Goal: Task Accomplishment & Management: Use online tool/utility

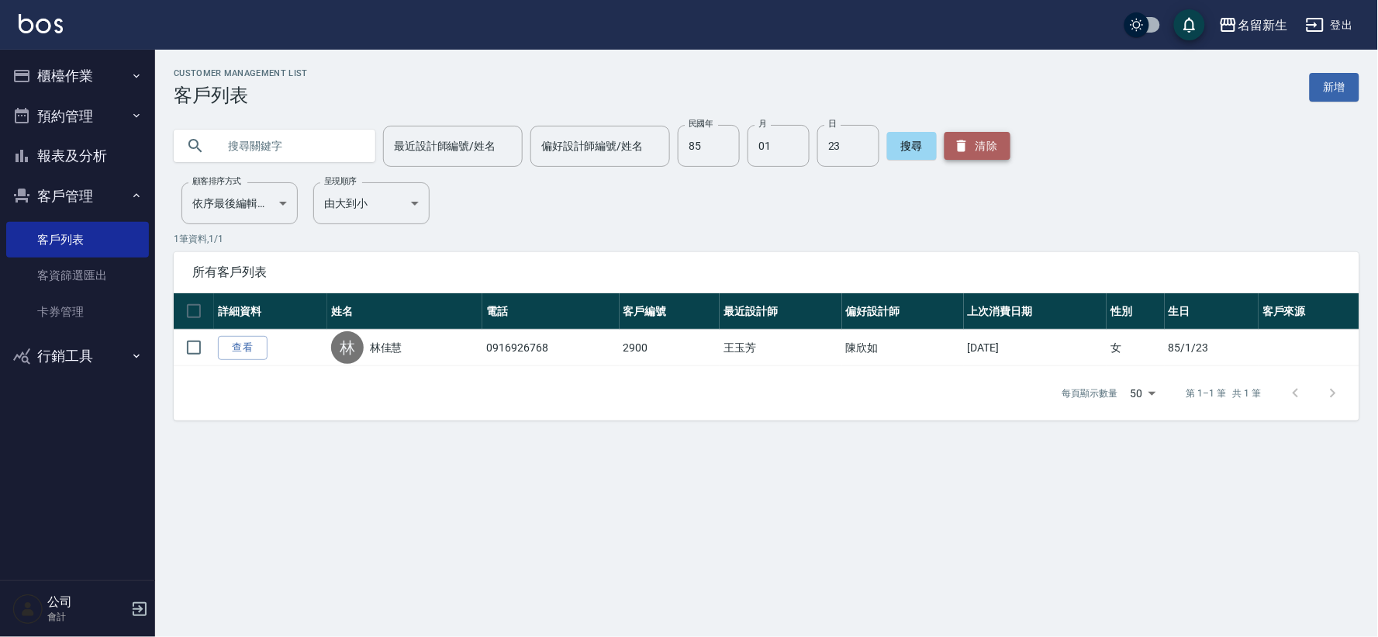
click at [990, 143] on button "清除" at bounding box center [977, 146] width 66 height 28
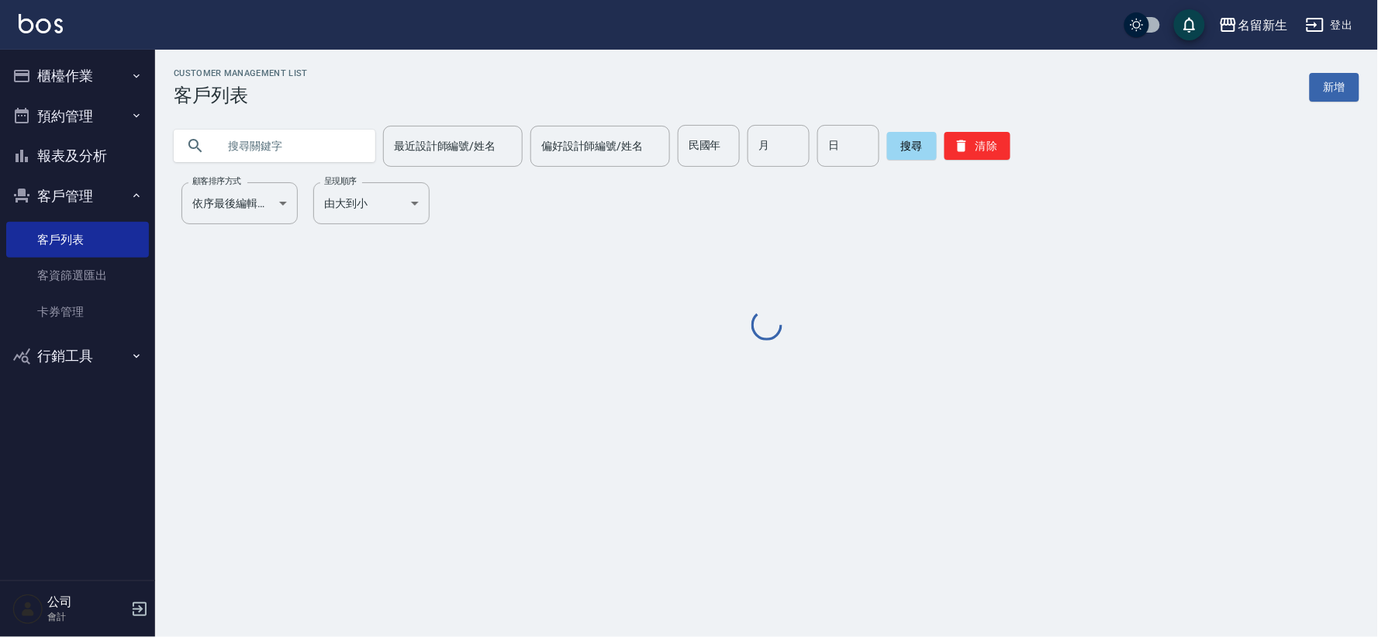
click at [78, 195] on button "客戶管理" at bounding box center [77, 196] width 143 height 40
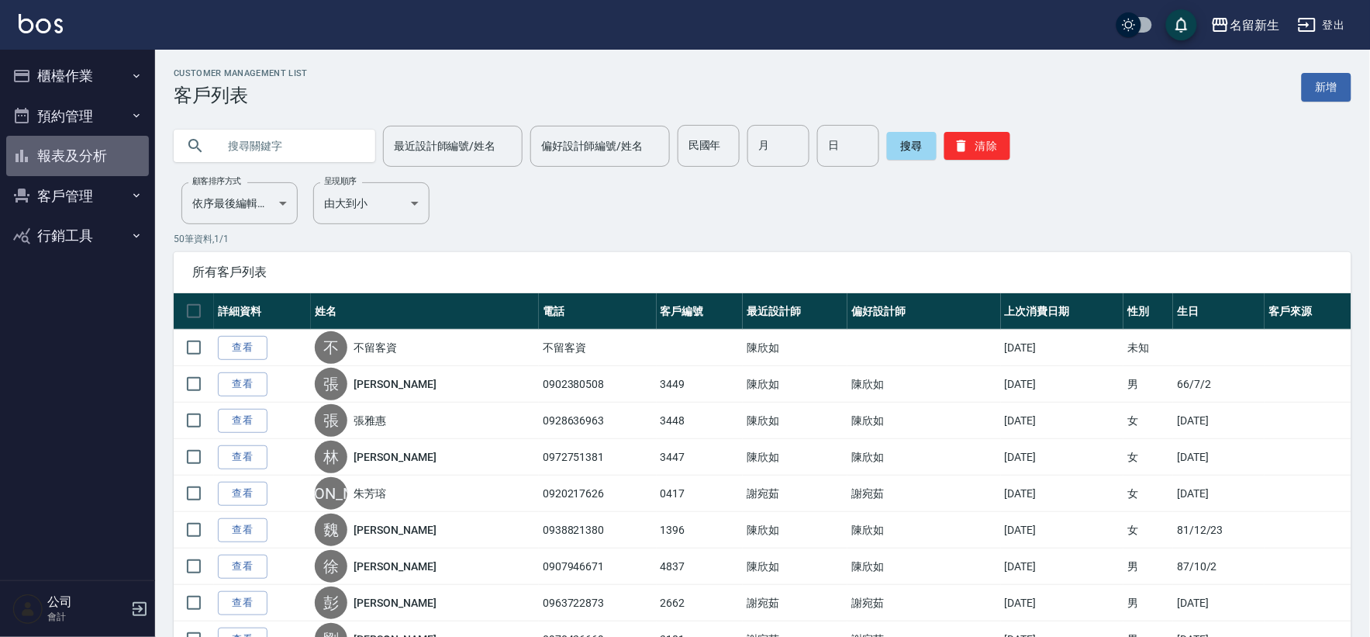
click at [80, 151] on button "報表及分析" at bounding box center [77, 156] width 143 height 40
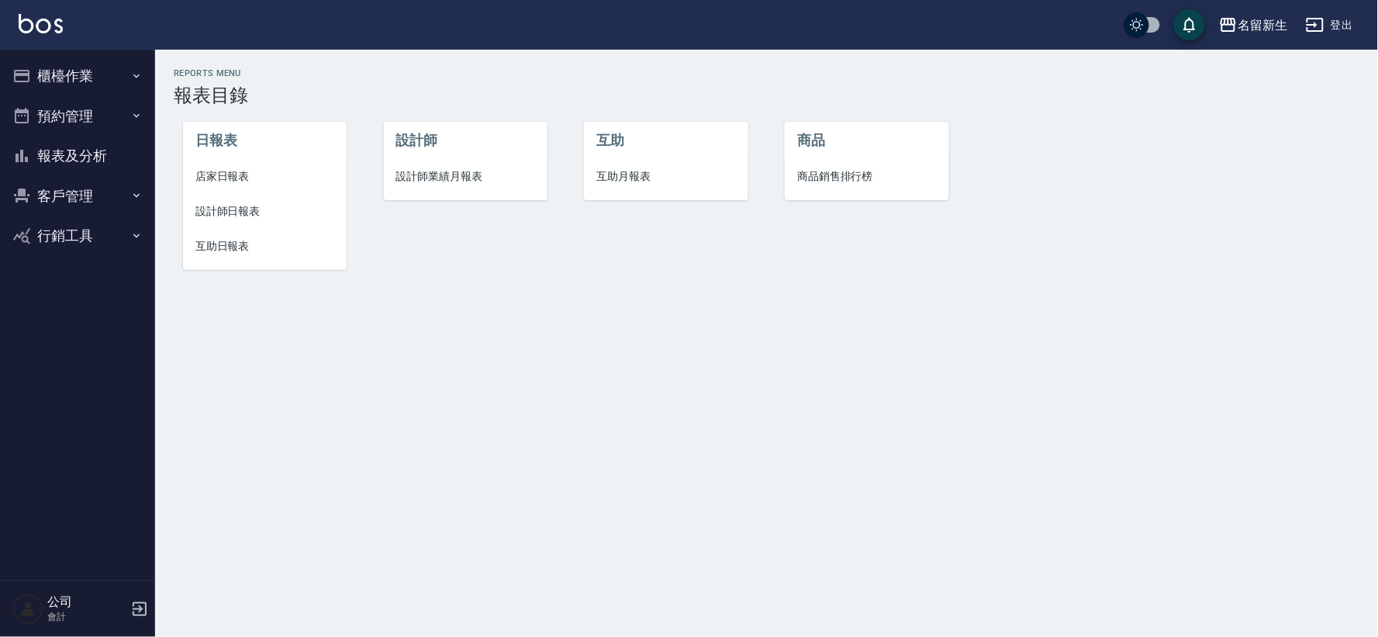
click at [246, 218] on span "設計師日報表" at bounding box center [264, 211] width 139 height 16
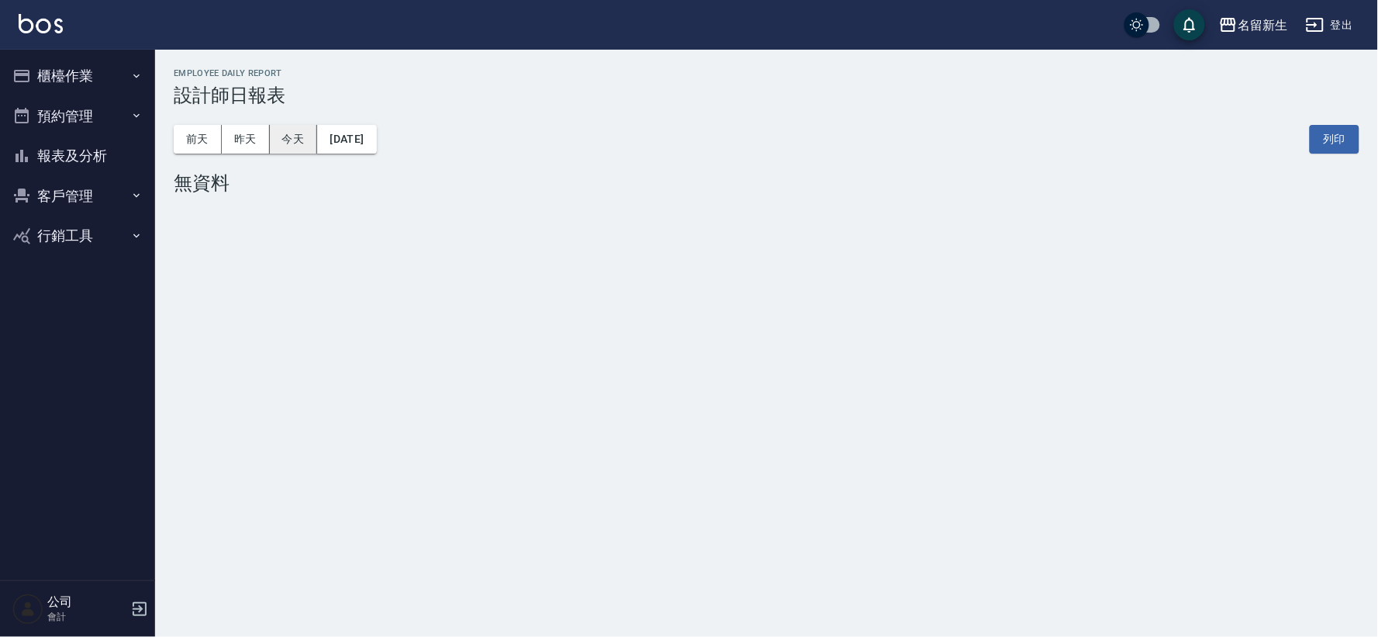
click at [292, 143] on button "今天" at bounding box center [294, 139] width 48 height 29
click at [86, 191] on button "客戶管理" at bounding box center [77, 196] width 143 height 40
click at [103, 246] on link "客戶列表" at bounding box center [77, 240] width 143 height 36
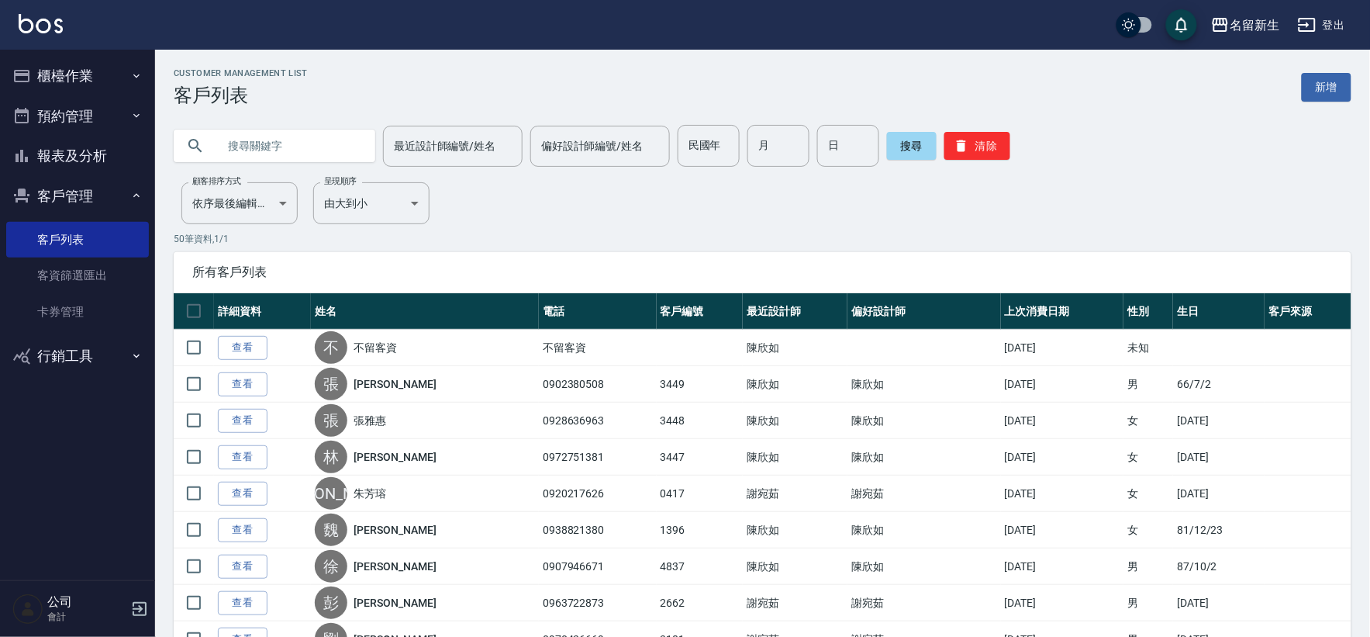
click at [83, 191] on button "客戶管理" at bounding box center [77, 196] width 143 height 40
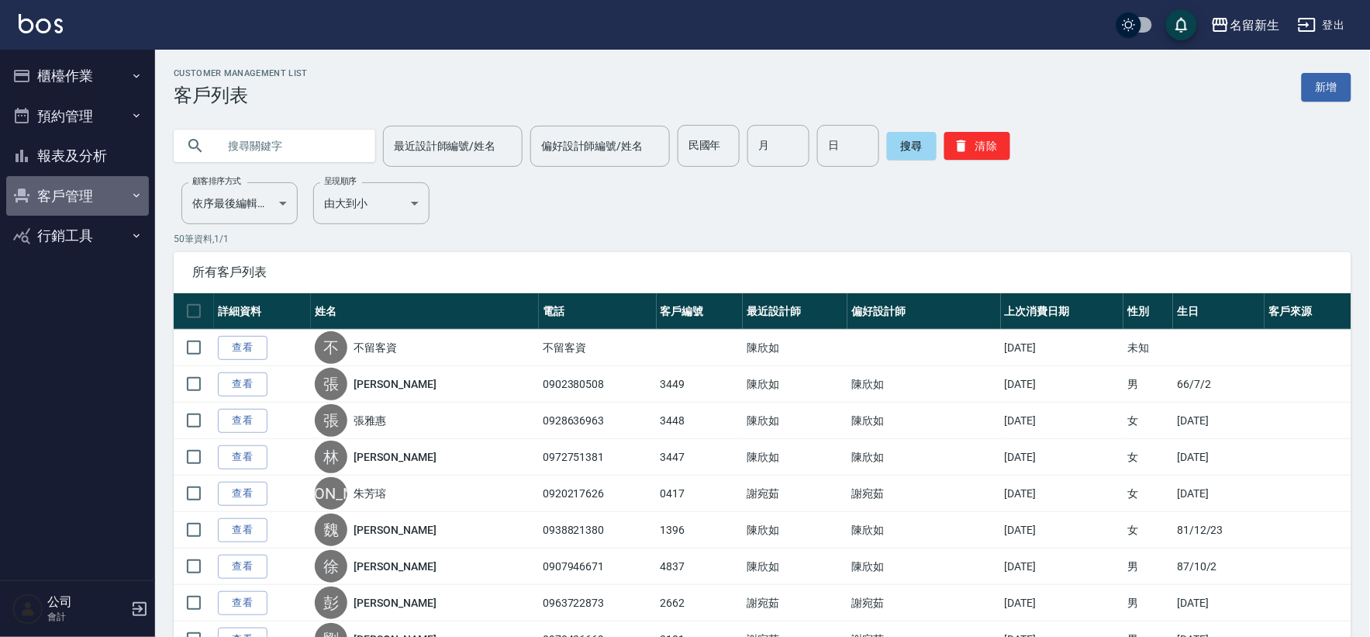
click at [67, 192] on button "客戶管理" at bounding box center [77, 196] width 143 height 40
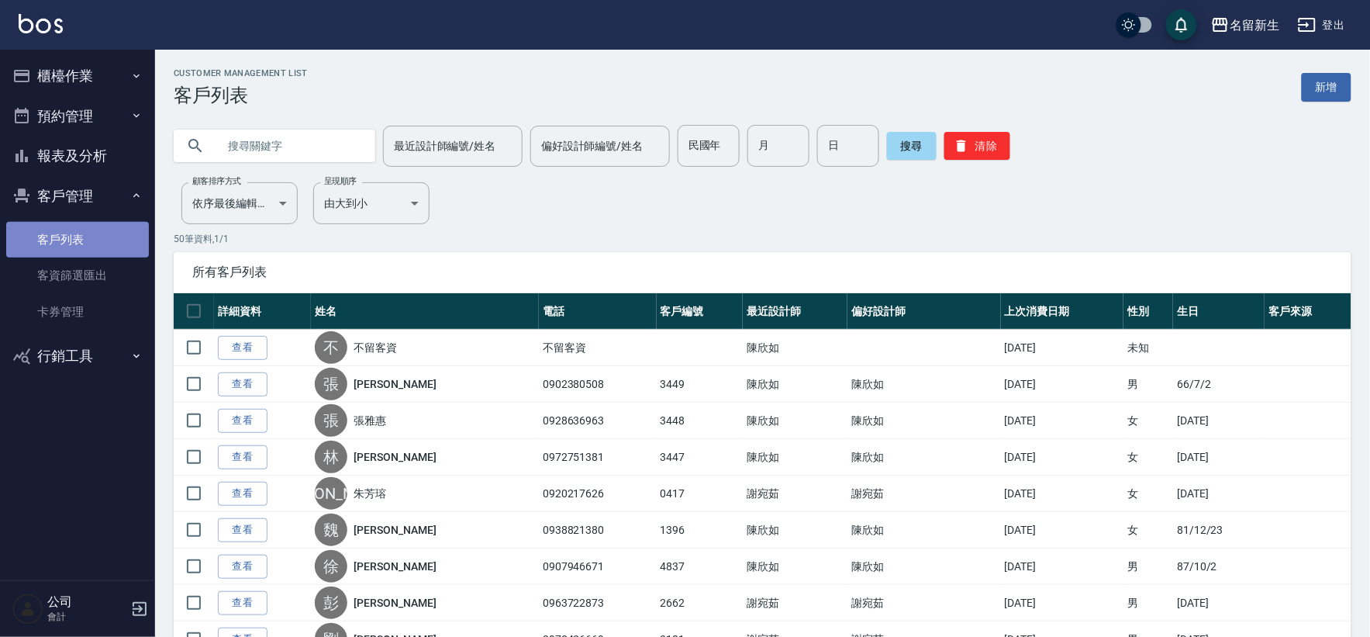
click at [57, 246] on link "客戶列表" at bounding box center [77, 240] width 143 height 36
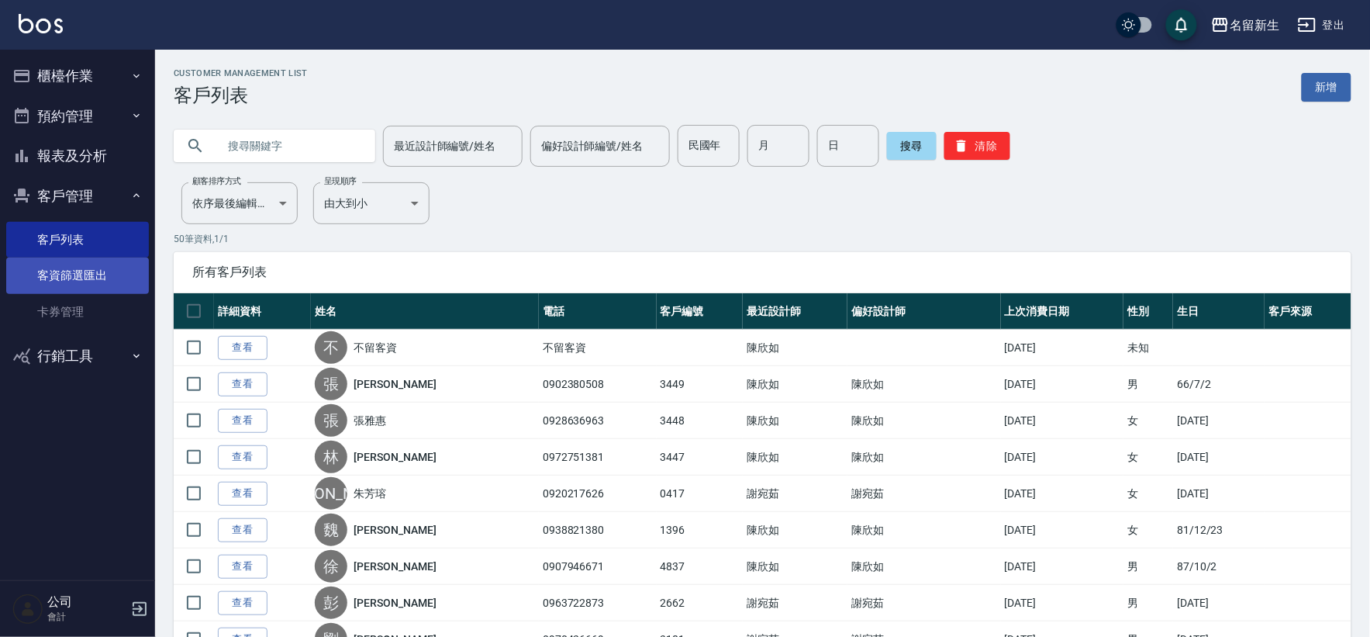
click at [75, 272] on link "客資篩選匯出" at bounding box center [77, 275] width 143 height 36
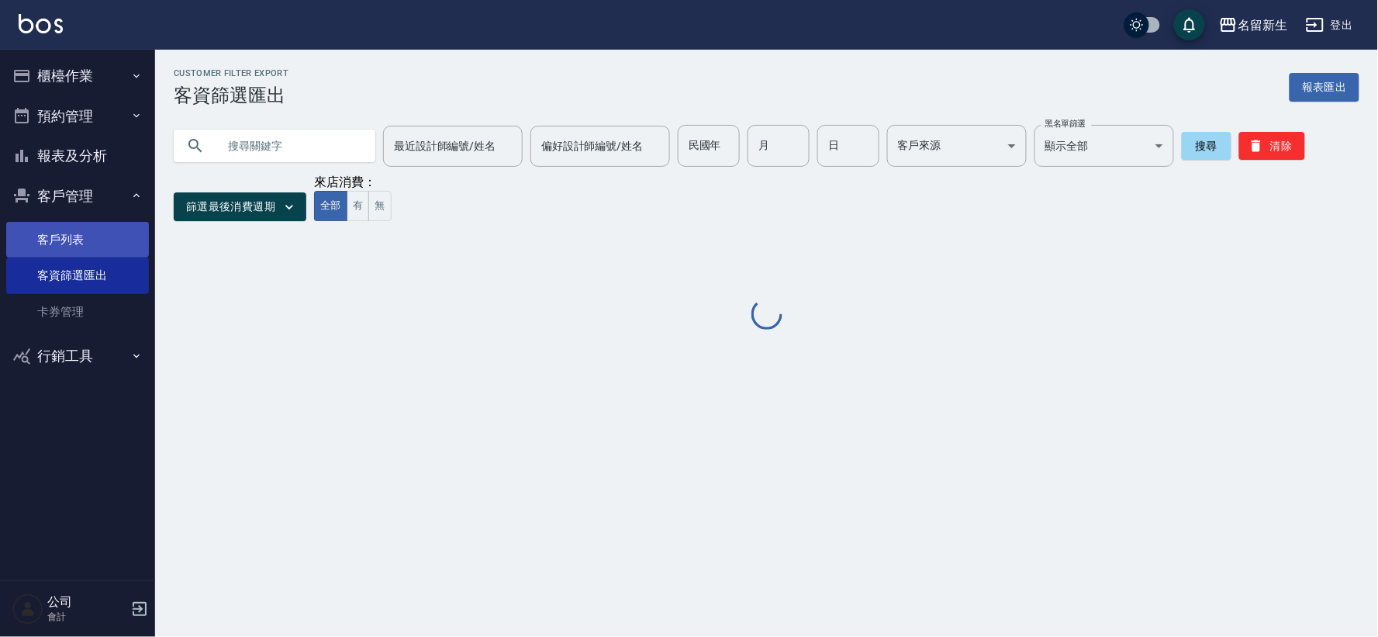
click at [73, 243] on link "客戶列表" at bounding box center [77, 240] width 143 height 36
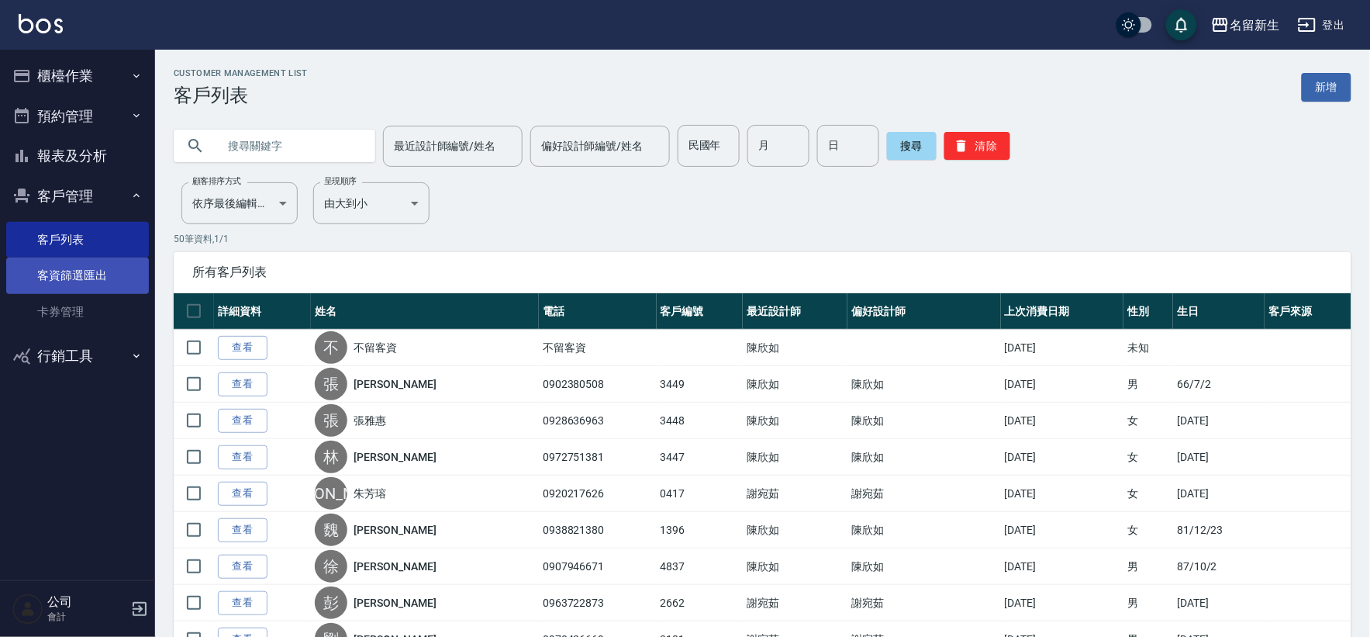
click at [64, 274] on link "客資篩選匯出" at bounding box center [77, 275] width 143 height 36
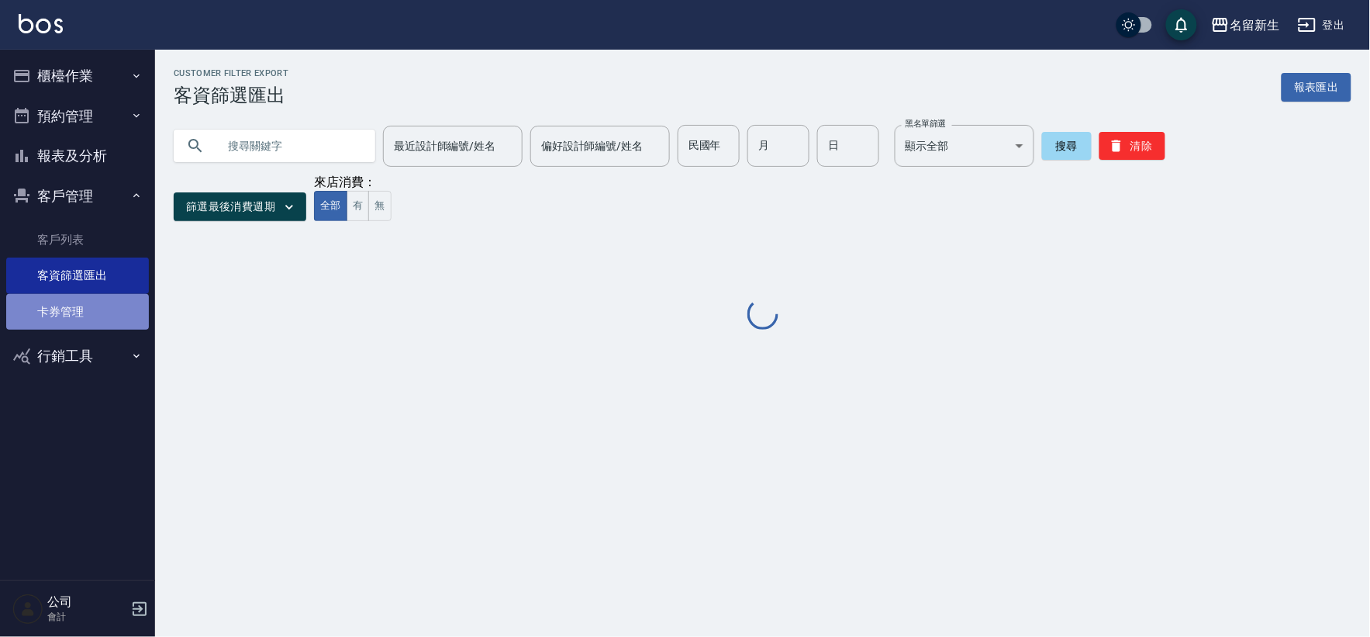
click at [84, 296] on link "卡券管理" at bounding box center [77, 312] width 143 height 36
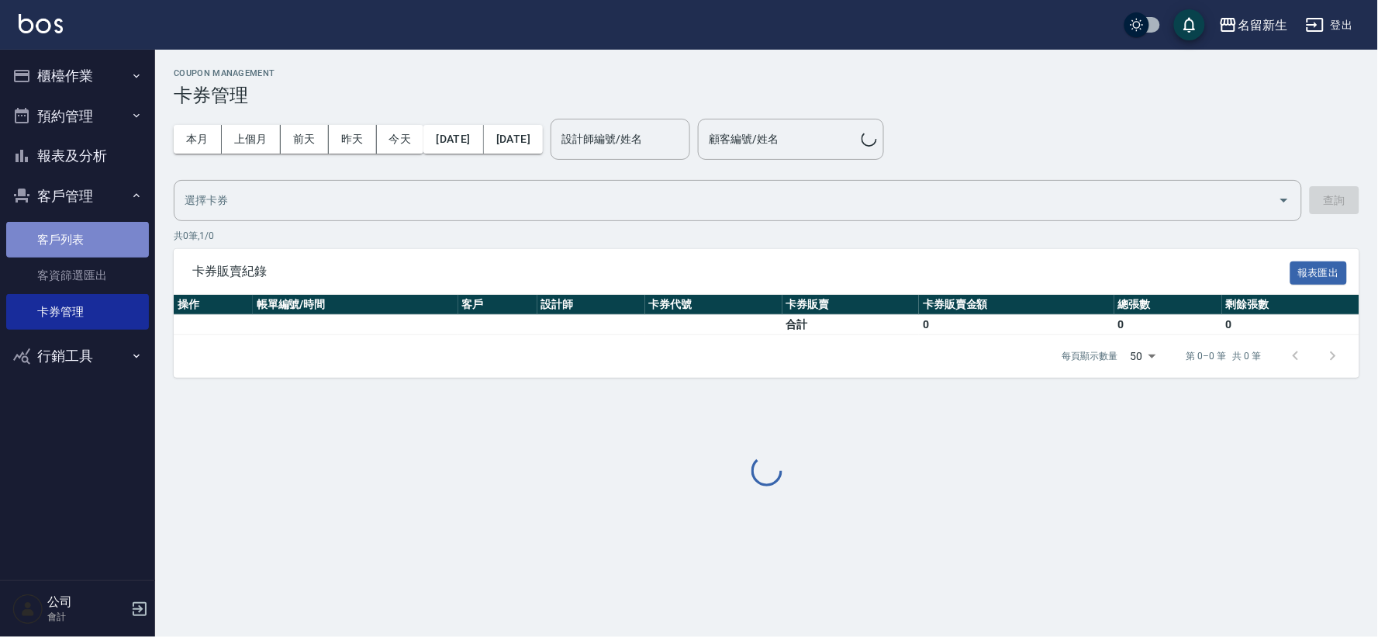
drag, startPoint x: 73, startPoint y: 248, endPoint x: 90, endPoint y: 236, distance: 20.6
click at [75, 247] on link "客戶列表" at bounding box center [77, 240] width 143 height 36
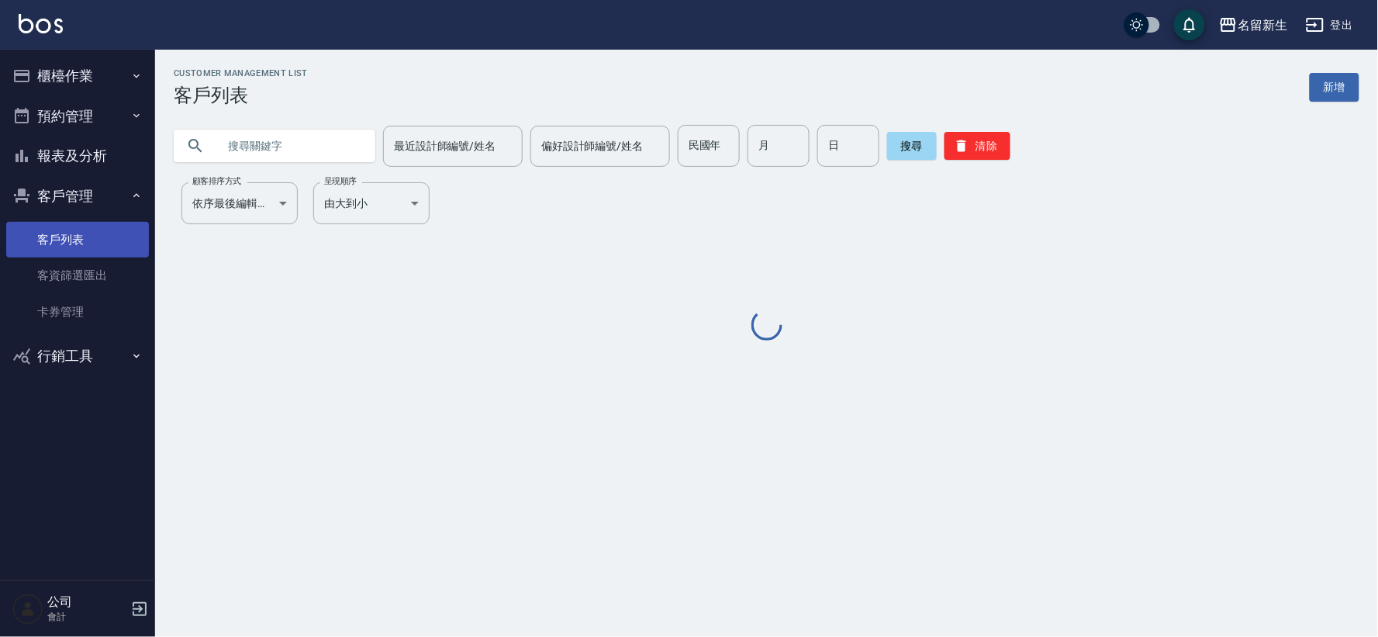
click at [91, 233] on link "客戶列表" at bounding box center [77, 240] width 143 height 36
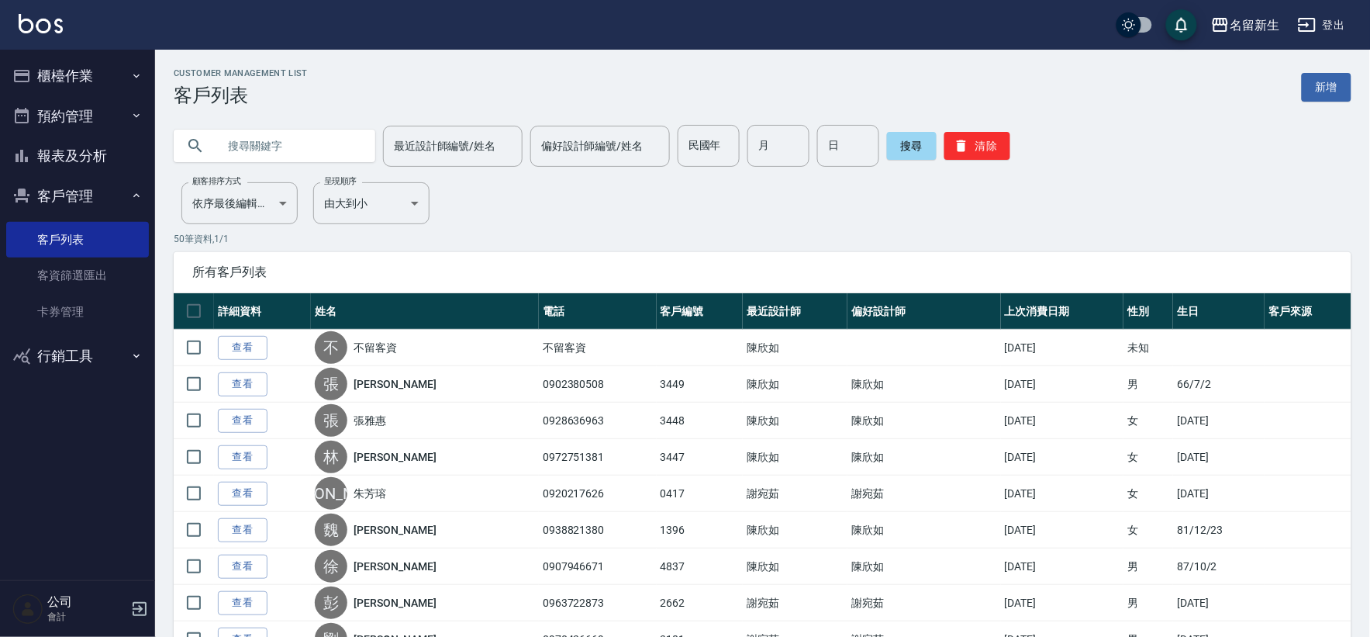
click at [76, 188] on button "客戶管理" at bounding box center [77, 196] width 143 height 40
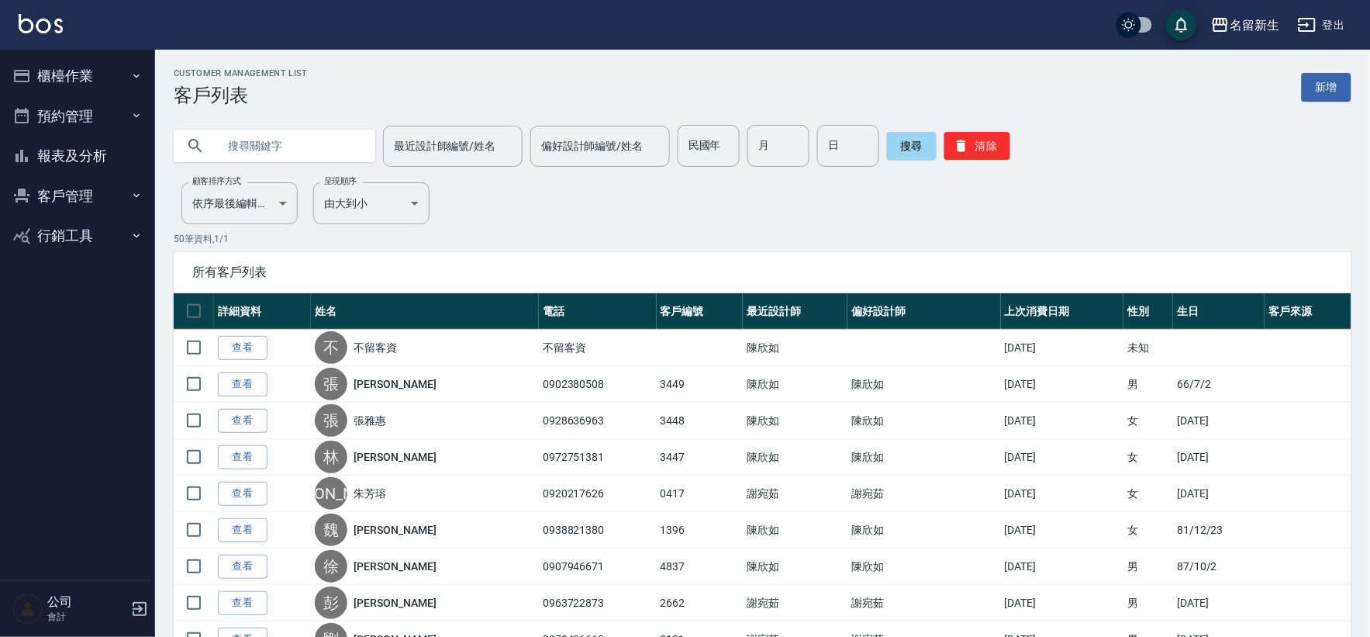
click at [91, 204] on button "客戶管理" at bounding box center [77, 196] width 143 height 40
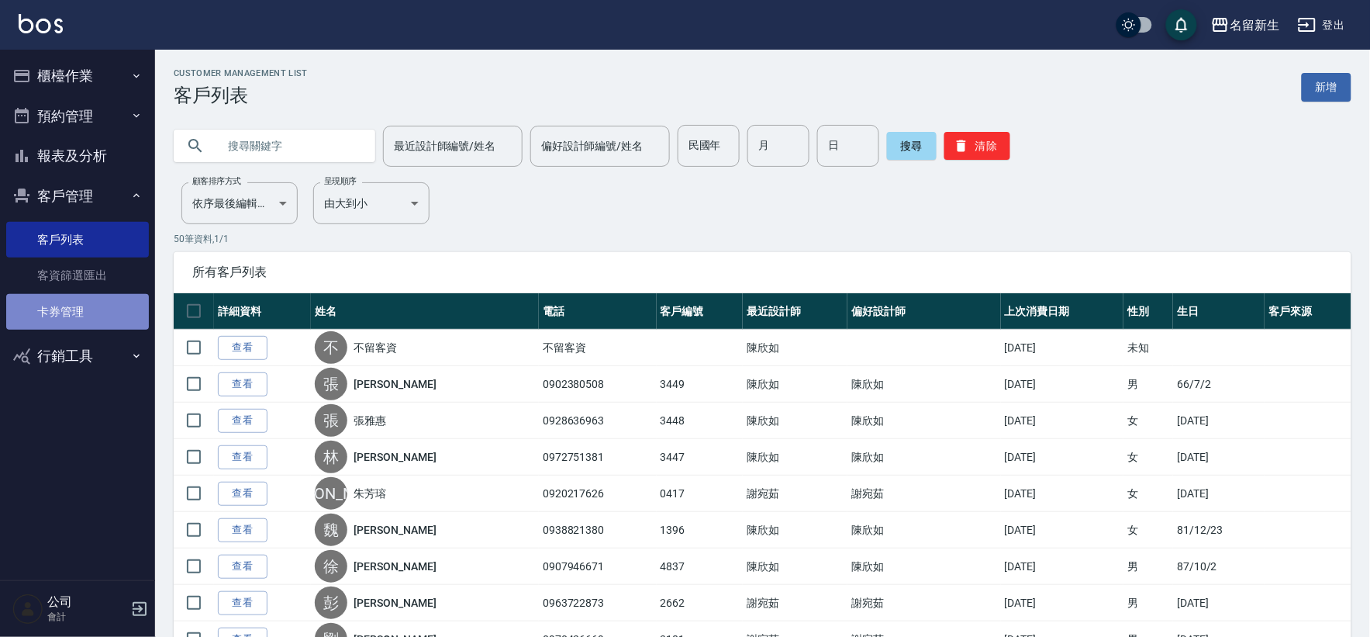
click at [66, 308] on link "卡券管理" at bounding box center [77, 312] width 143 height 36
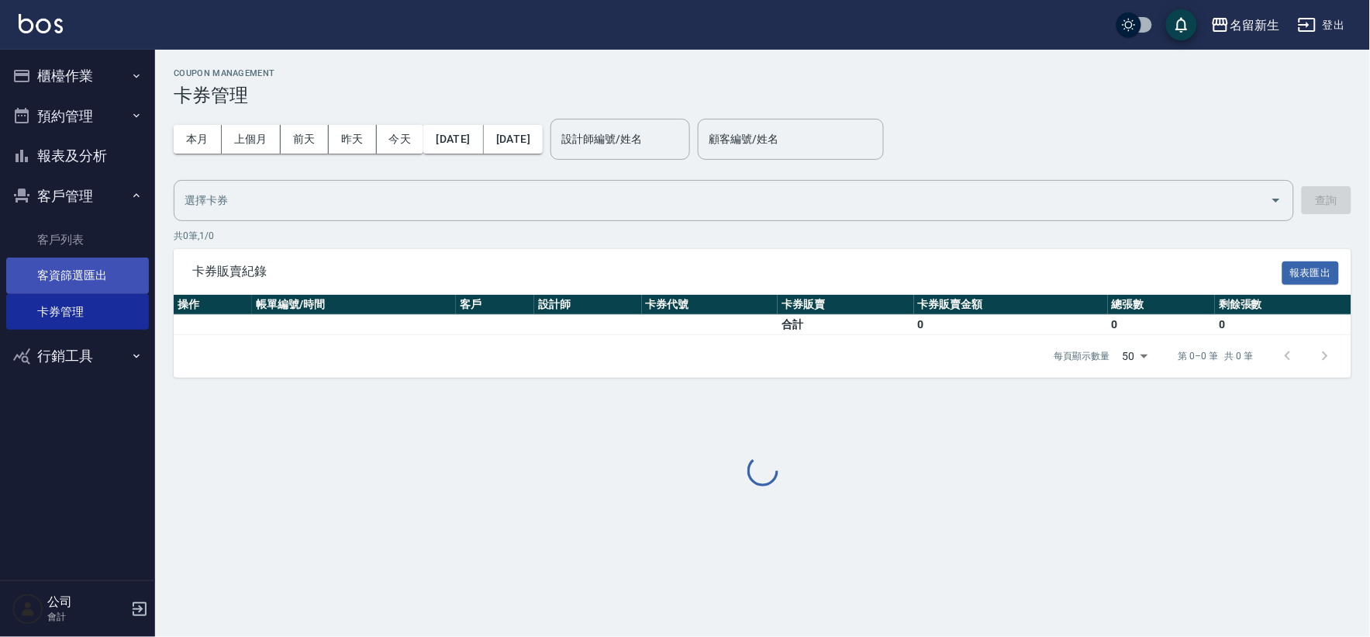
click at [74, 272] on link "客資篩選匯出" at bounding box center [77, 275] width 143 height 36
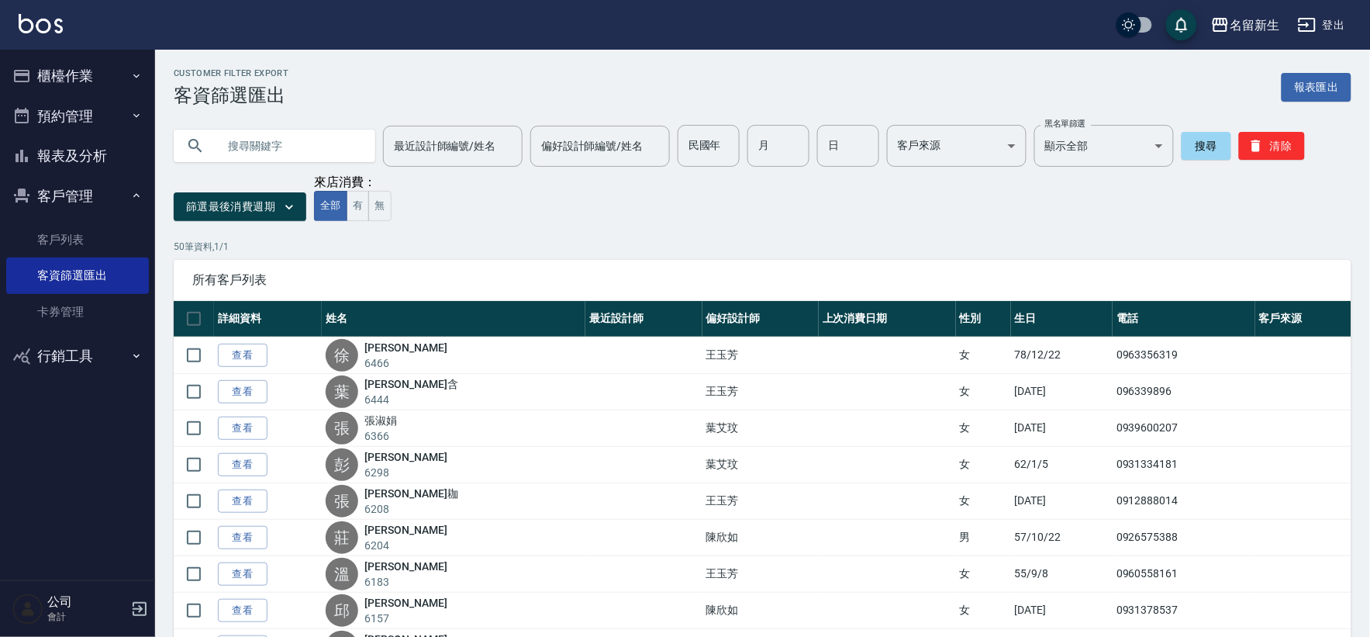
drag, startPoint x: 177, startPoint y: 550, endPoint x: 80, endPoint y: 421, distance: 161.7
click at [80, 421] on nav "櫃檯作業 打帳單 帳單列表 現金收支登錄 材料自購登錄 每日結帳 排班表 現場電腦打卡 預約管理 預約管理 單日預約紀錄 單週預約紀錄 報表及分析 報表目錄 …" at bounding box center [77, 315] width 155 height 530
click at [87, 236] on link "客戶列表" at bounding box center [77, 240] width 143 height 36
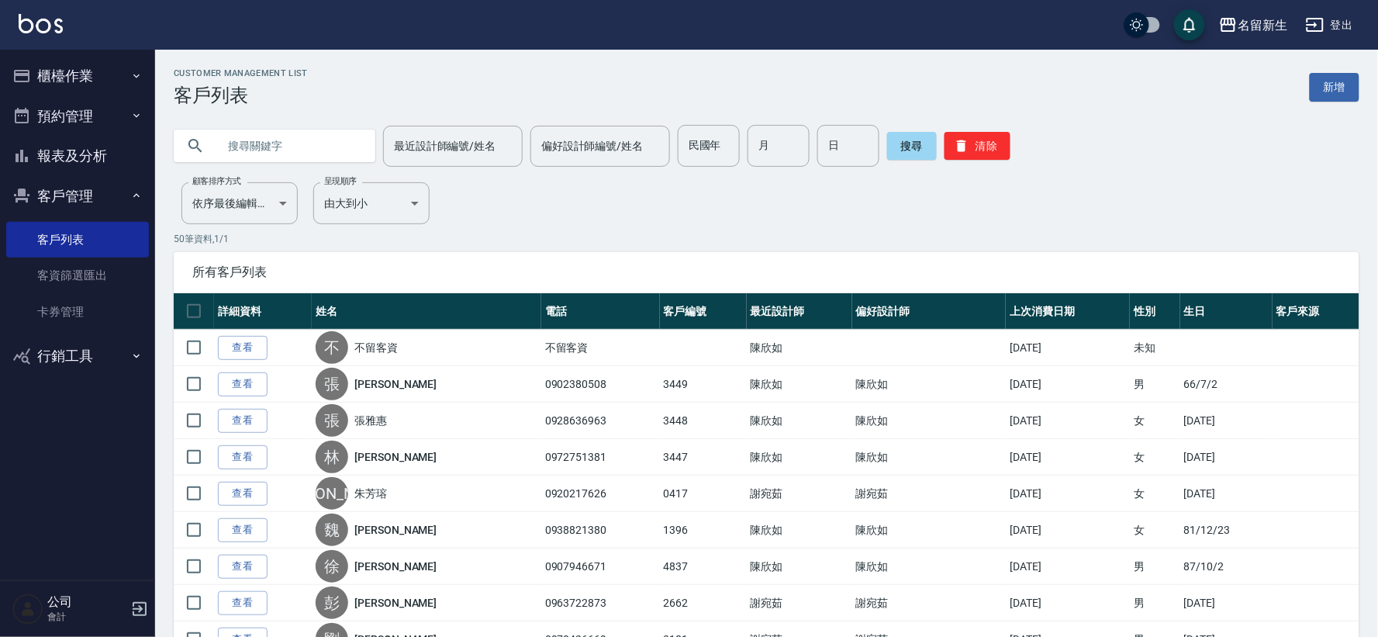
click at [301, 133] on input "text" at bounding box center [290, 146] width 146 height 42
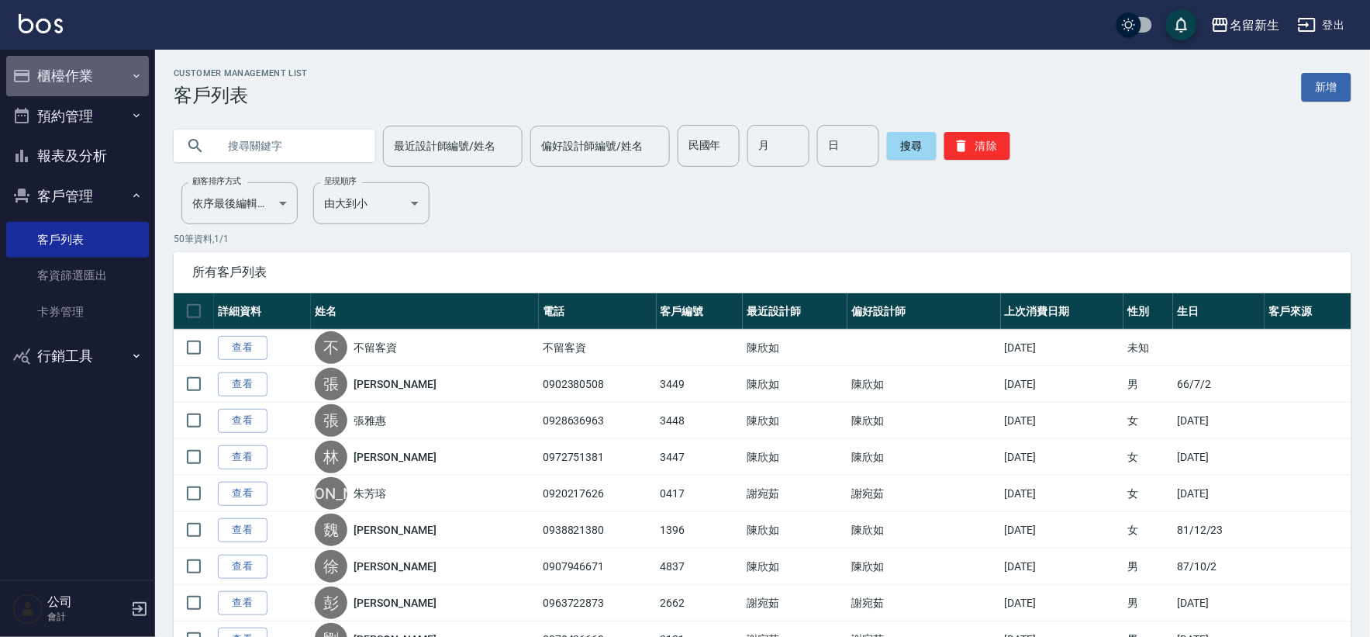
click at [118, 63] on button "櫃檯作業" at bounding box center [77, 76] width 143 height 40
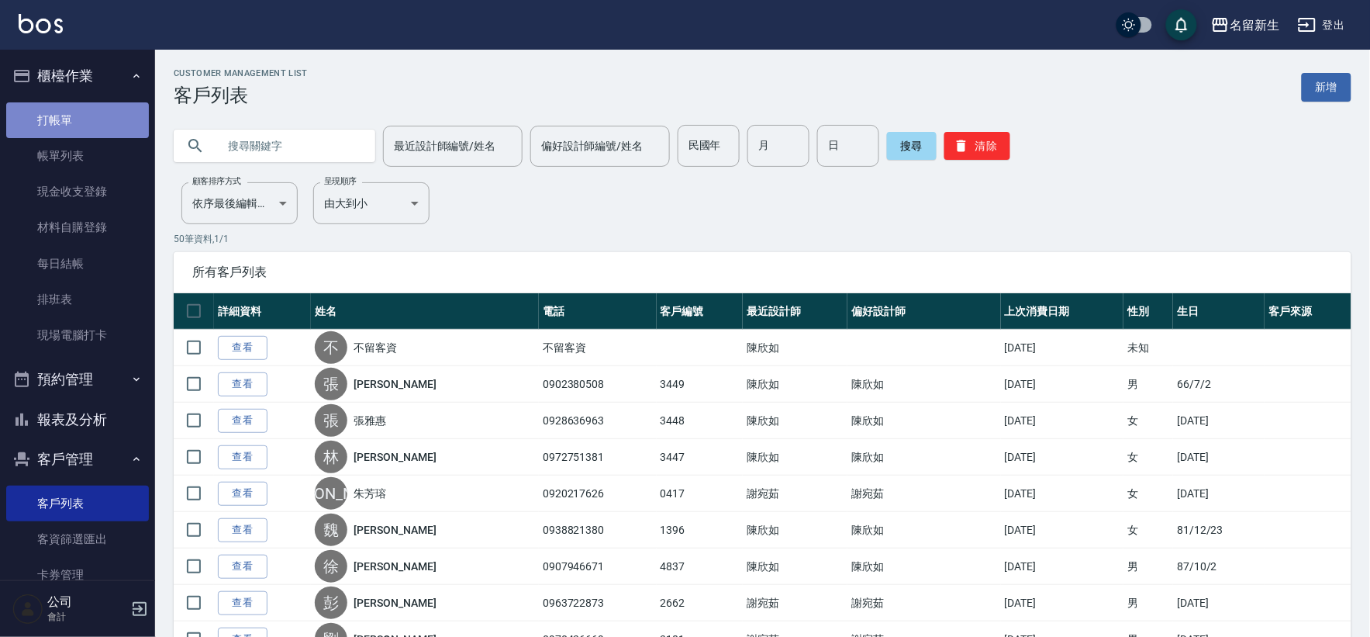
click at [129, 133] on link "打帳單" at bounding box center [77, 120] width 143 height 36
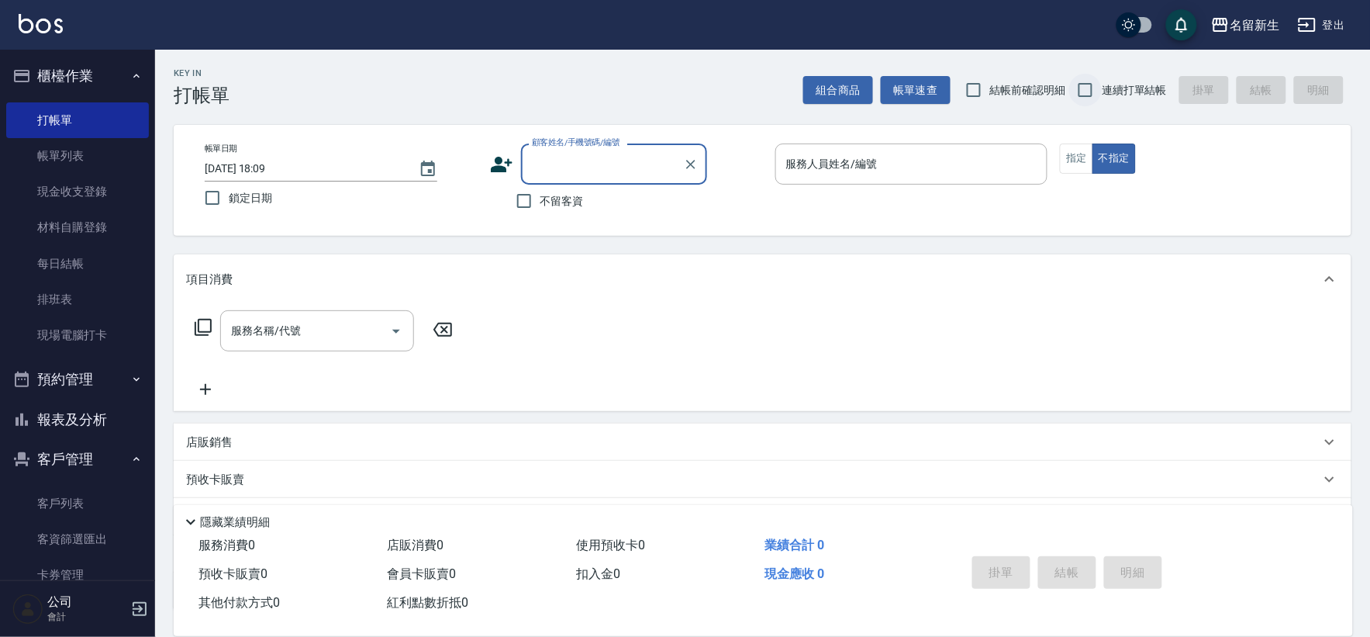
click at [1099, 87] on input "連續打單結帳" at bounding box center [1085, 90] width 33 height 33
checkbox input "true"
click at [515, 160] on div "顧客姓名/手機號碼/編號 顧客姓名/手機號碼/編號" at bounding box center [626, 163] width 273 height 41
click at [495, 167] on icon at bounding box center [502, 165] width 22 height 16
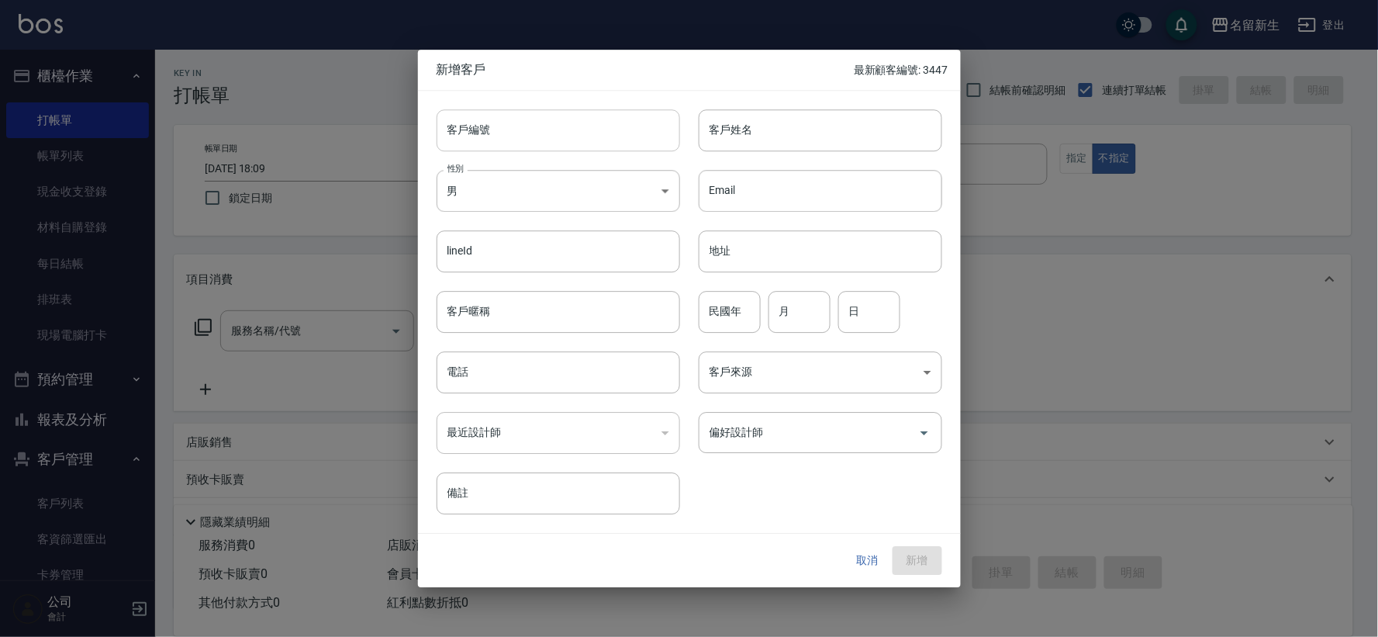
click at [496, 148] on input "客戶編號" at bounding box center [557, 130] width 243 height 42
type input "3"
click at [884, 502] on div "客戶編號 客戶編號 客戶姓名 客戶姓名 性別 男 [DEMOGRAPHIC_DATA] 性別 Email Email lineId lineId 地址 地址 …" at bounding box center [680, 303] width 524 height 424
drag, startPoint x: 863, startPoint y: 554, endPoint x: 686, endPoint y: 529, distance: 178.5
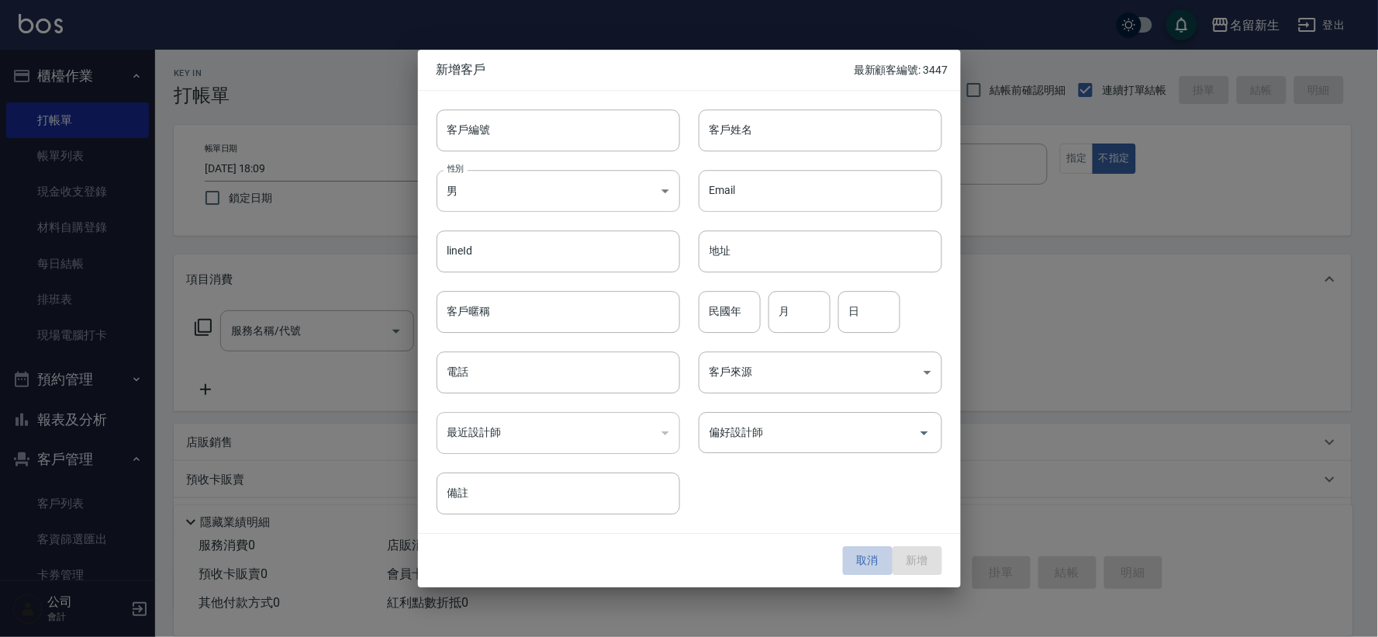
click at [847, 549] on button "取消" at bounding box center [868, 561] width 50 height 29
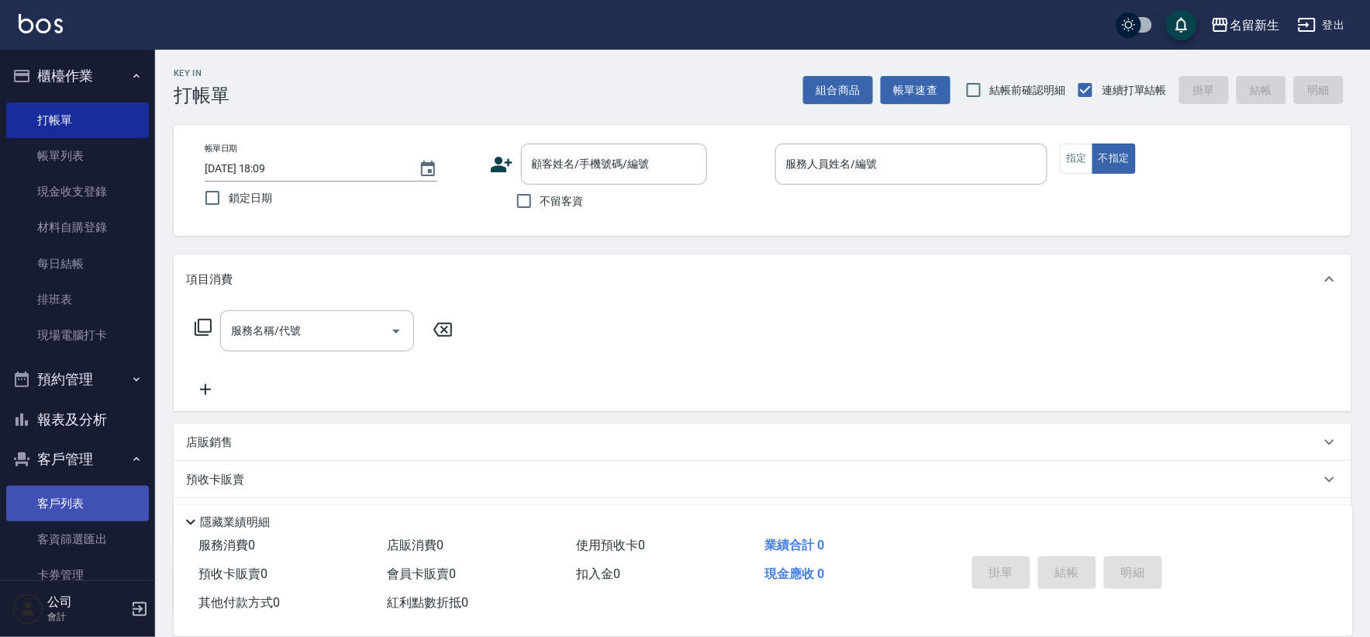
click at [64, 502] on link "客戶列表" at bounding box center [77, 503] width 143 height 36
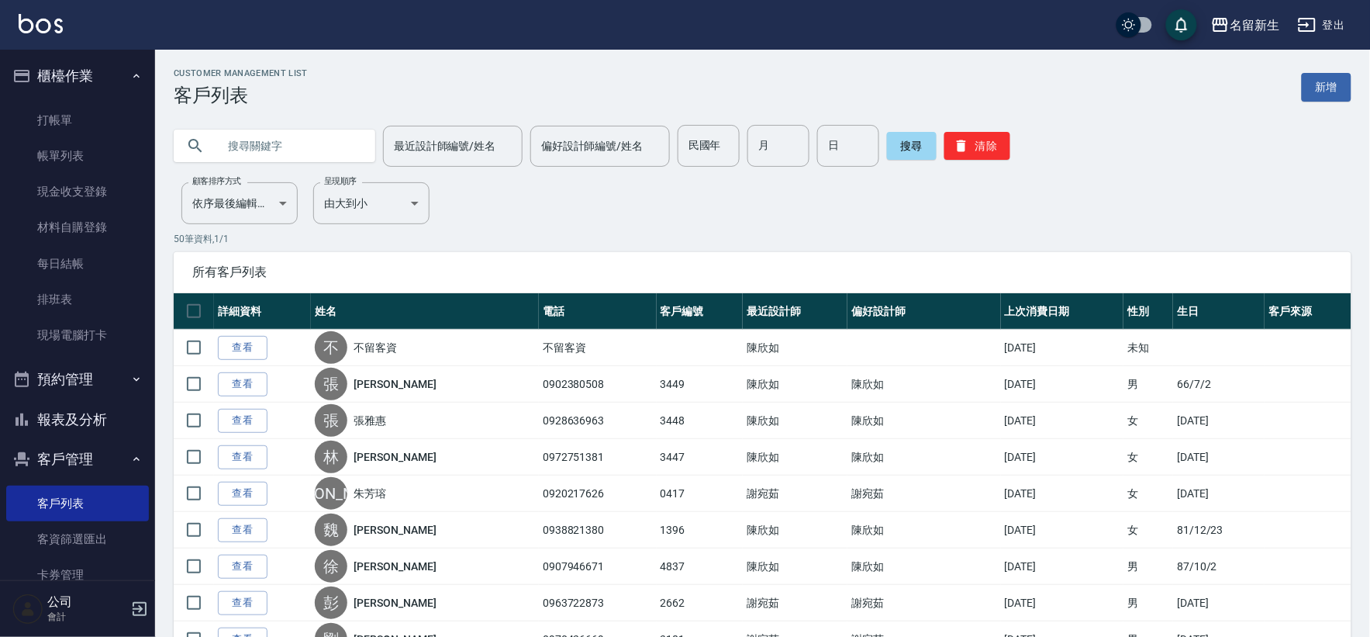
click at [270, 142] on input "text" at bounding box center [290, 146] width 146 height 42
type input "3451"
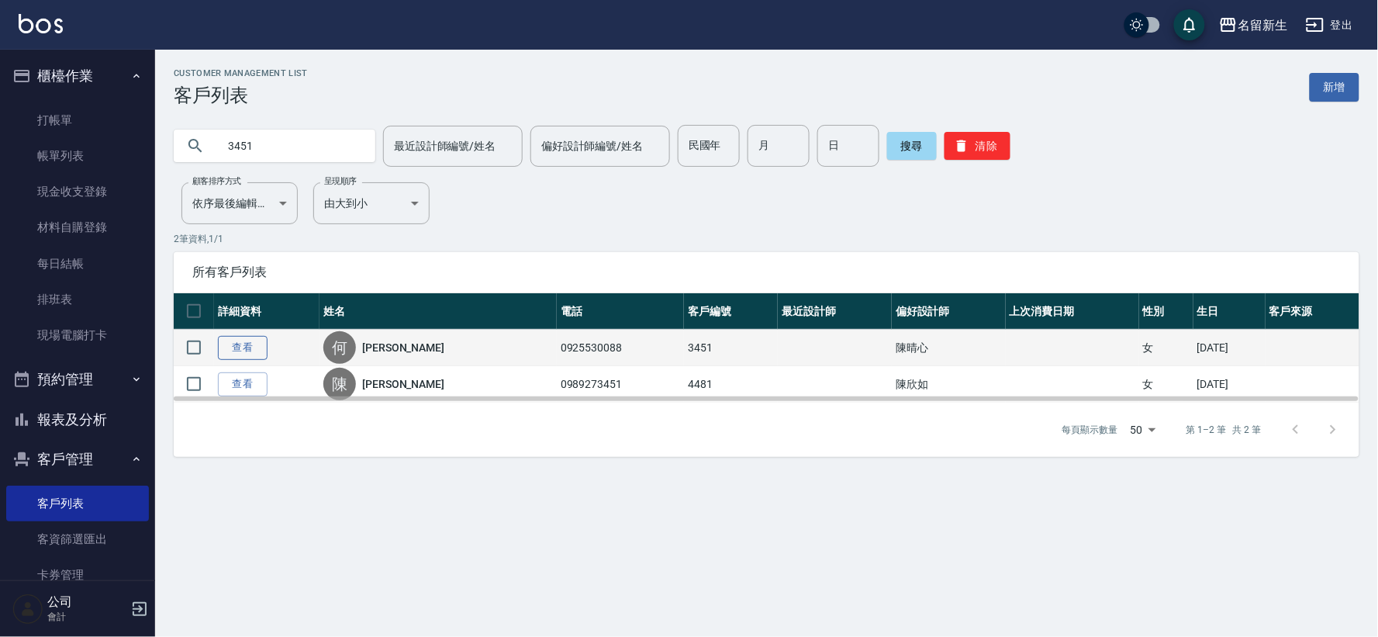
click at [254, 354] on link "查看" at bounding box center [243, 348] width 50 height 24
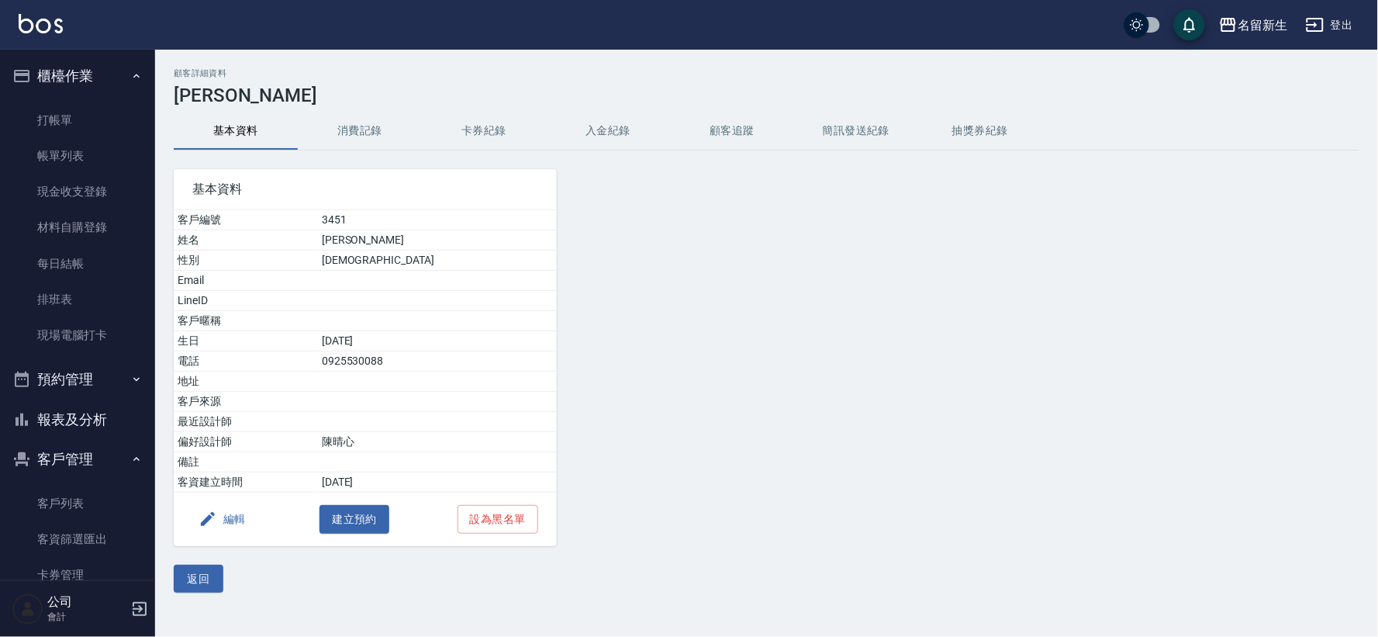
click at [355, 130] on button "消費記錄" at bounding box center [360, 130] width 124 height 37
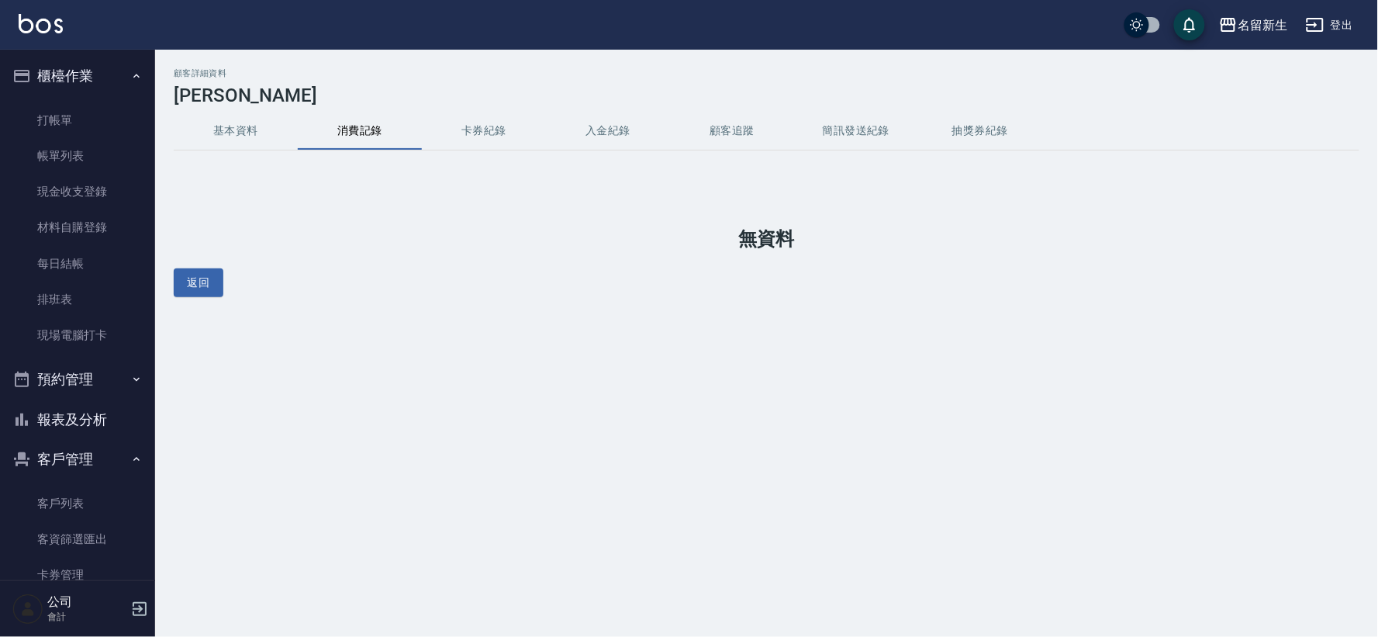
click at [262, 138] on button "基本資料" at bounding box center [236, 130] width 124 height 37
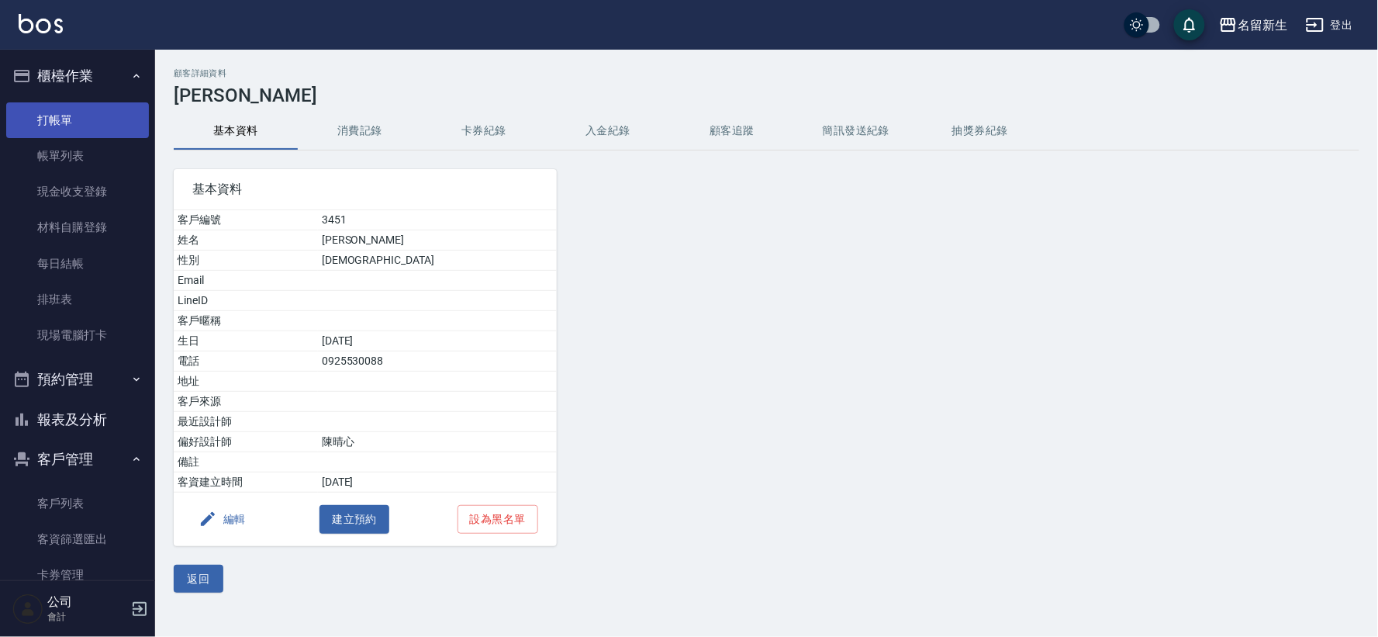
click at [59, 127] on link "打帳單" at bounding box center [77, 120] width 143 height 36
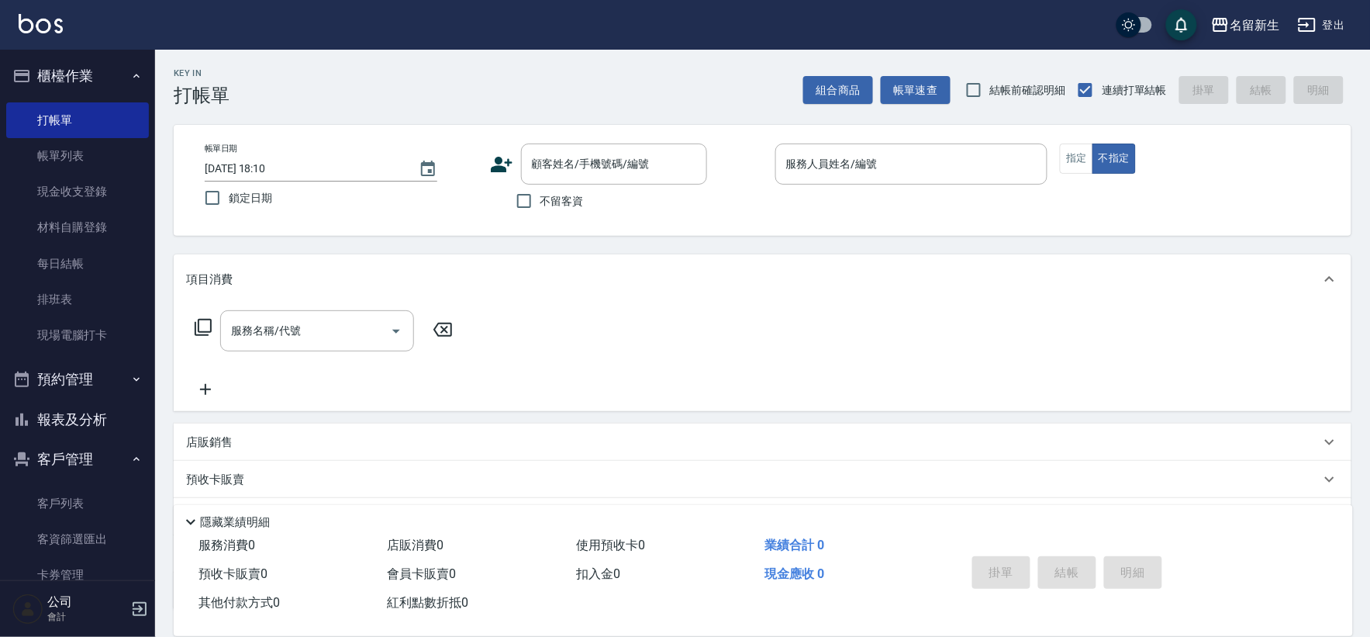
drag, startPoint x: 496, startPoint y: 150, endPoint x: 496, endPoint y: 174, distance: 24.8
click at [496, 165] on div "顧客姓名/手機號碼/編號 顧客姓名/手機號碼/編號" at bounding box center [626, 163] width 273 height 41
click at [496, 175] on div "顧客姓名/手機號碼/編號 顧客姓名/手機號碼/編號" at bounding box center [626, 163] width 273 height 41
click at [523, 138] on div "帳單日期 [DATE] 18:10 鎖定日期 顧客姓名/手機號碼/編號 顧客姓名/手機號碼/編號 不留客資 服務人員姓名/編號 服務人員姓名/編號 指定 不指定" at bounding box center [763, 180] width 1178 height 111
click at [499, 164] on icon at bounding box center [501, 164] width 23 height 23
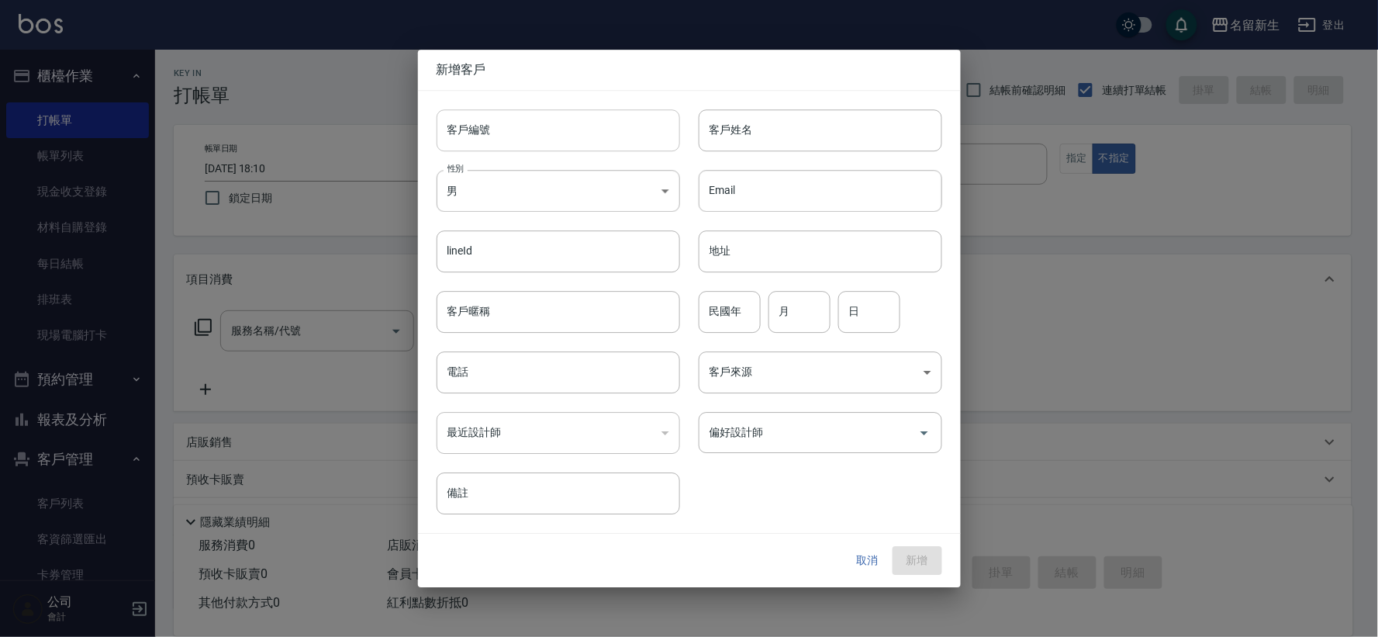
drag, startPoint x: 499, startPoint y: 164, endPoint x: 513, endPoint y: 144, distance: 24.5
click at [513, 144] on input "客戶編號" at bounding box center [557, 130] width 243 height 42
type input "3453"
click at [862, 549] on button "取消" at bounding box center [868, 561] width 50 height 29
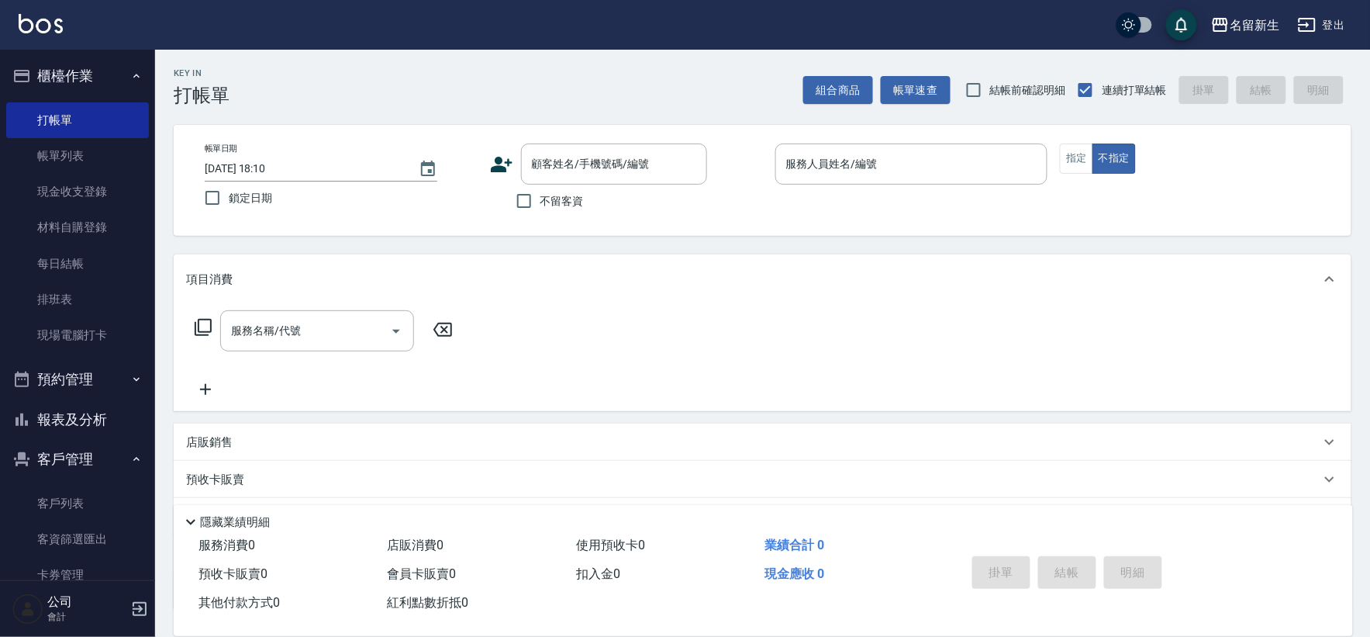
click at [504, 161] on icon at bounding box center [501, 164] width 23 height 23
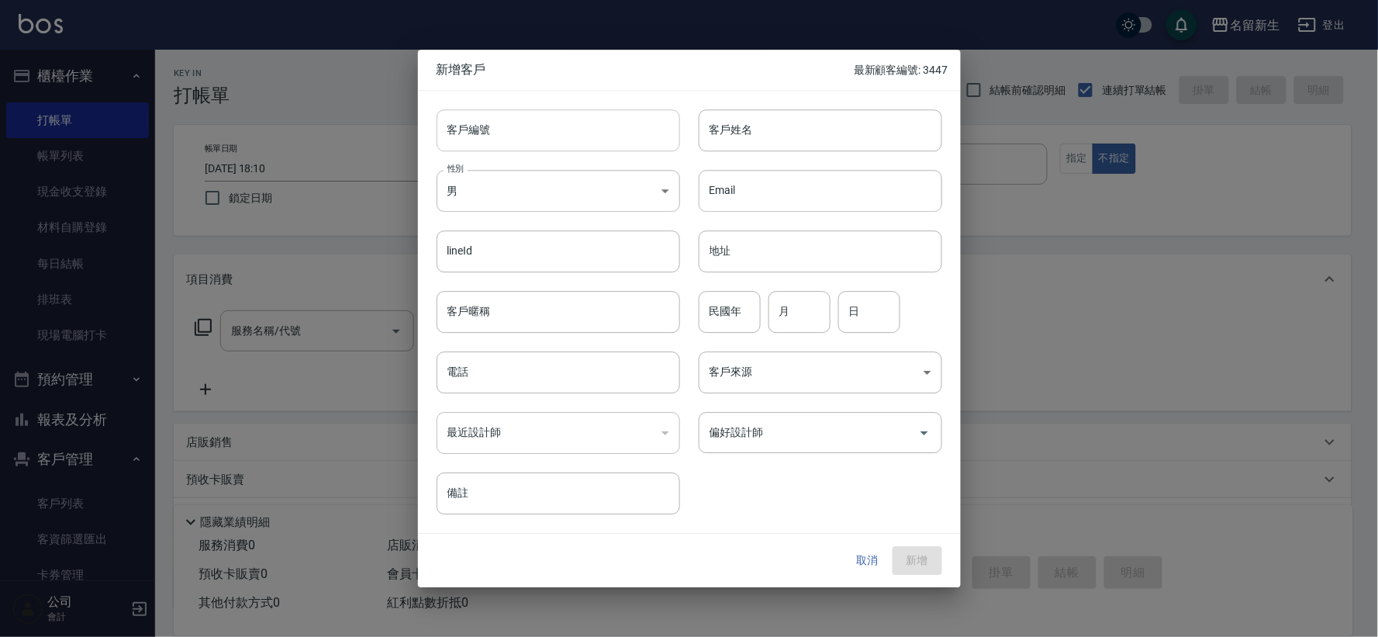
click at [512, 148] on input "客戶編號" at bounding box center [557, 130] width 243 height 42
type input "3453"
click at [771, 144] on input "5;" at bounding box center [820, 130] width 243 height 42
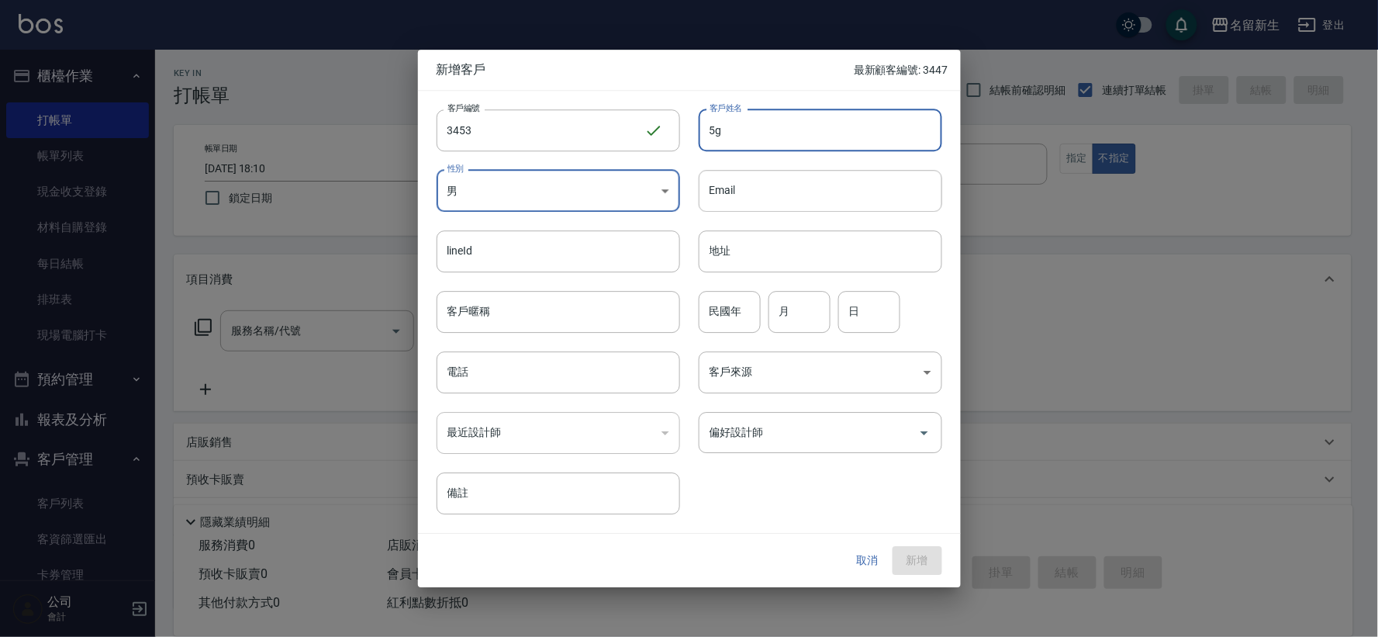
type input "5"
type input "g"
type input "ˊ"
type input "[PERSON_NAME]"
click at [578, 182] on body "名留新生 登出 櫃檯作業 打帳單 帳單列表 現金收支登錄 材料自購登錄 每日結帳 排班表 現場電腦打卡 預約管理 預約管理 單日預約紀錄 單週預約紀錄 報表及…" at bounding box center [689, 378] width 1378 height 757
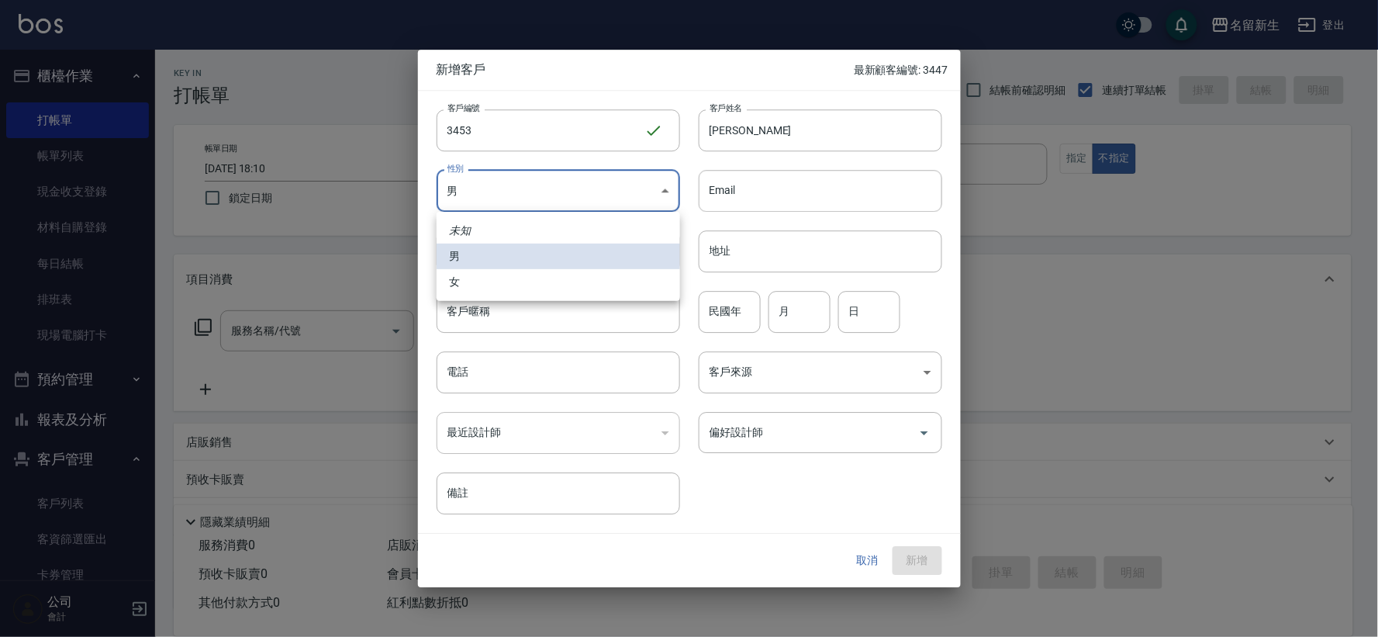
click at [538, 281] on li "女" at bounding box center [557, 282] width 243 height 26
type input "[DEMOGRAPHIC_DATA]"
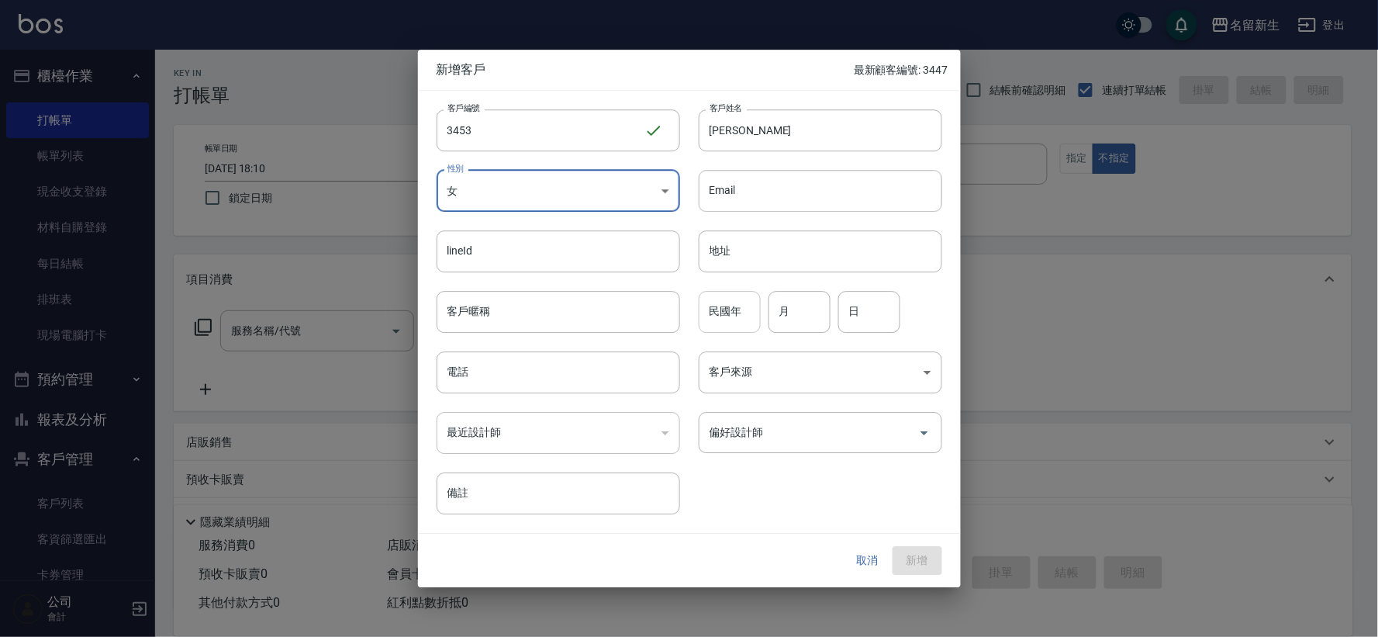
click at [740, 306] on input "民國年" at bounding box center [730, 312] width 62 height 42
type input "84"
type input "12"
type input "05"
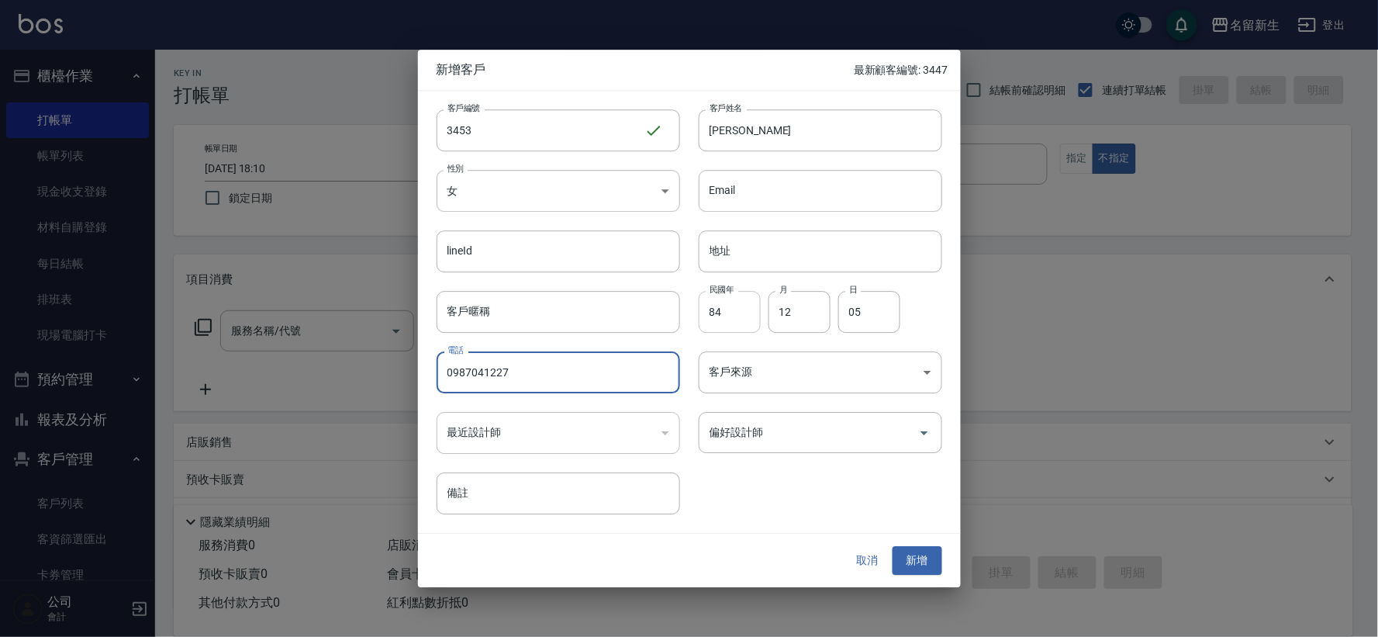
type input "0987041227"
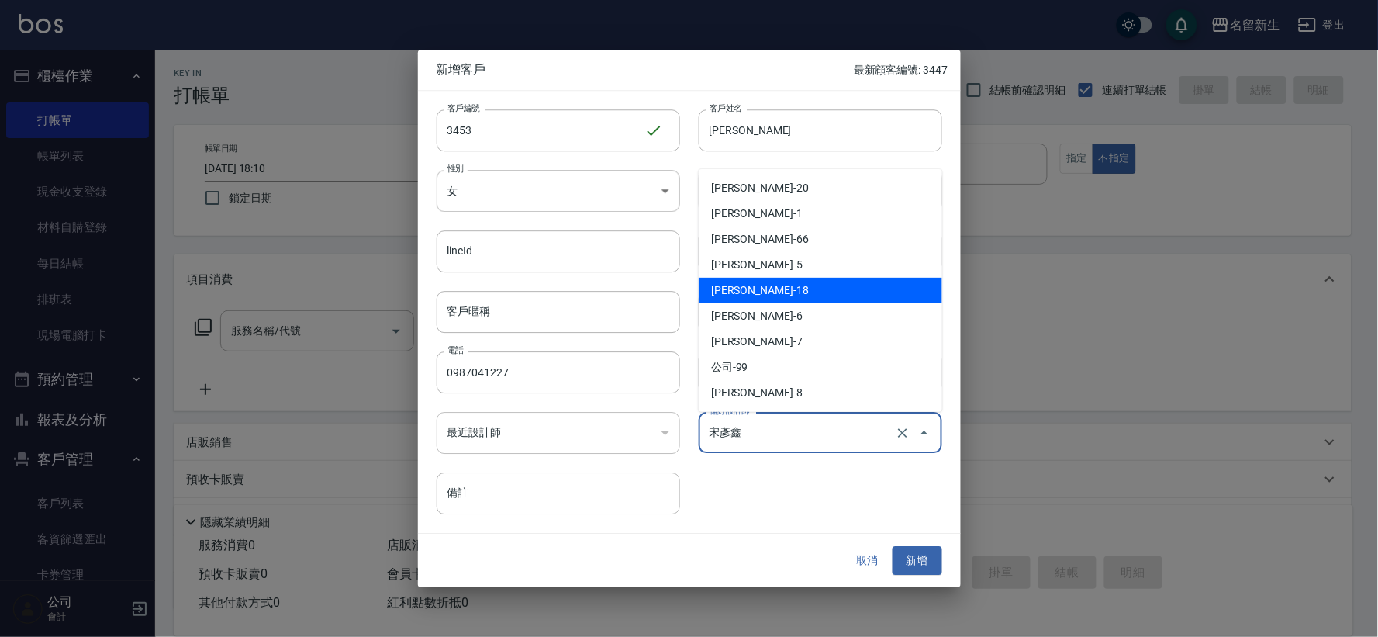
click at [806, 440] on input "宋彥鑫" at bounding box center [799, 432] width 186 height 27
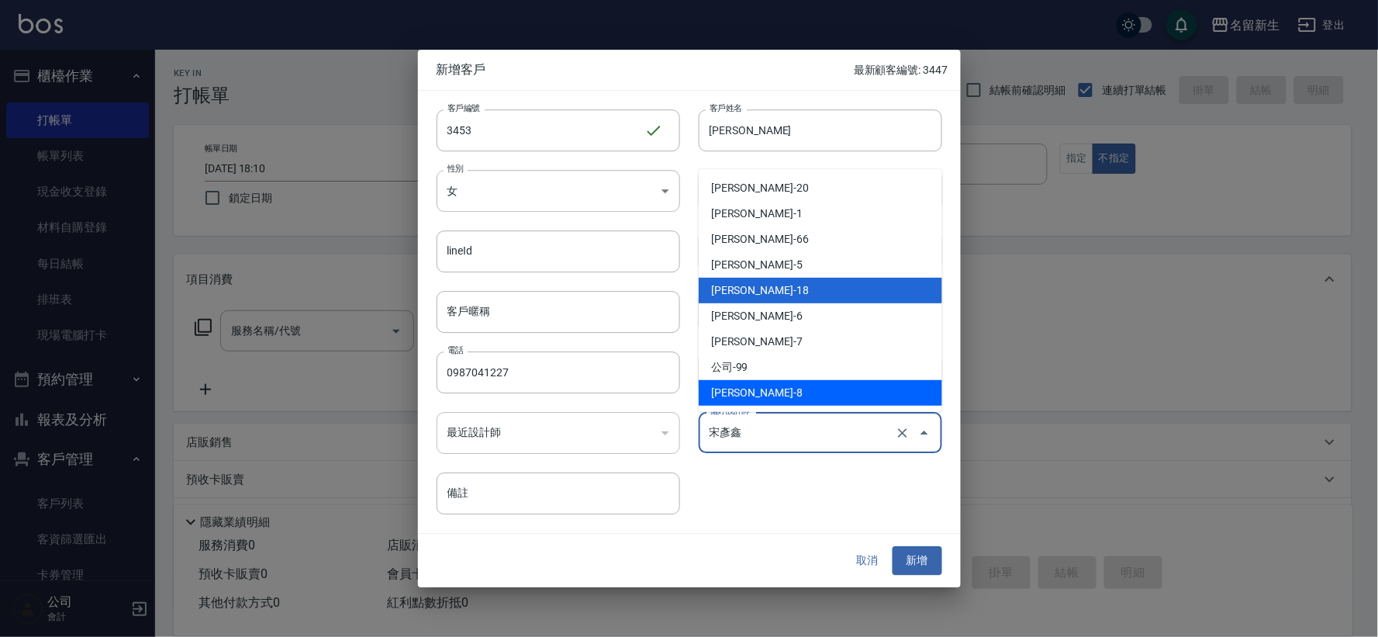
click at [778, 389] on li "[PERSON_NAME]-8" at bounding box center [820, 393] width 243 height 26
type input "陳欣如"
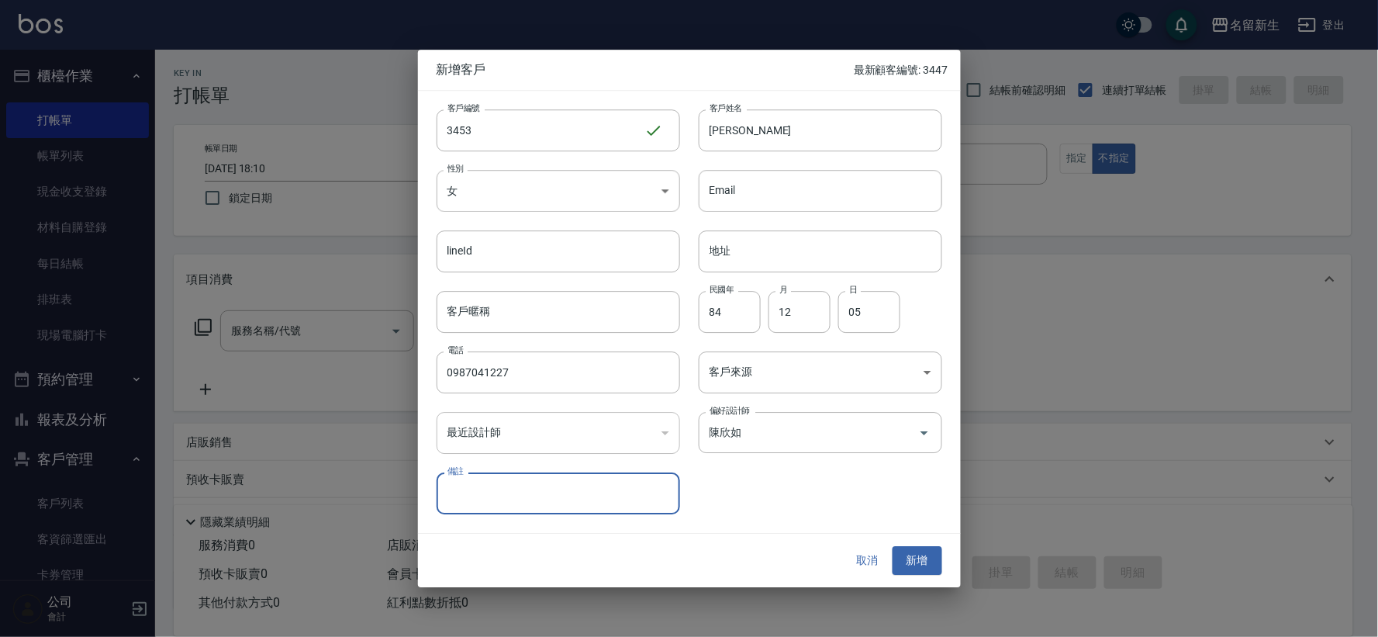
click at [908, 559] on button "新增" at bounding box center [917, 561] width 50 height 29
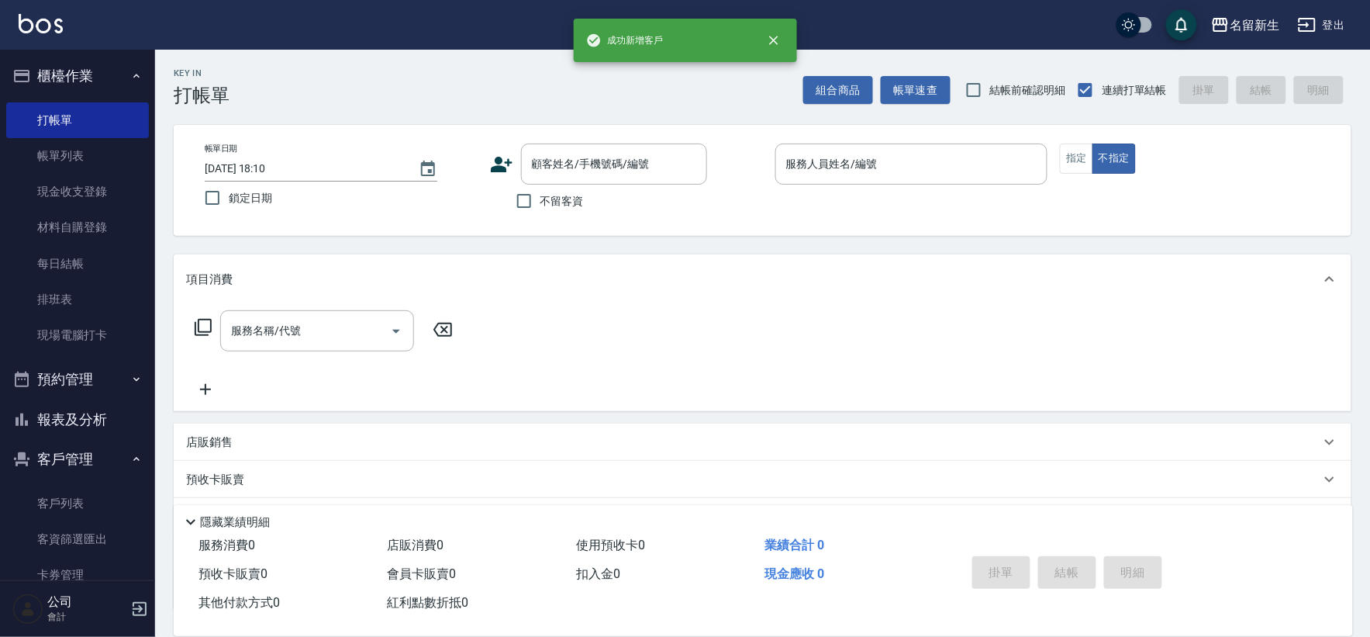
click at [491, 157] on icon at bounding box center [501, 164] width 23 height 23
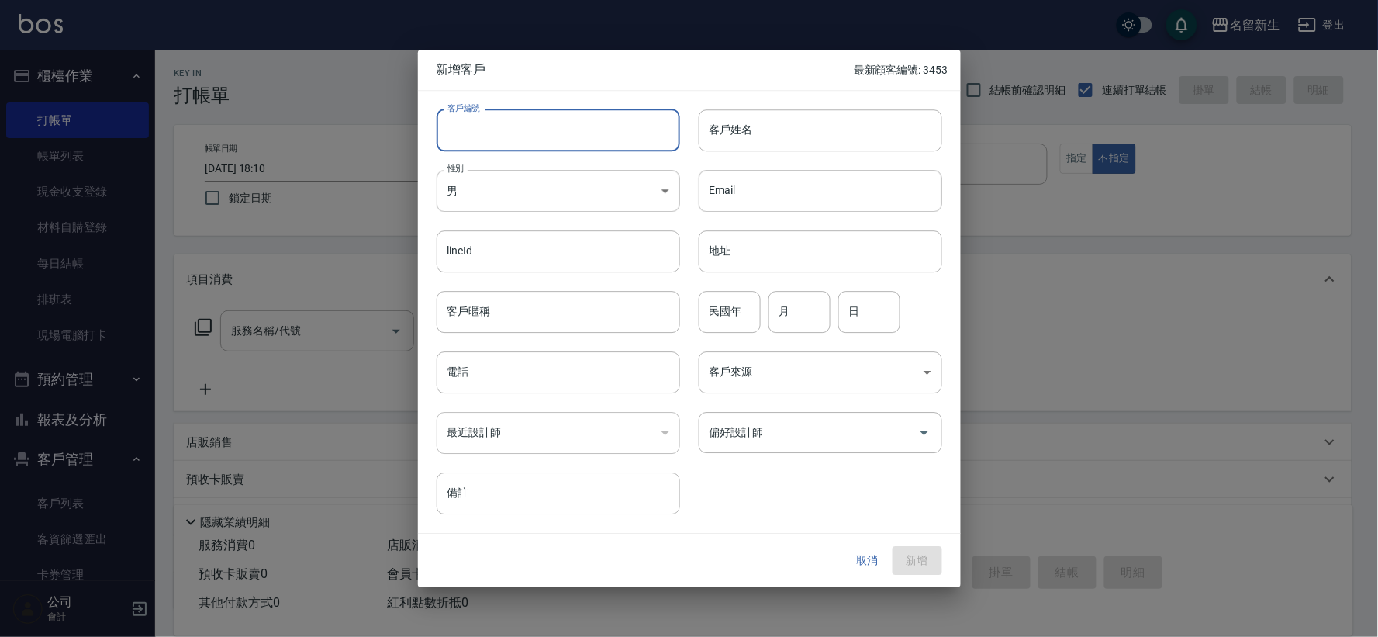
drag, startPoint x: 505, startPoint y: 150, endPoint x: 509, endPoint y: 140, distance: 10.8
click at [505, 150] on input "客戶編號" at bounding box center [557, 130] width 243 height 42
type input "3452"
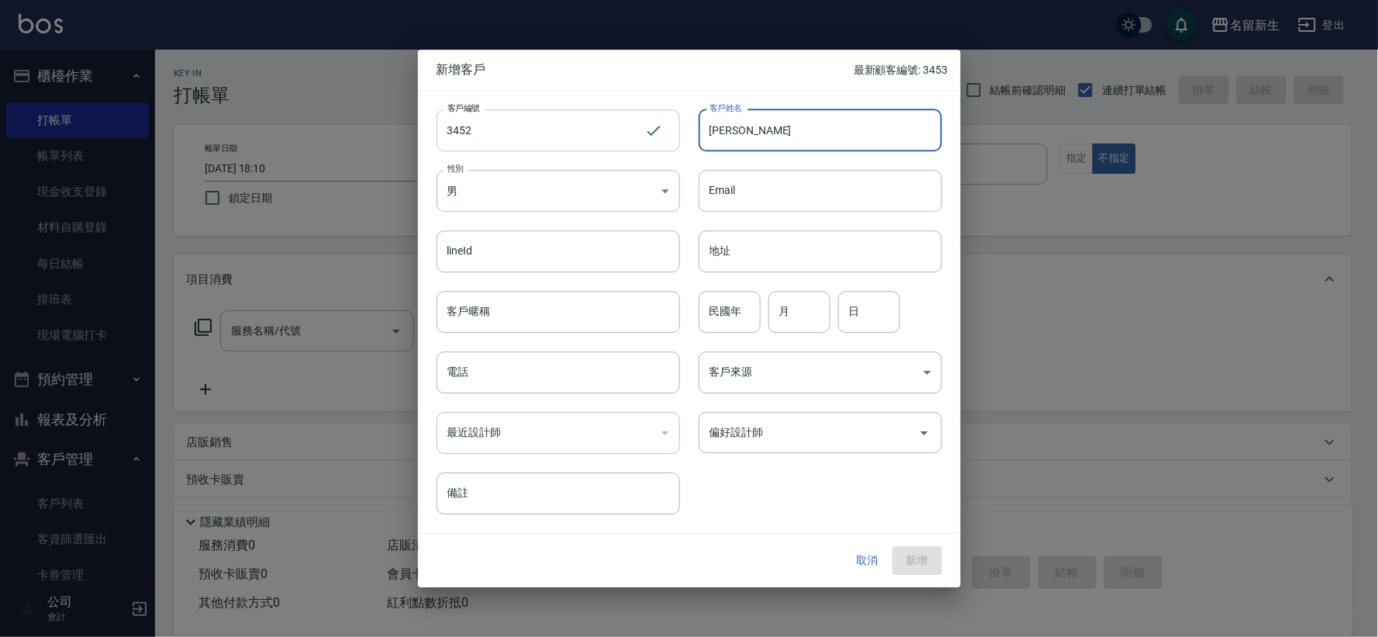
type input "[PERSON_NAME]"
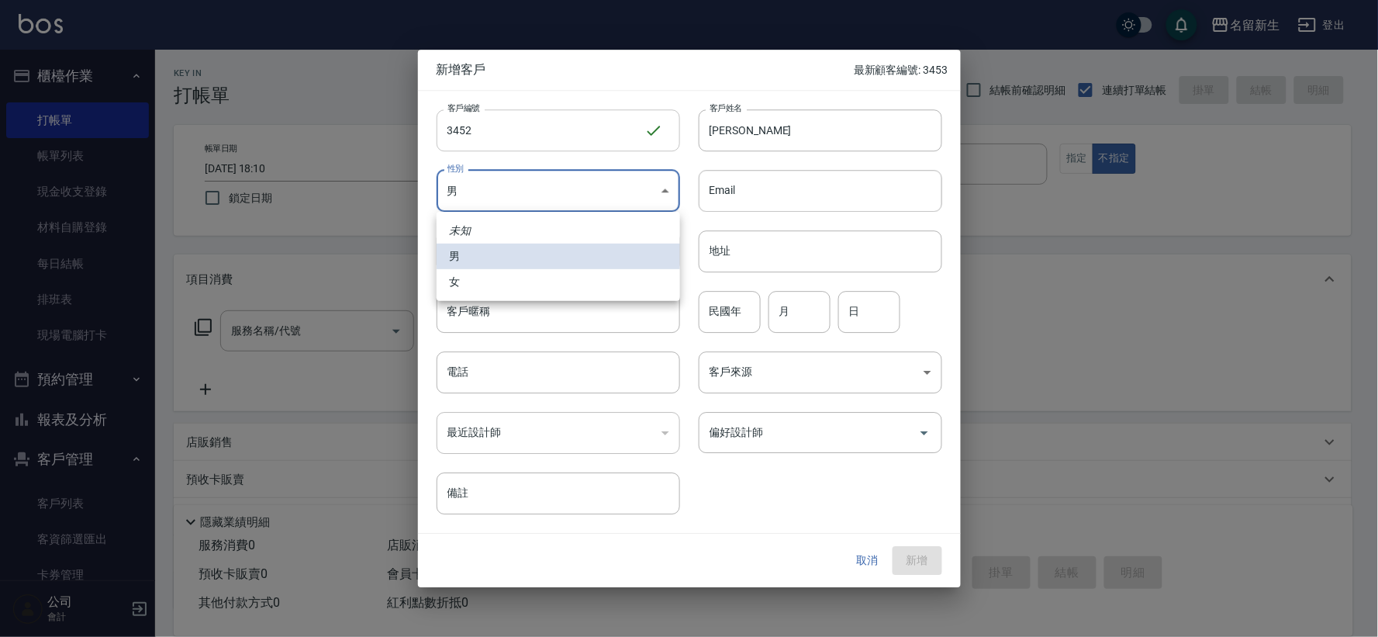
type input "[DEMOGRAPHIC_DATA]"
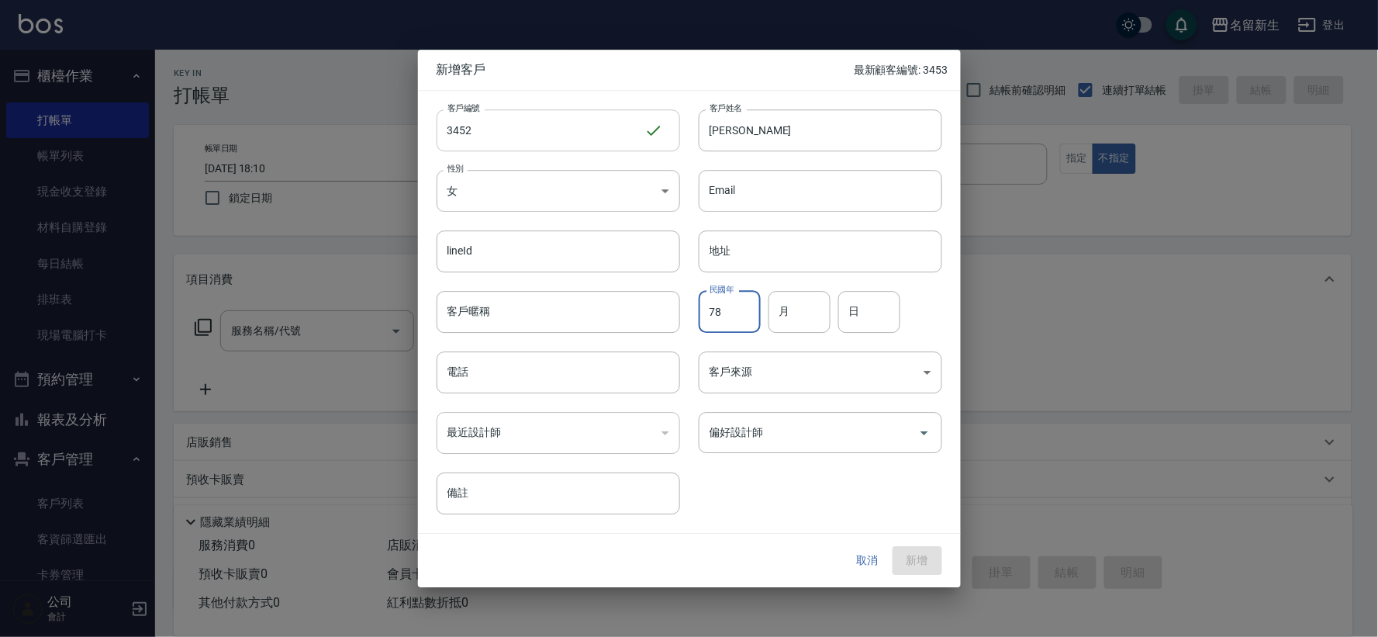
type input "78"
type input "08"
type input "16"
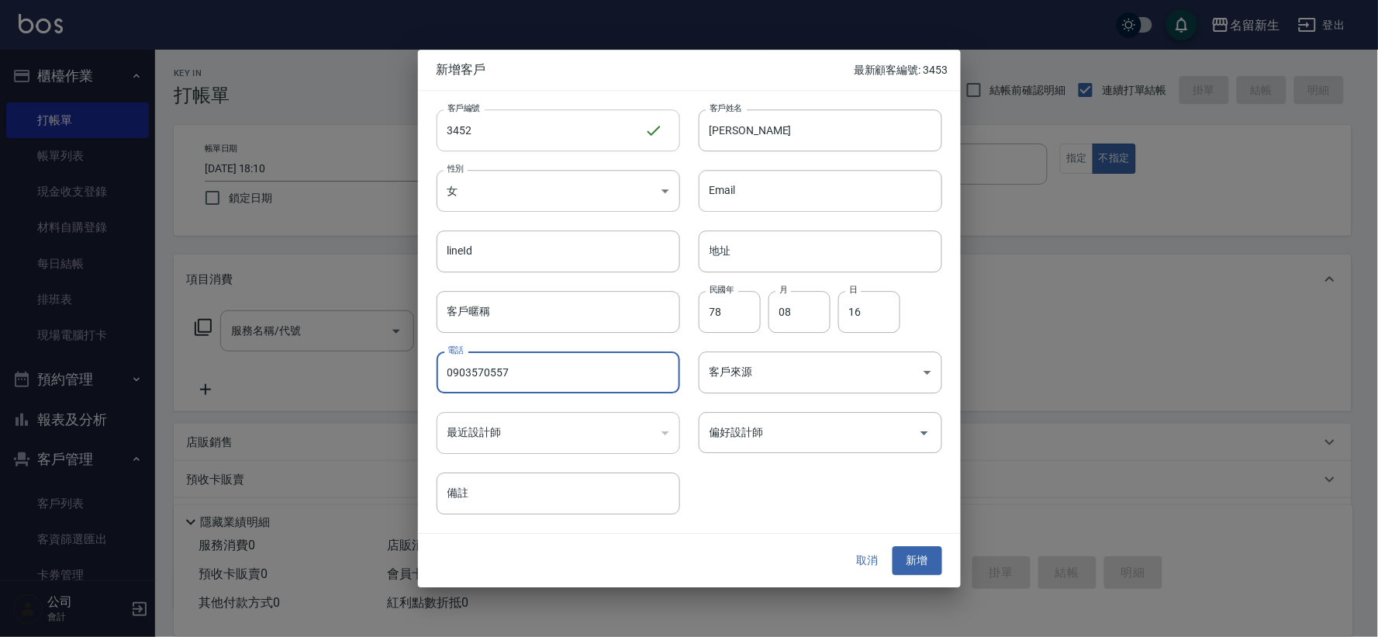
type input "0903570557"
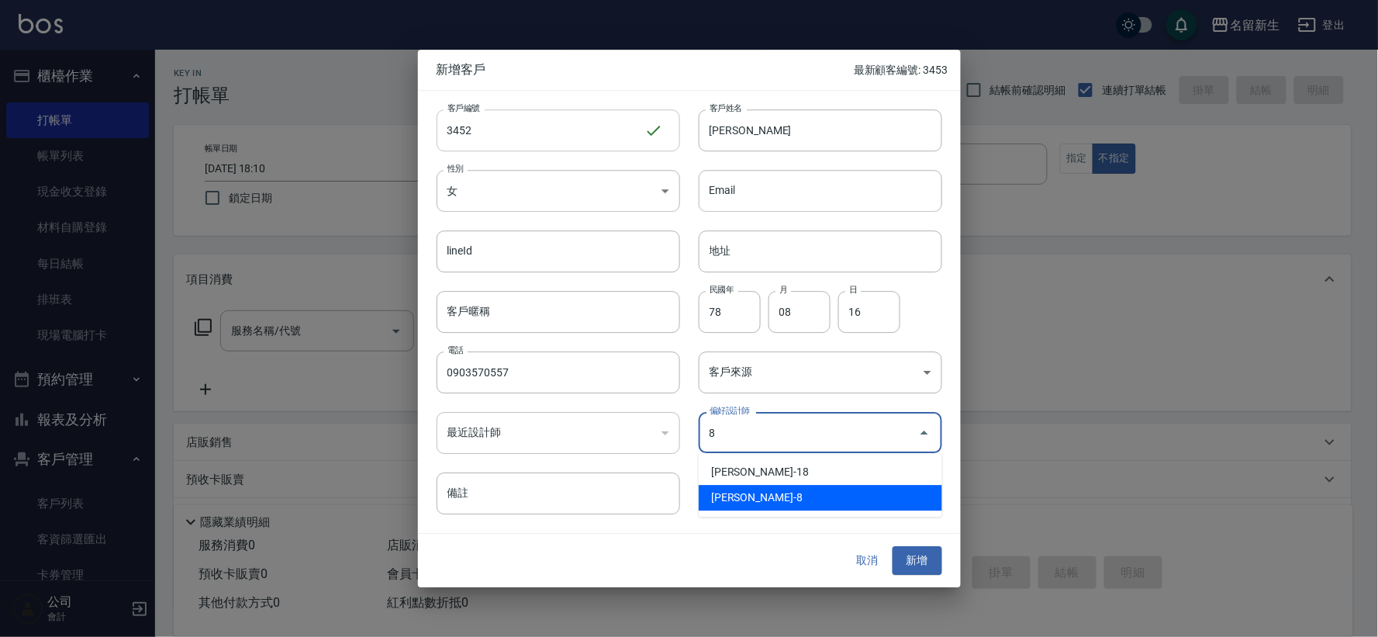
type input "陳欣如"
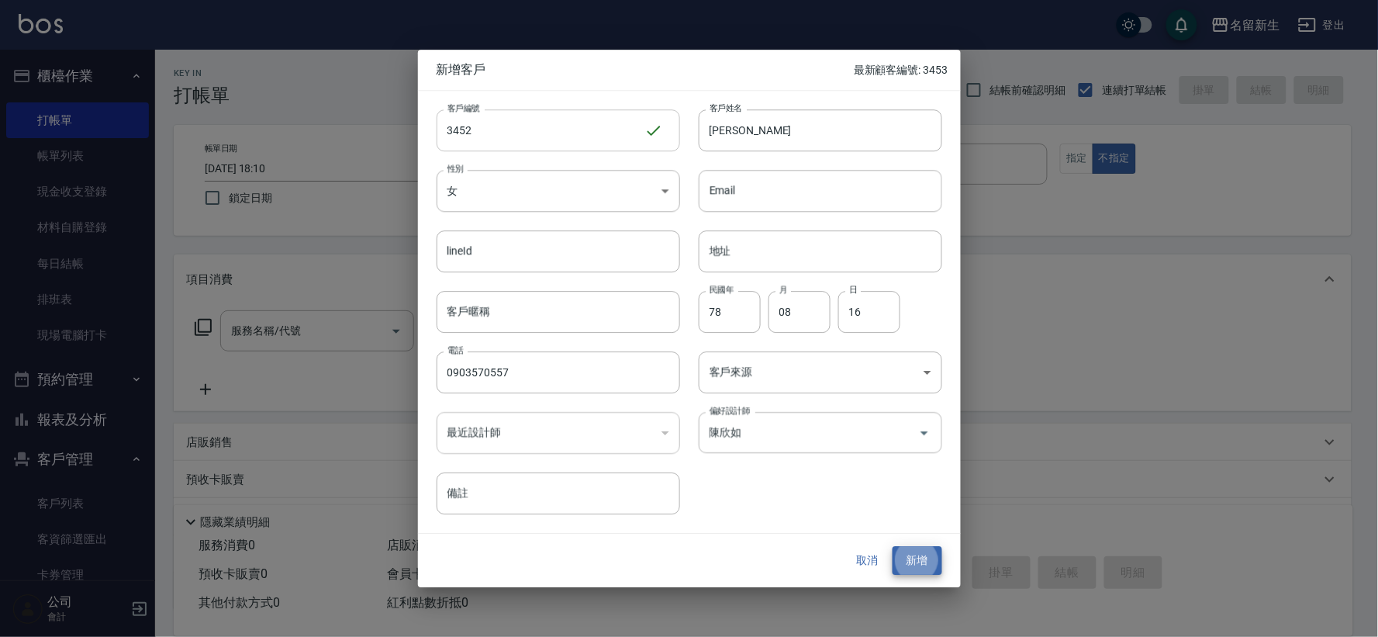
click at [892, 547] on button "新增" at bounding box center [917, 561] width 50 height 29
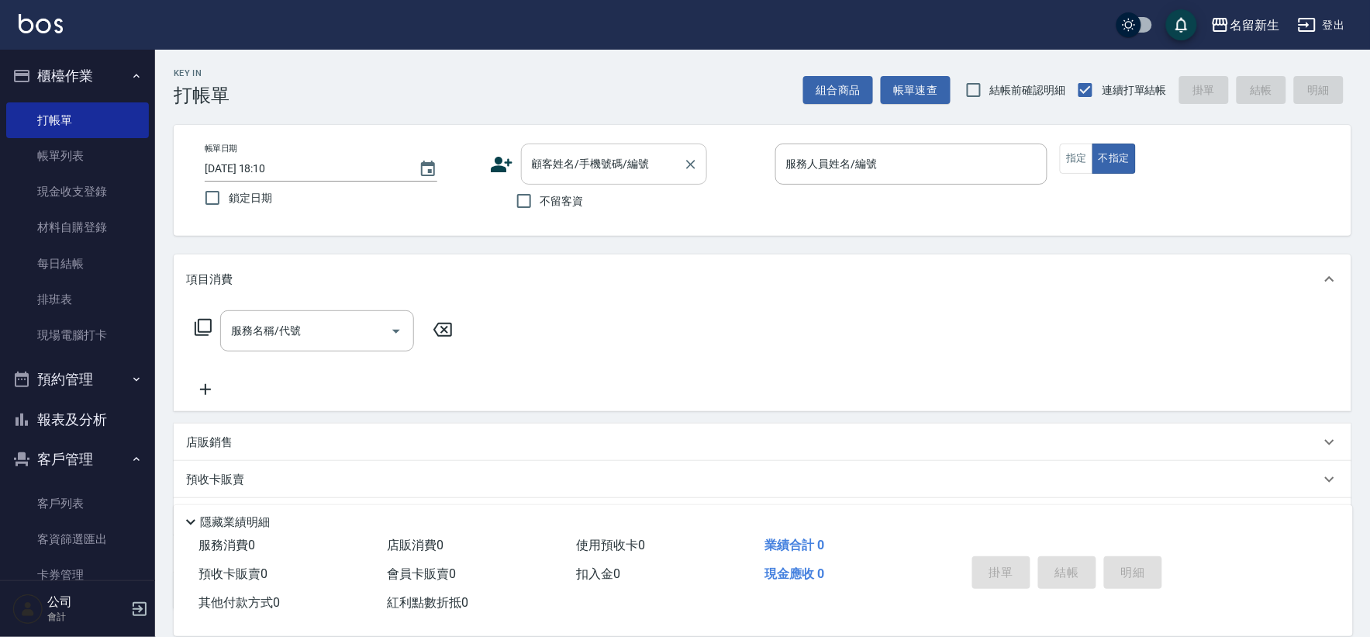
click at [586, 147] on div "顧客姓名/手機號碼/編號" at bounding box center [614, 163] width 186 height 41
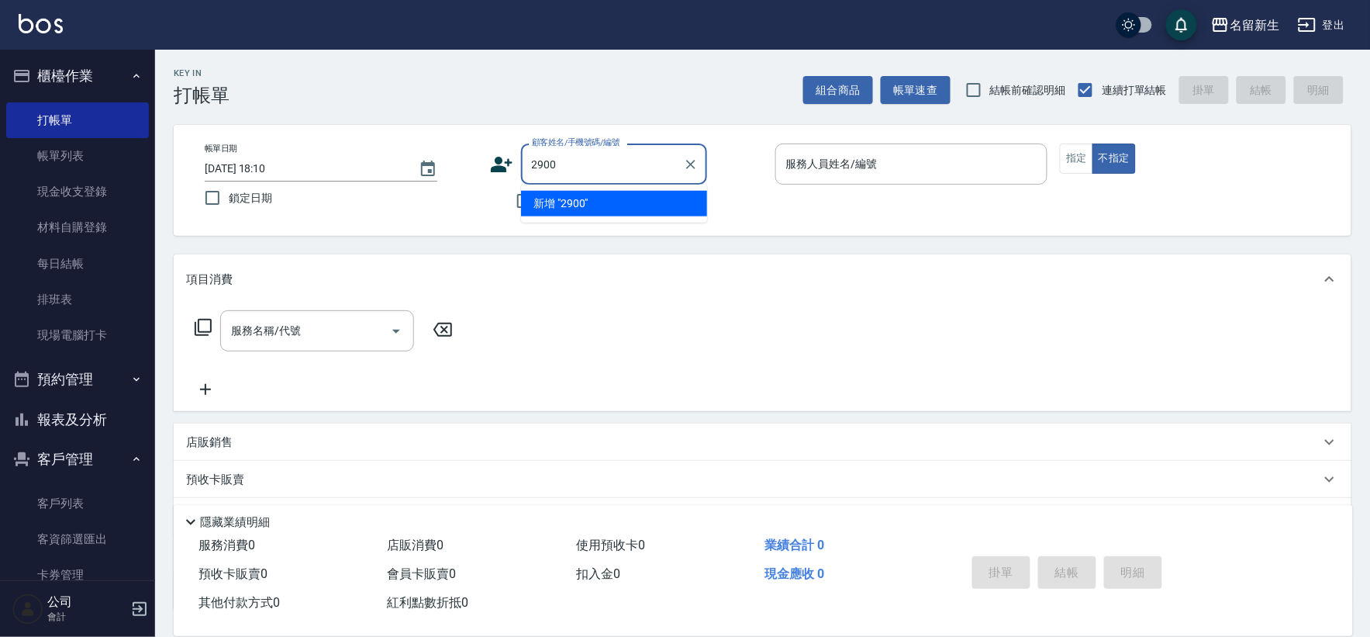
type input "2900"
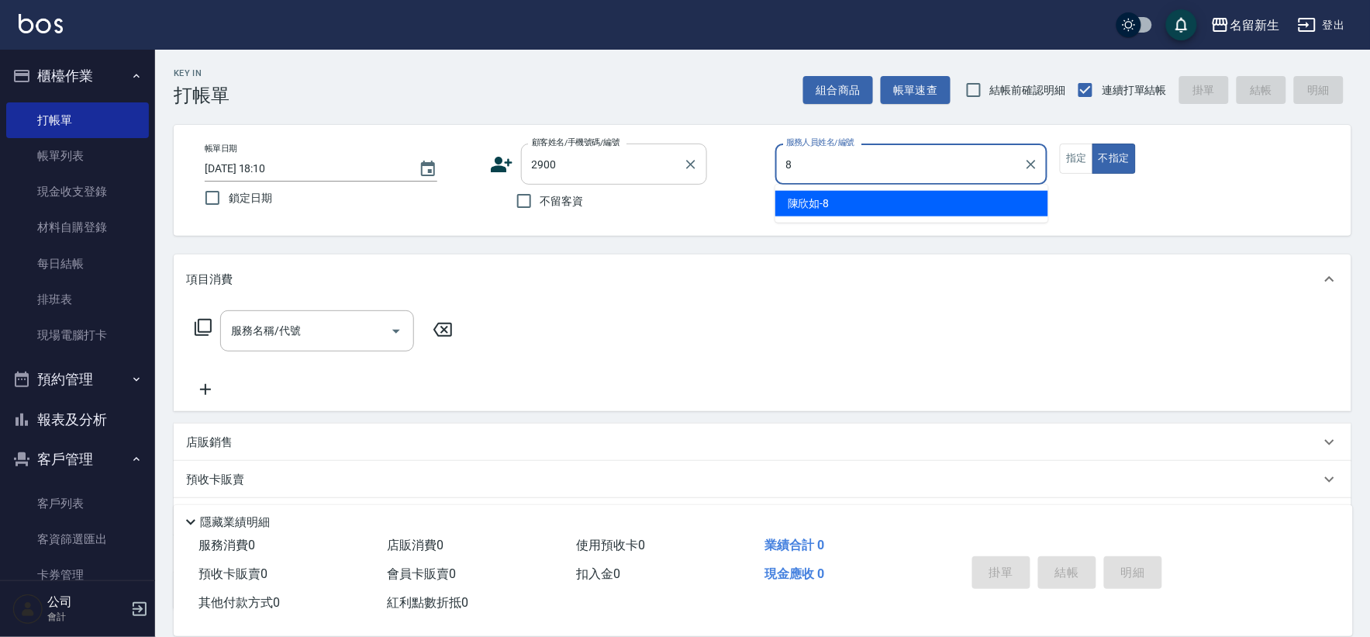
type input "8"
type button "false"
type input "[PERSON_NAME]-8"
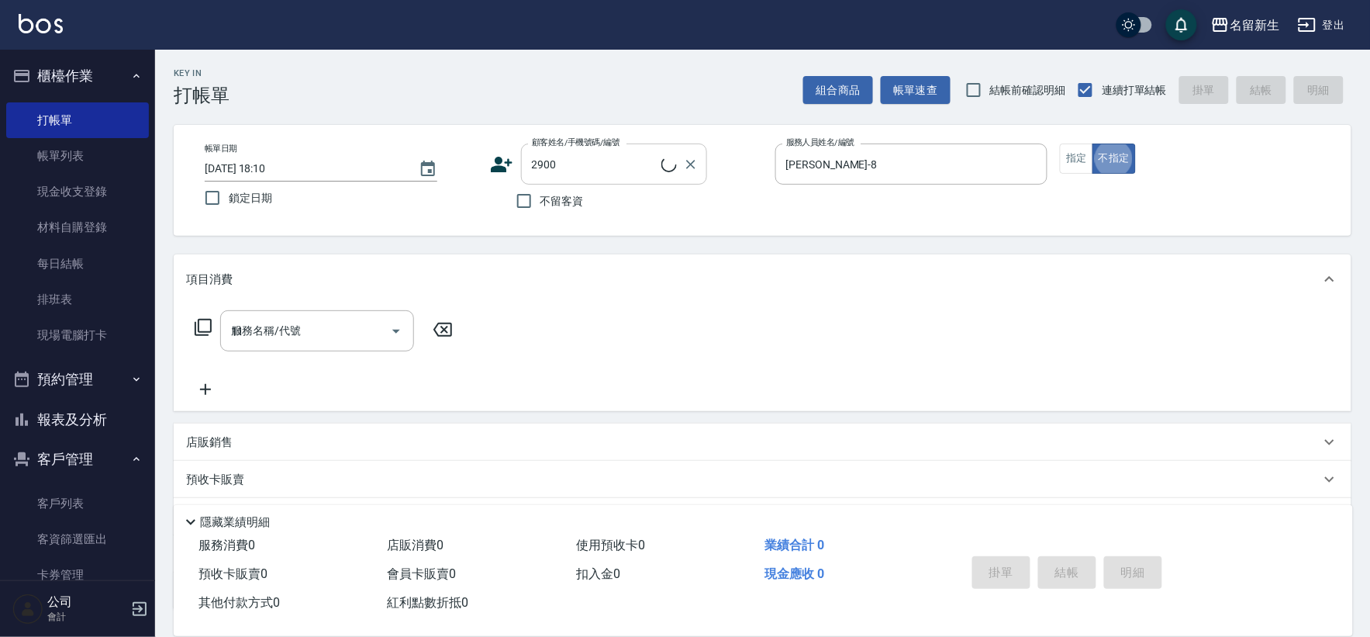
type input "118"
type input "[PERSON_NAME]/0916926768/2900"
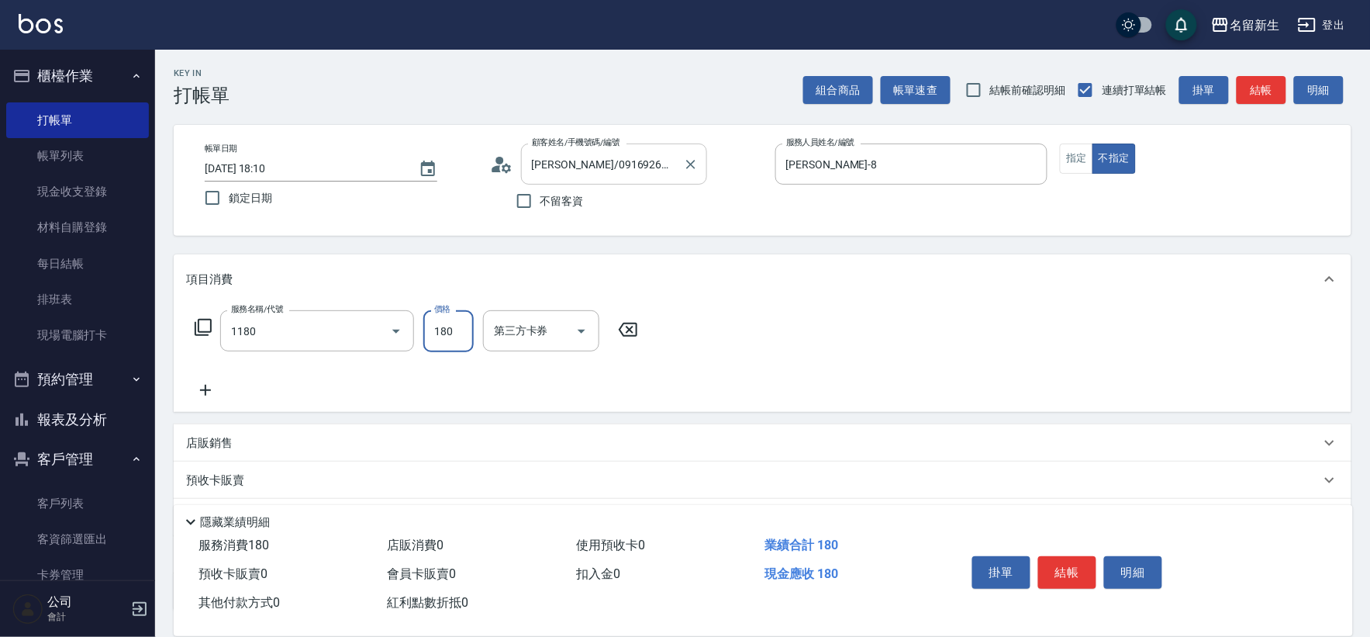
type input "洗髮(不指定活動)(1180)"
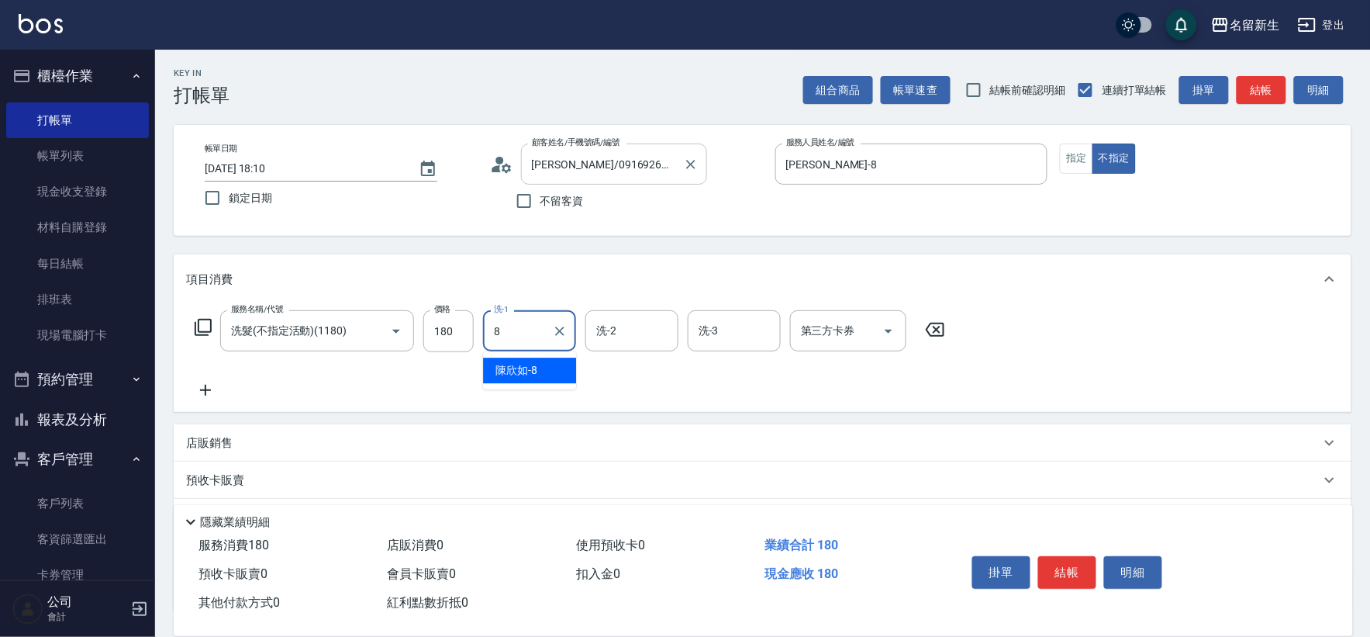
type input "[PERSON_NAME]-8"
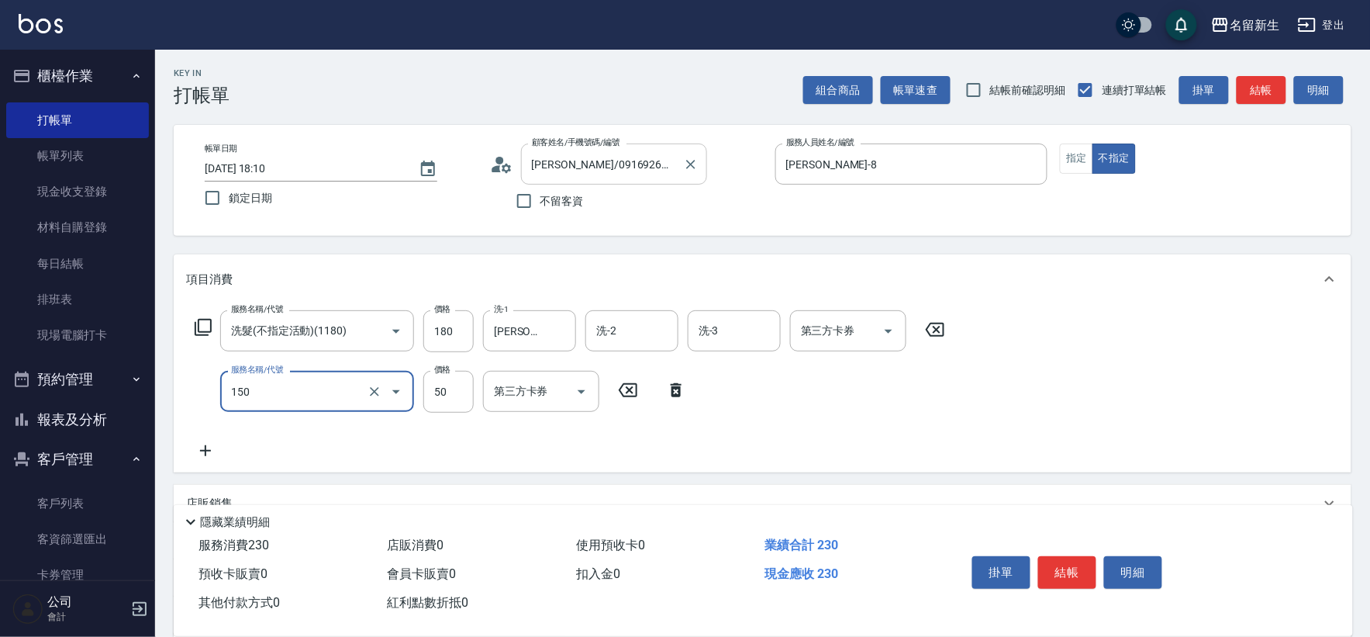
type input "精油(150)"
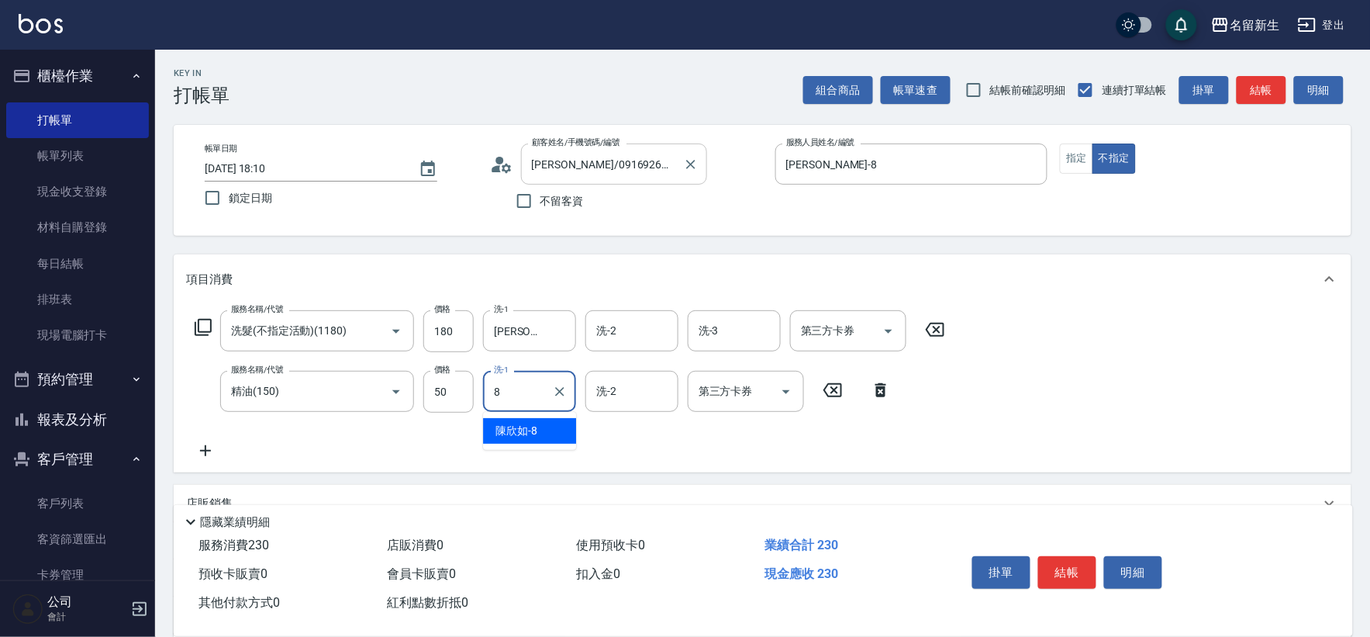
type input "[PERSON_NAME]-8"
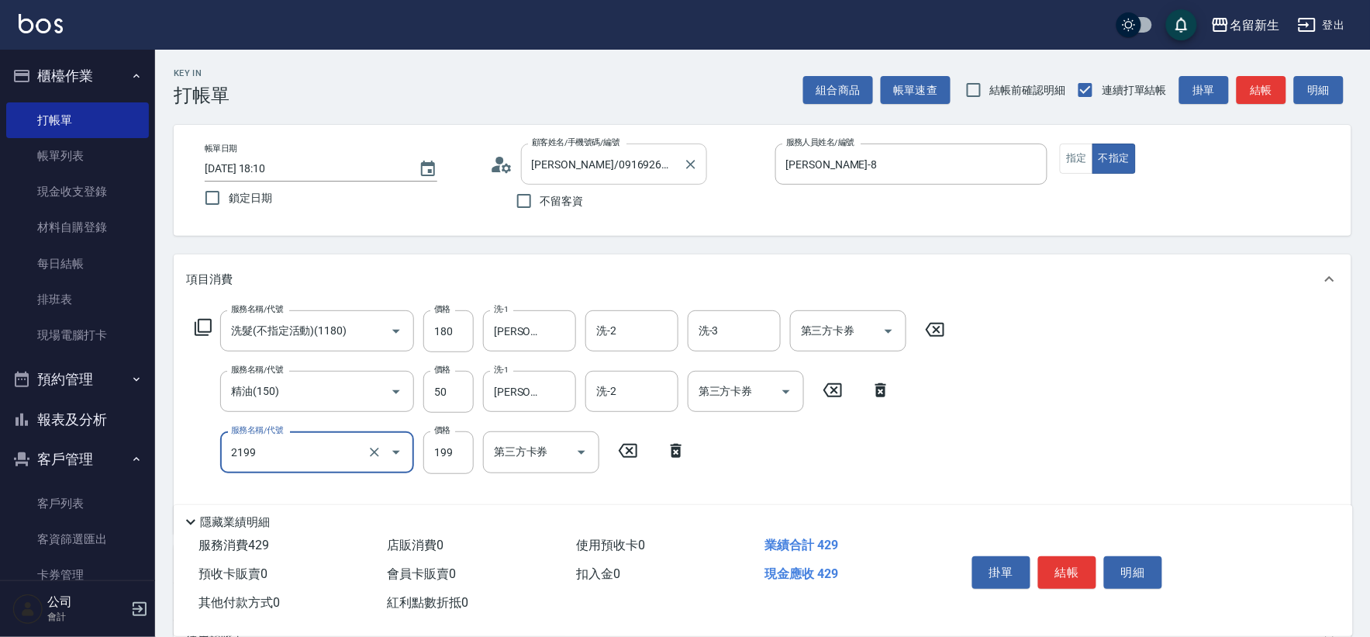
type input "不指定剪髮活動(2199)"
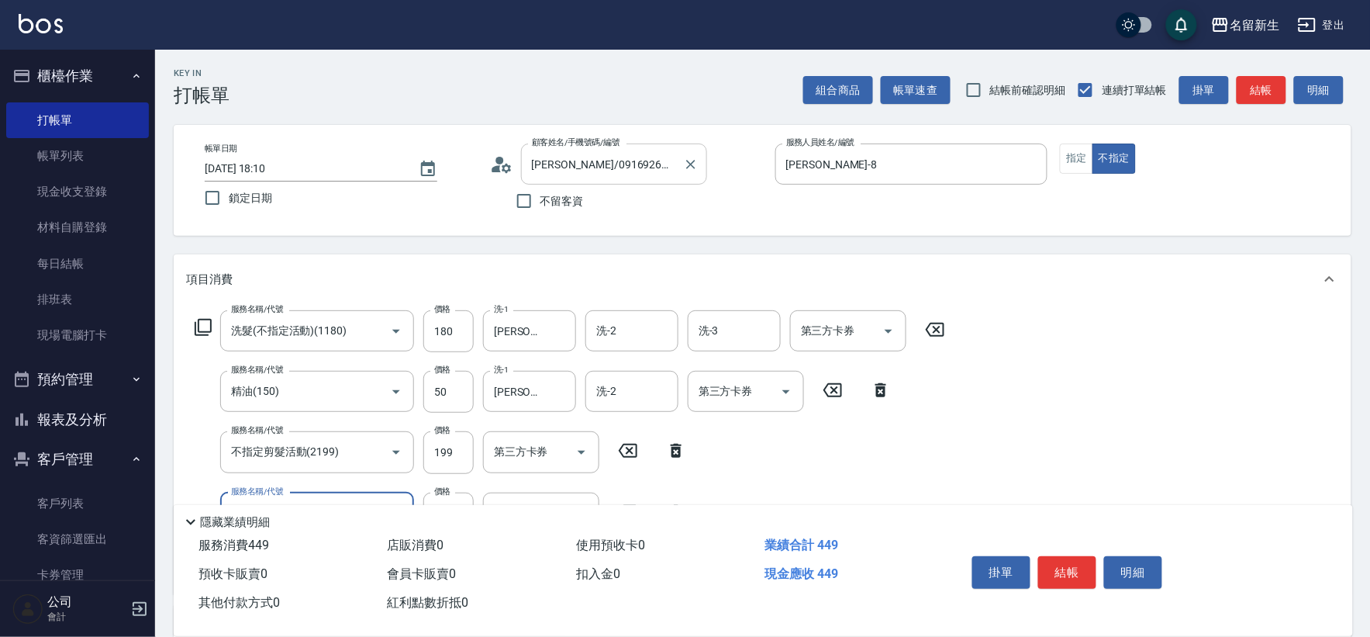
type input "潤絲(820)"
type input "[PERSON_NAME]-8"
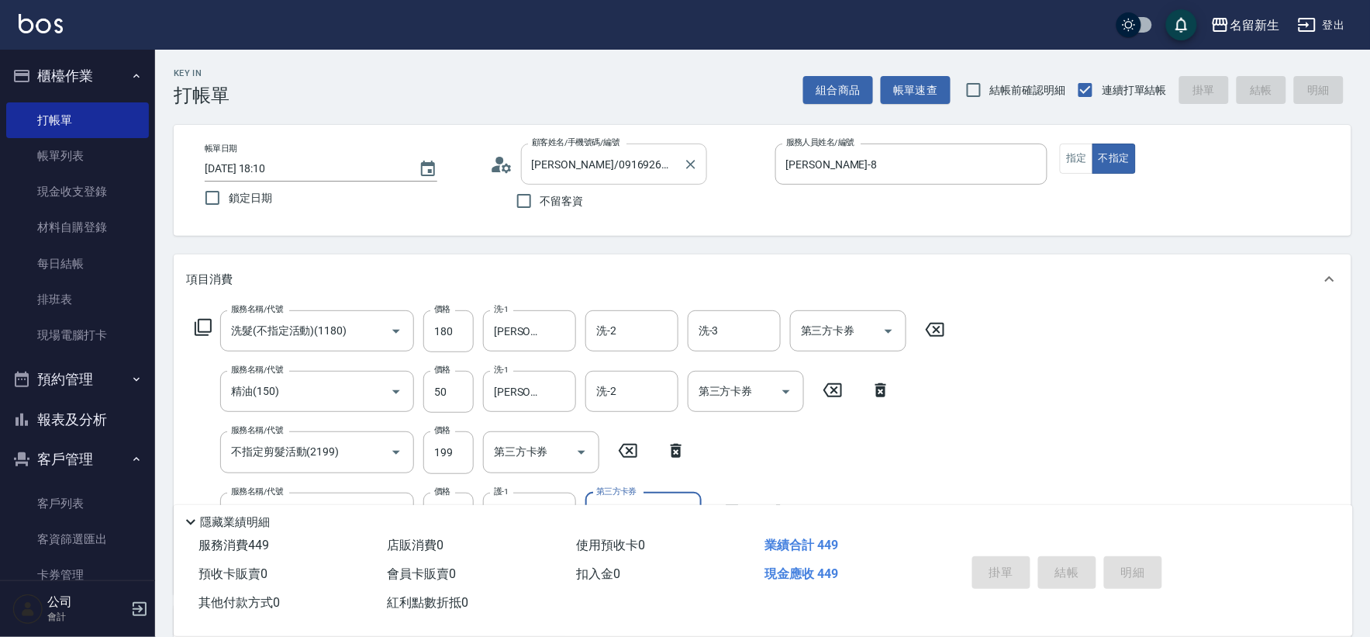
type input "[DATE] 18:13"
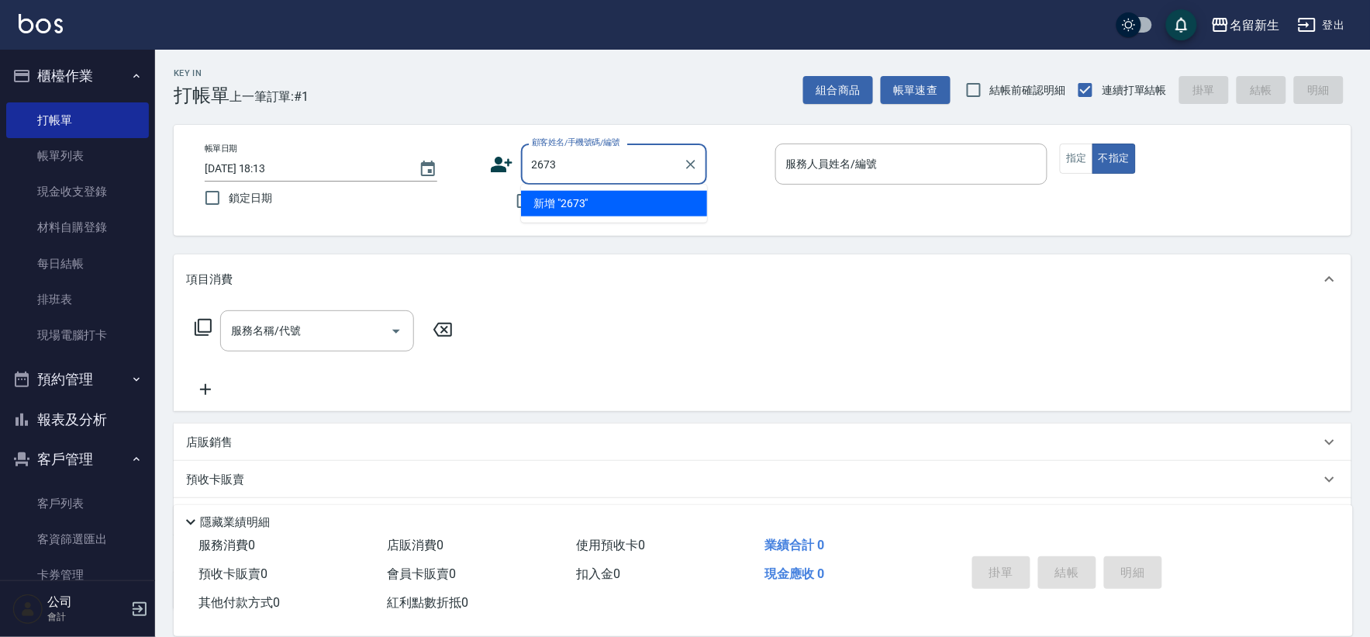
type input "2673"
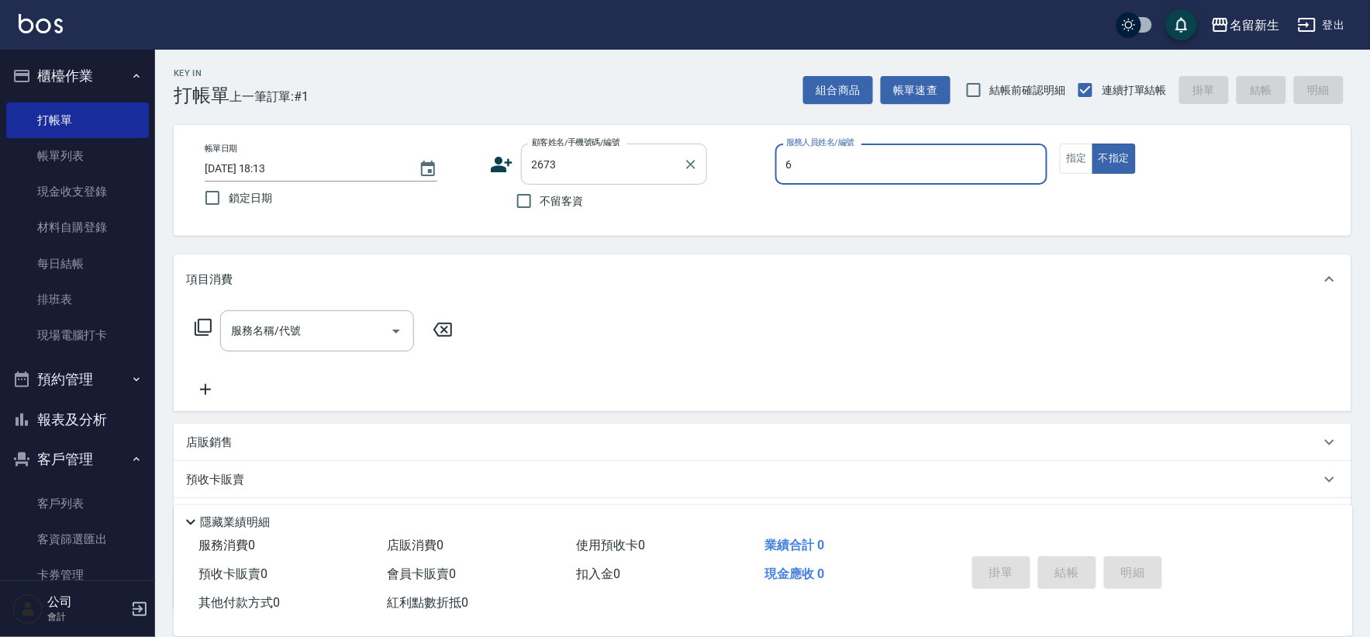
type input "[PERSON_NAME]-6"
type input "[PERSON_NAME]/0919513630/2673"
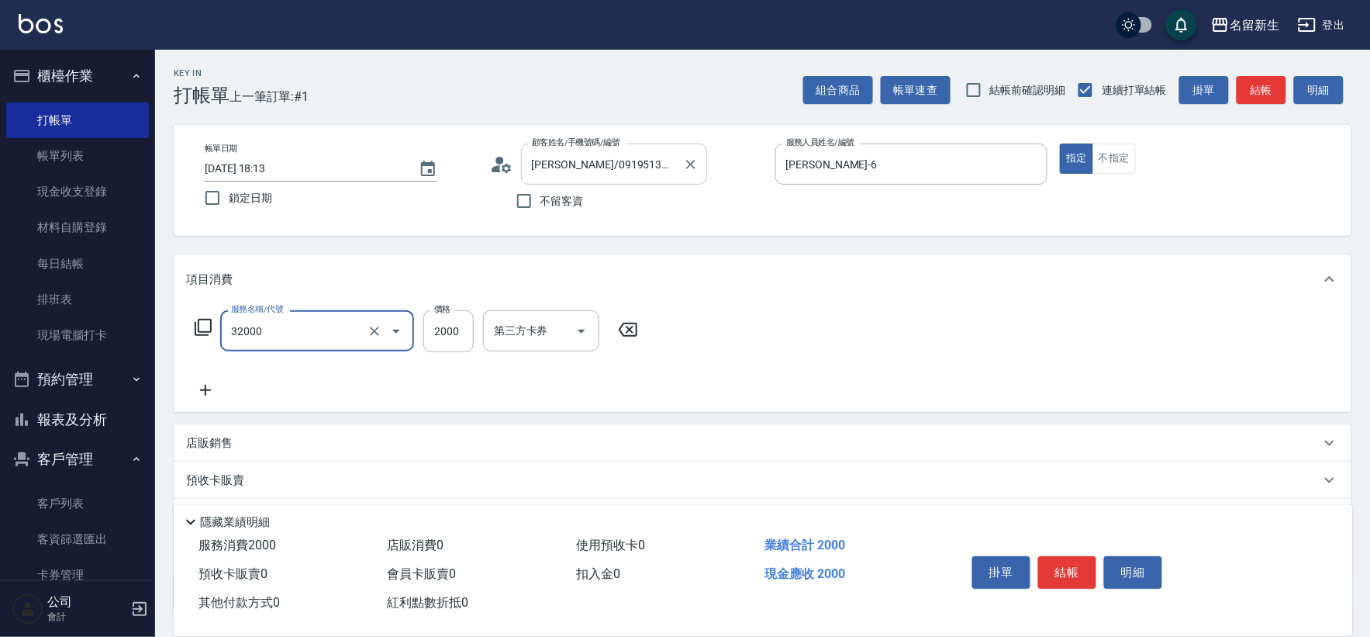
type input "2000以上燙髮(32000)"
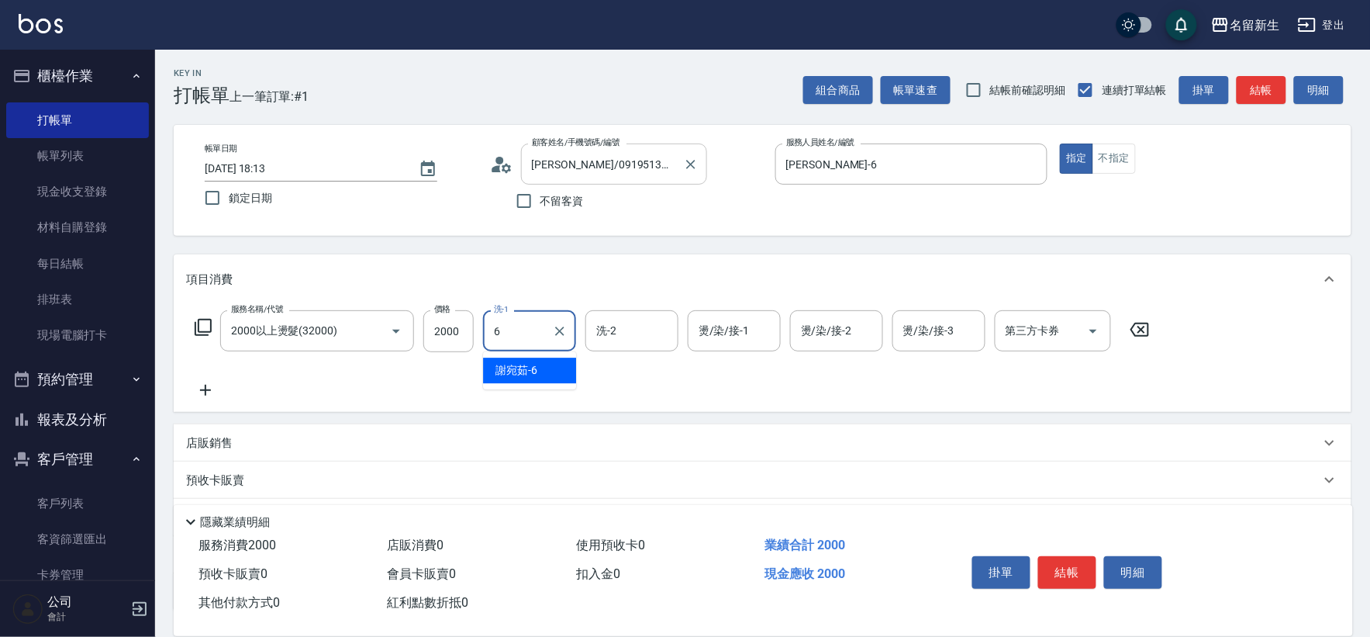
type input "[PERSON_NAME]-6"
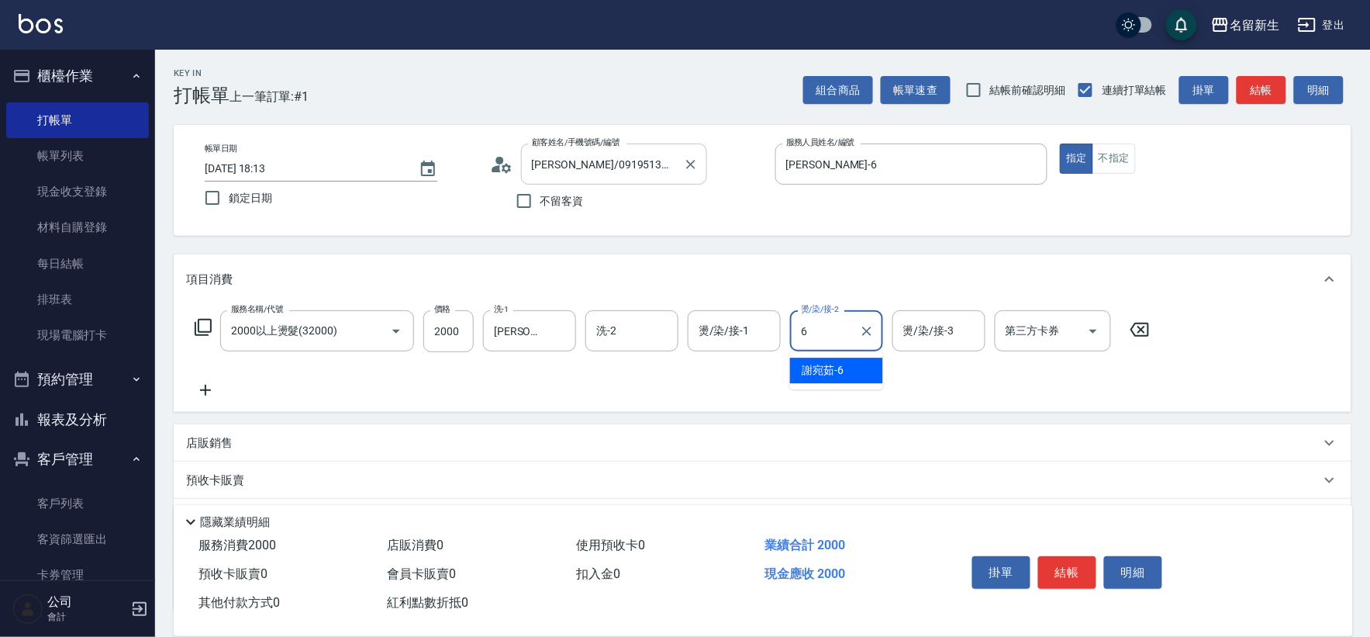
type input "[PERSON_NAME]-6"
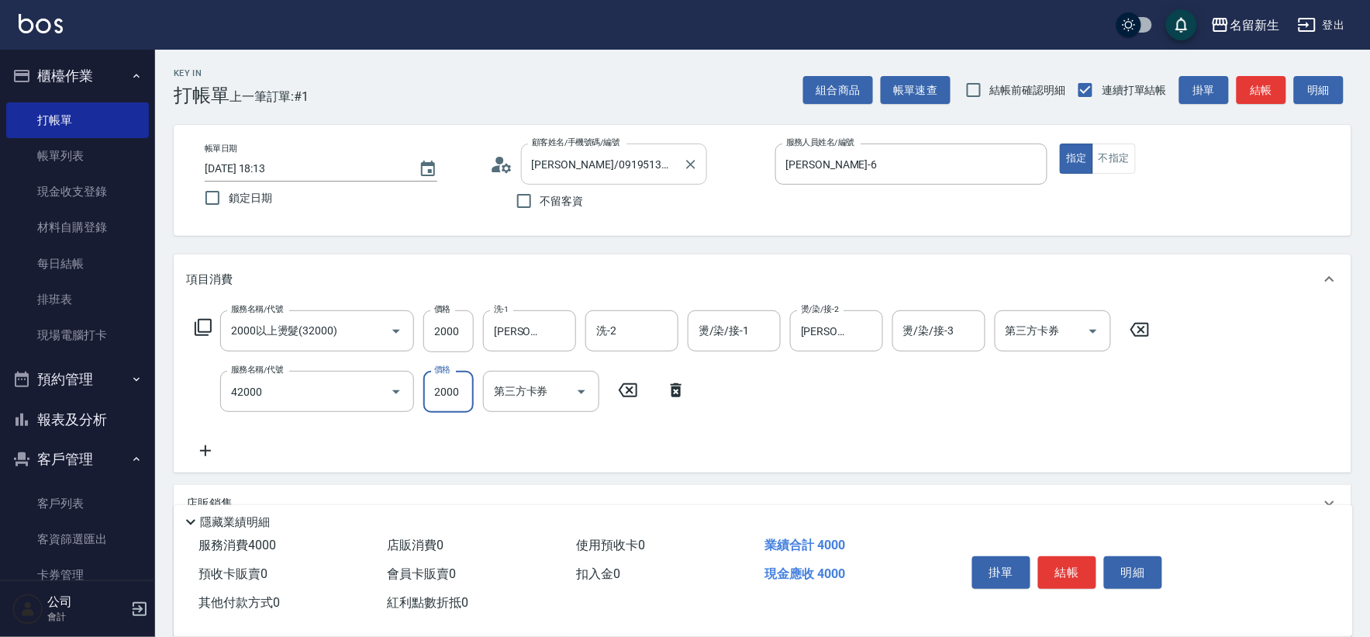
type input "2000以上染髮(42000)"
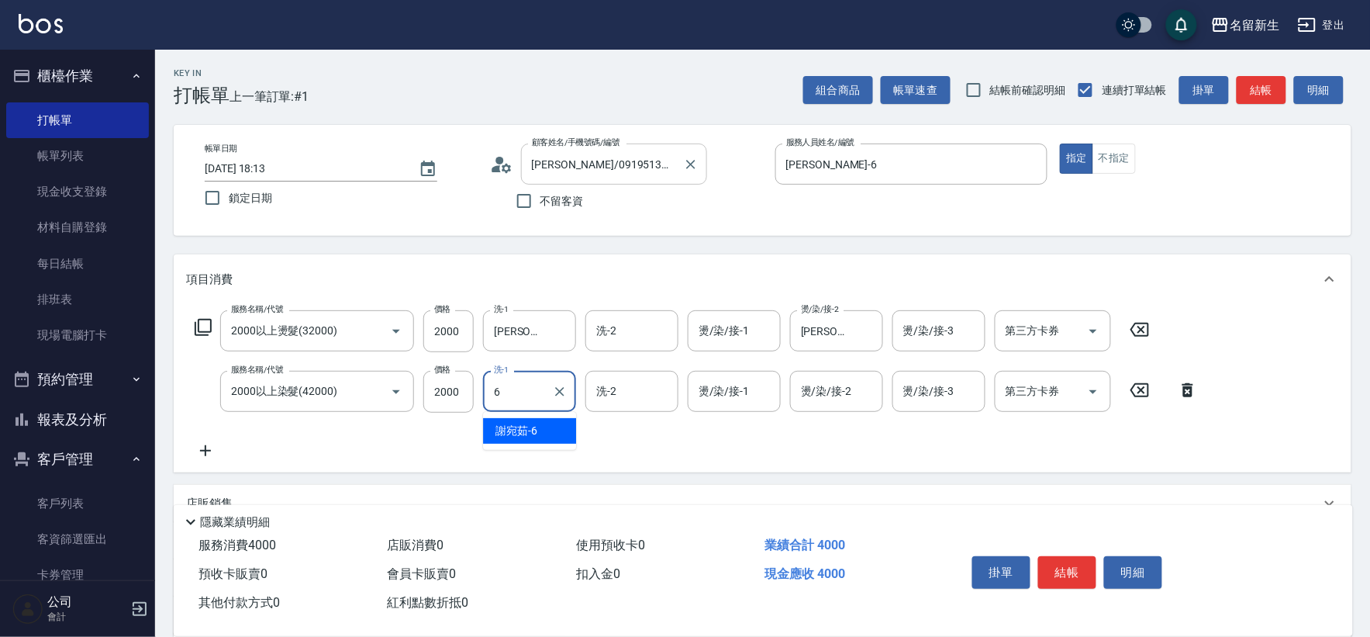
type input "[PERSON_NAME]-6"
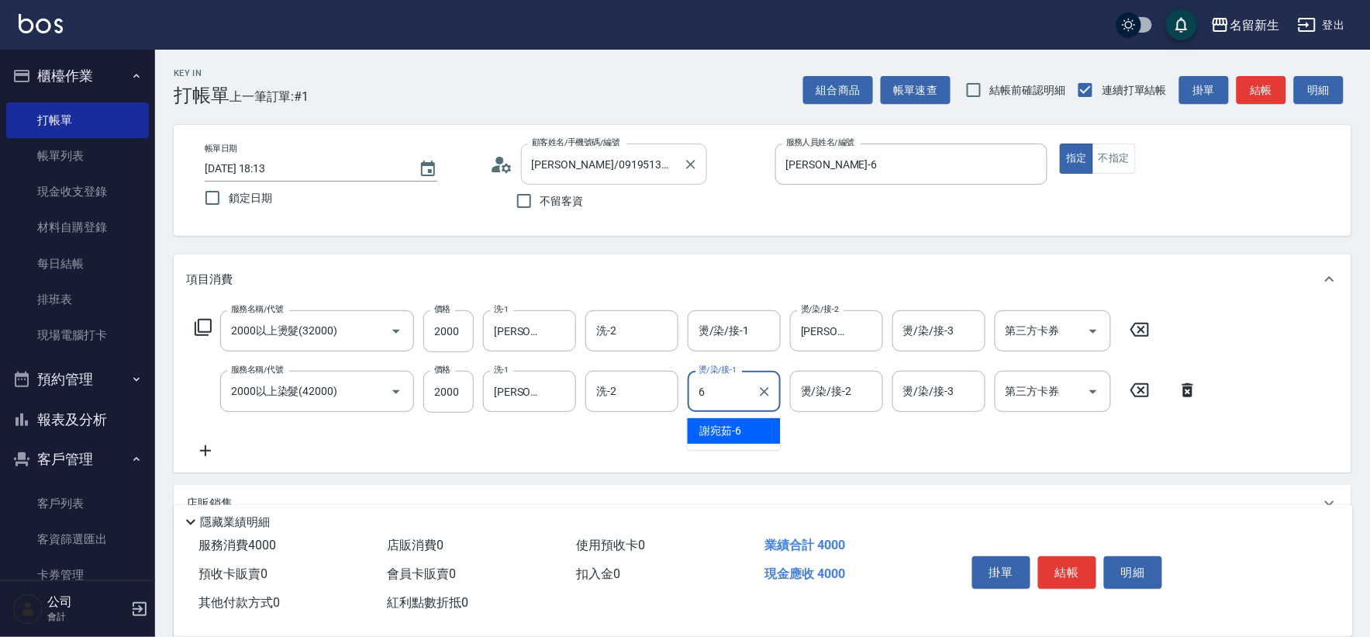
type input "[PERSON_NAME]-6"
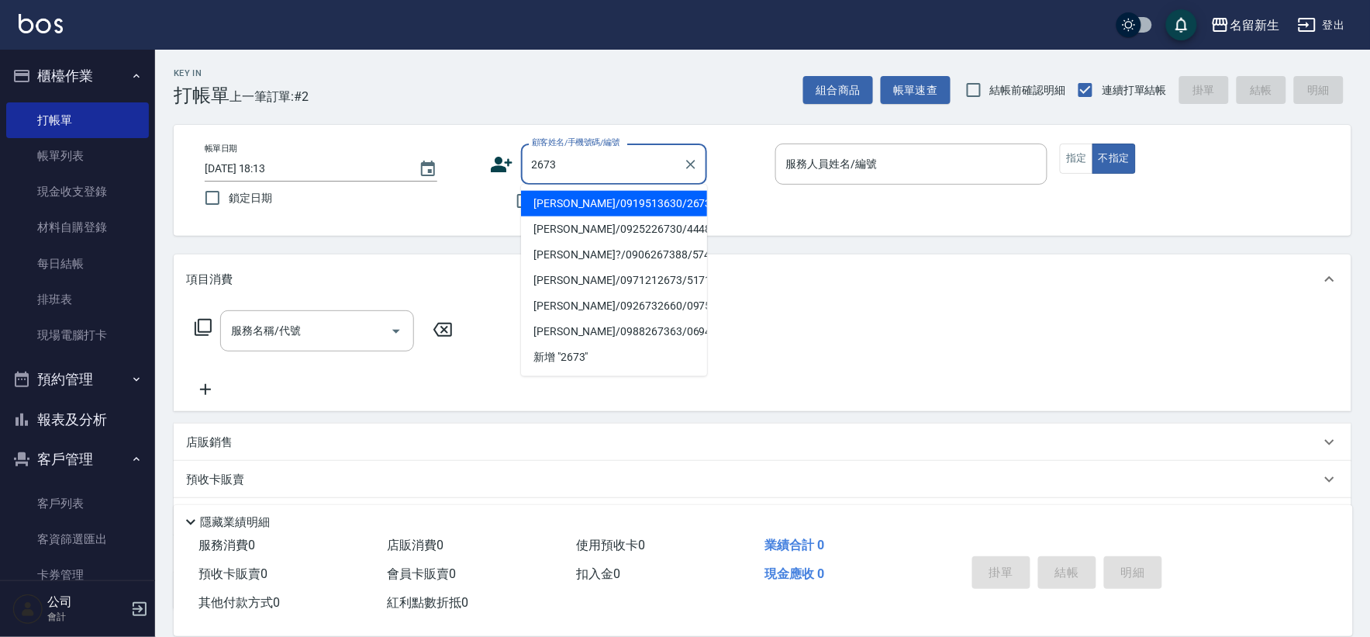
type input "2673"
type input "6"
type input "[PERSON_NAME]/0919513630/2673"
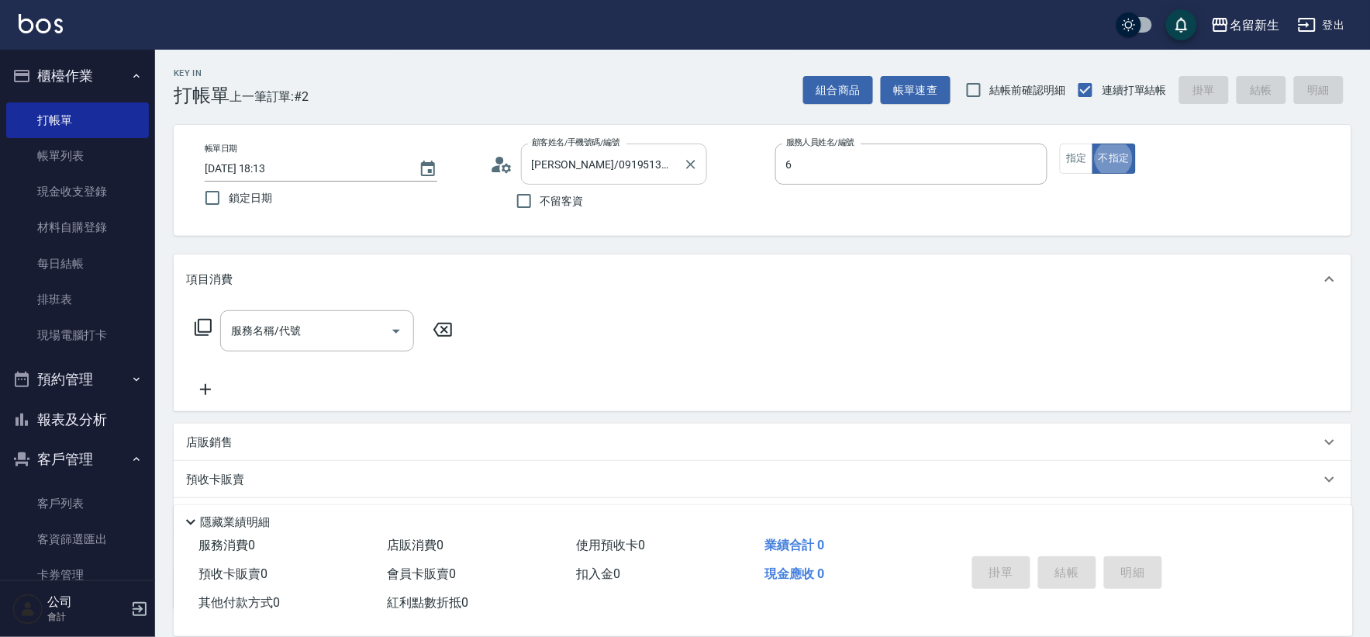
type input "[PERSON_NAME]-6"
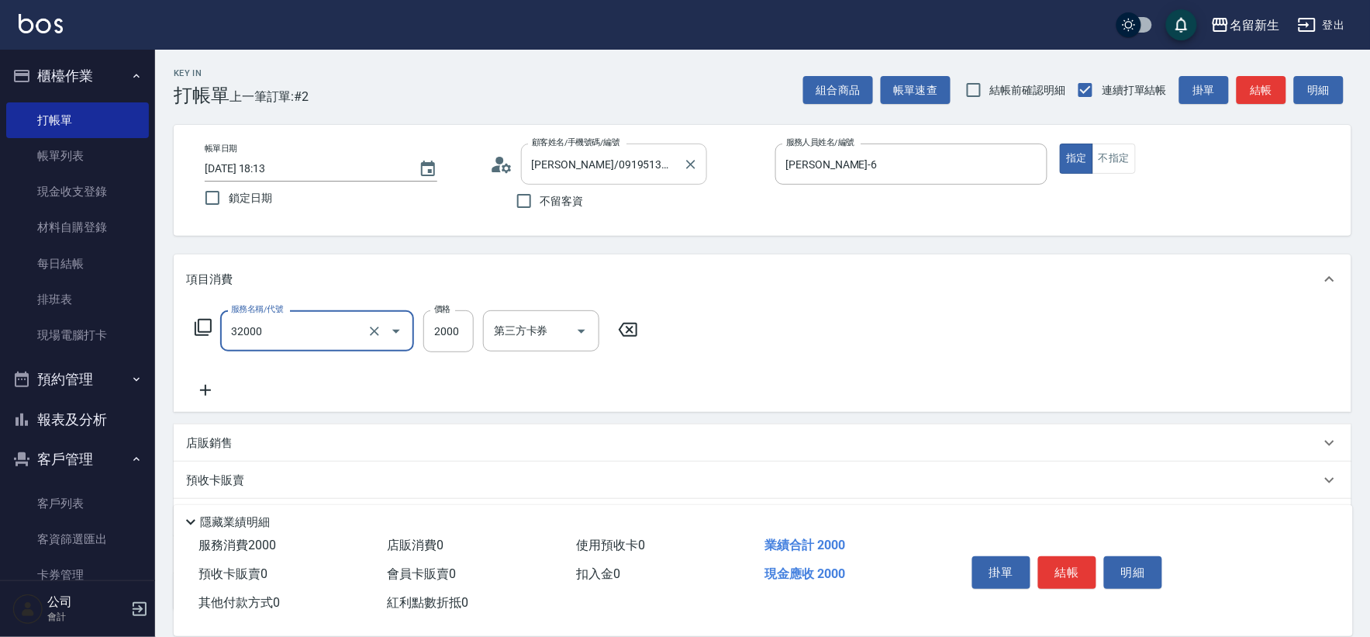
type input "2000以上燙髮(32000)"
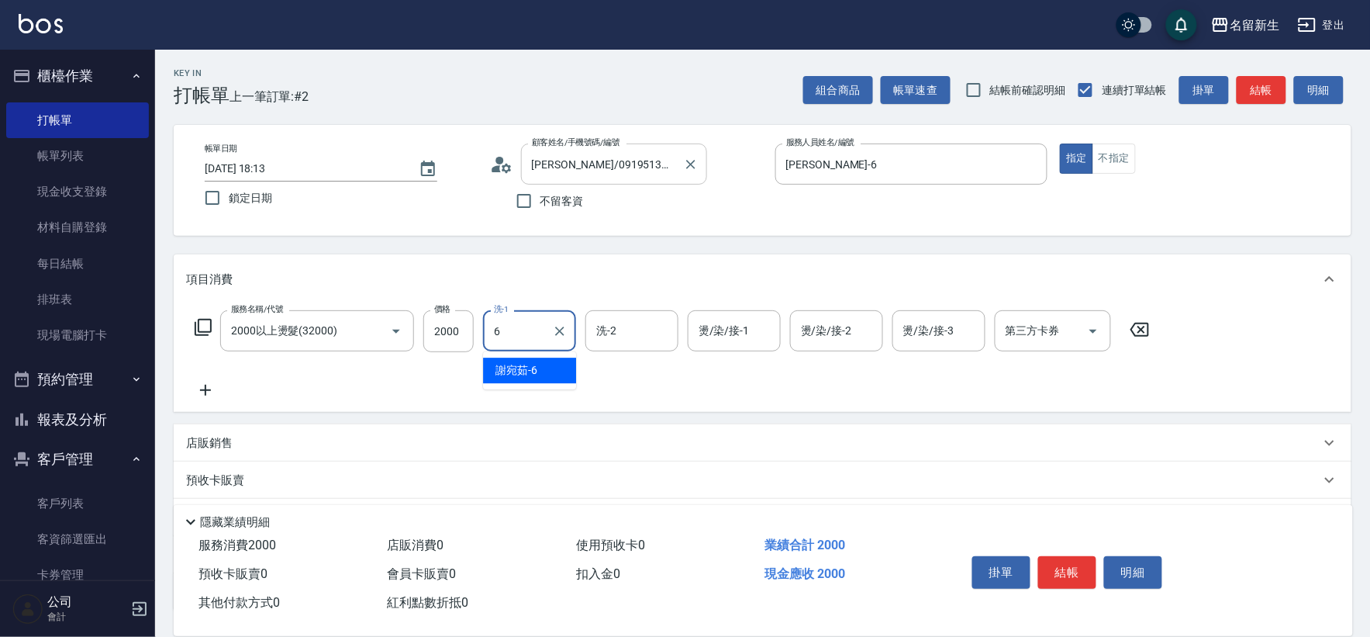
type input "[PERSON_NAME]-6"
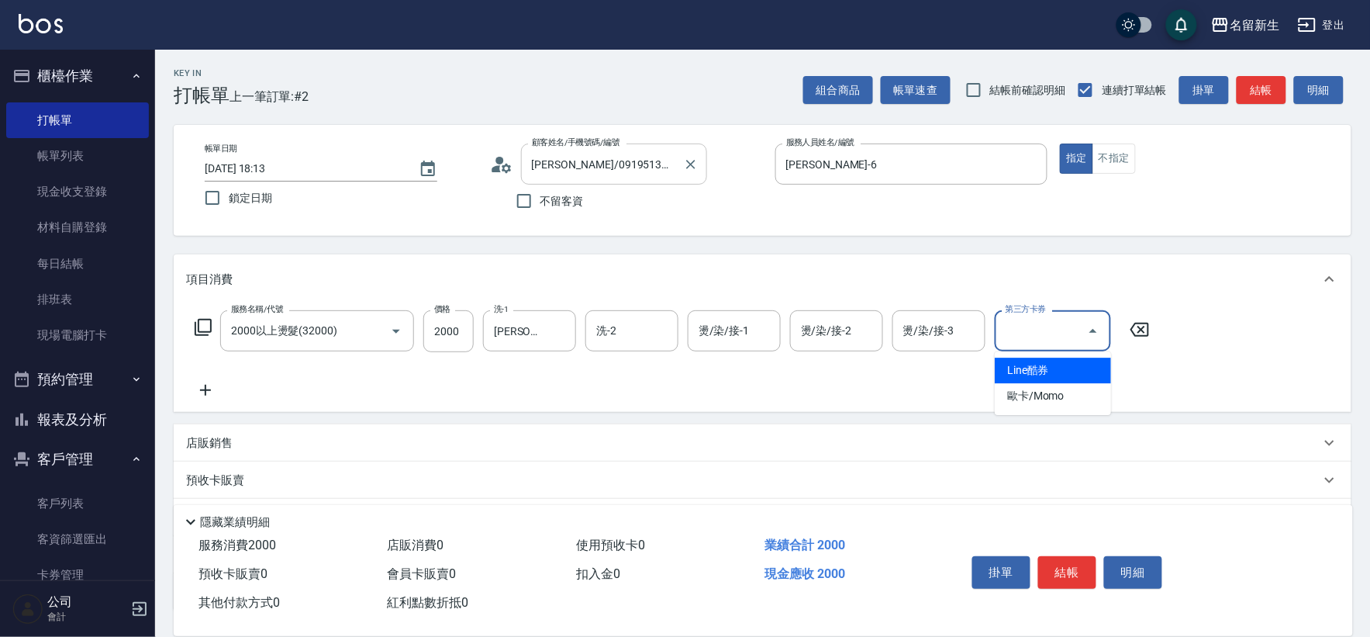
type input "Line酷券"
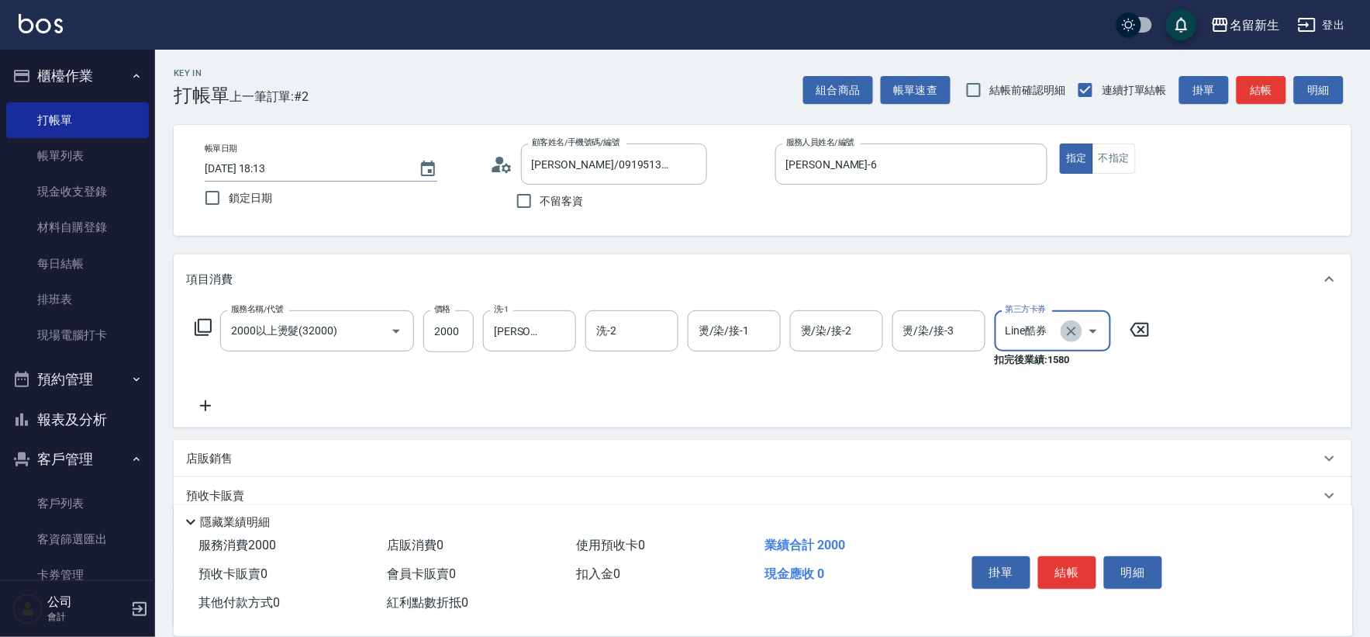
click at [1072, 338] on button "Clear" at bounding box center [1072, 331] width 22 height 22
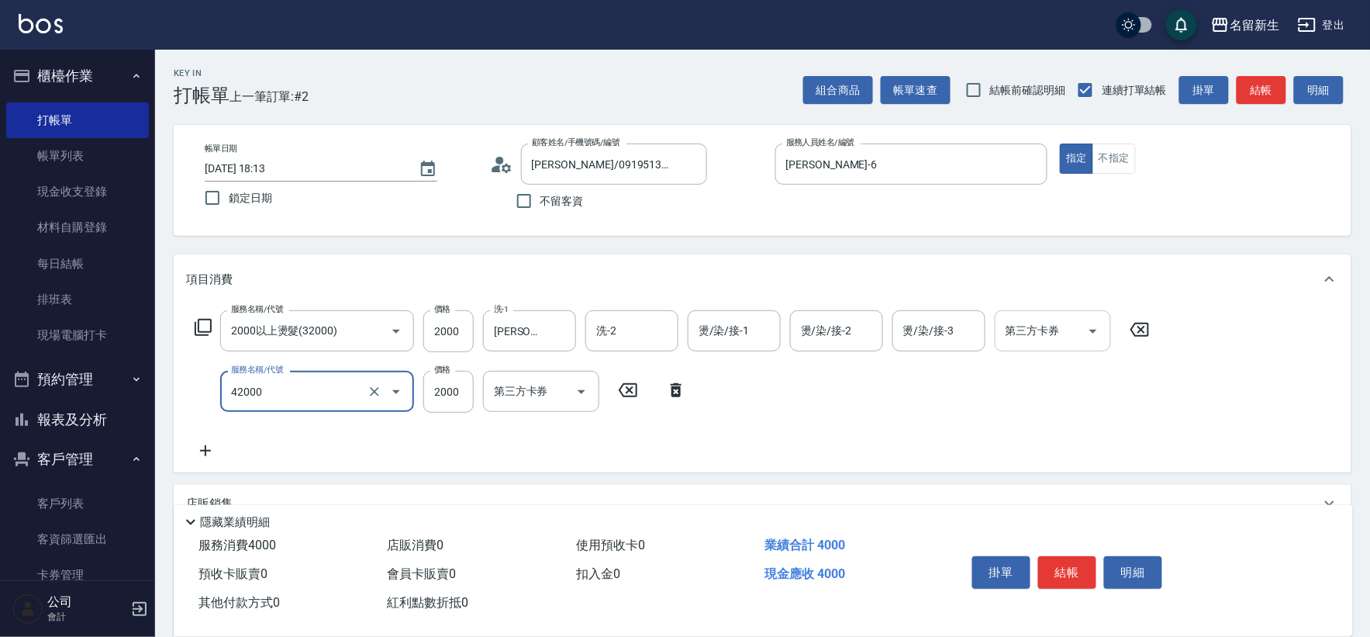
type input "2000以上染髮(42000)"
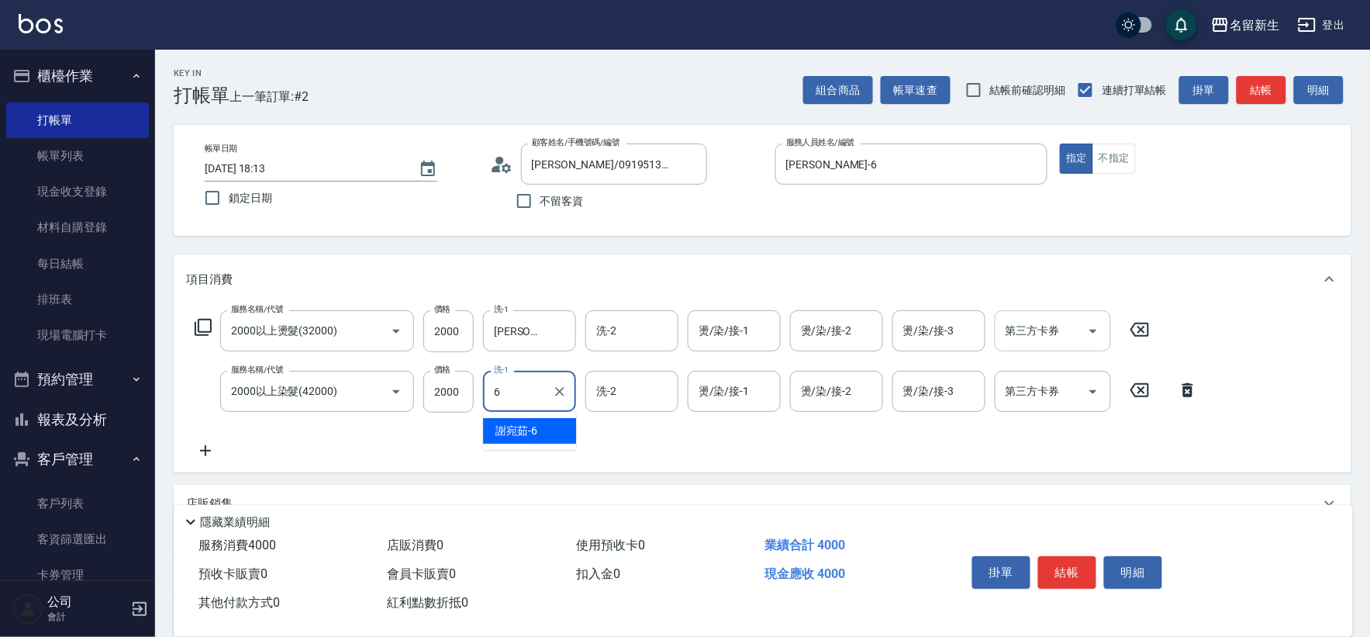
type input "[PERSON_NAME]-6"
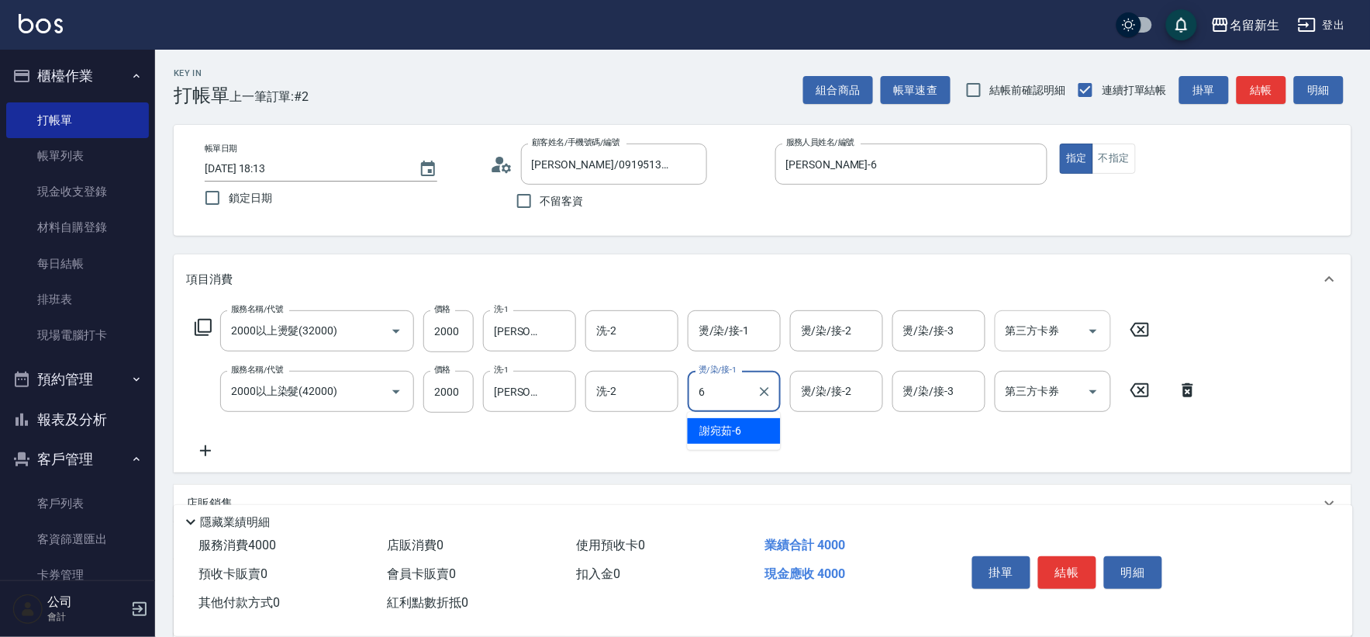
type input "[PERSON_NAME]-6"
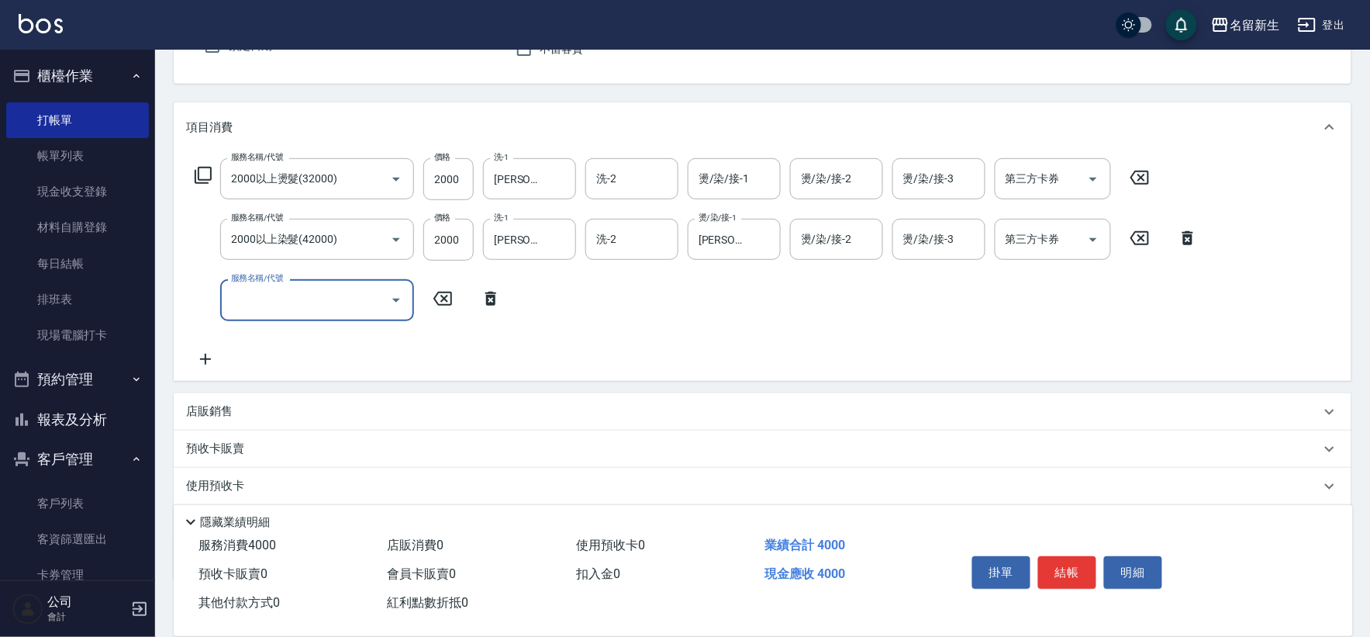
scroll to position [241, 0]
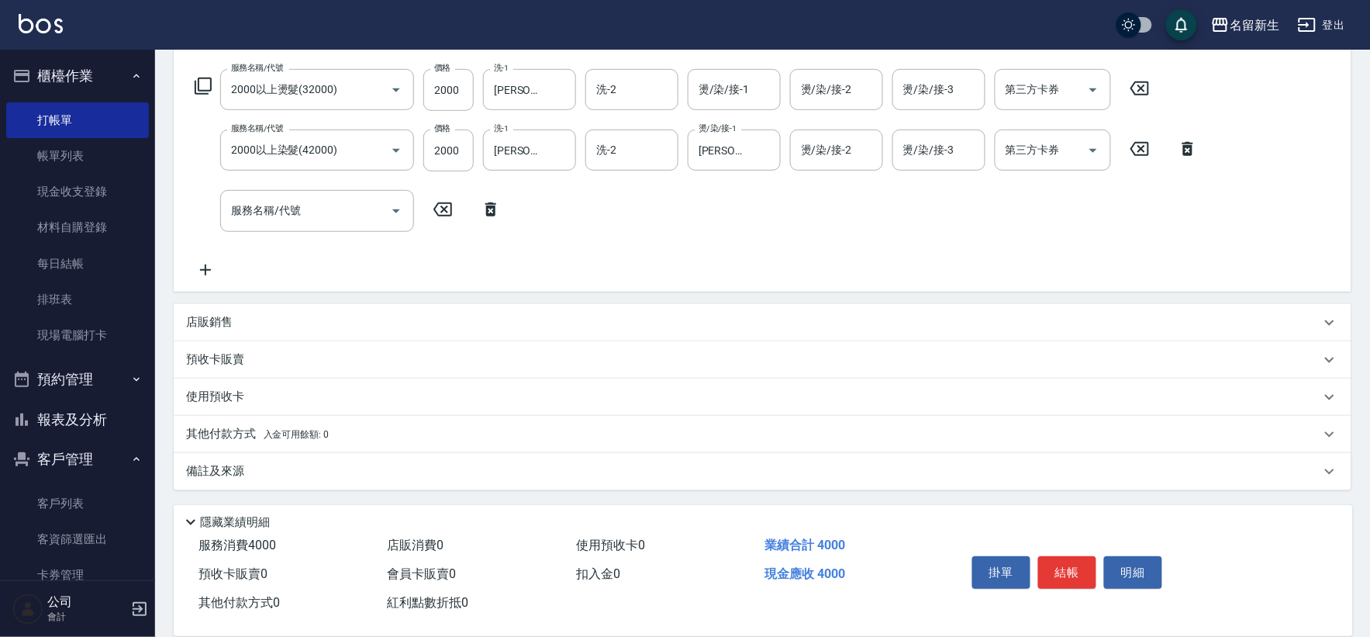
click at [236, 323] on div "店販銷售" at bounding box center [753, 322] width 1134 height 16
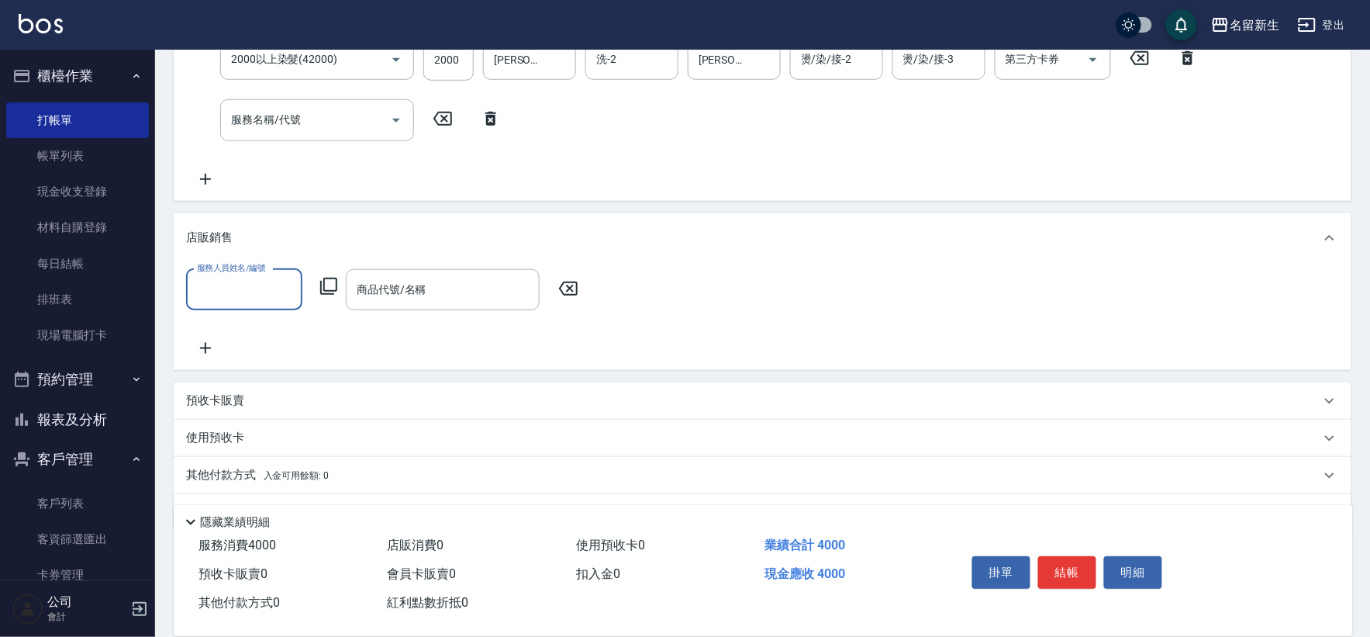
scroll to position [341, 0]
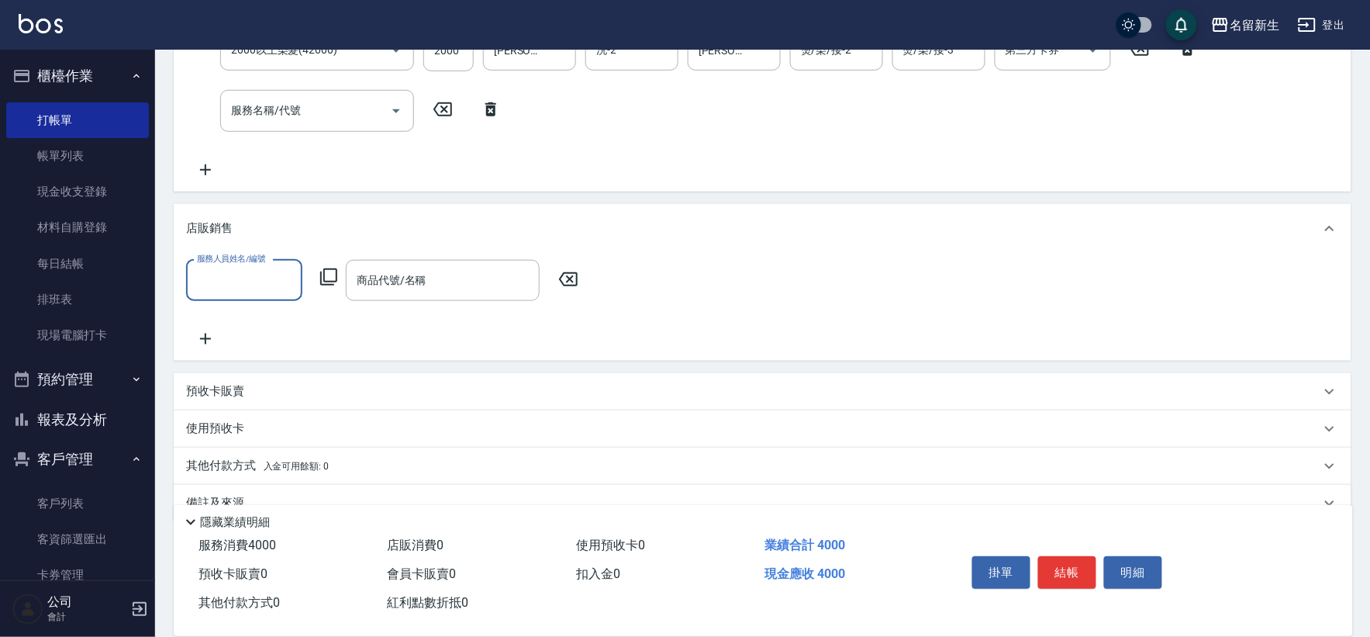
click at [248, 281] on input "服務人員姓名/編號" at bounding box center [244, 280] width 102 height 27
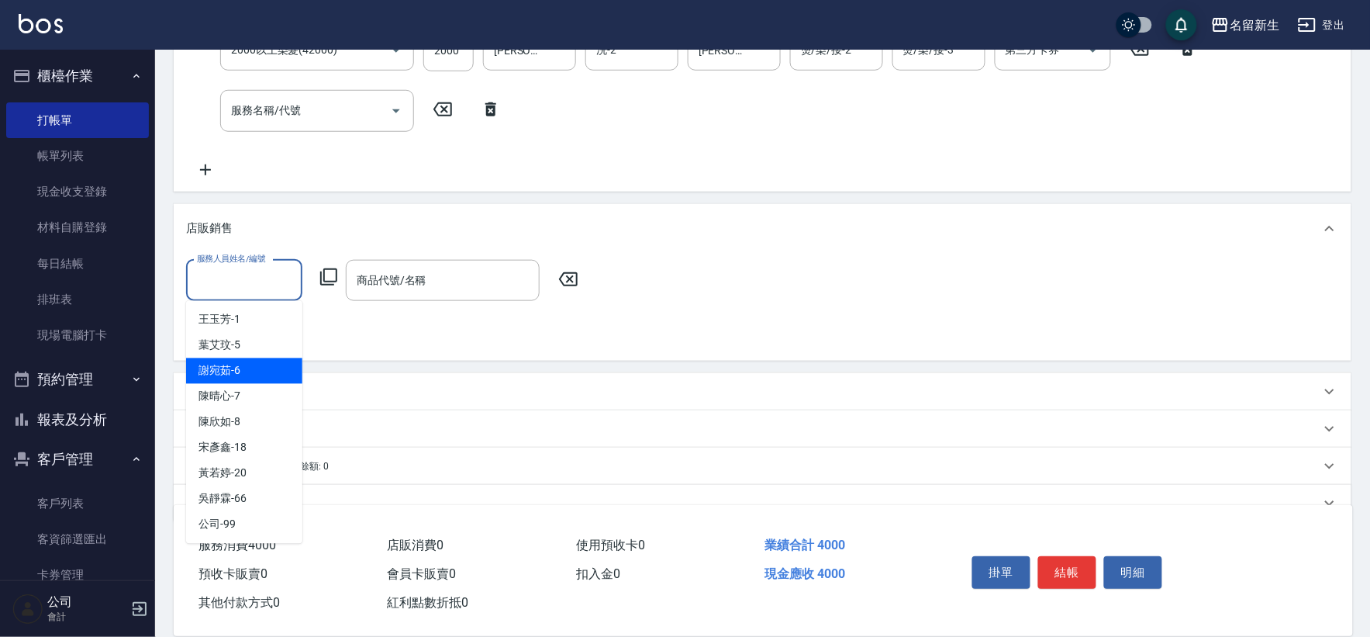
click at [231, 374] on span "[PERSON_NAME]-6" at bounding box center [219, 371] width 42 height 16
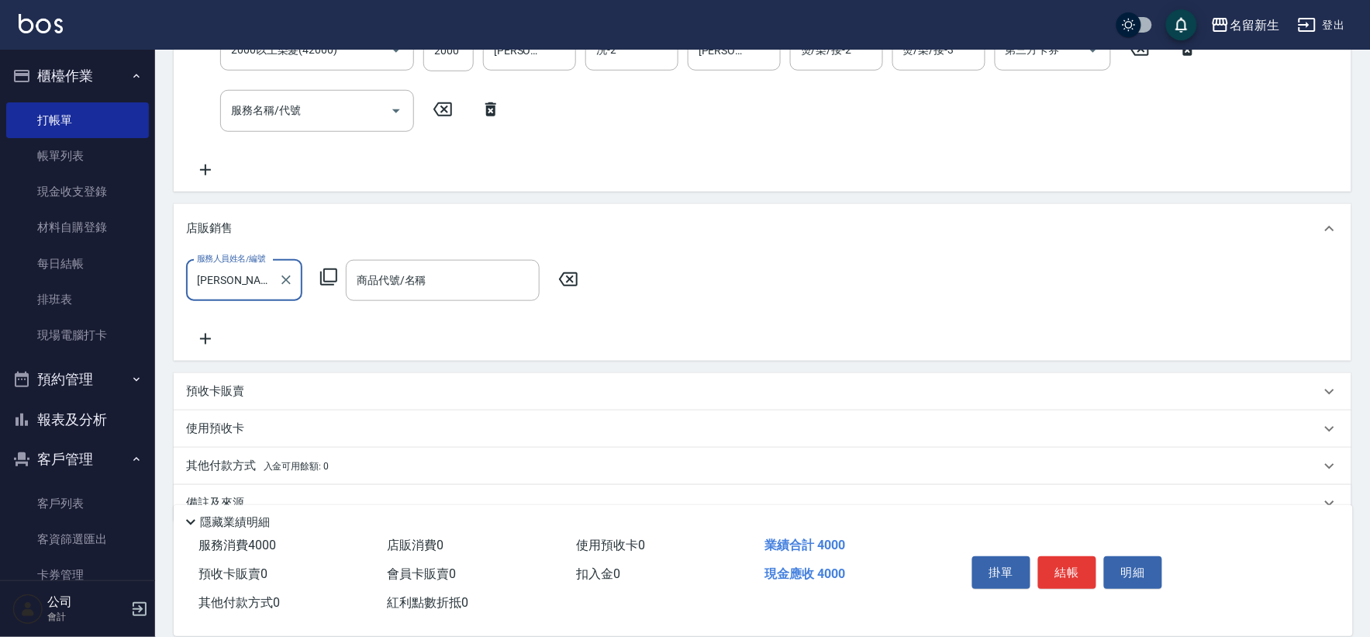
type input "[PERSON_NAME]-6"
click at [328, 271] on icon at bounding box center [328, 276] width 19 height 19
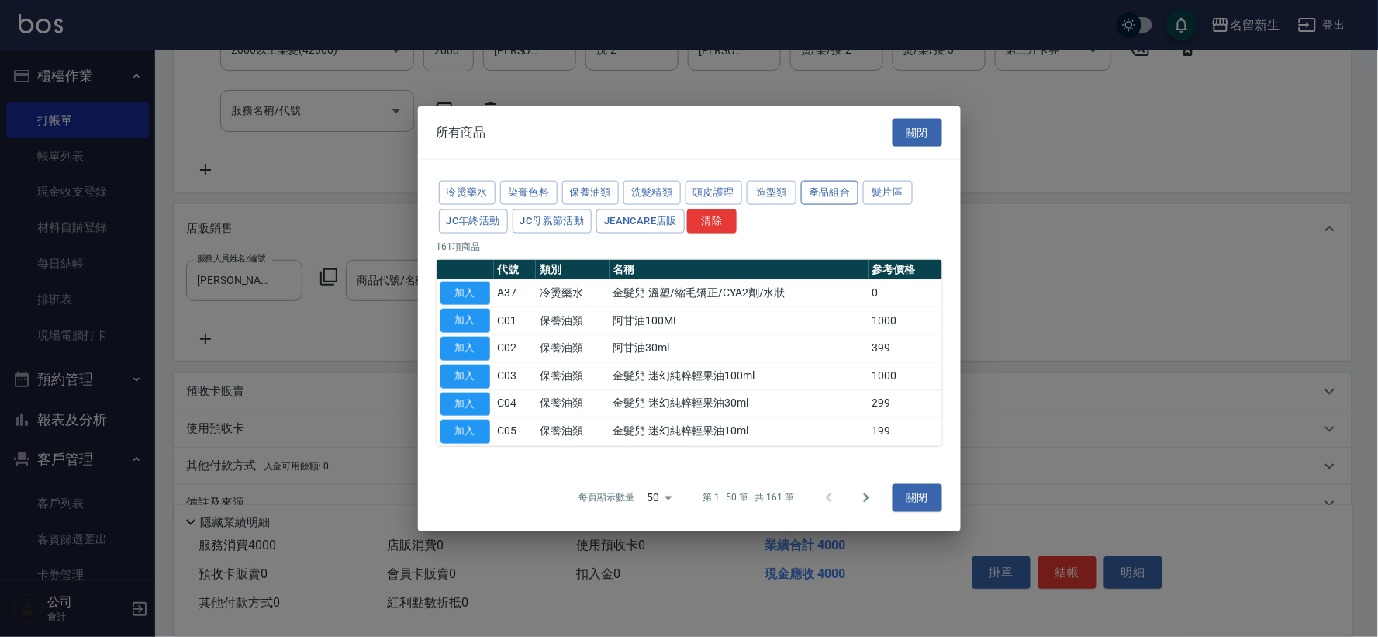
click at [830, 191] on button "產品組合" at bounding box center [829, 193] width 57 height 24
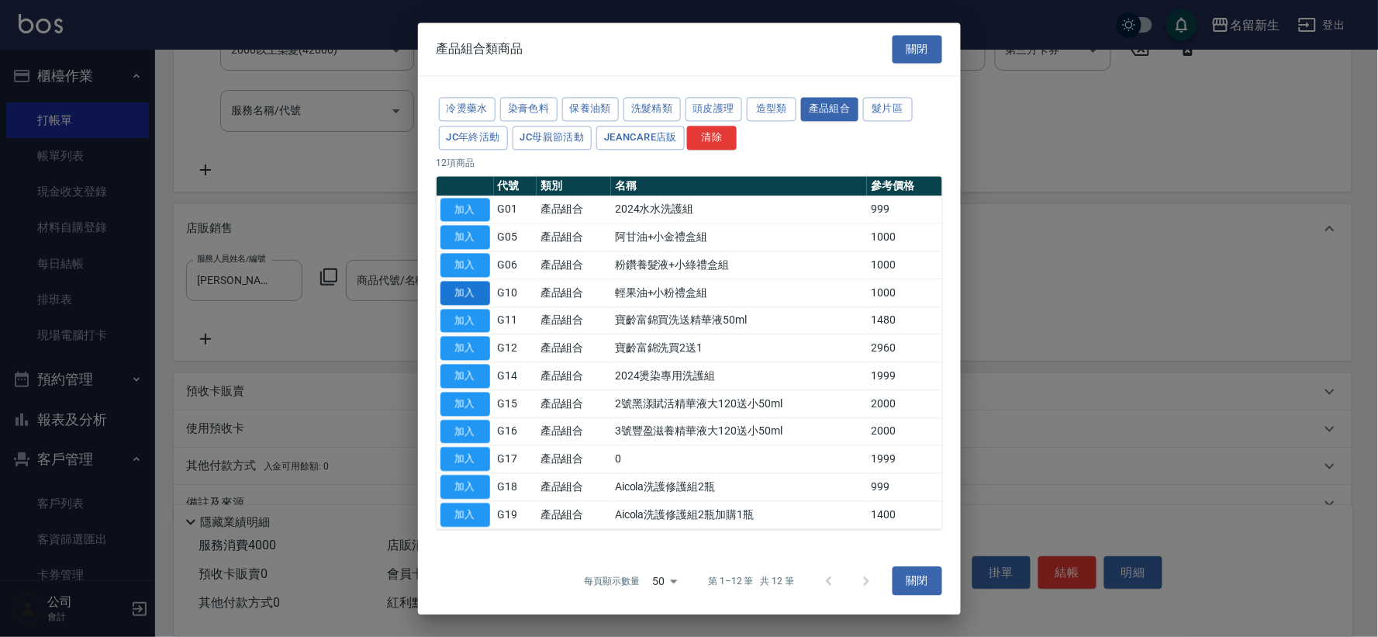
click at [464, 293] on button "加入" at bounding box center [465, 293] width 50 height 24
type input "輕果油+小粉禮盒組"
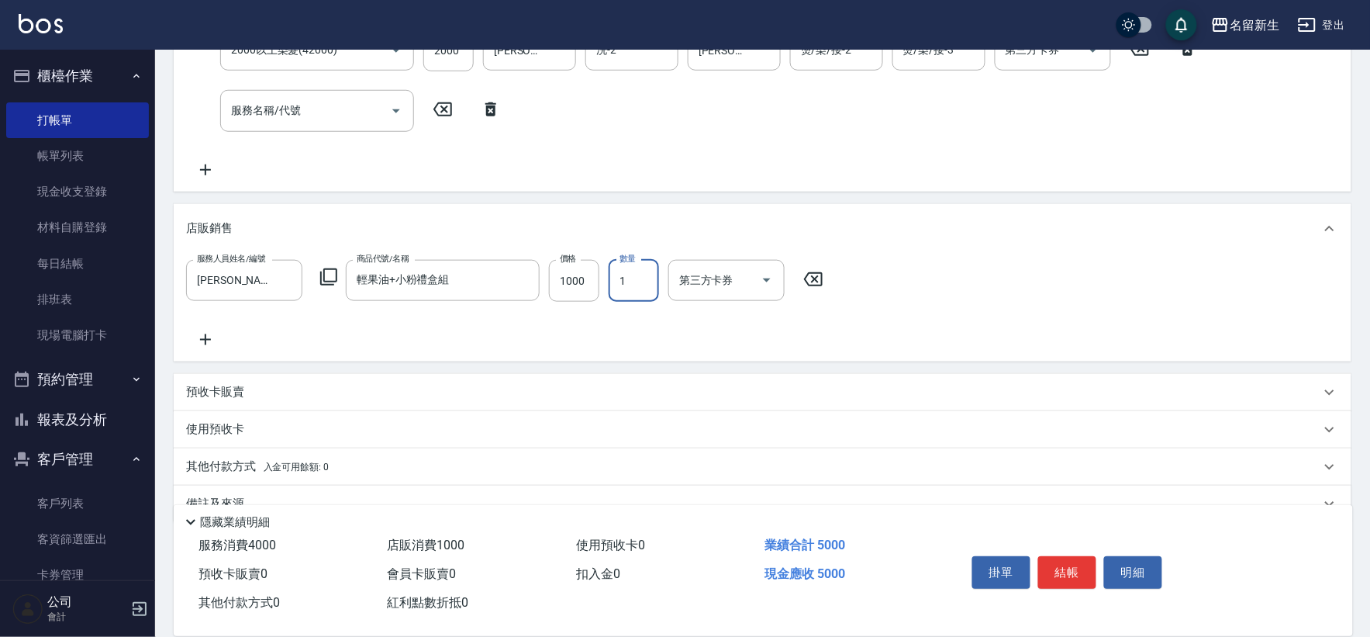
click at [637, 278] on input "1" at bounding box center [634, 281] width 50 height 42
type input "2"
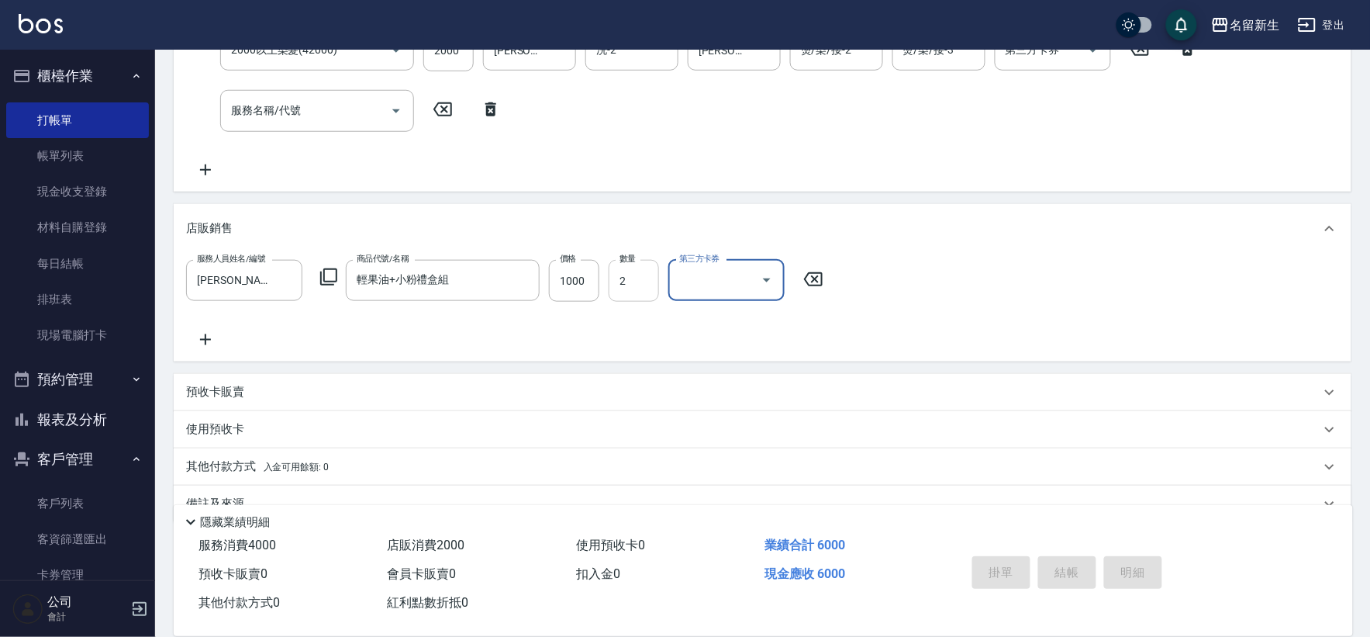
type input "[DATE] 18:14"
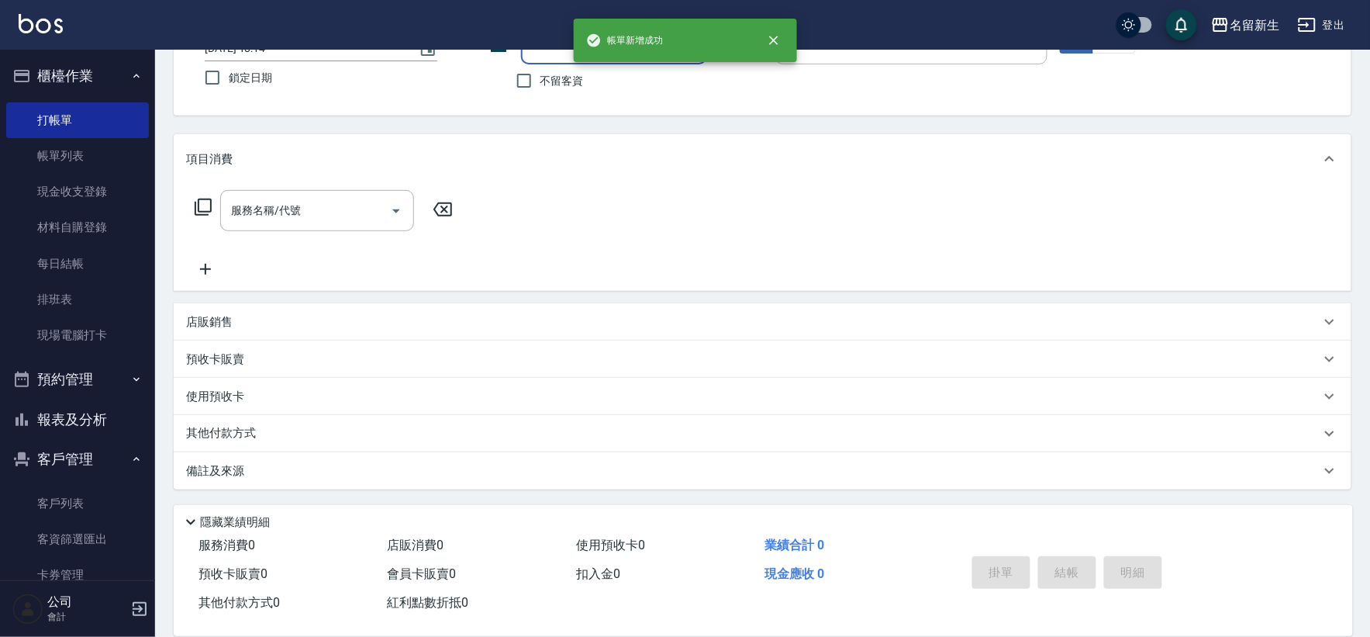
scroll to position [0, 0]
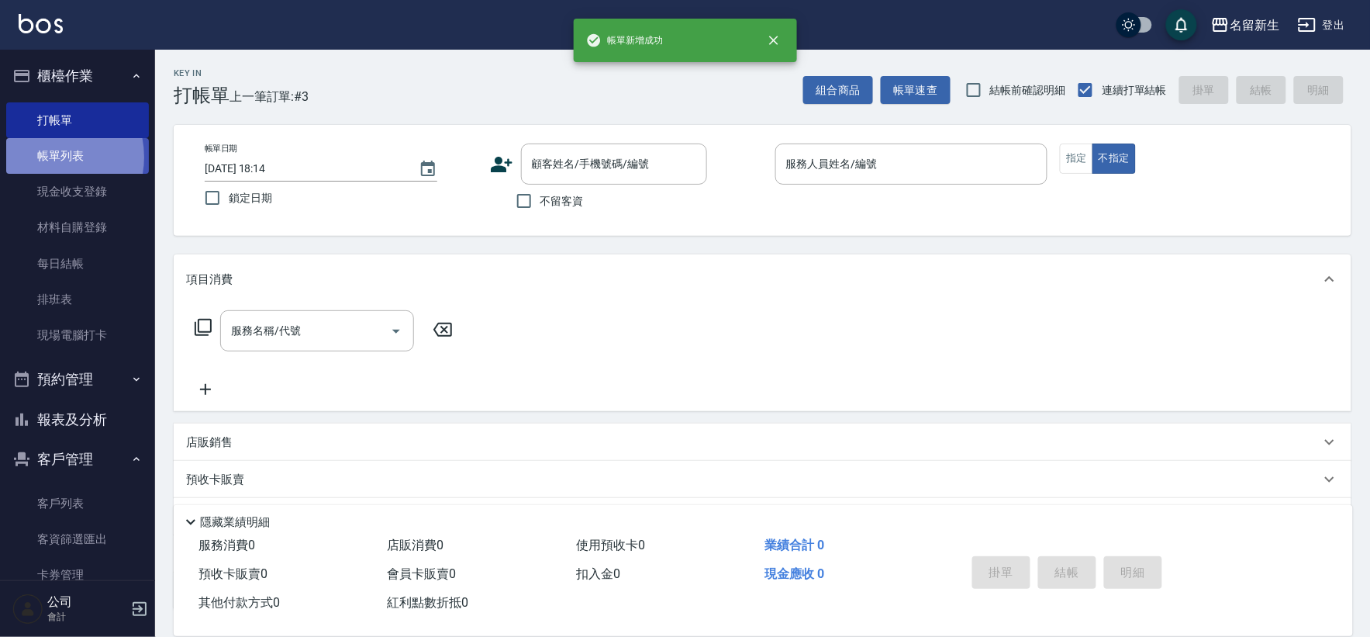
click at [47, 158] on link "帳單列表" at bounding box center [77, 156] width 143 height 36
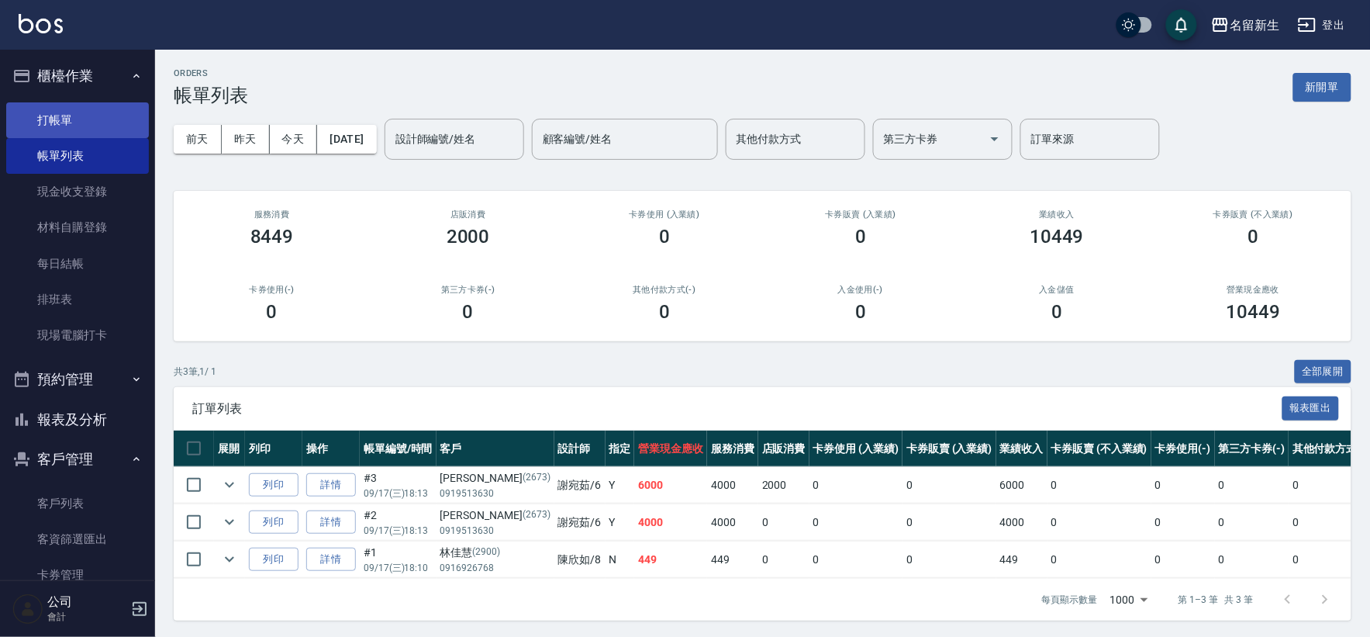
click at [29, 107] on link "打帳單" at bounding box center [77, 120] width 143 height 36
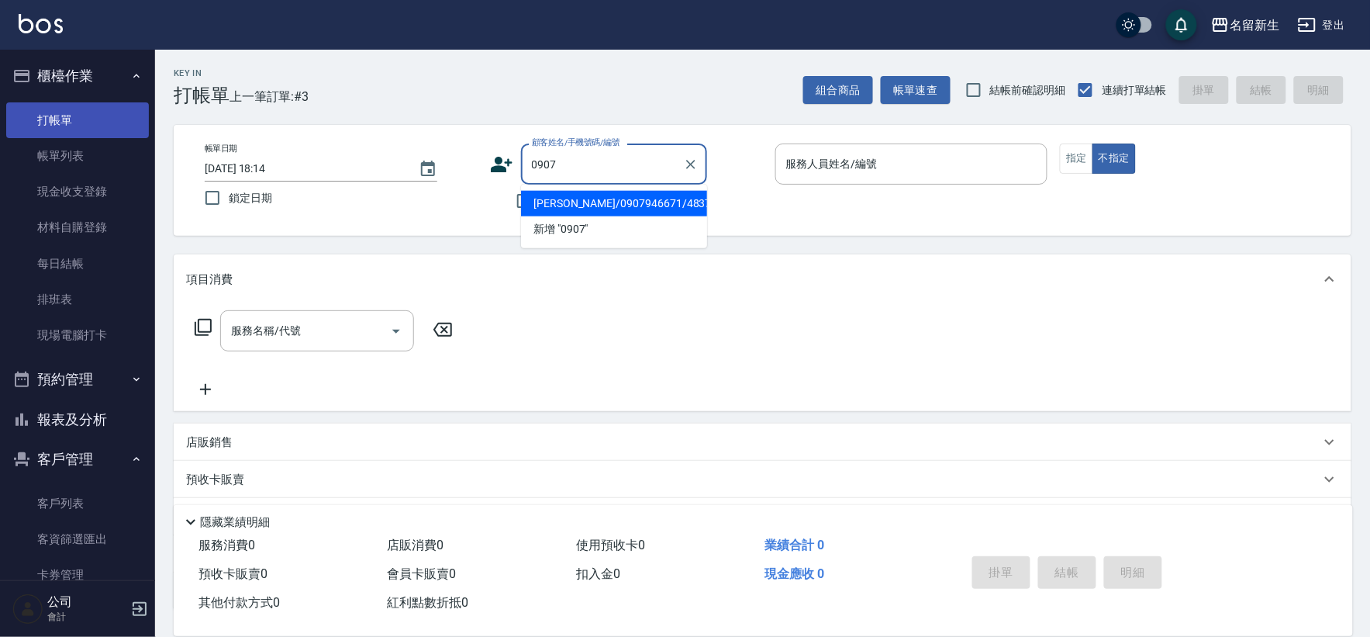
type input "[PERSON_NAME]/0907946671/4837"
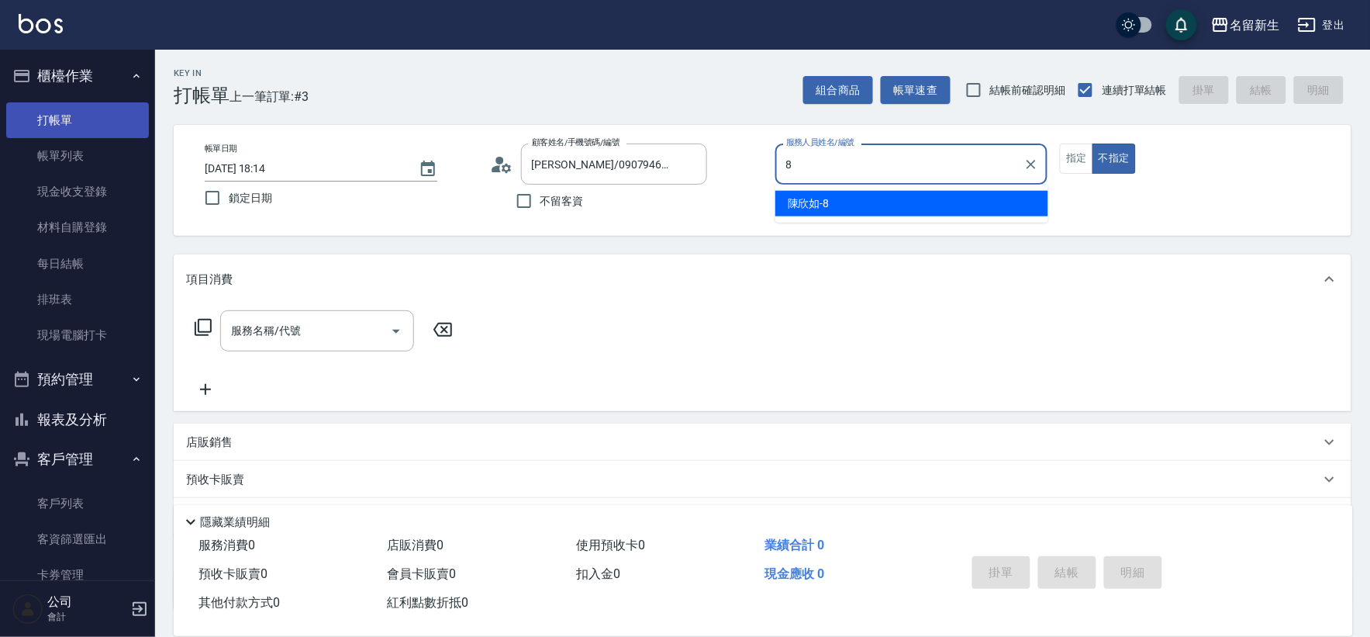
type input "8"
type button "false"
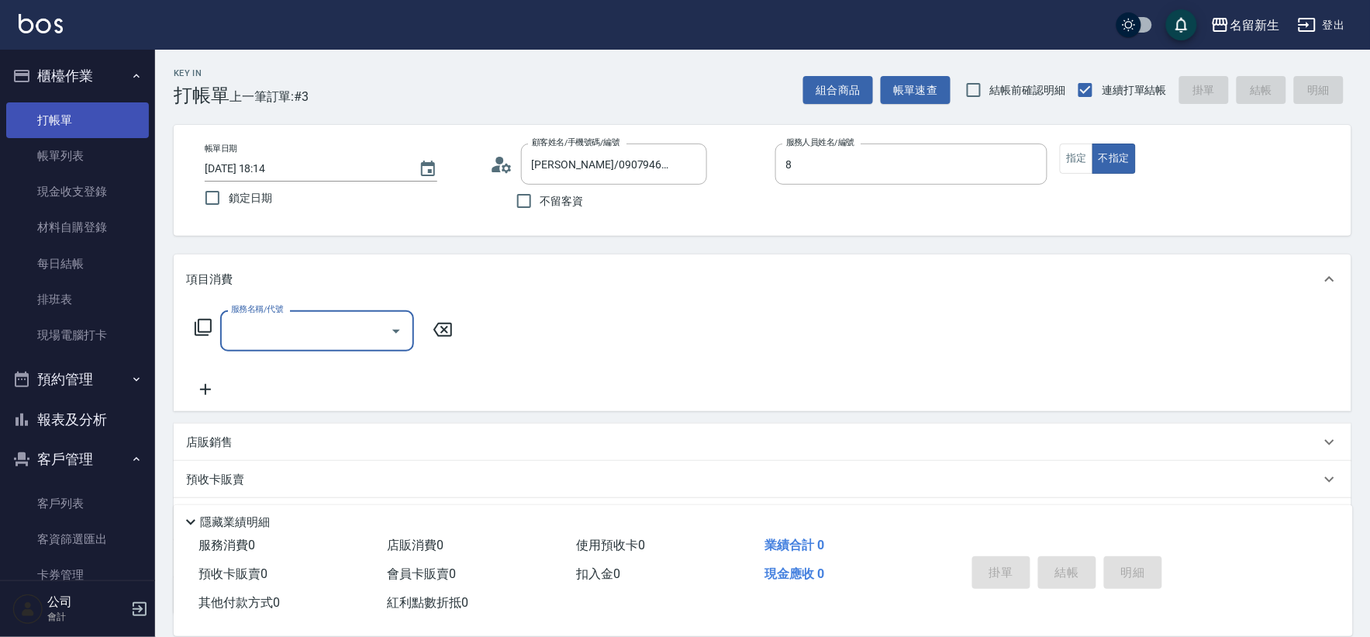
type input "[PERSON_NAME]-8"
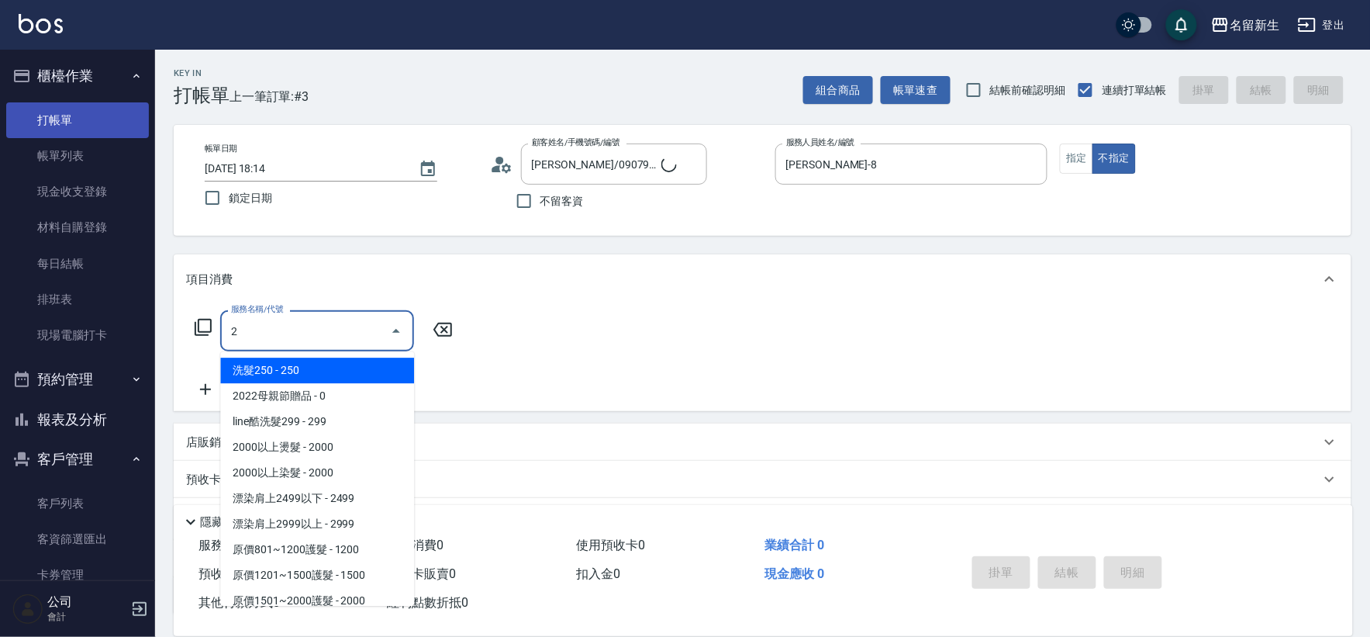
type input "21"
type input "[PERSON_NAME]/0907/2489"
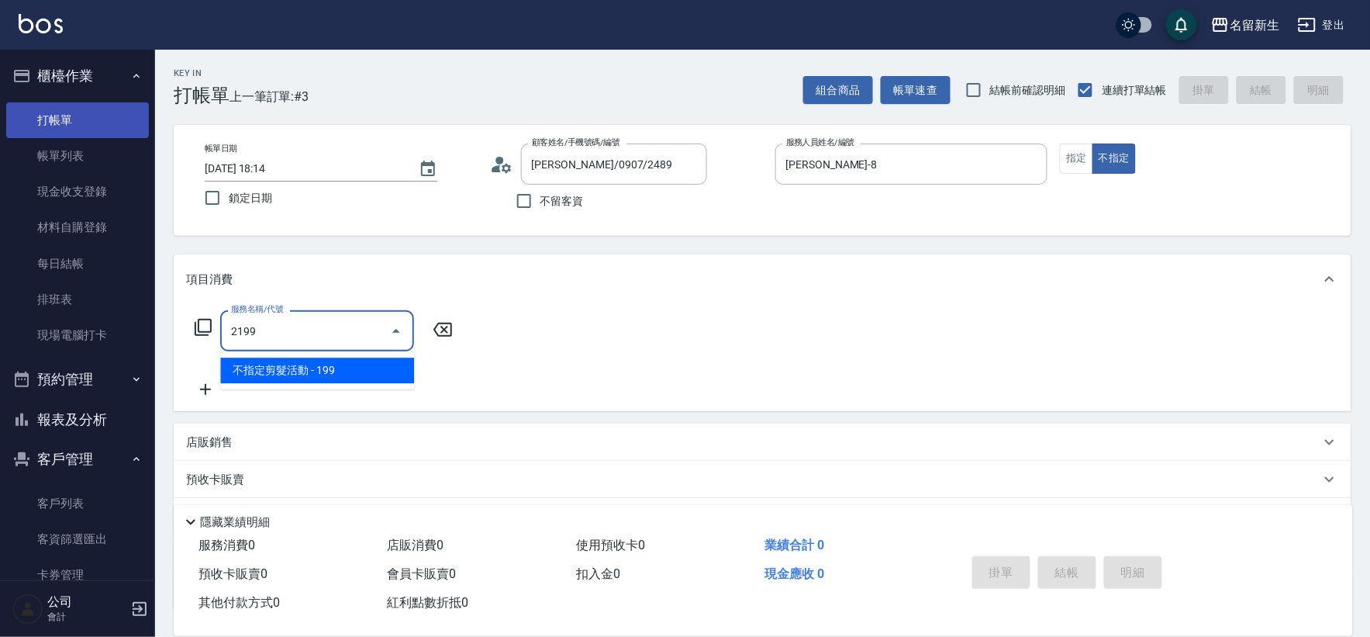
type input "不指定剪髮活動(2199)"
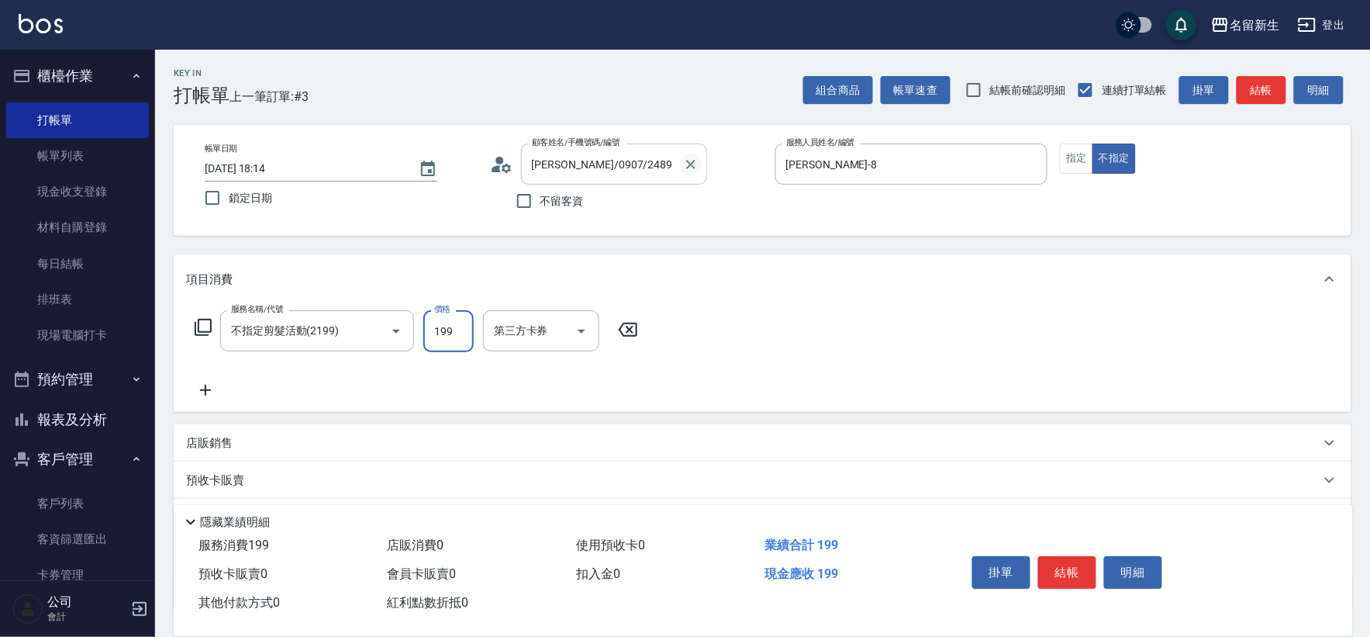
click at [683, 167] on icon "Clear" at bounding box center [691, 165] width 16 height 16
type input "[PERSON_NAME]/0907/2489"
click at [696, 168] on icon "Clear" at bounding box center [691, 165] width 16 height 16
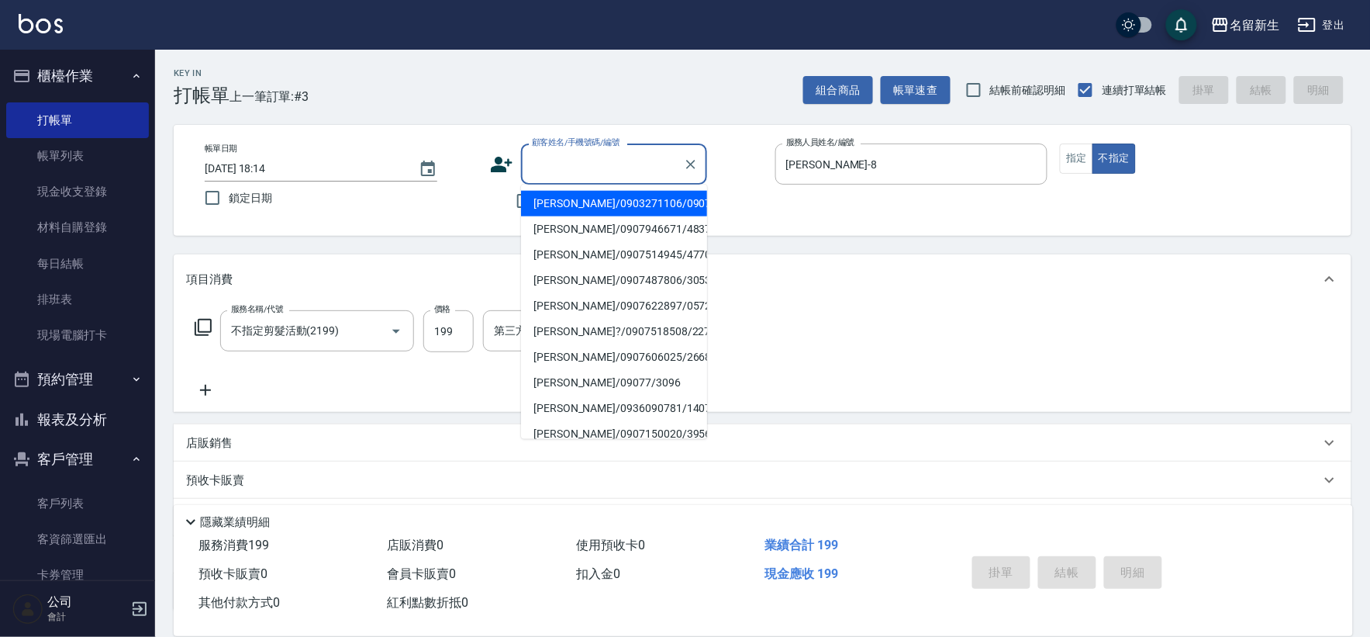
click at [640, 156] on input "顧客姓名/手機號碼/編號" at bounding box center [602, 163] width 149 height 27
click at [634, 192] on li "[PERSON_NAME]/0903271106/0907" at bounding box center [614, 204] width 186 height 26
type input "[PERSON_NAME]/0903271106/0907"
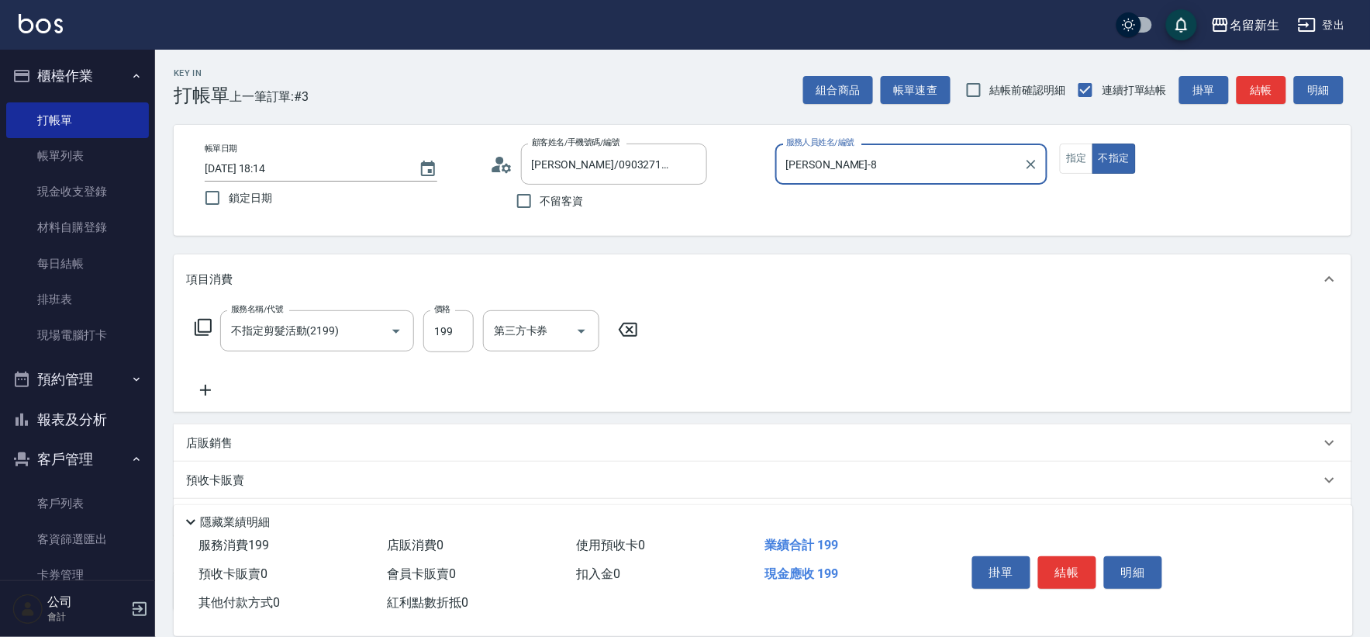
click at [740, 209] on div "顧客姓名/手機號碼/編號 [PERSON_NAME]/0903271106/0907 顧客姓名/手機號碼/編號 不留客資" at bounding box center [626, 180] width 273 height 74
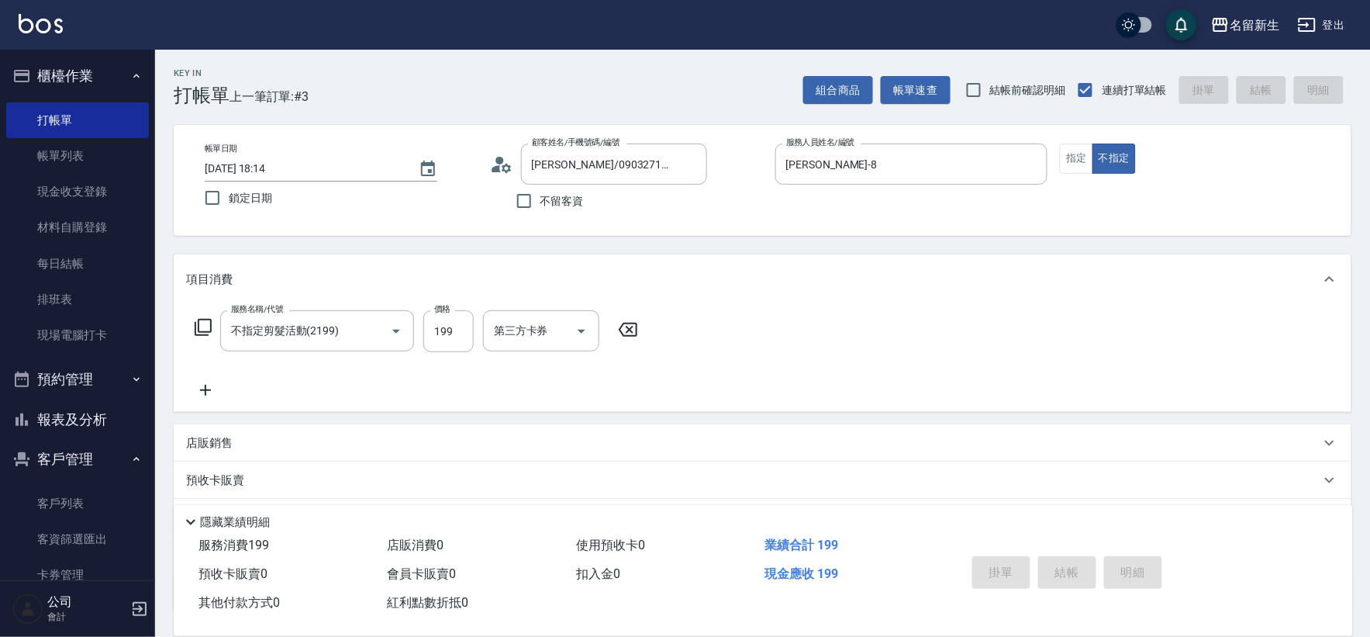
type input "[DATE] 18:15"
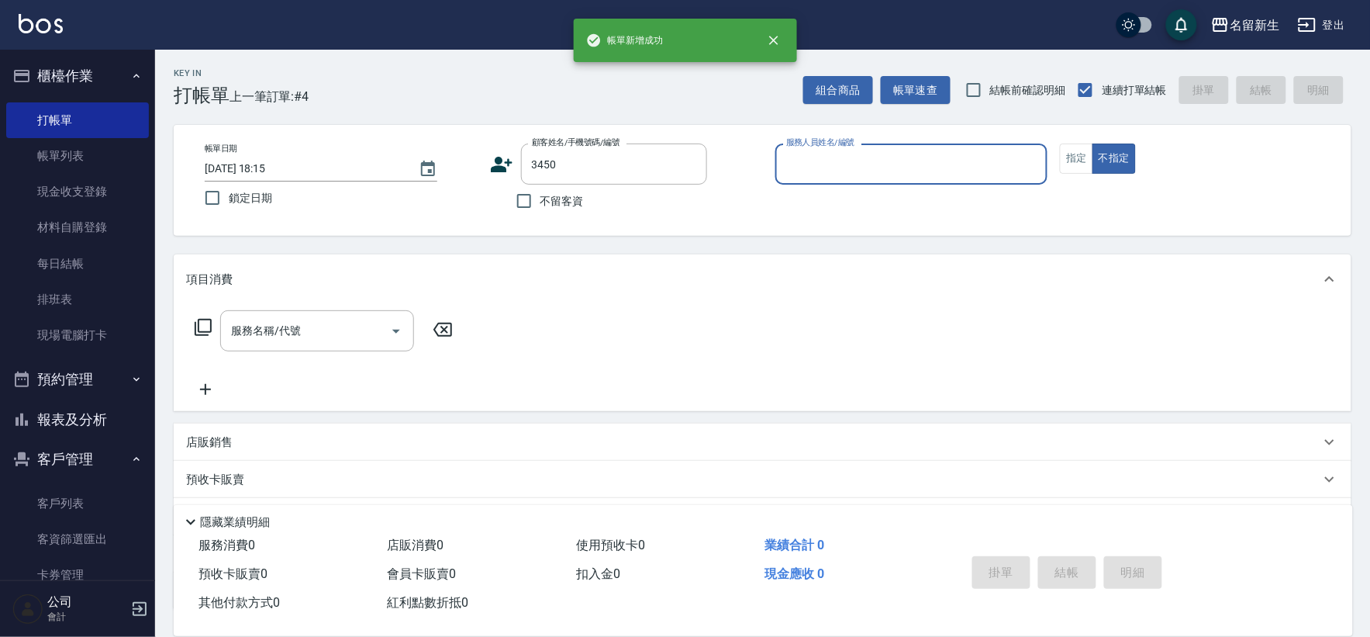
type input "3450"
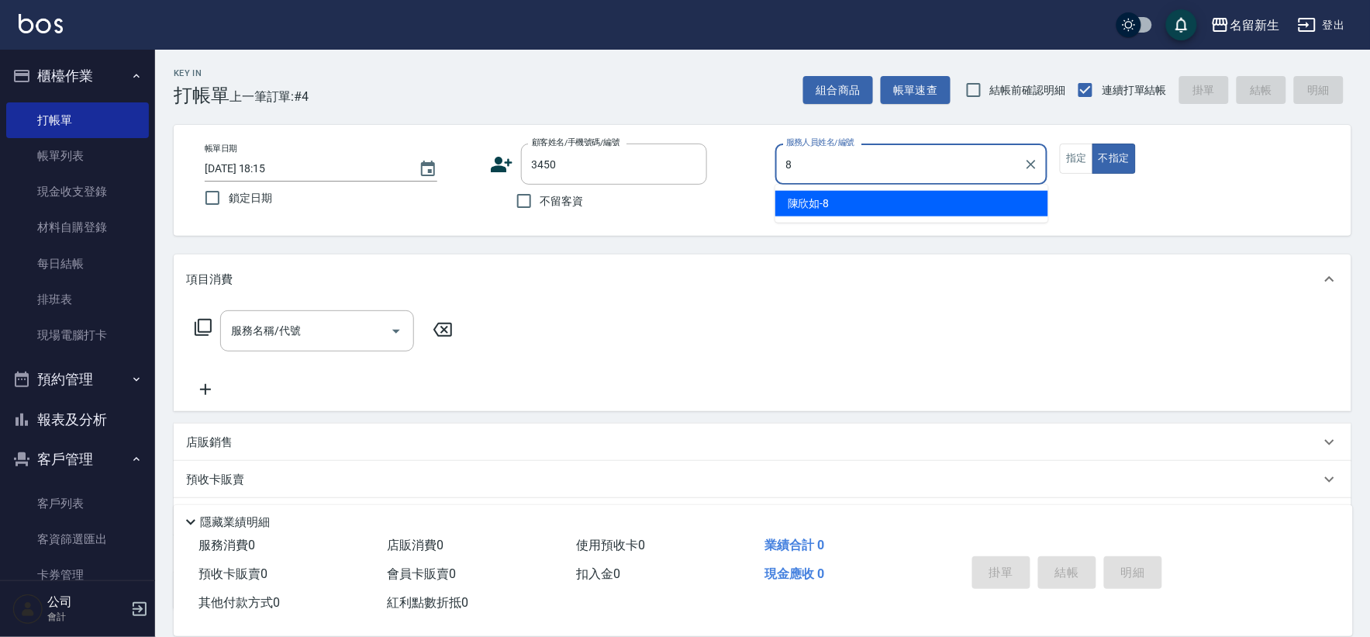
type input "[PERSON_NAME]-8"
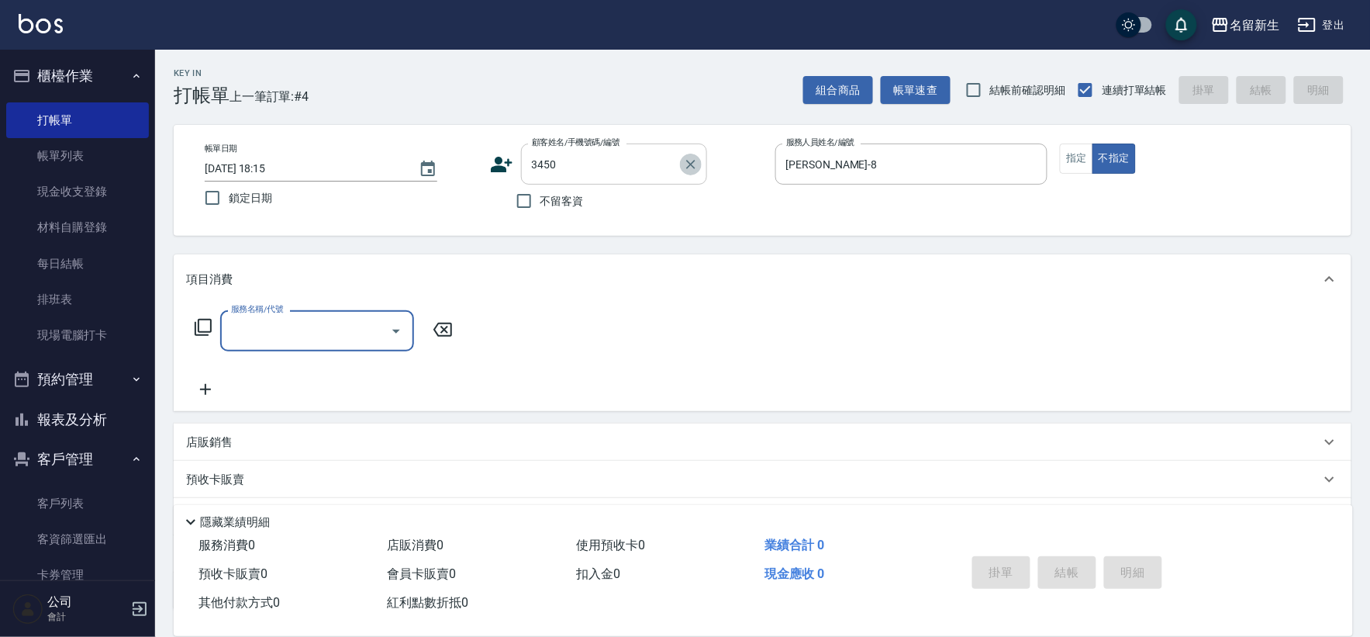
click at [692, 161] on icon "Clear" at bounding box center [691, 165] width 16 height 16
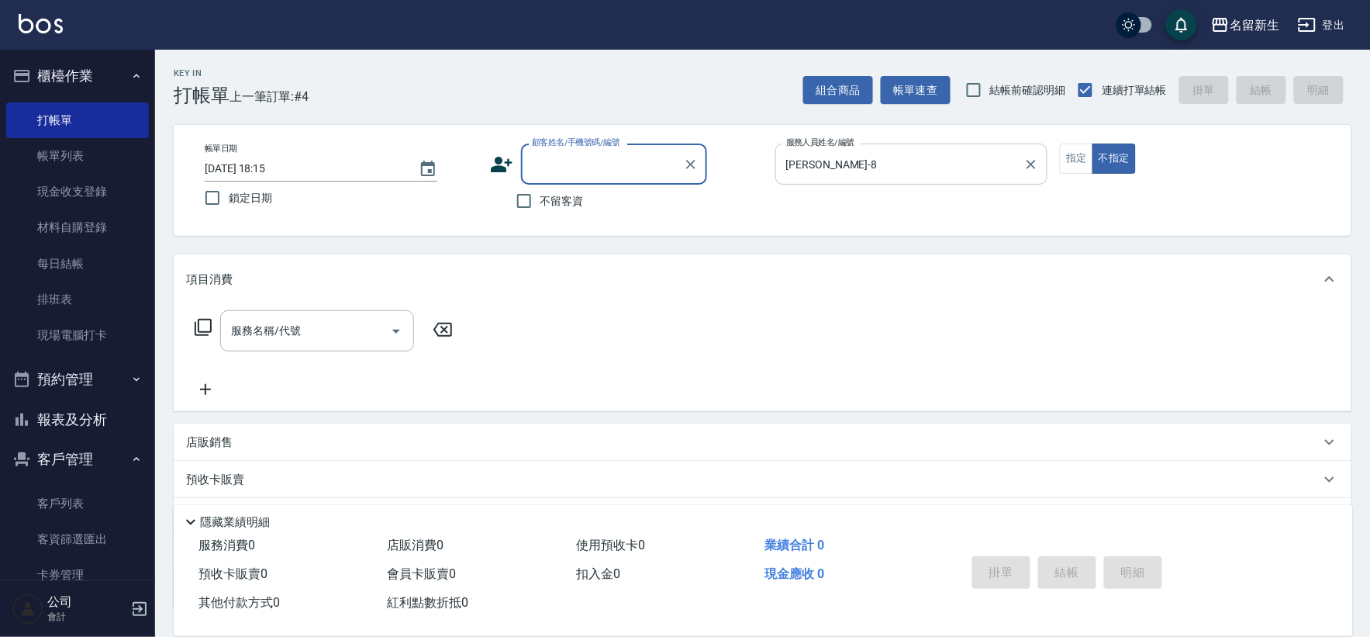
click at [1033, 165] on icon "Clear" at bounding box center [1031, 164] width 9 height 9
click at [507, 167] on icon at bounding box center [501, 164] width 23 height 23
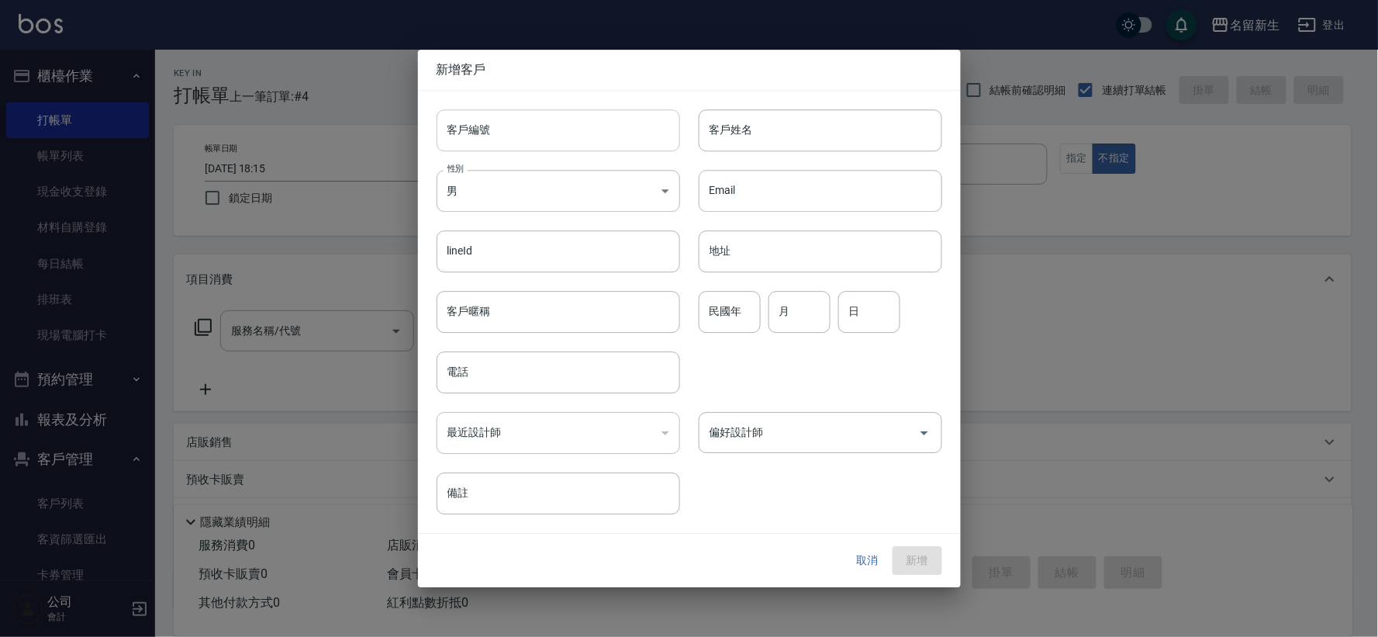
click at [527, 126] on input "客戶編號" at bounding box center [557, 130] width 243 height 42
type input "3450"
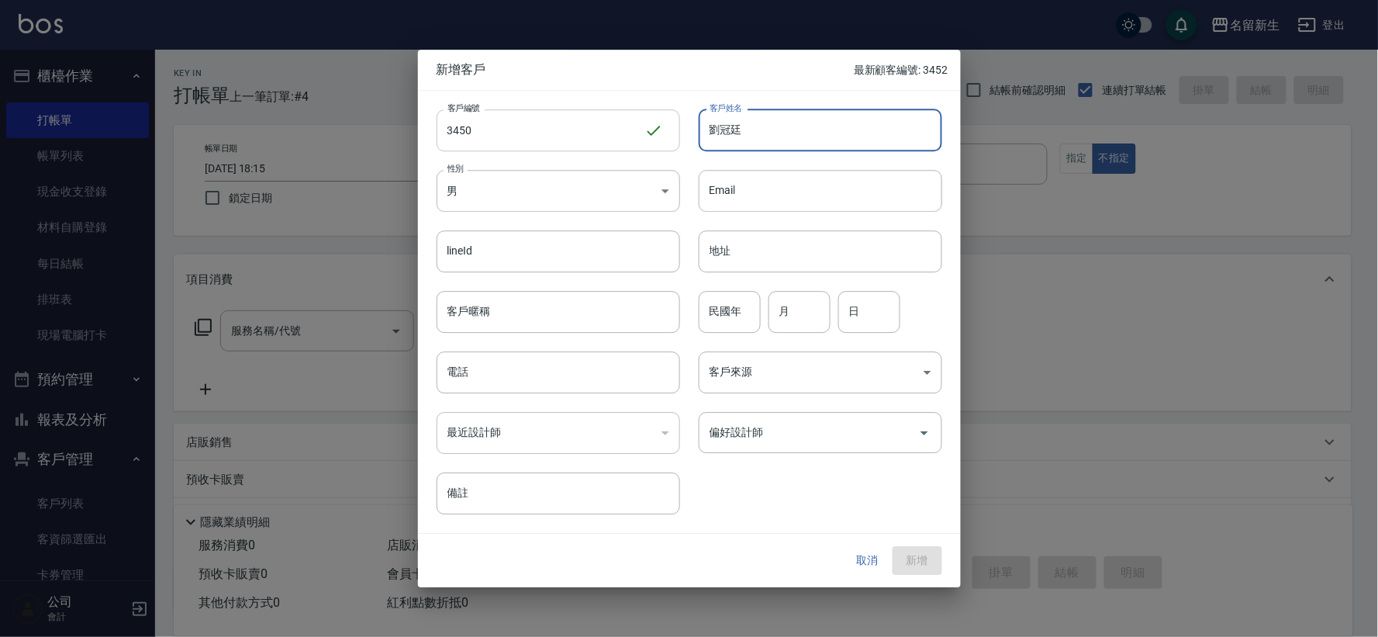
type input "劉冠廷"
type input "69"
type input "03"
type input "17"
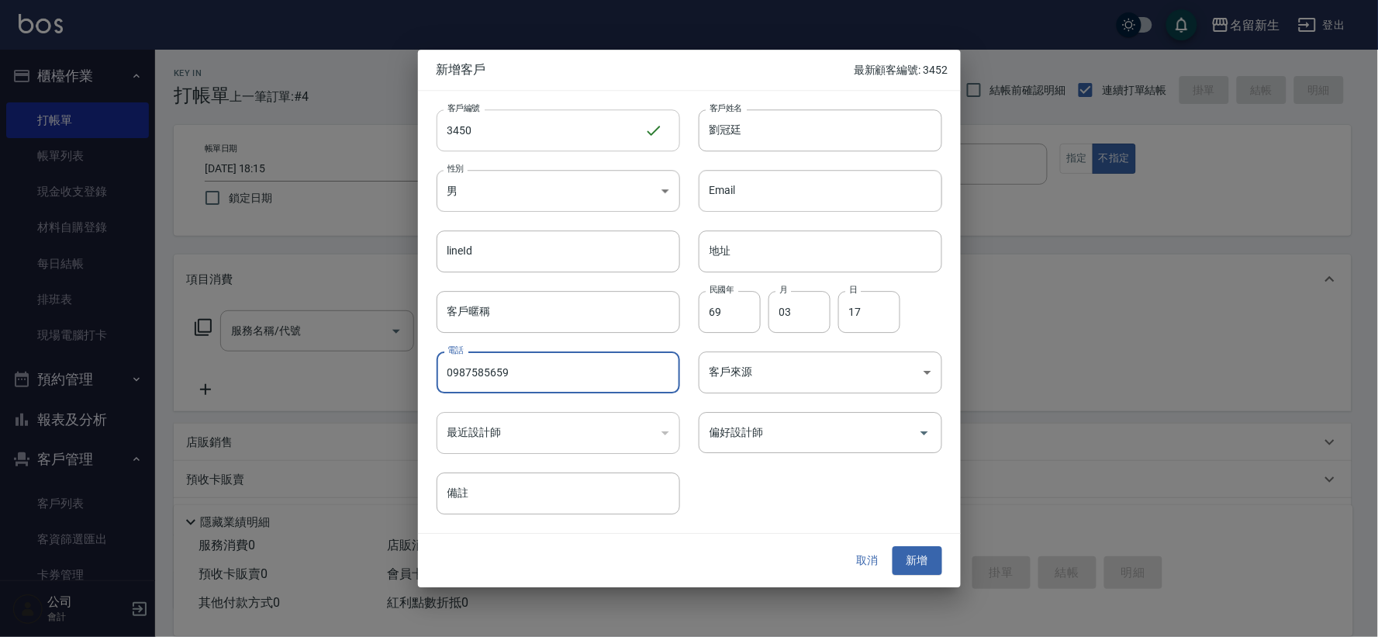
type input "0987585659"
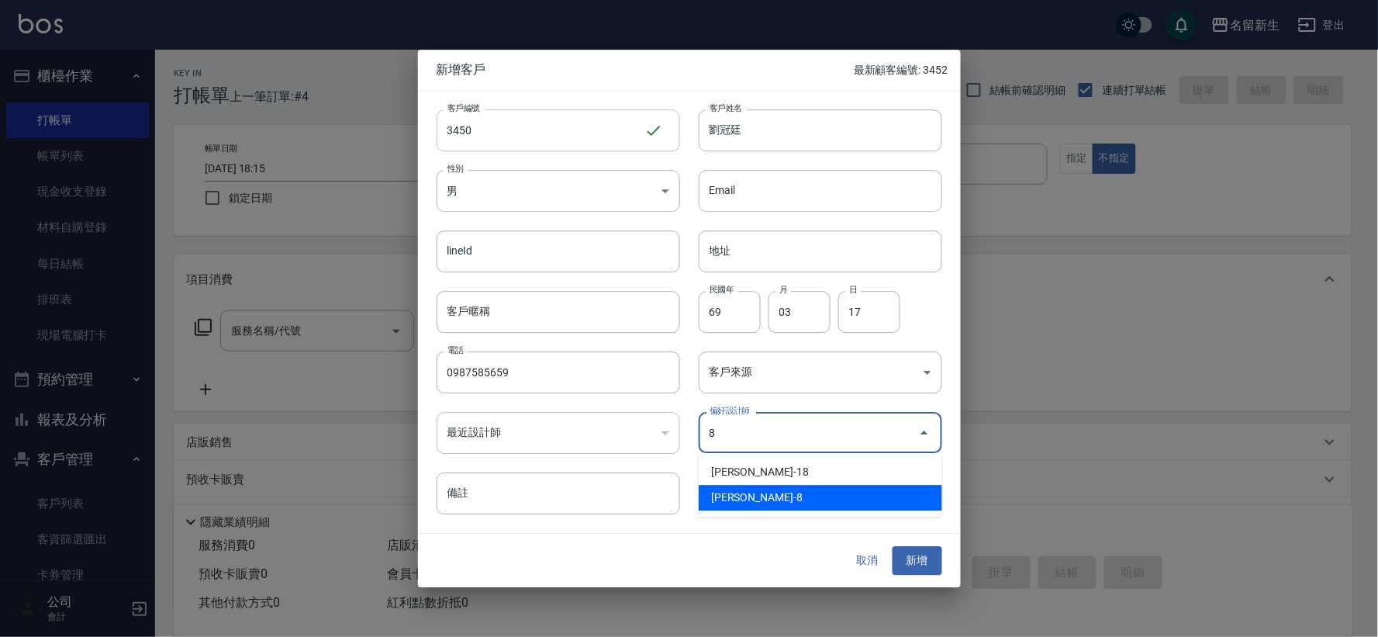
type input "陳欣如"
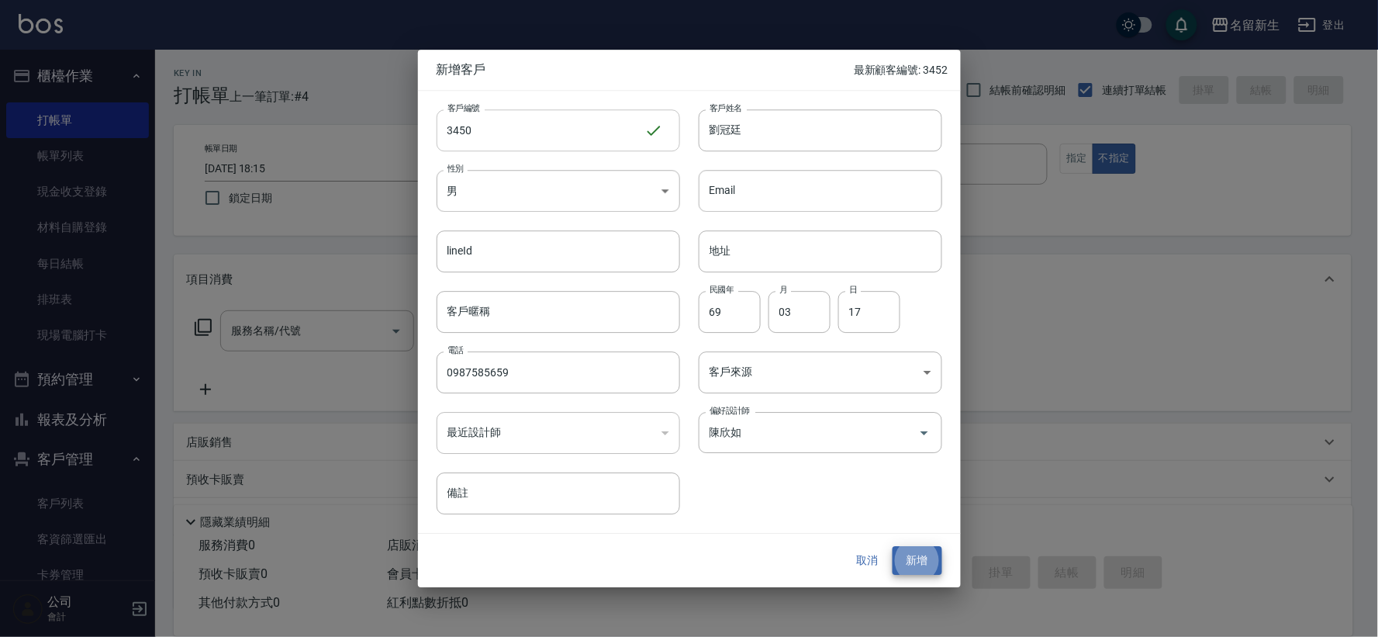
click at [892, 547] on button "新增" at bounding box center [917, 561] width 50 height 29
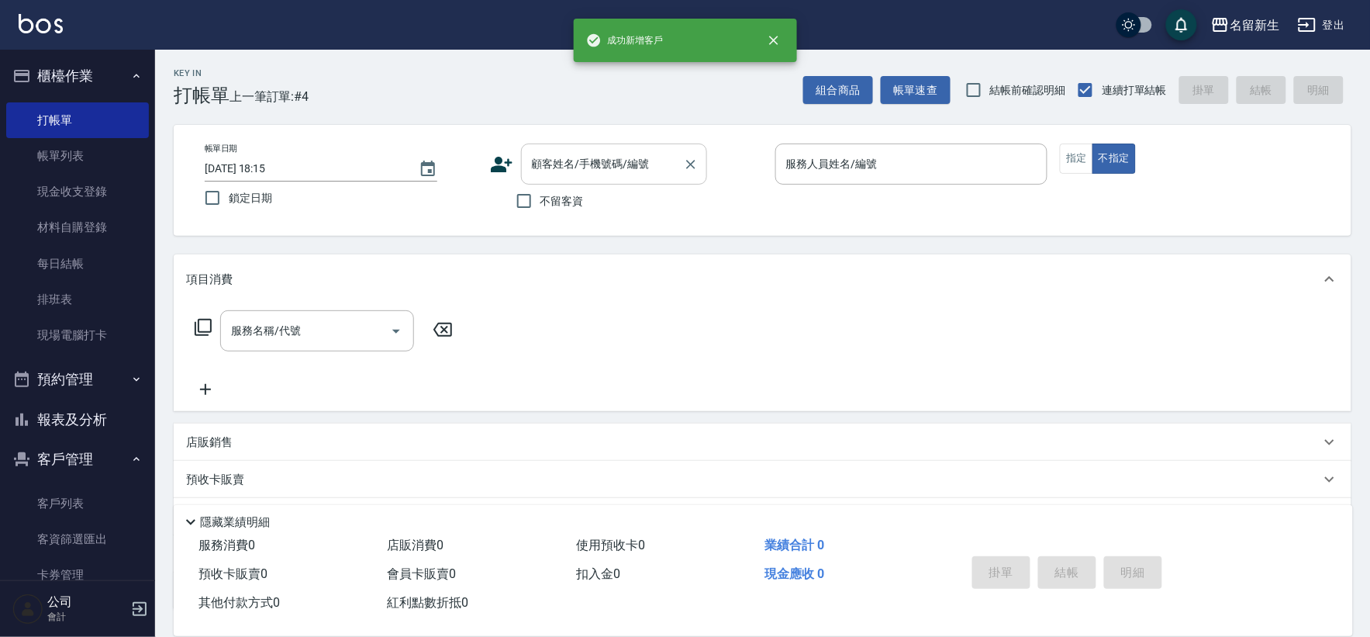
click at [599, 185] on body "成功新增客戶 名留新生 登出 櫃檯作業 打帳單 帳單列表 現金收支登錄 材料自購登錄 每日結帳 排班表 現場電腦打卡 預約管理 預約管理 單日預約紀錄 單週預…" at bounding box center [685, 378] width 1370 height 757
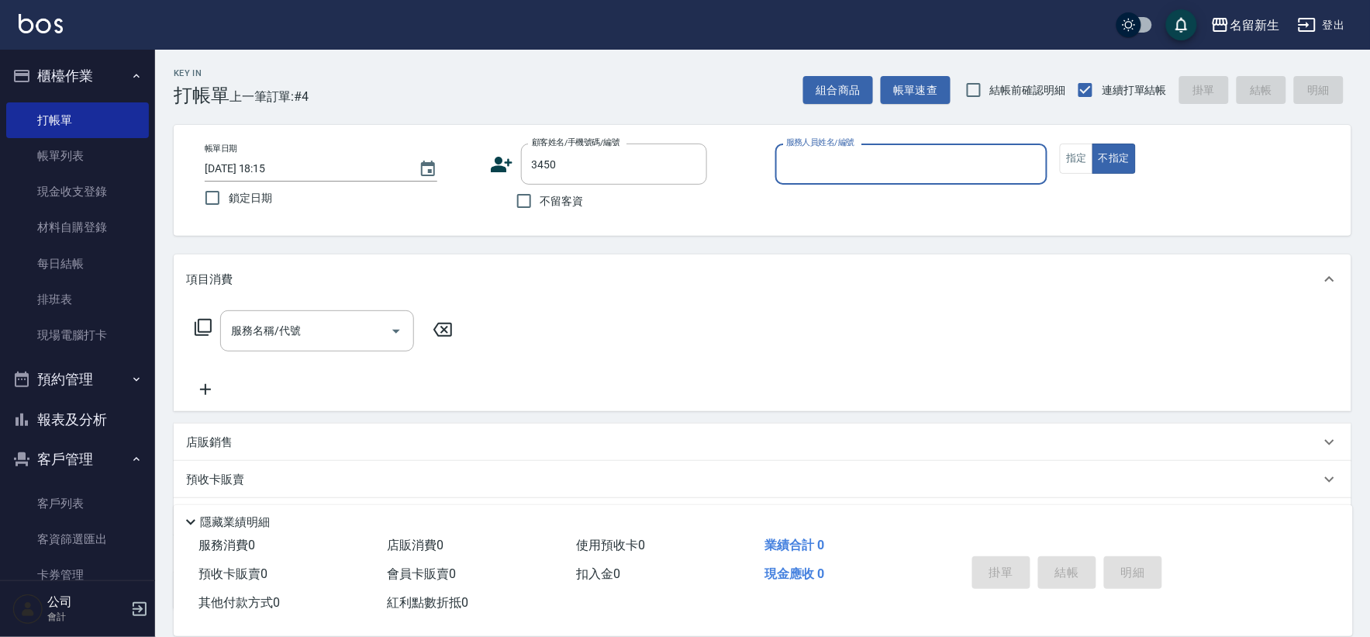
click at [1092, 143] on button "不指定" at bounding box center [1113, 158] width 43 height 30
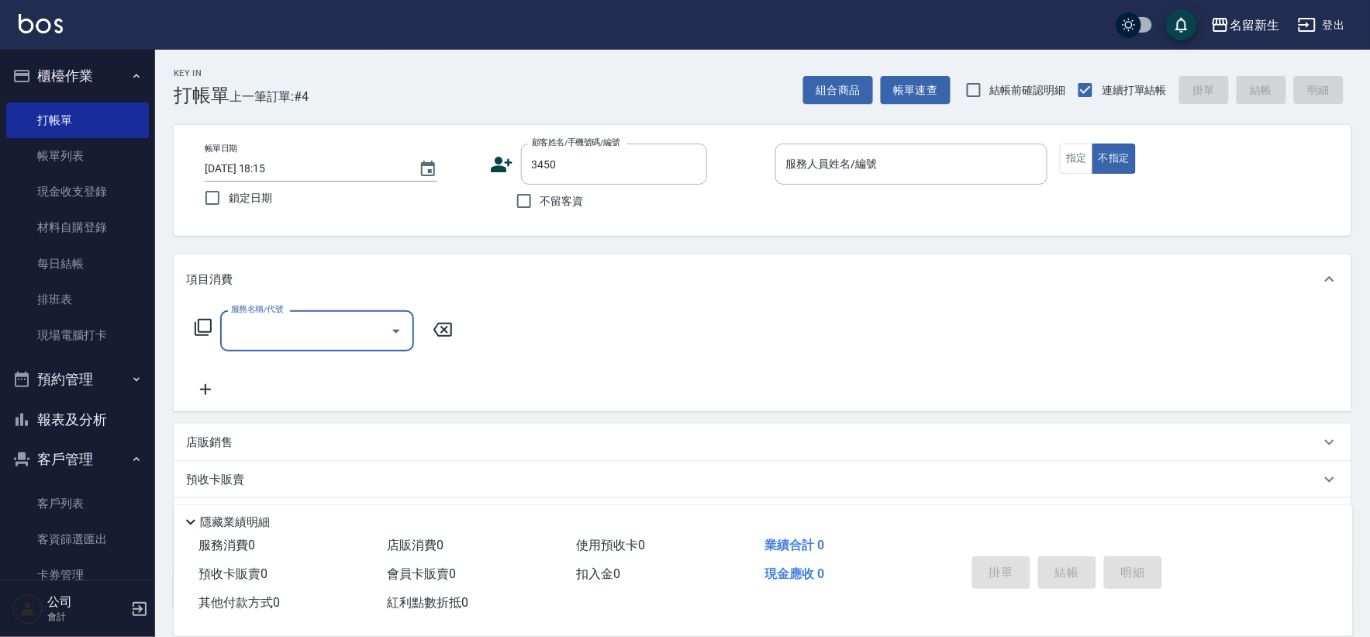
type input "[PERSON_NAME]/0987585659/3450"
click at [866, 136] on div "帳單日期 [DATE] 18:15 鎖定日期 顧客姓名/手機號碼/編號 [PERSON_NAME]/0987585659/3450 顧客姓名/手機號碼/編號 …" at bounding box center [763, 180] width 1178 height 111
click at [835, 164] on div "服務人員姓名/編號 服務人員姓名/編號" at bounding box center [911, 163] width 273 height 41
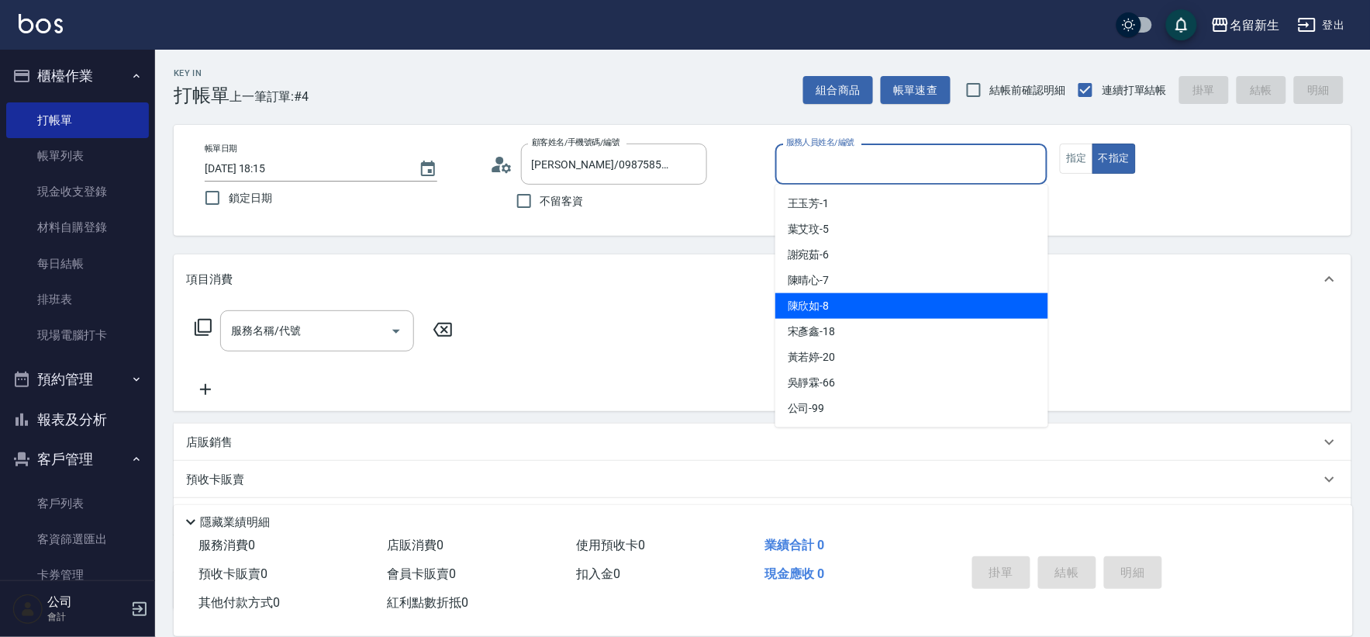
click at [816, 305] on span "[PERSON_NAME]-8" at bounding box center [809, 306] width 42 height 16
type input "[PERSON_NAME]-8"
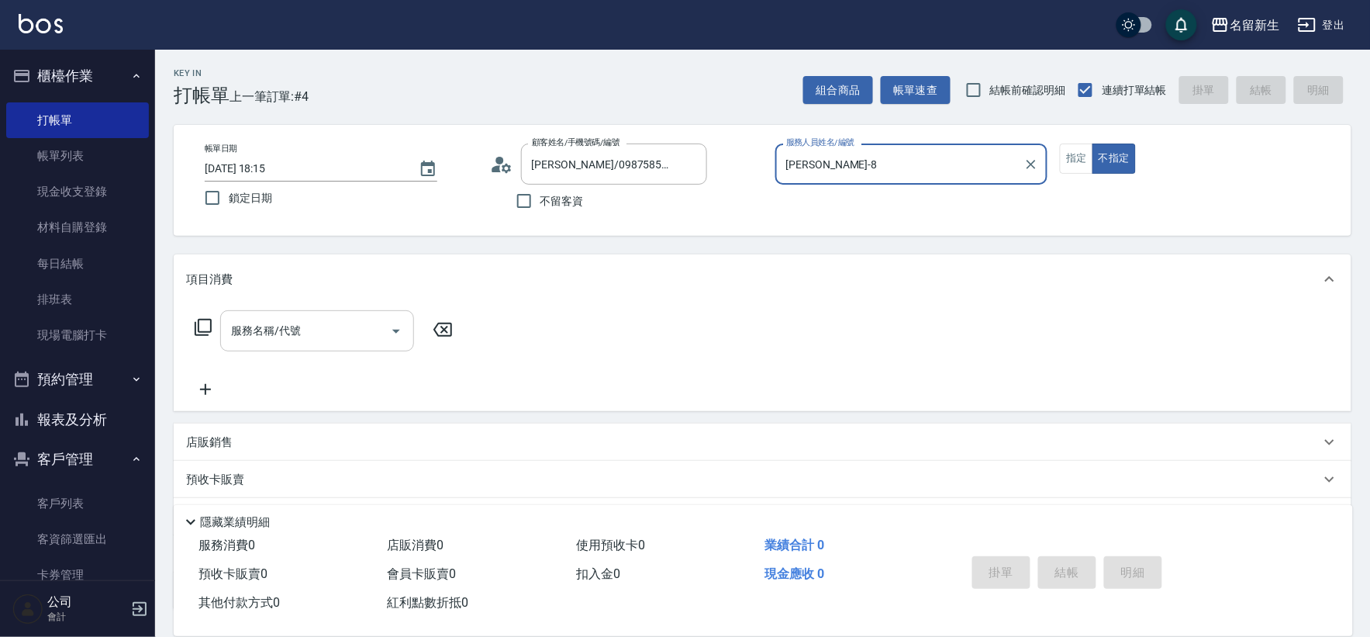
click at [289, 337] on div "服務名稱/代號 服務名稱/代號" at bounding box center [317, 330] width 194 height 41
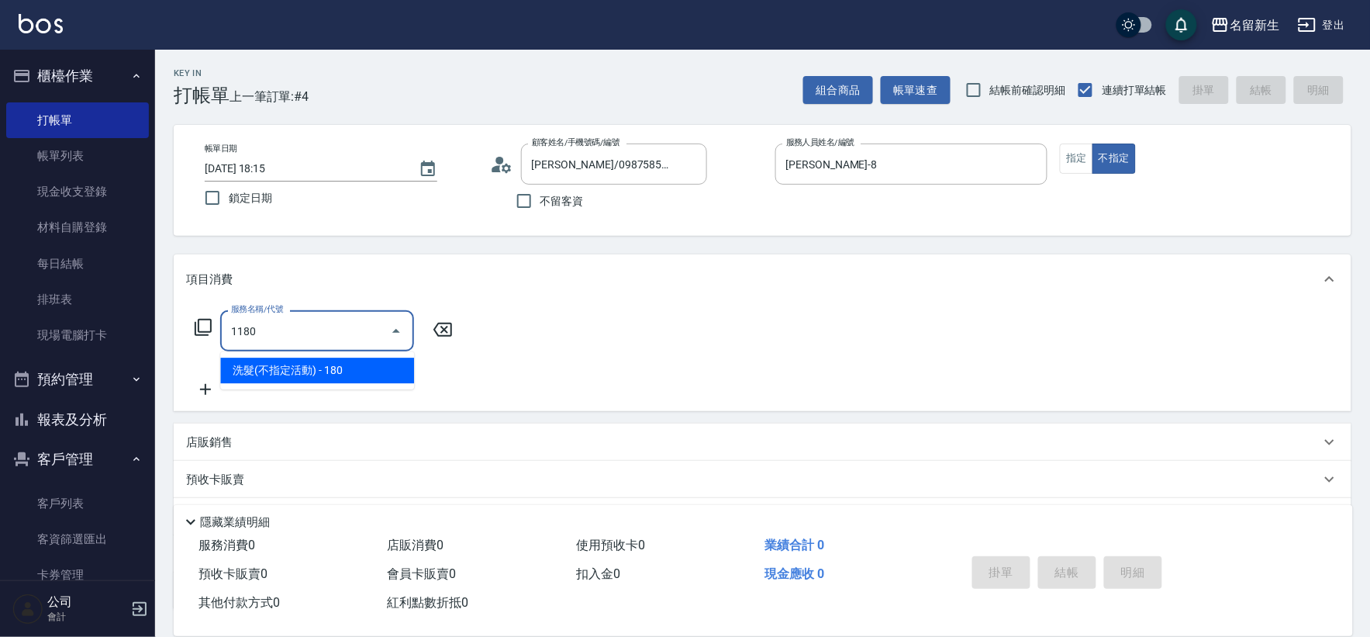
type input "洗髮(不指定活動)(1180)"
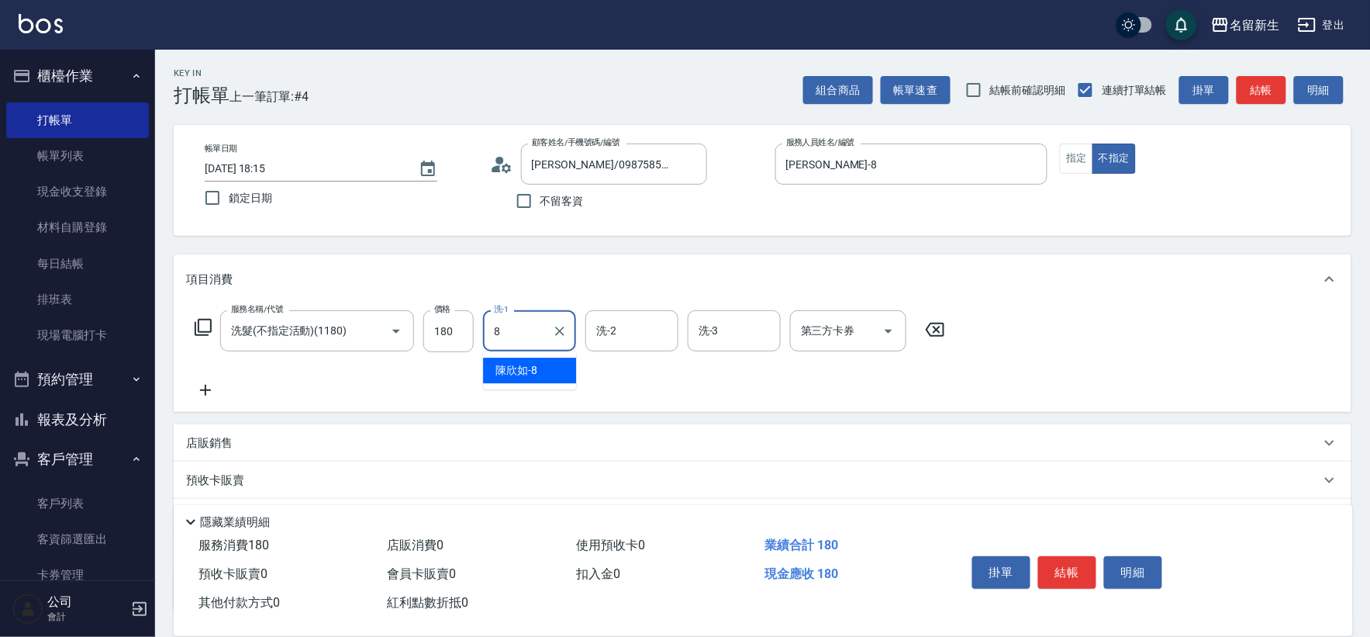
type input "[PERSON_NAME]-8"
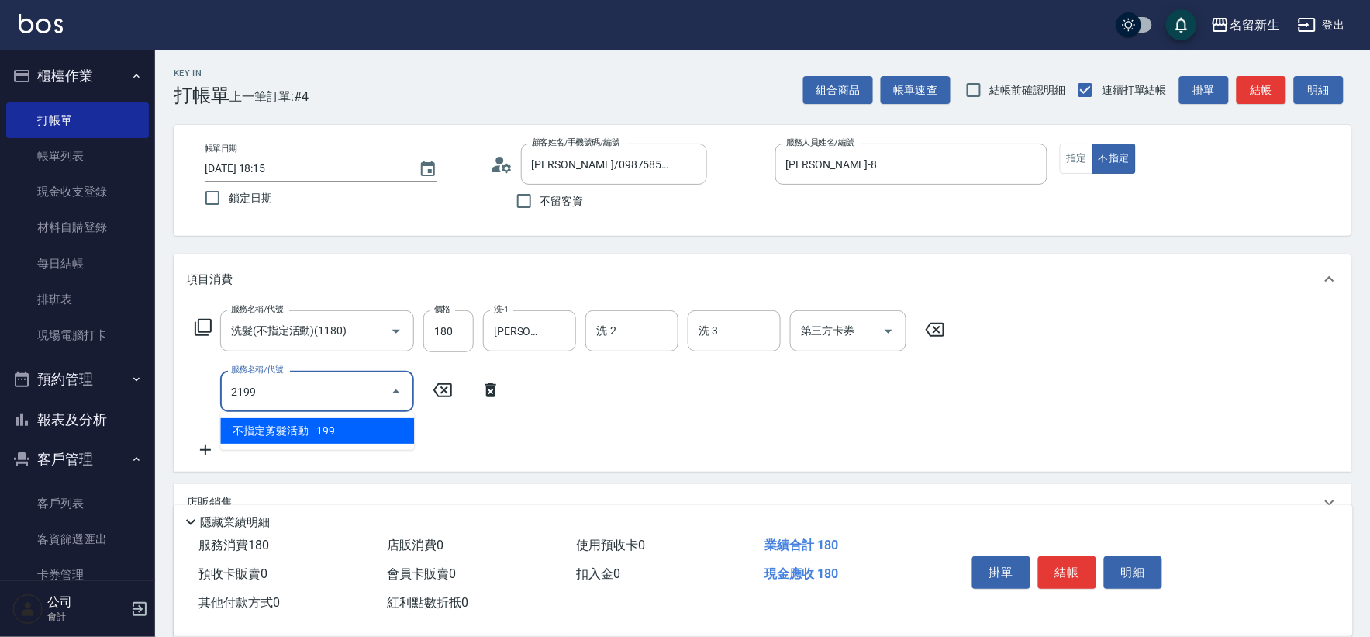
type input "不指定剪髮活動(2199)"
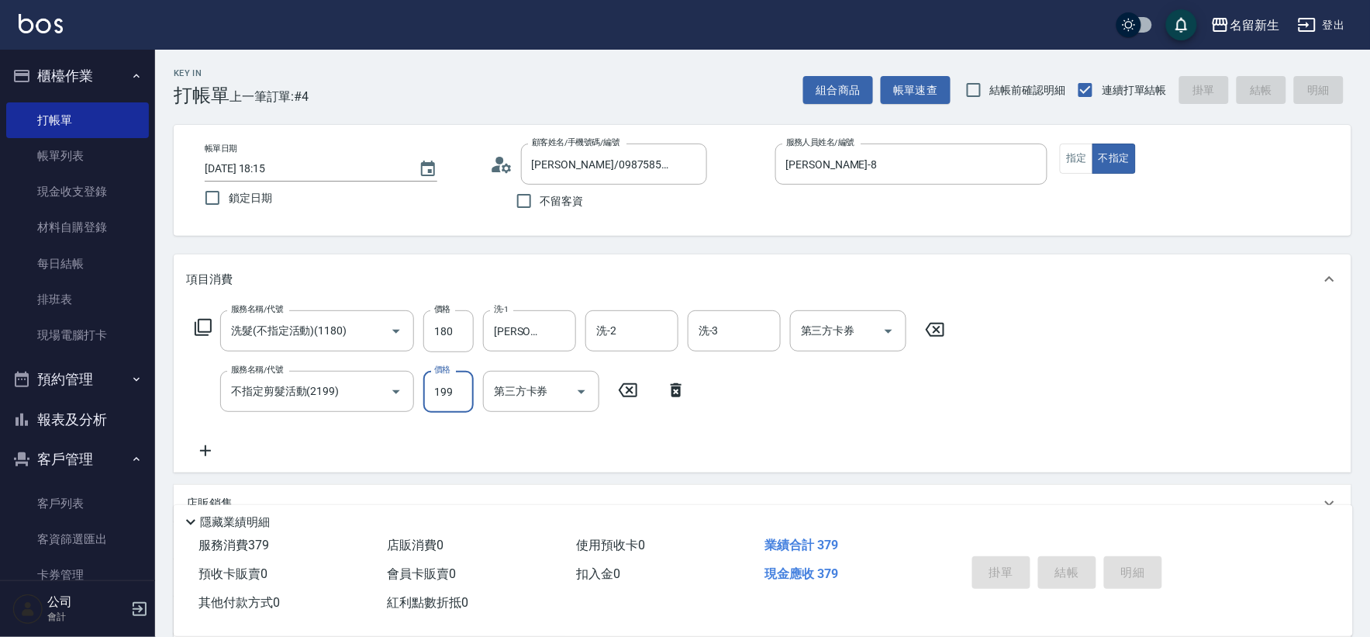
type input "[DATE] 18:16"
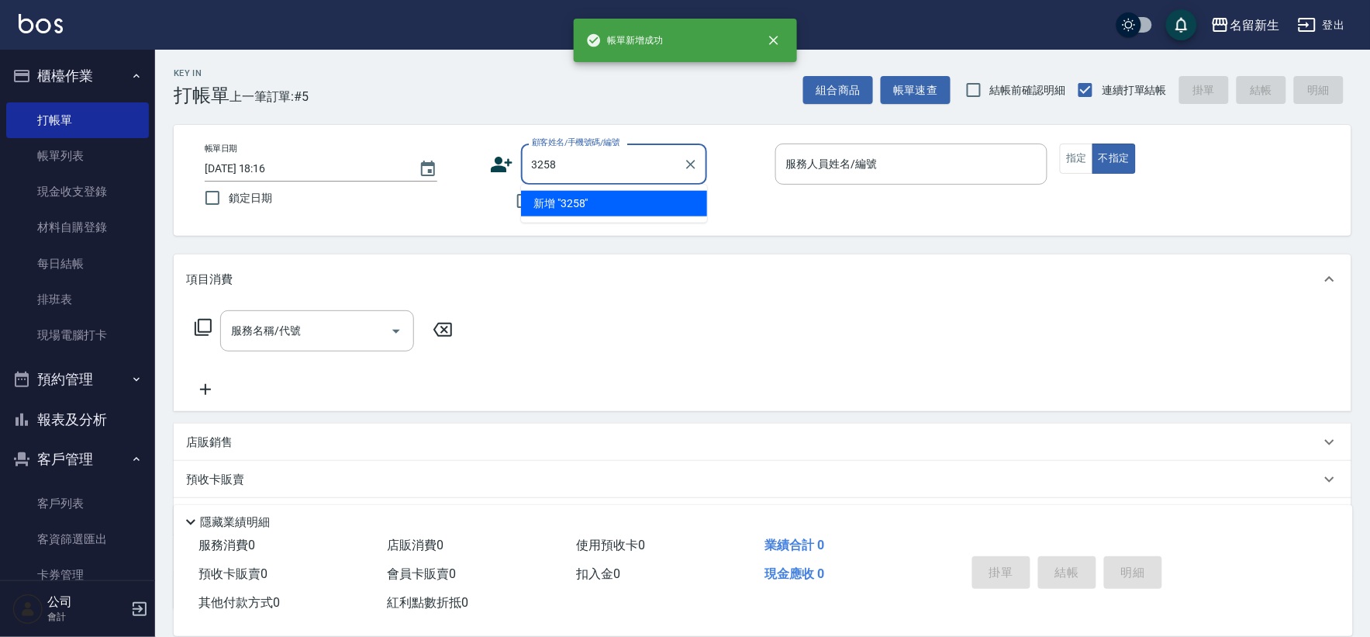
type input "3258"
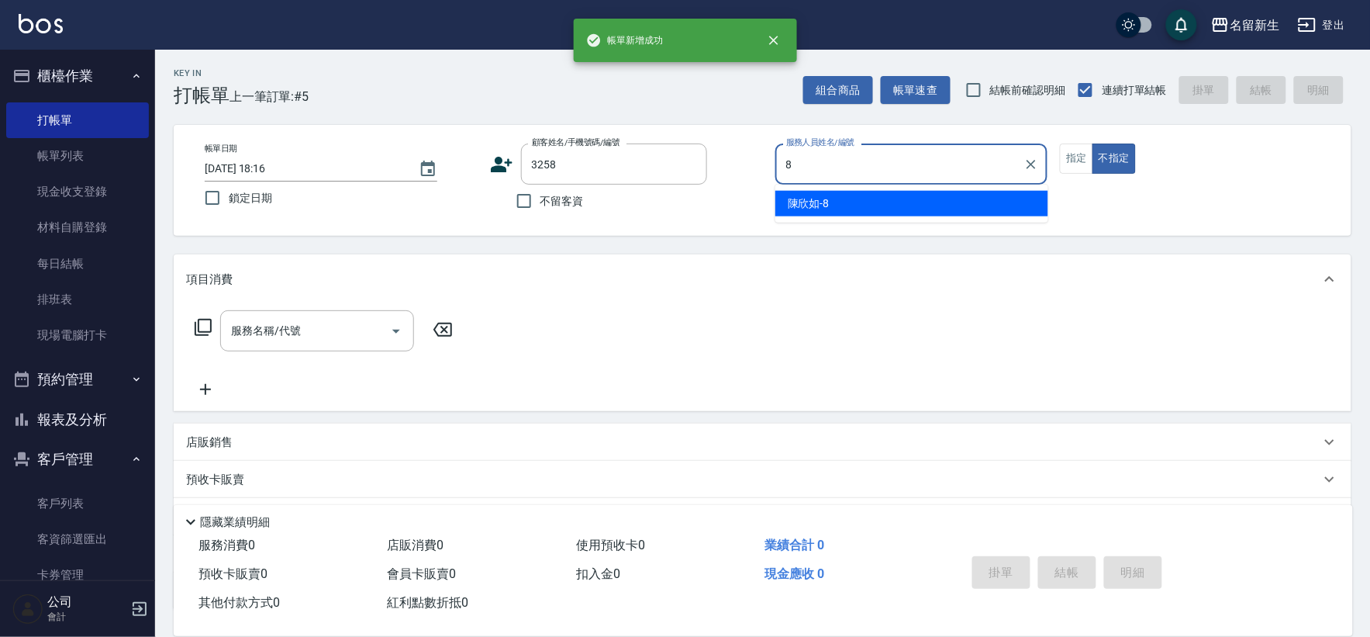
type input "[PERSON_NAME]-8"
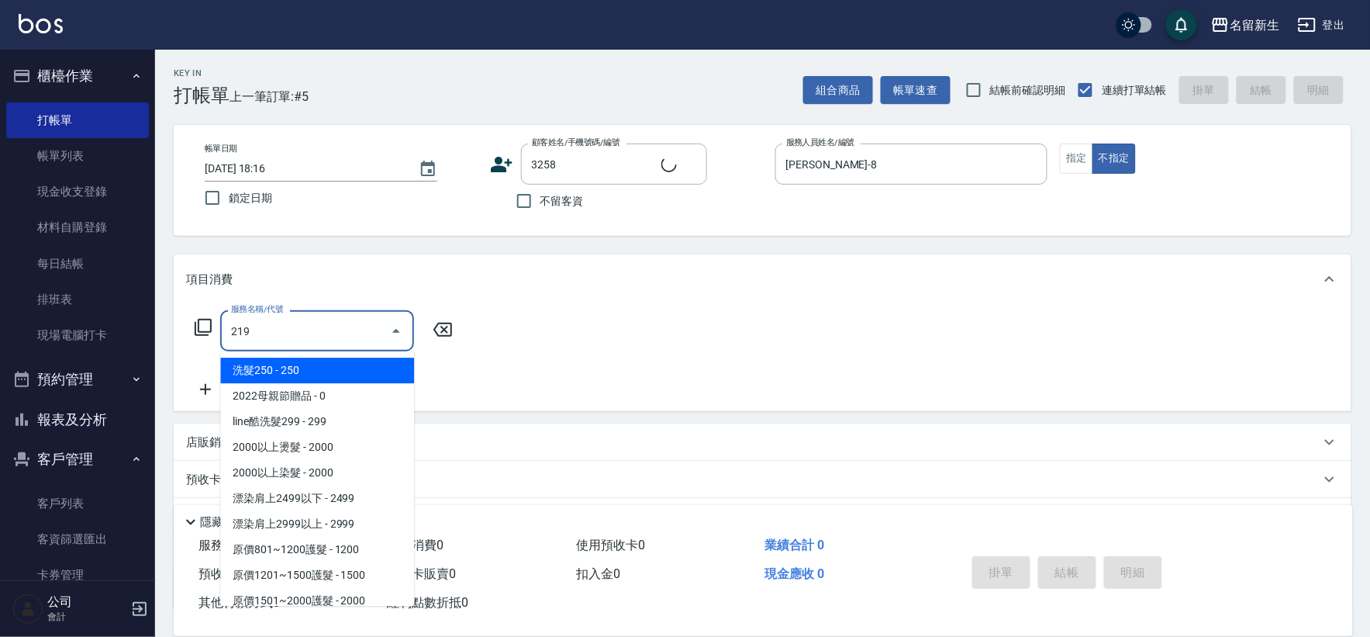
type input "2199"
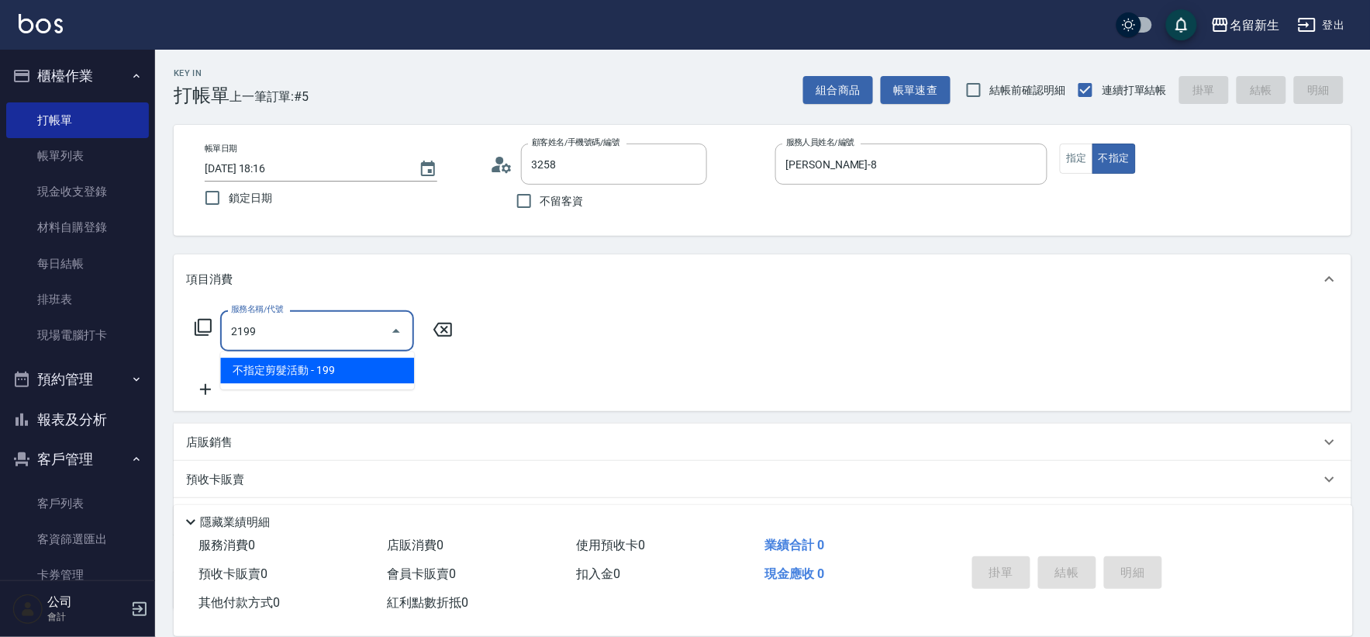
type input "[PERSON_NAME]/0903094816/3258"
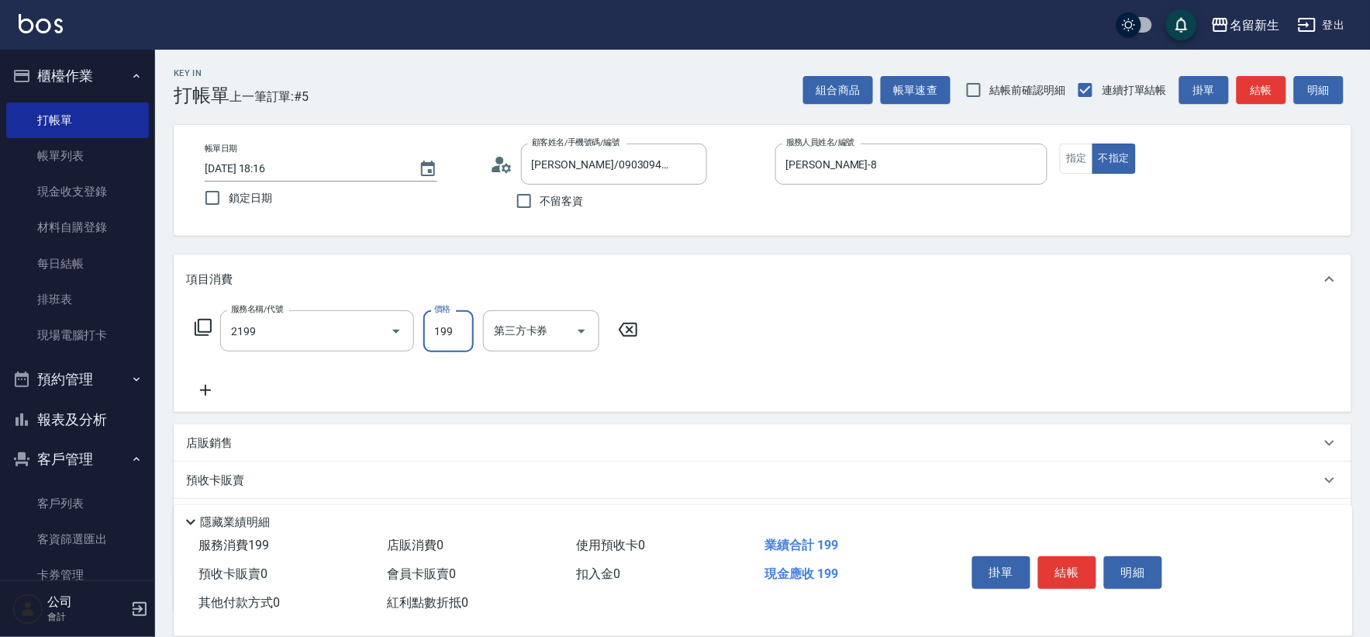
type input "不指定剪髮活動(2199)"
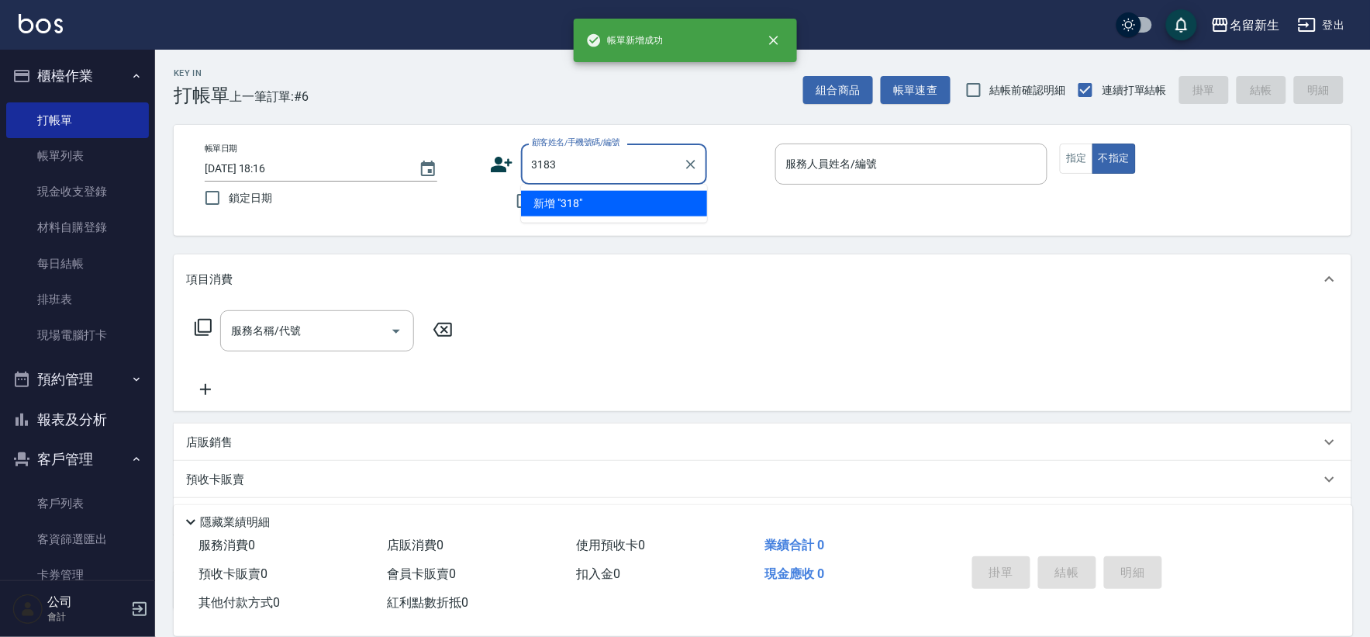
type input "3183"
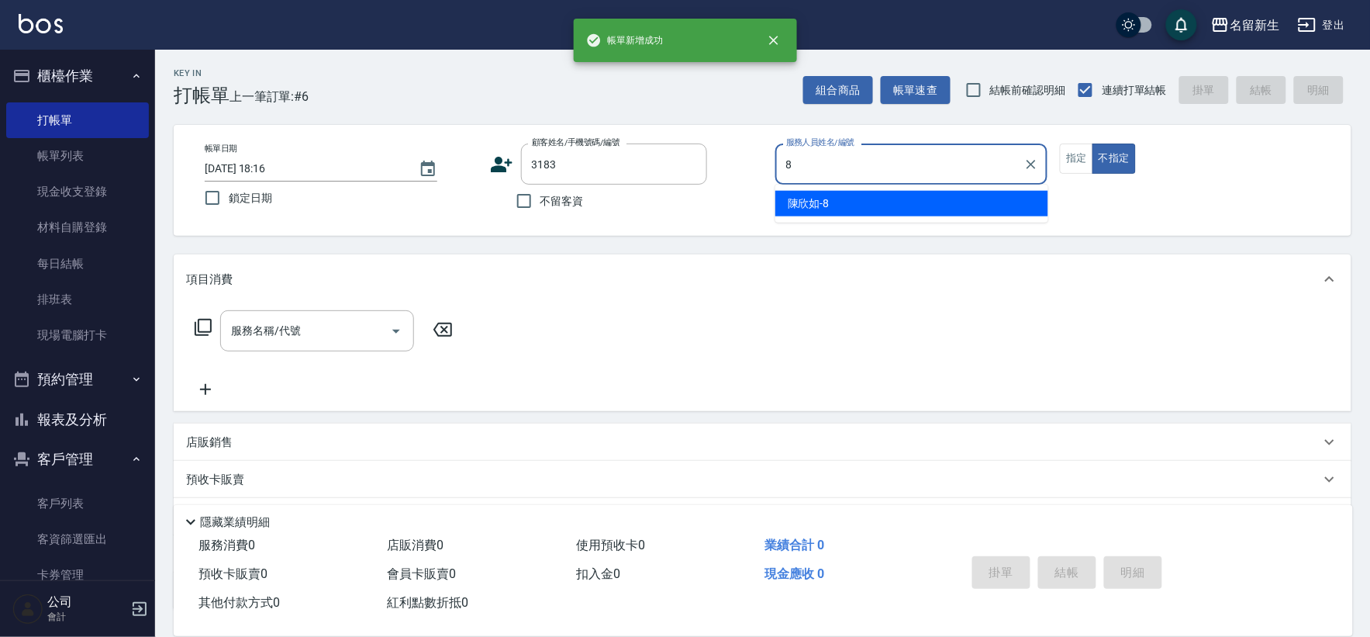
type input "[PERSON_NAME]-8"
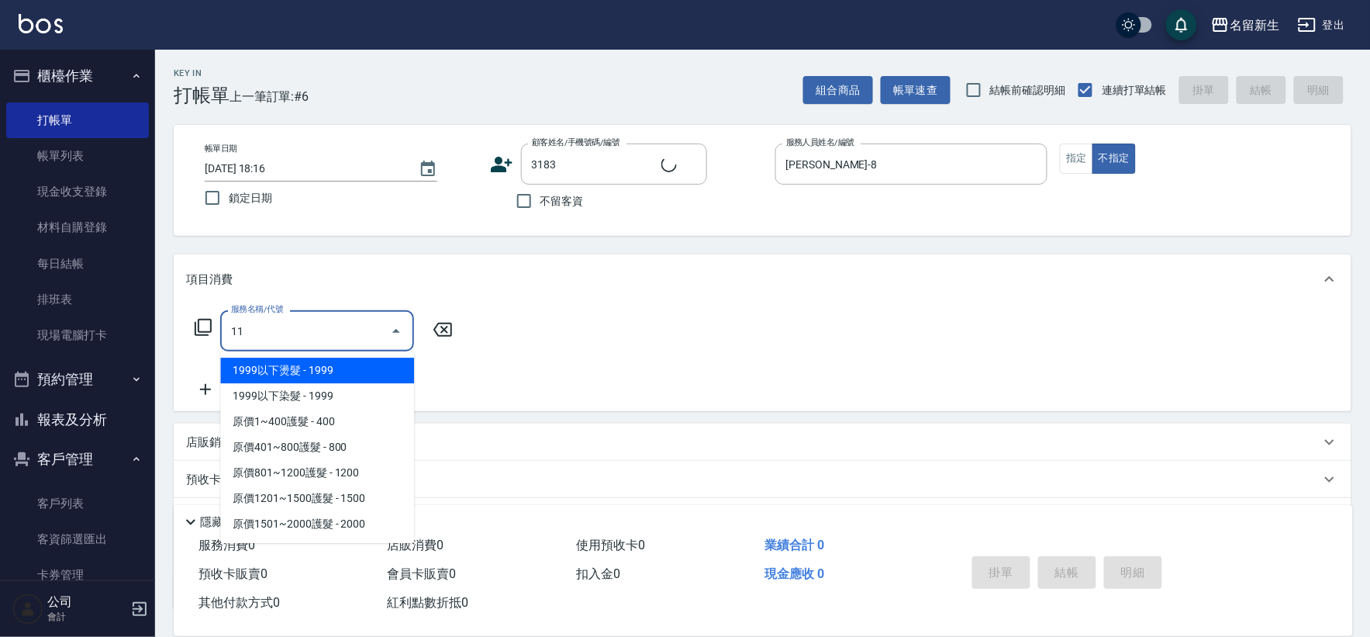
type input "118"
type input "[PERSON_NAME]/0980122000/3183"
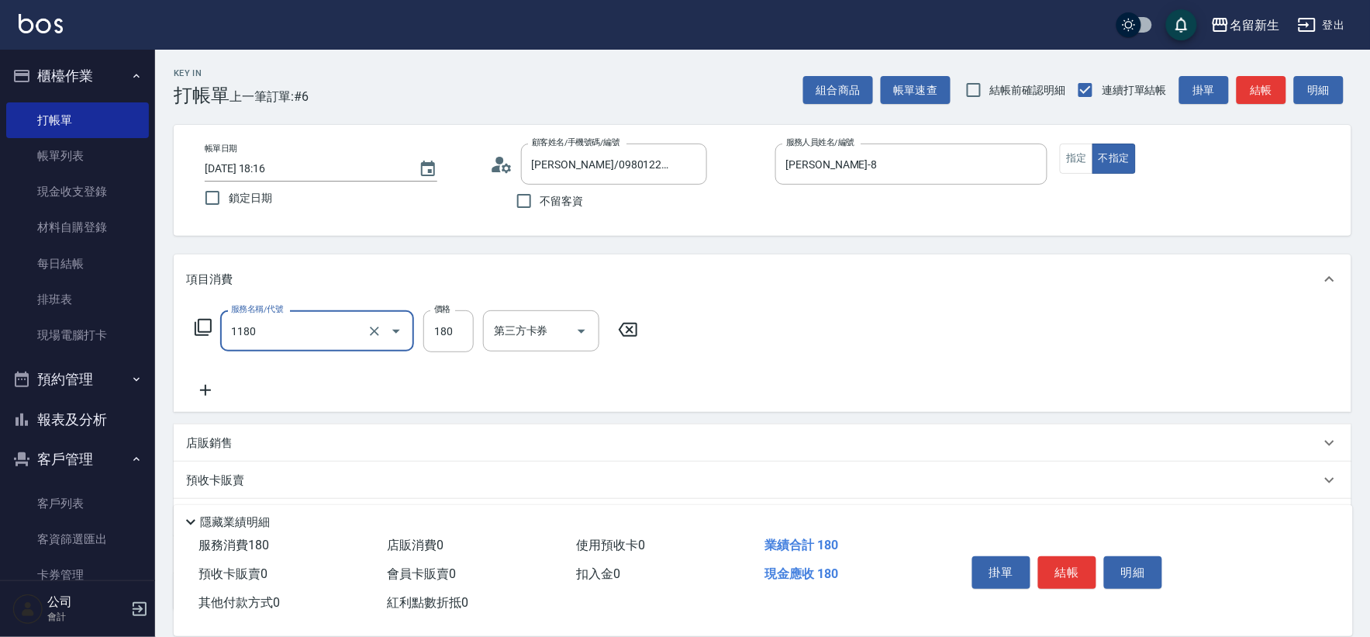
type input "洗髮(不指定活動)(1180)"
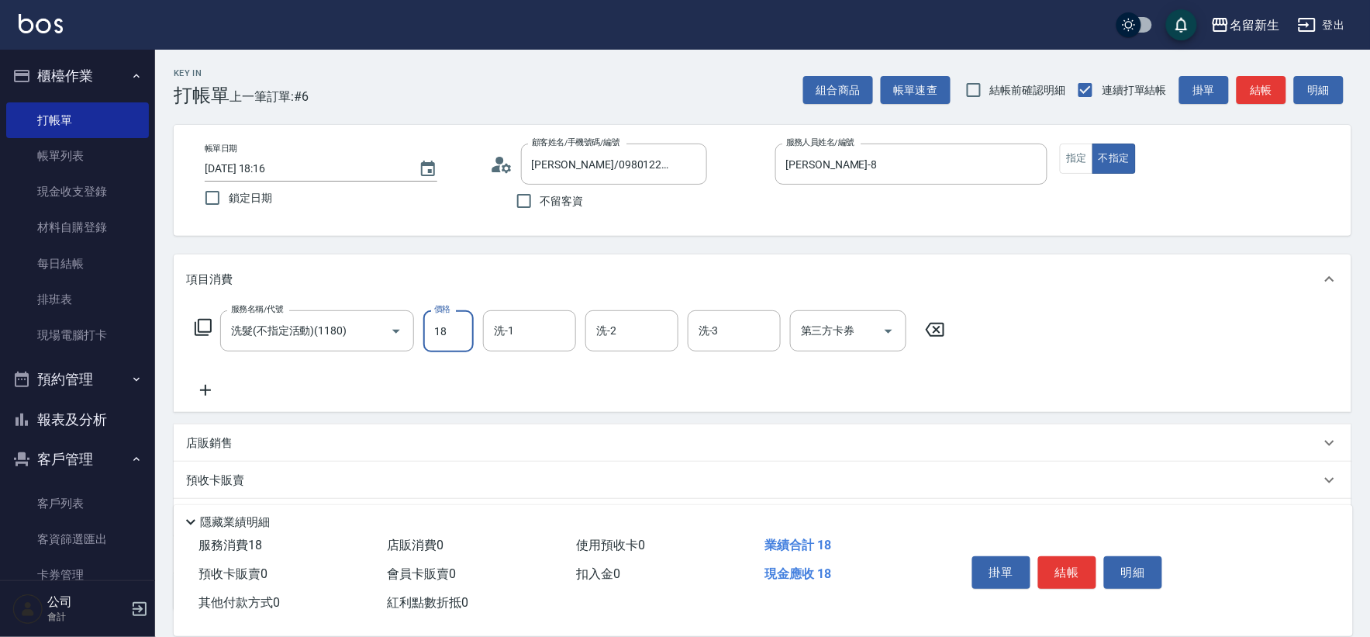
type input "180"
type input "[PERSON_NAME]-8"
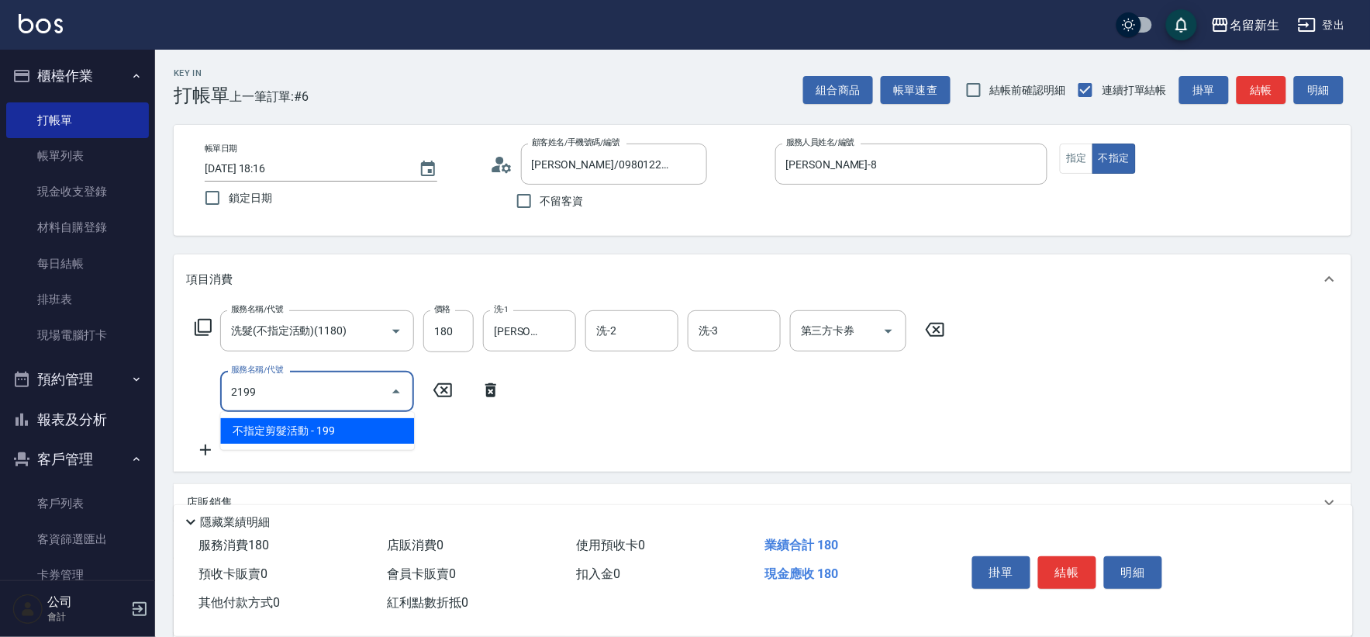
type input "不指定剪髮活動(2199)"
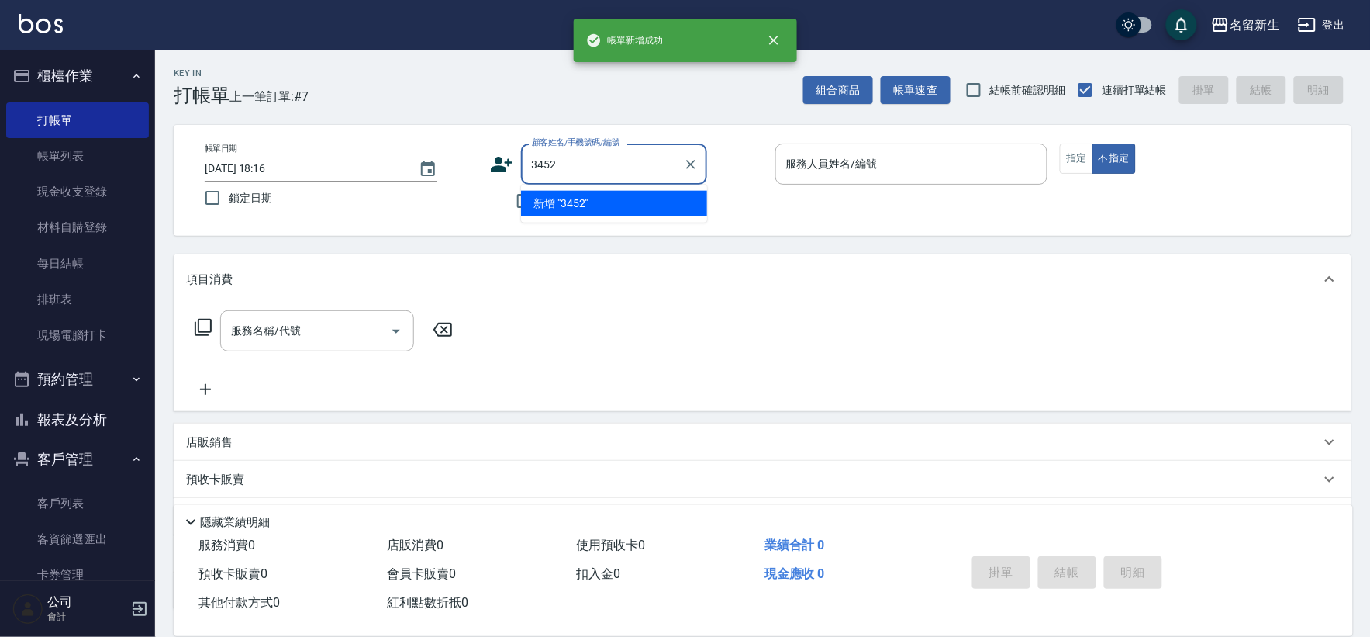
type input "3452"
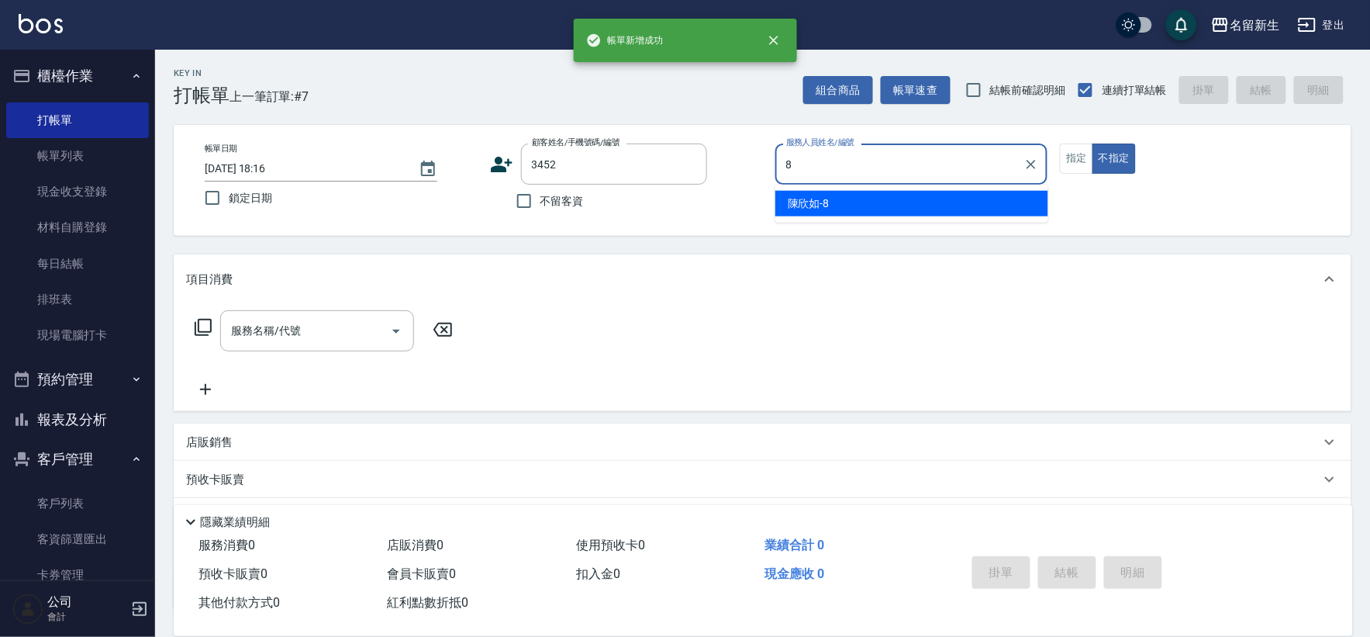
type input "[PERSON_NAME]-8"
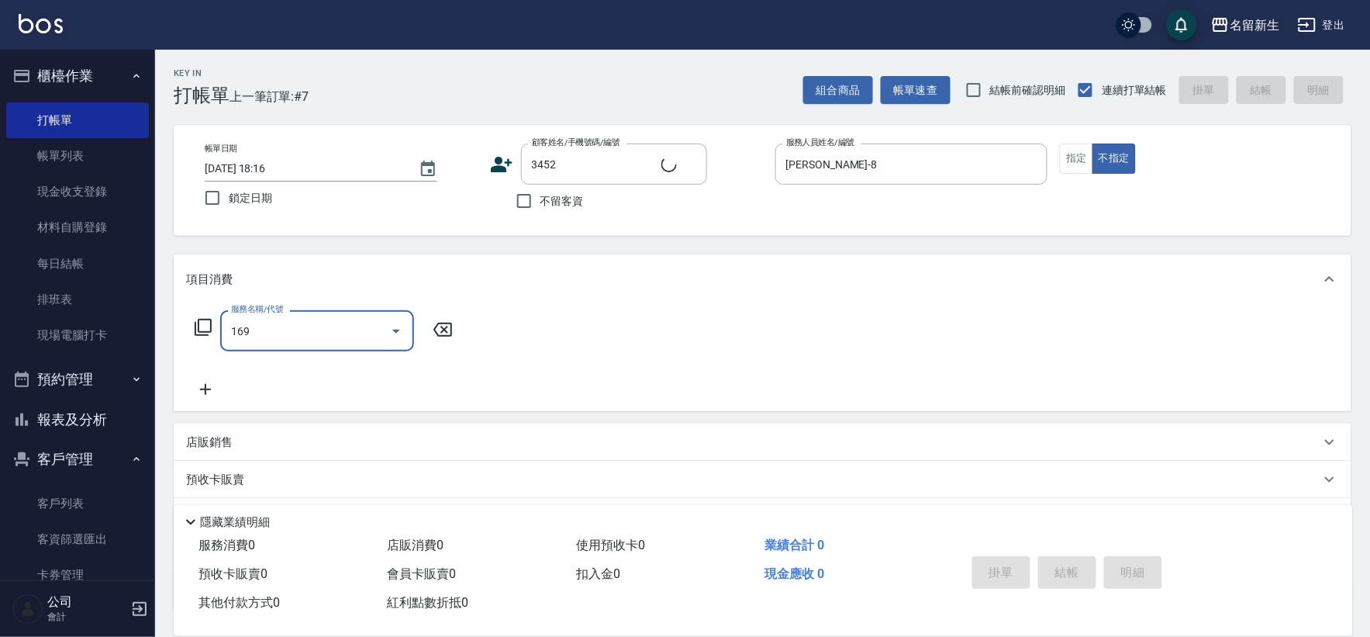
type input "1699"
type input "[PERSON_NAME]/0903570557/3452"
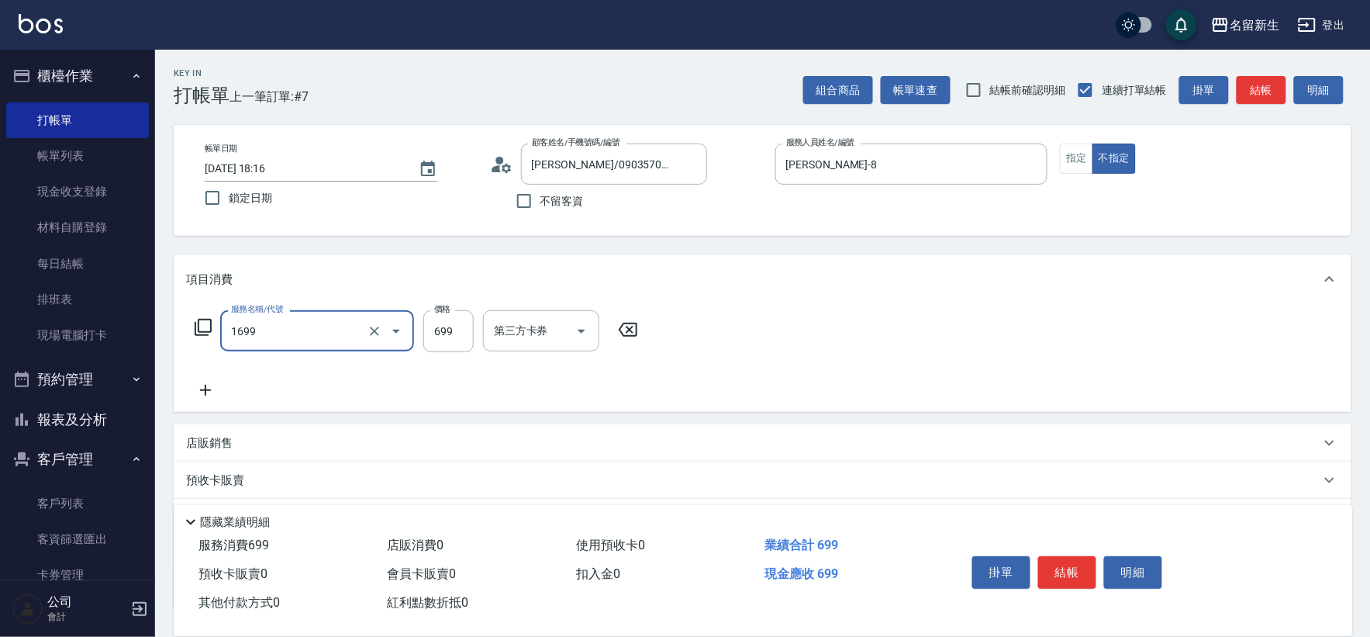
type input "冰鎮洗髮699(1699)"
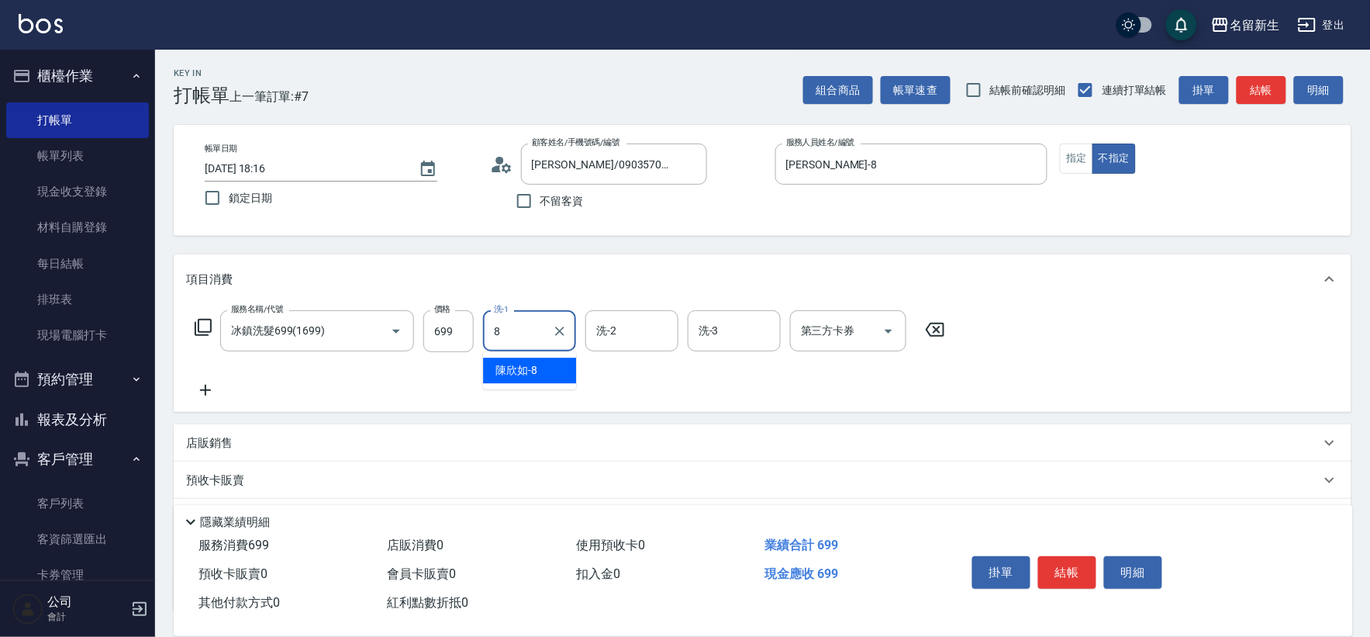
type input "[PERSON_NAME]-8"
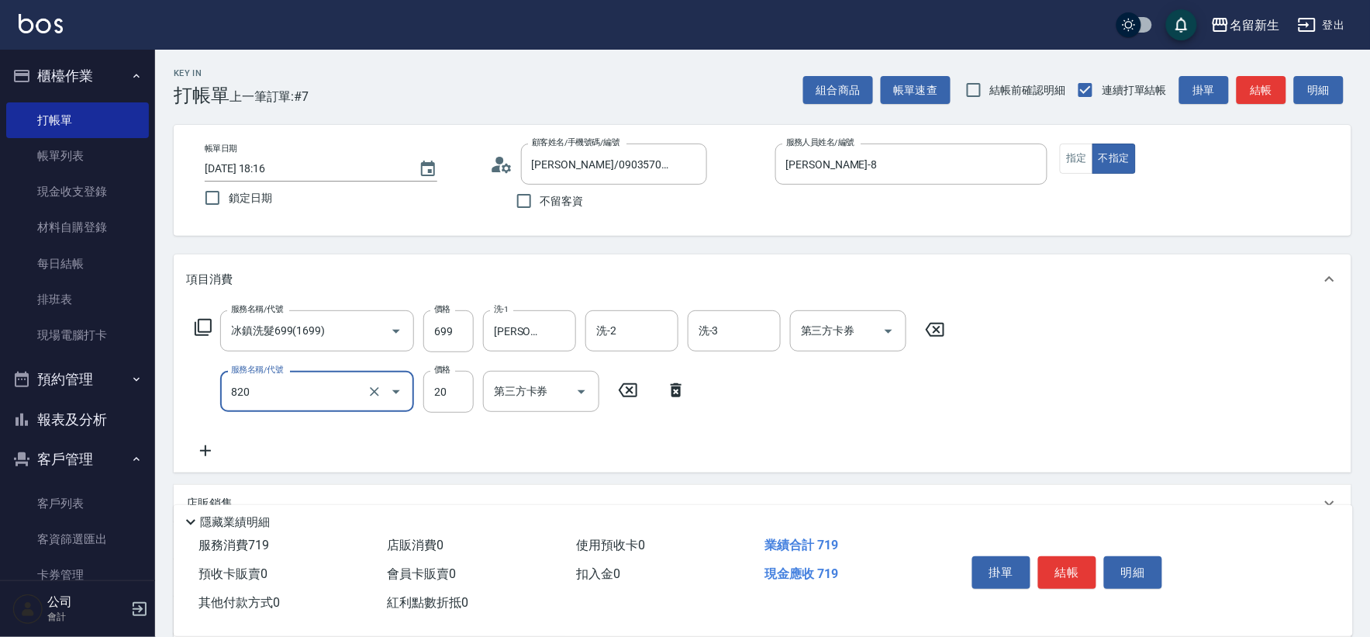
type input "潤絲(820)"
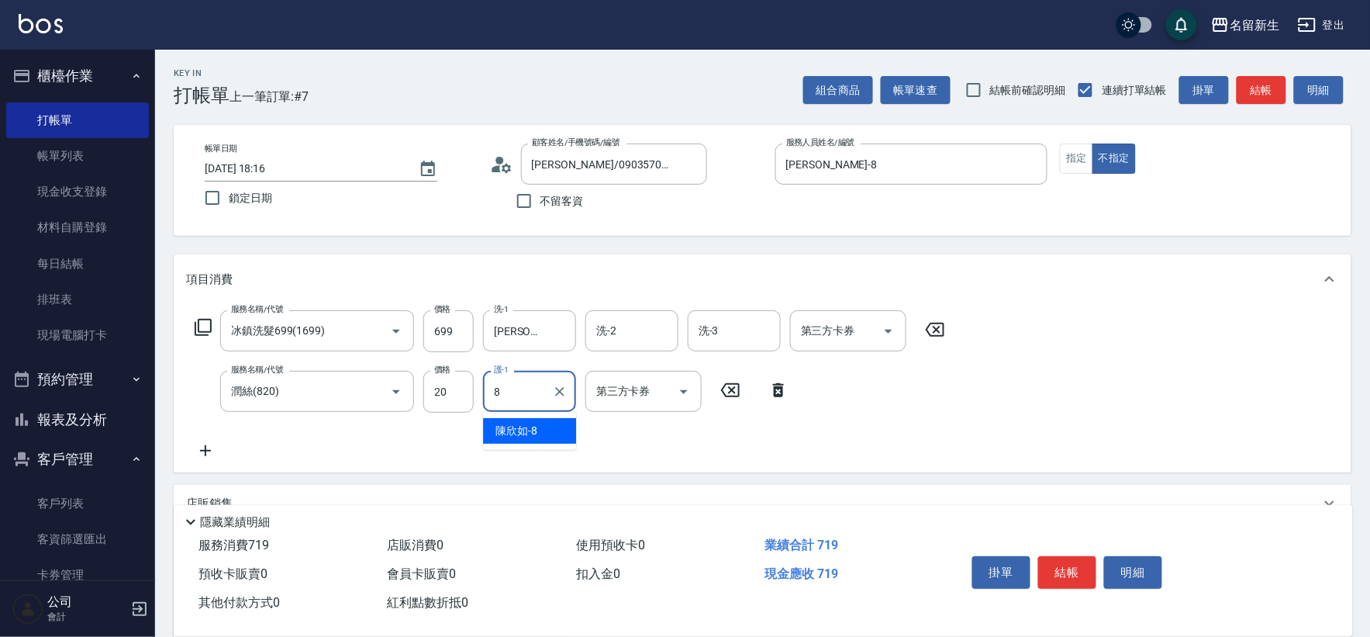
type input "[PERSON_NAME]-8"
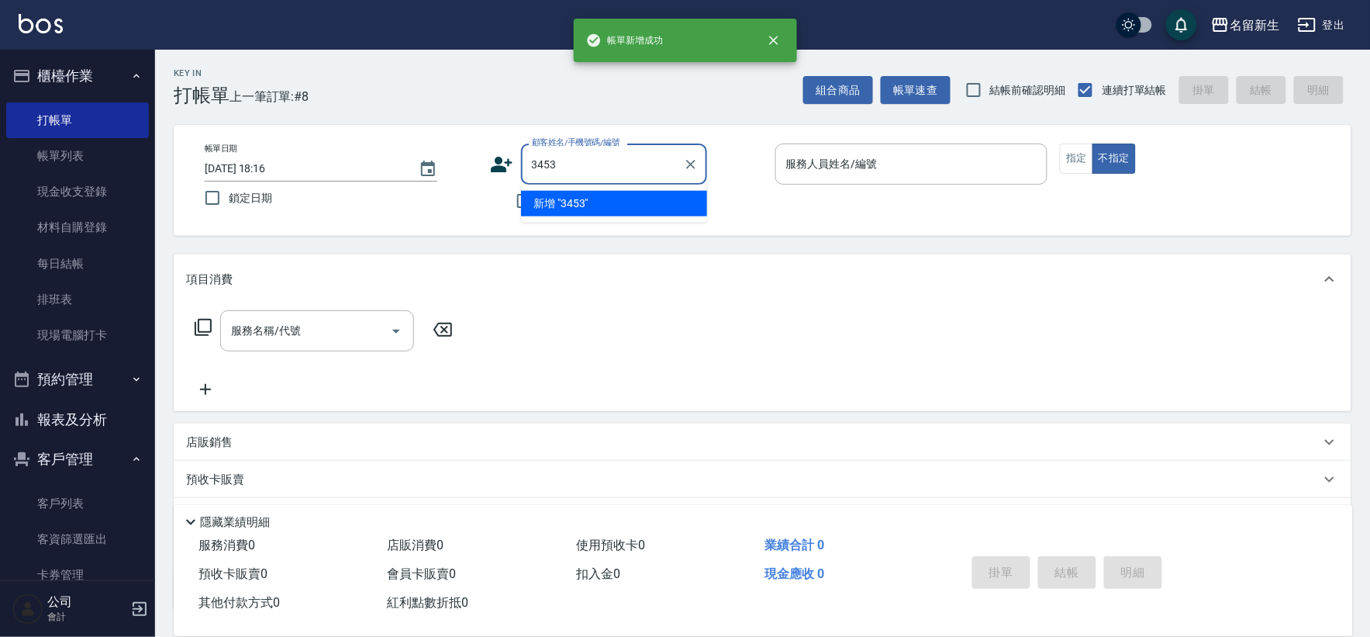
type input "3453"
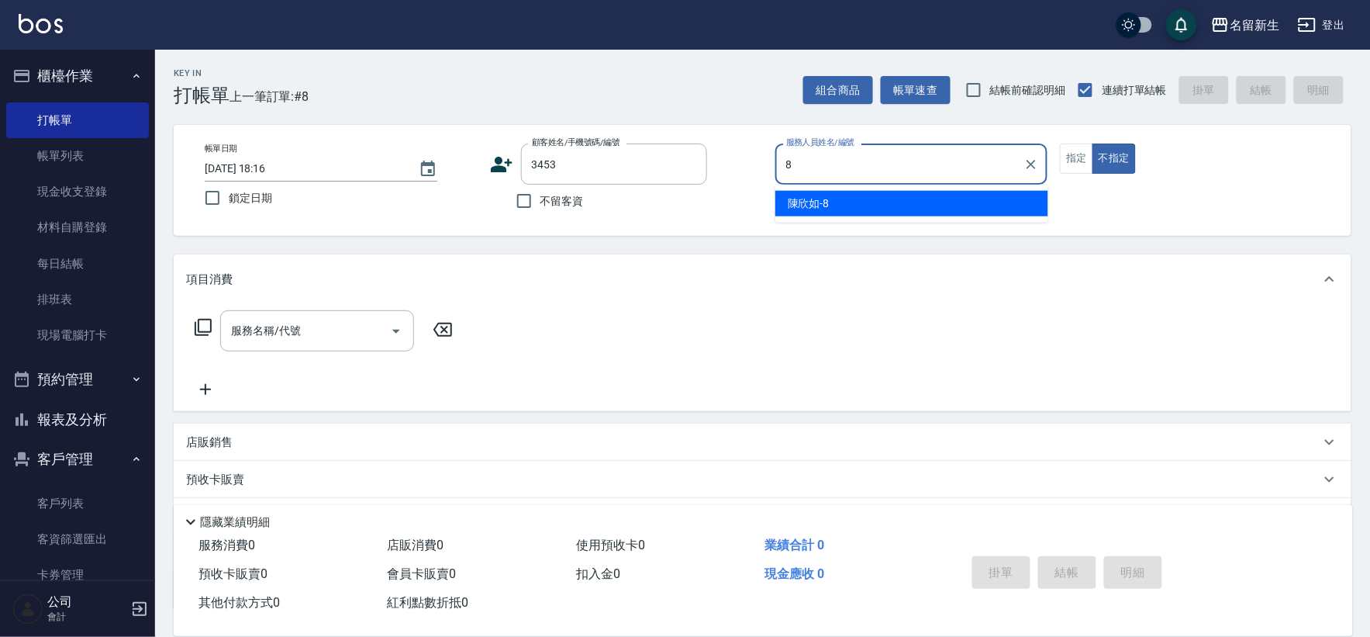
type input "[PERSON_NAME]-8"
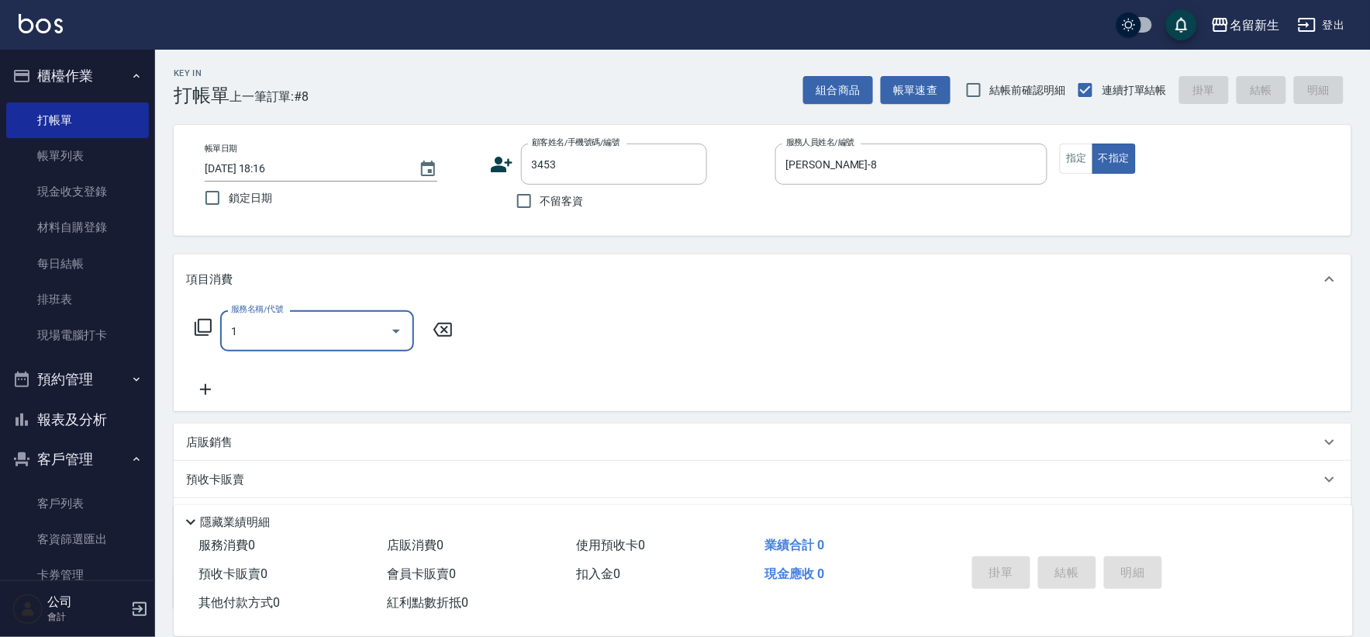
type input "13"
type input "[PERSON_NAME]/0987041227/3453"
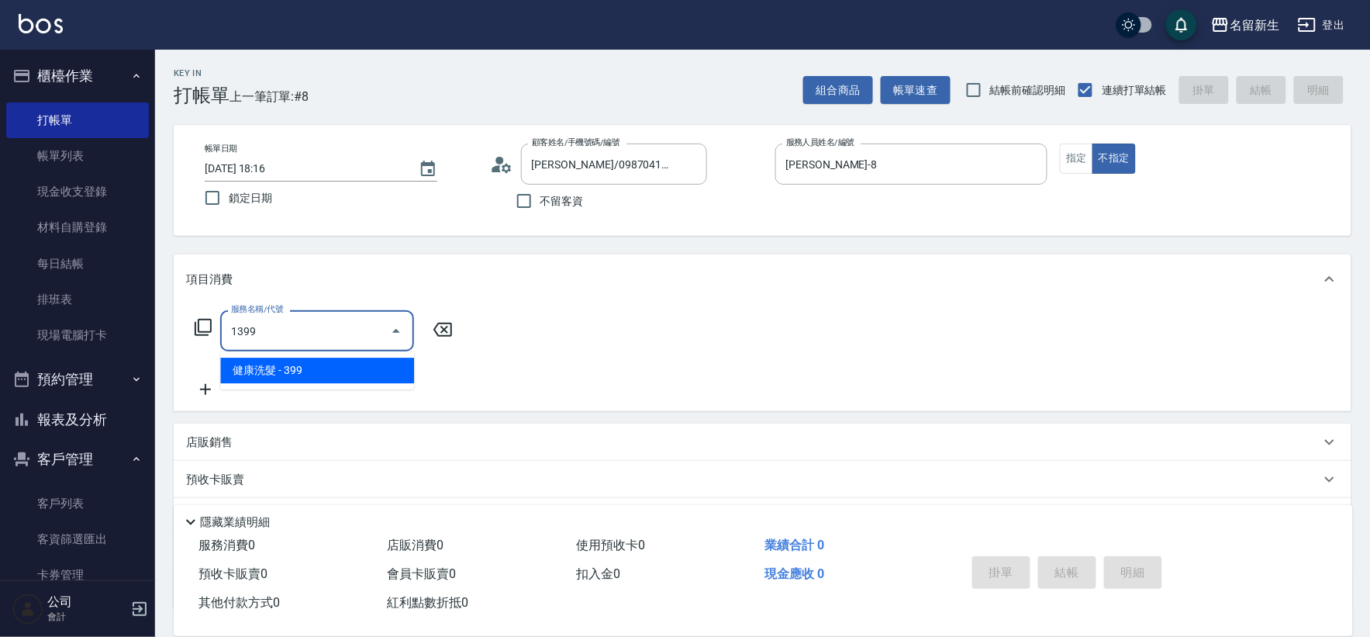
type input "健康洗髮(1399)"
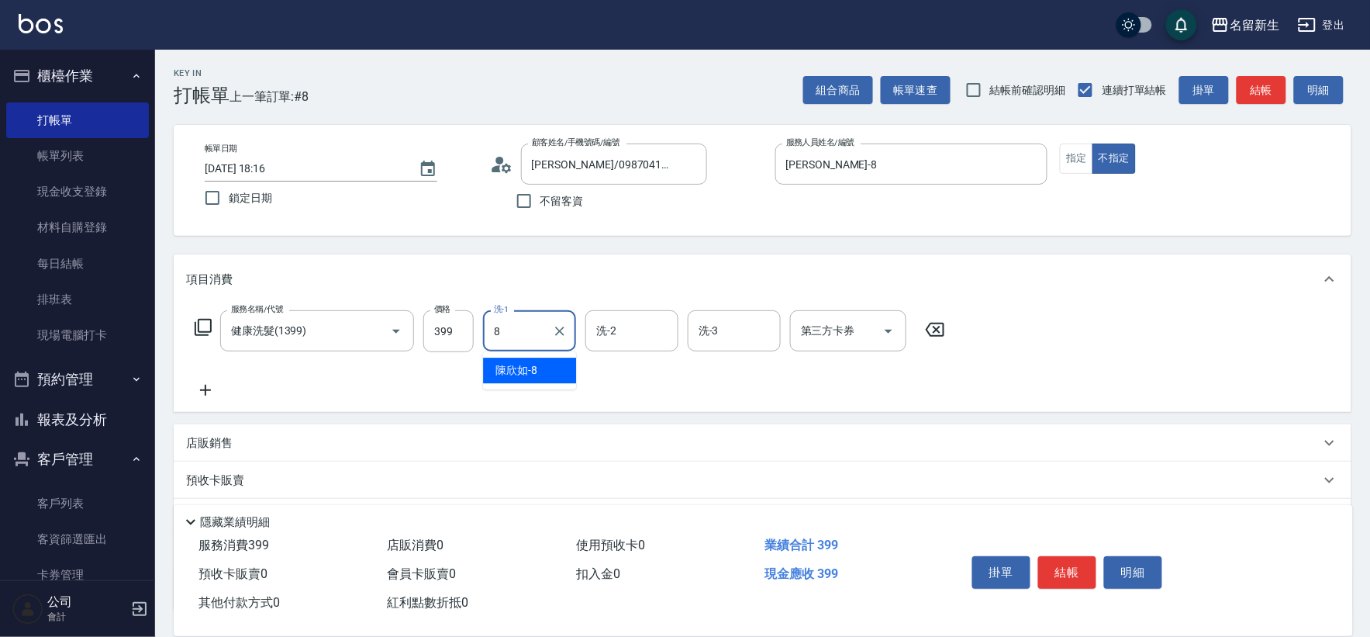
type input "[PERSON_NAME]-8"
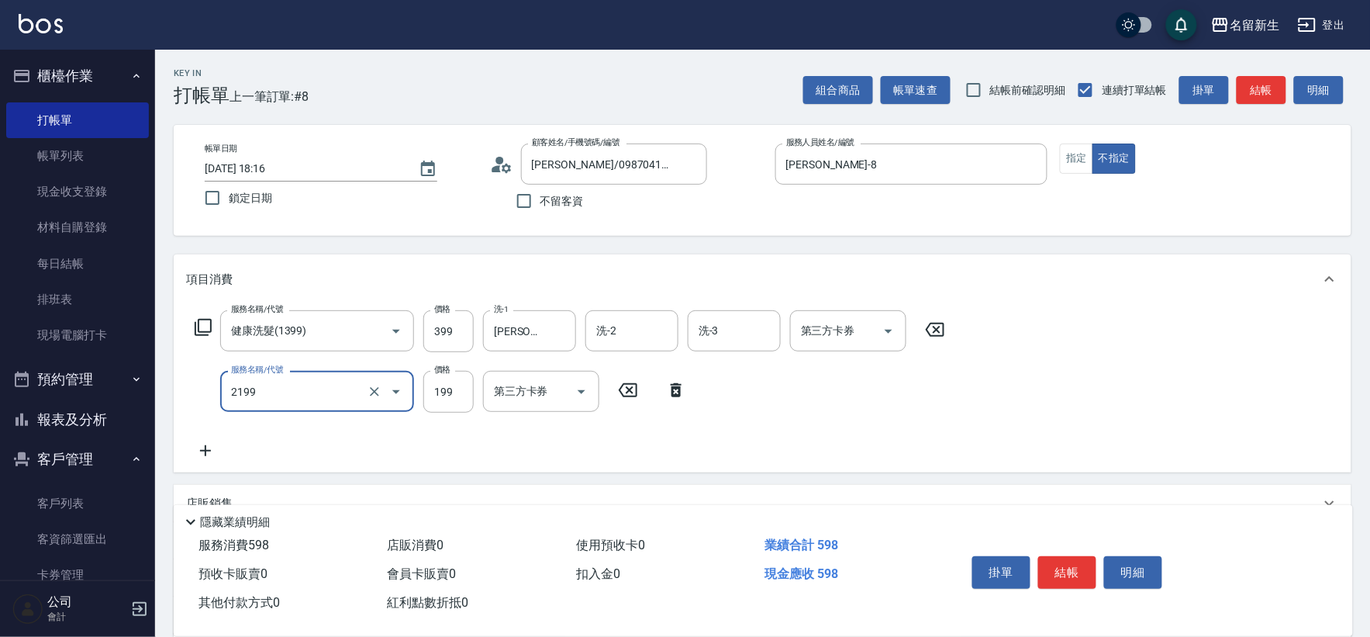
type input "不指定剪髮活動(2199)"
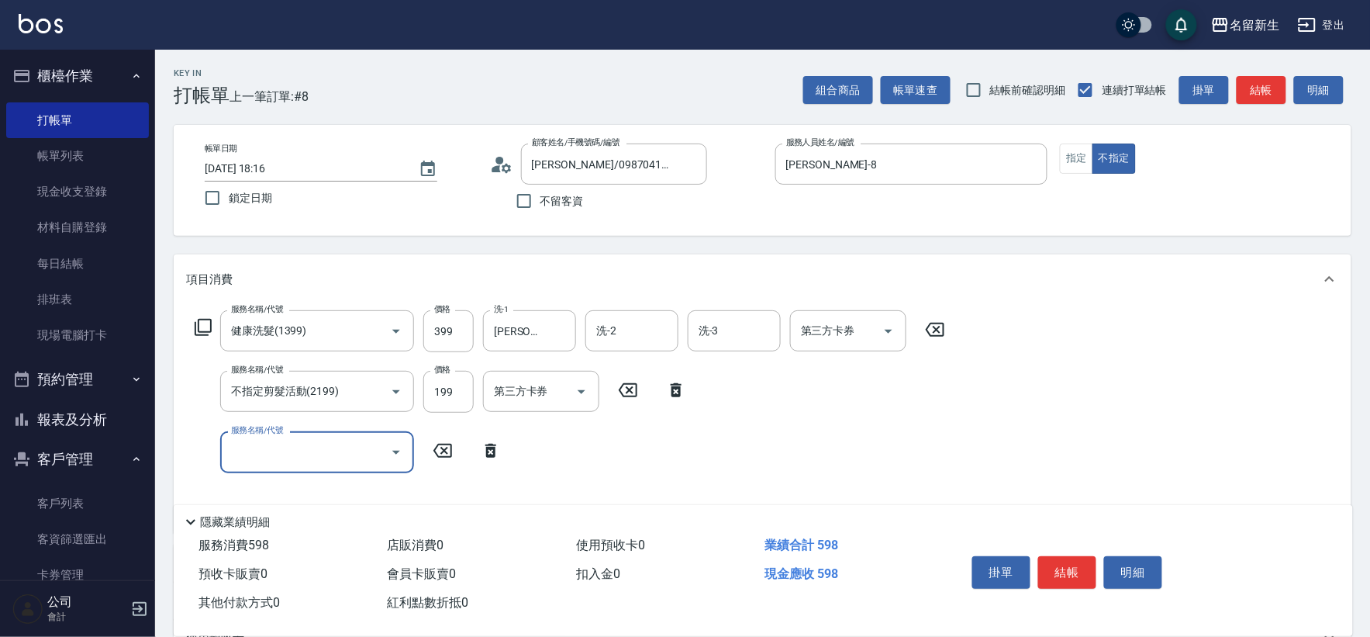
click at [681, 378] on div "服務名稱/代號 不指定剪髮活動(2199) 服務名稱/代號 價格 199 價格 第三方卡券 第三方卡券" at bounding box center [440, 392] width 509 height 42
click at [678, 368] on div "服務名稱/代號 健康洗髮(1399) 服務名稱/代號 價格 399 價格 洗-1 [PERSON_NAME]-8 洗-1 洗-2 洗-2 洗-3 洗-3 第三…" at bounding box center [570, 414] width 768 height 209
click at [672, 398] on icon at bounding box center [676, 390] width 39 height 19
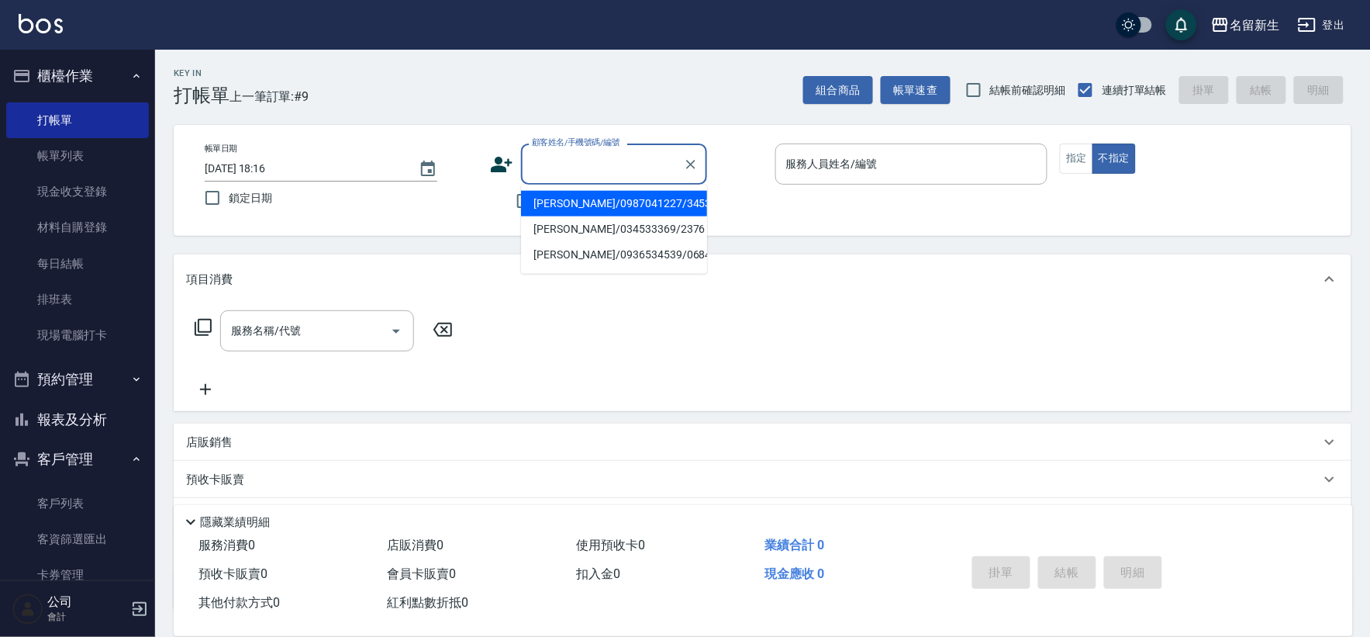
drag, startPoint x: 590, startPoint y: 164, endPoint x: 610, endPoint y: 149, distance: 25.4
click at [592, 164] on input "顧客姓名/手機號碼/編號" at bounding box center [602, 163] width 149 height 27
drag, startPoint x: 471, startPoint y: 206, endPoint x: 481, endPoint y: 192, distance: 18.3
click at [471, 202] on div "帳單日期 [DATE] 18:16 鎖定日期" at bounding box center [341, 178] width 273 height 71
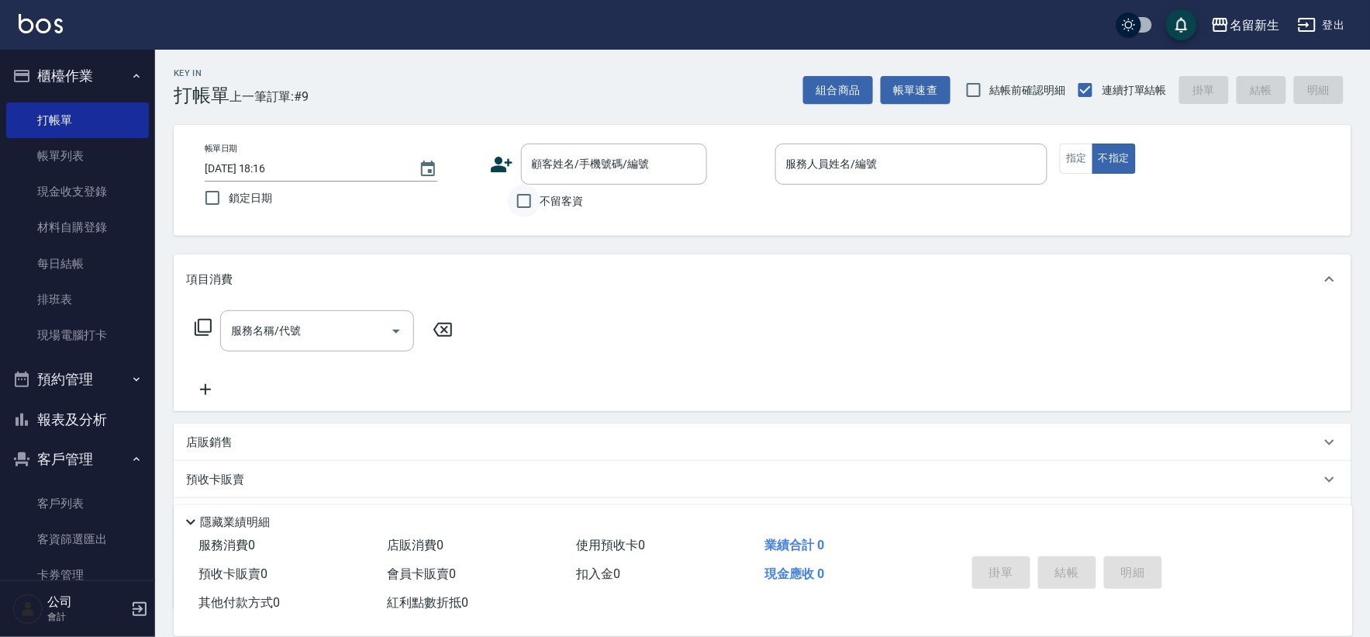
click at [533, 211] on input "不留客資" at bounding box center [524, 201] width 33 height 33
checkbox input "true"
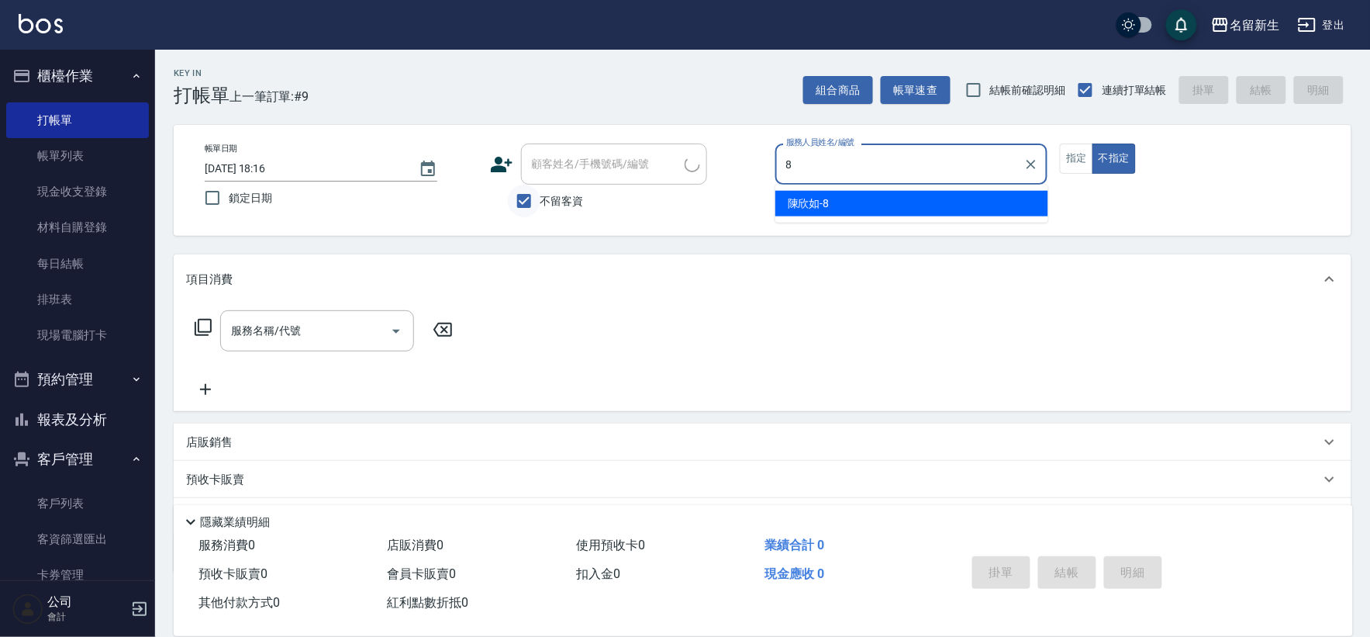
type input "[PERSON_NAME]-8"
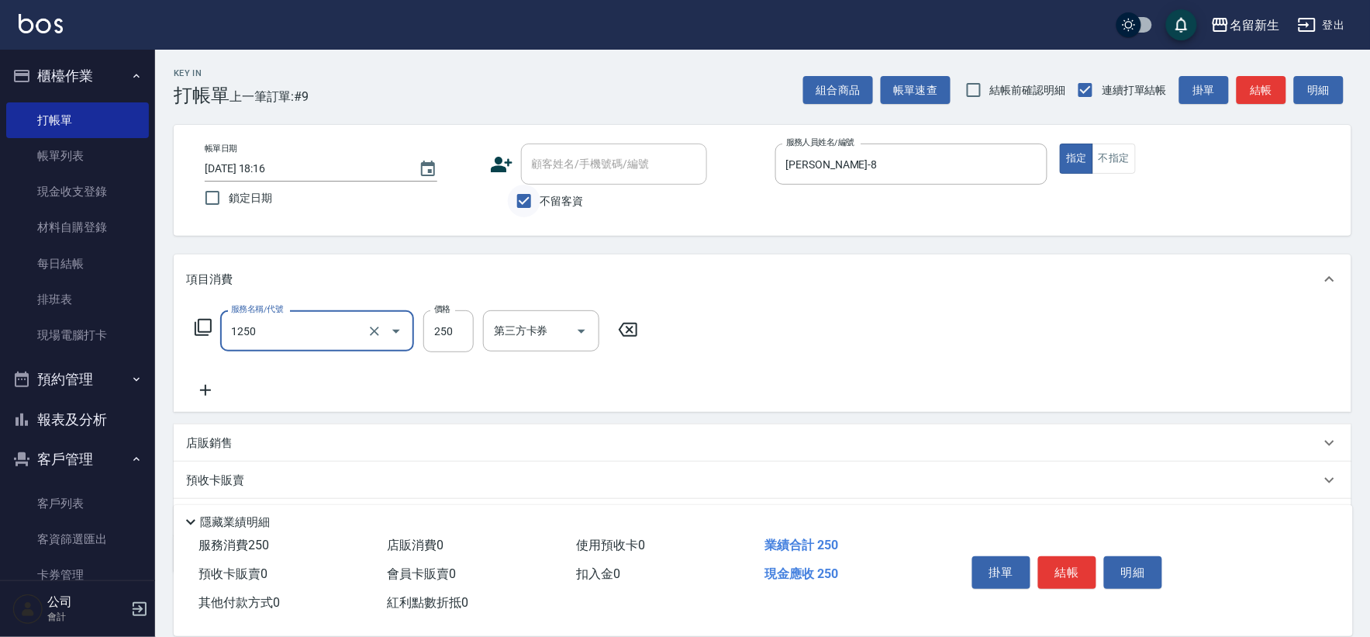
type input "洗髮250(1250)"
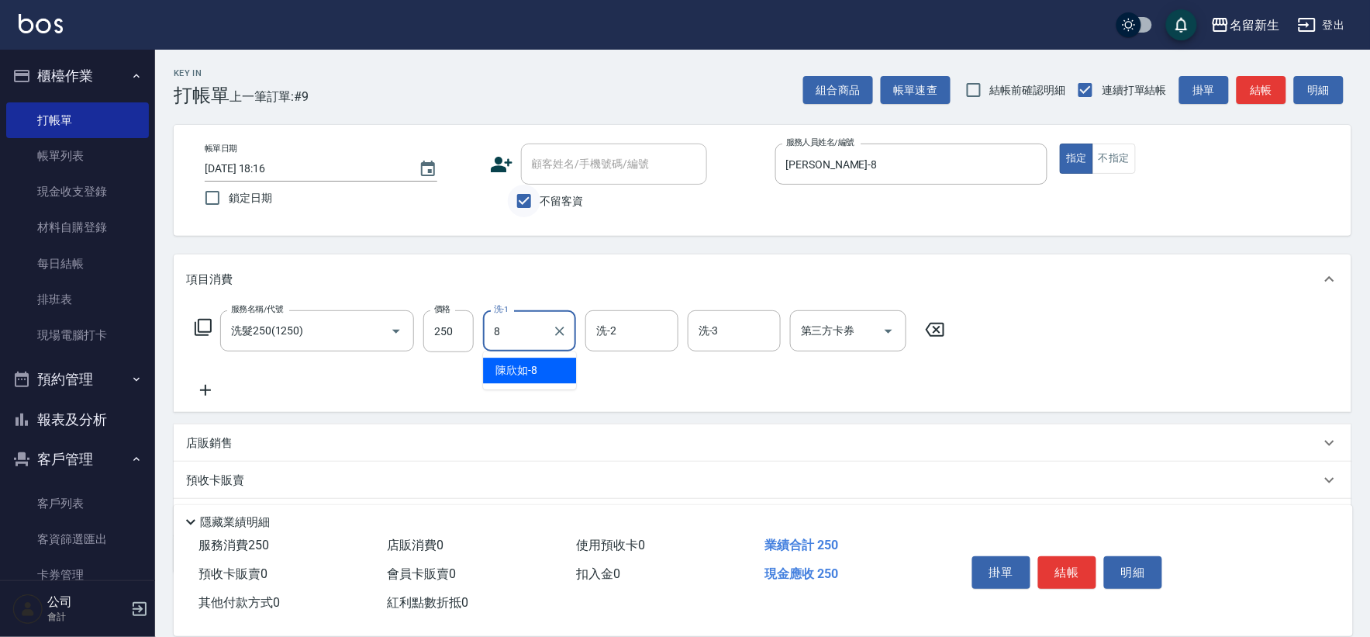
type input "[PERSON_NAME]-8"
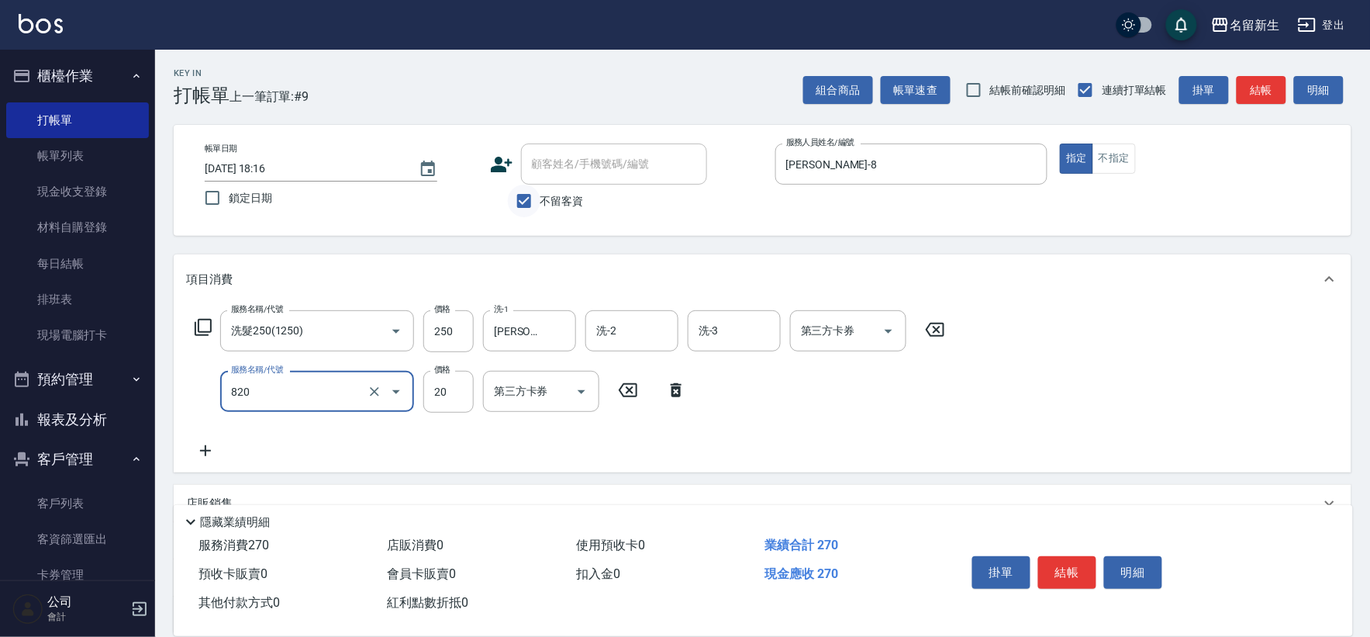
type input "潤絲(820)"
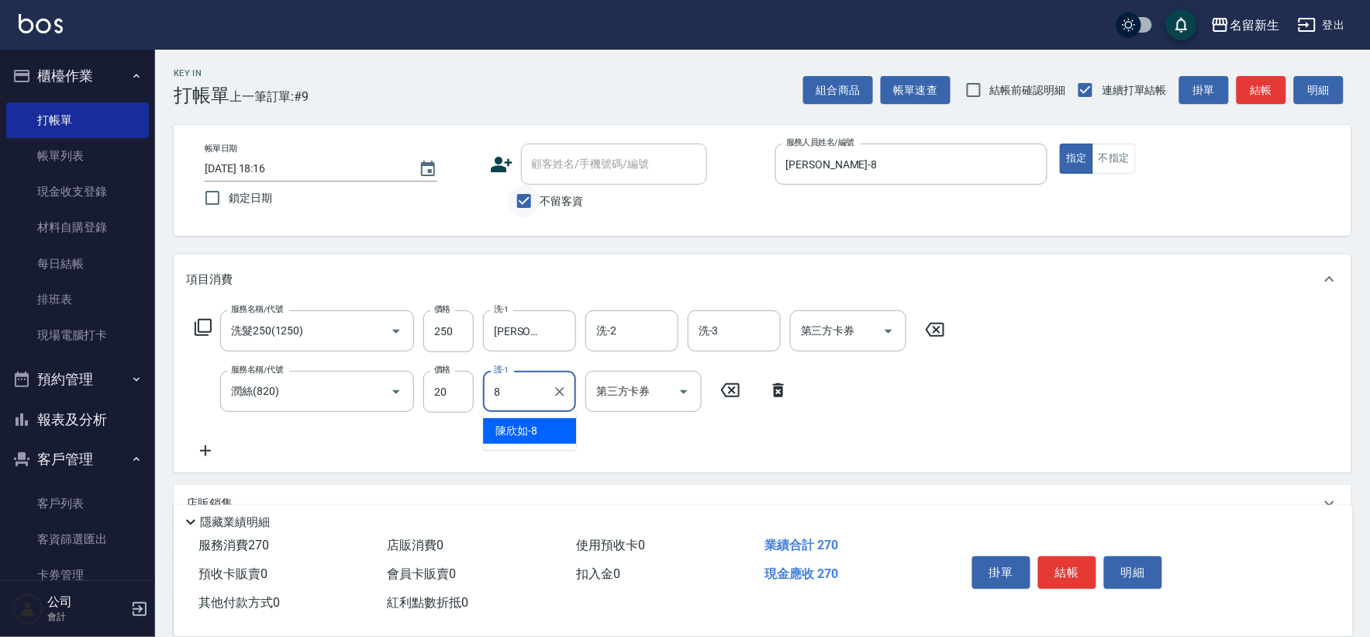
type input "[PERSON_NAME]-8"
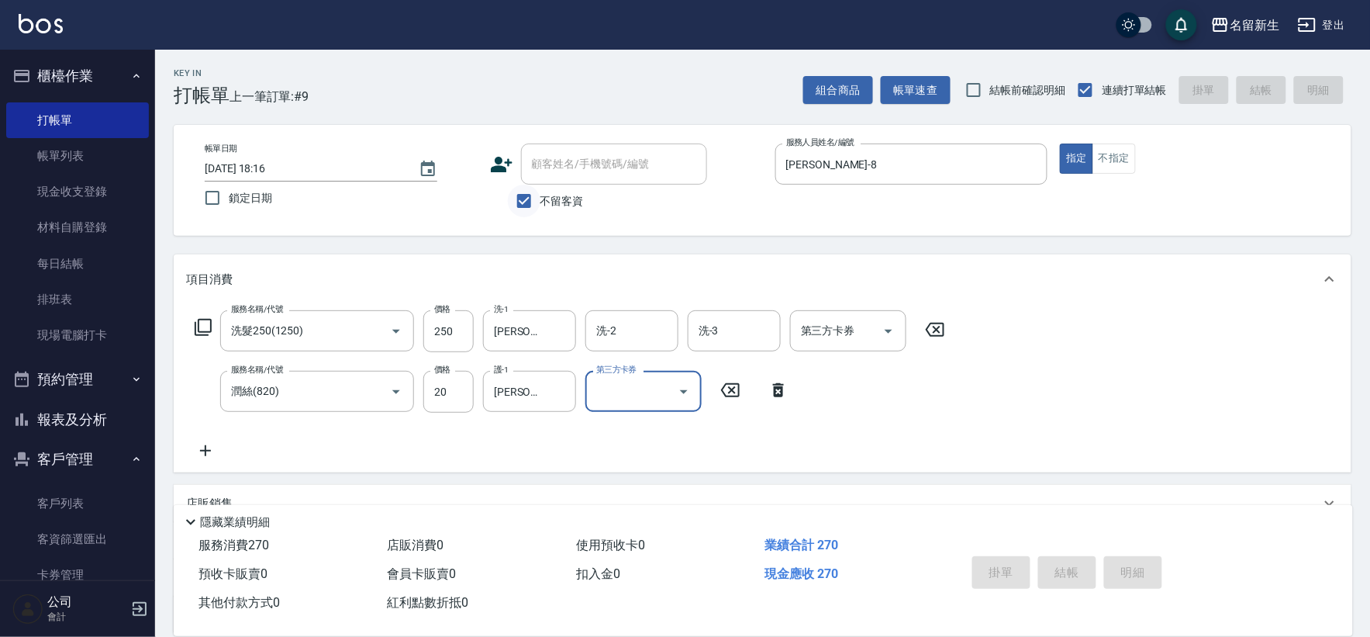
type input "[DATE] 18:17"
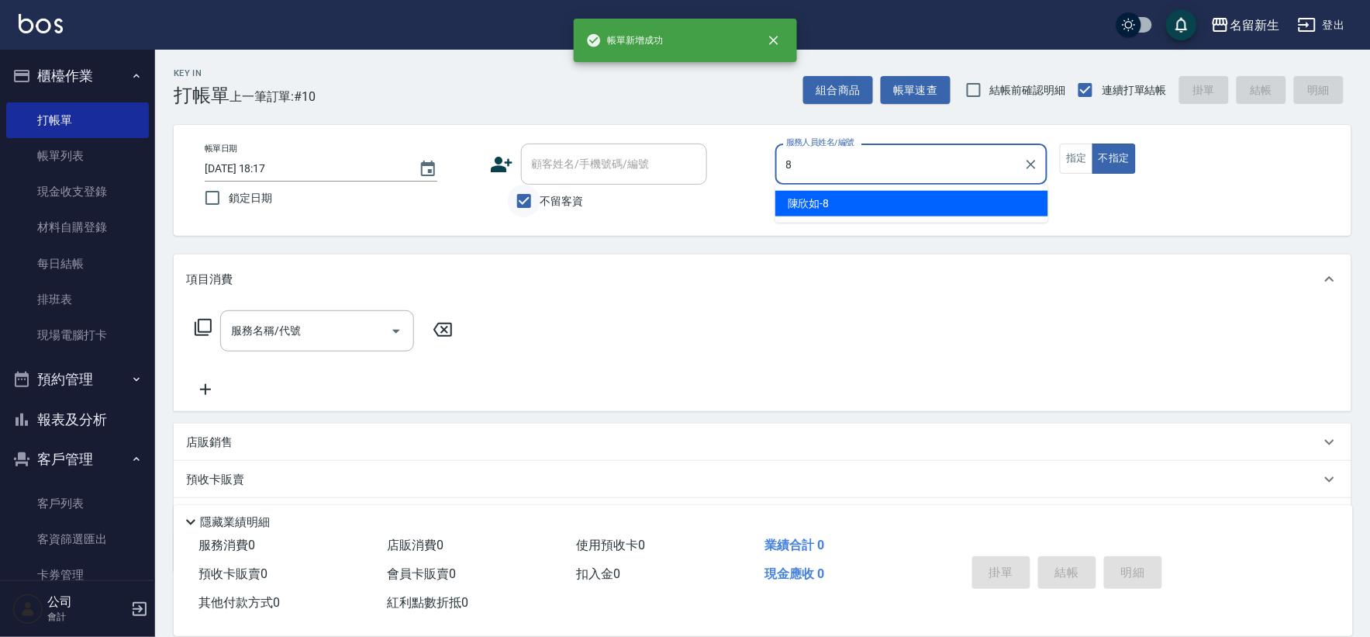
type input "[PERSON_NAME]-8"
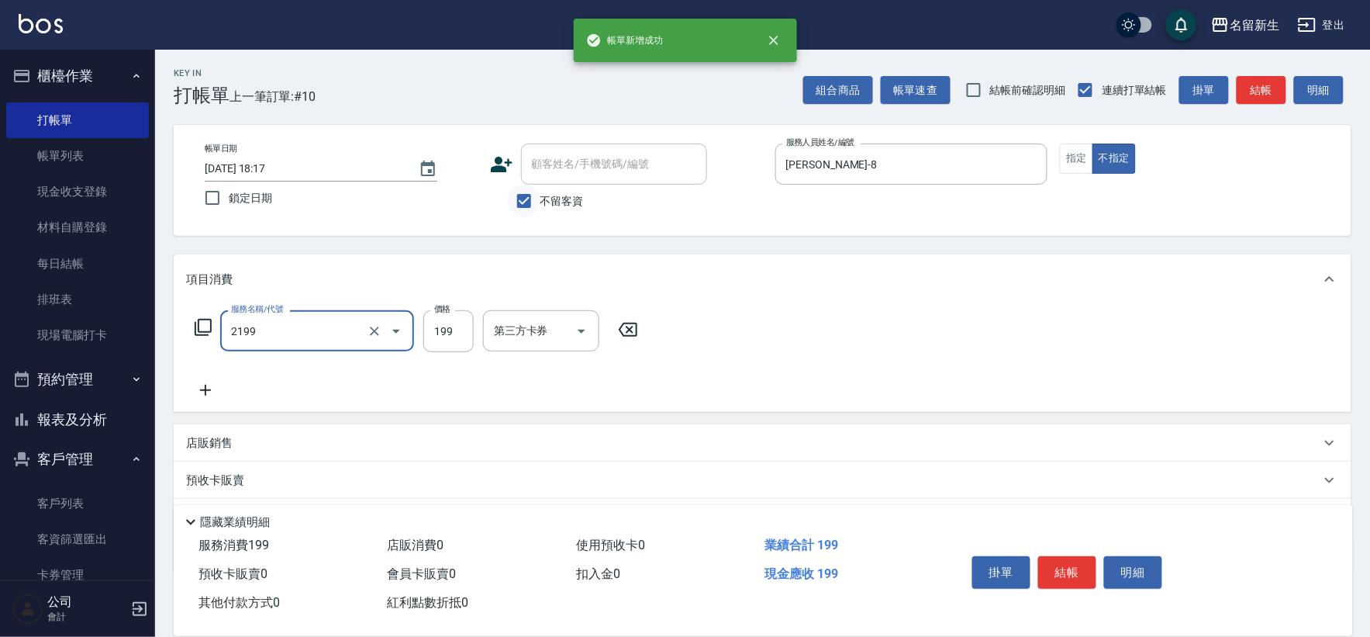
type input "不指定剪髮活動(2199)"
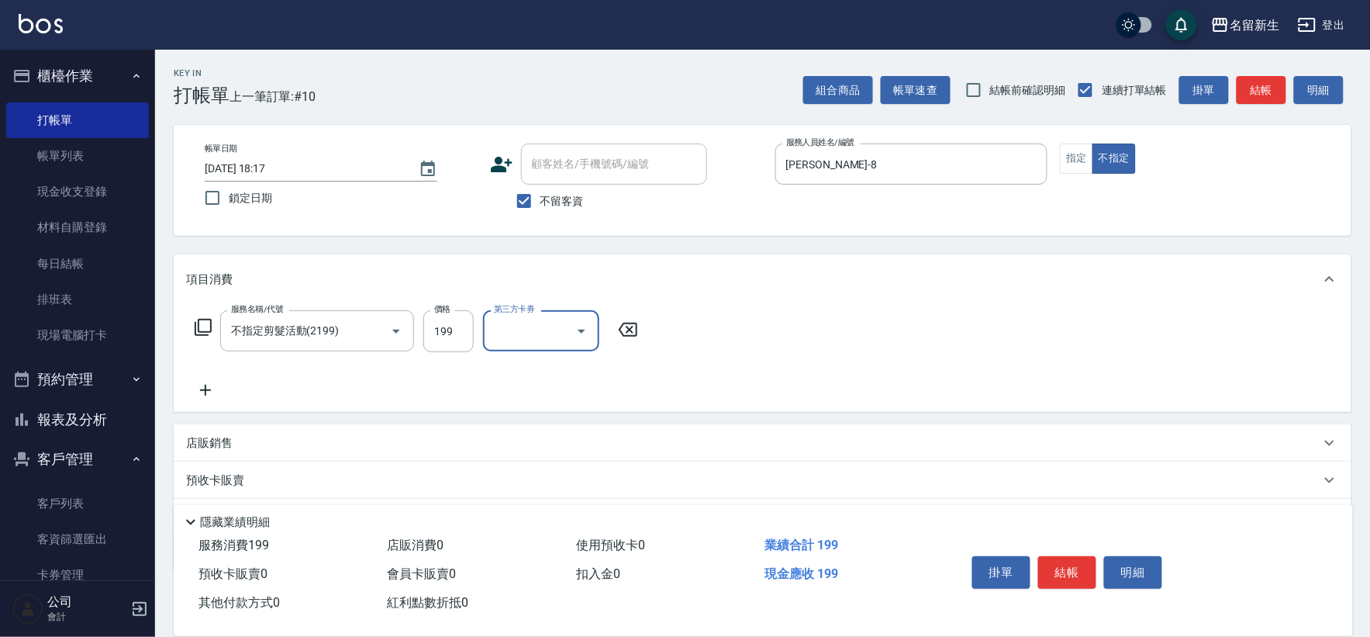
click at [623, 326] on icon at bounding box center [628, 329] width 39 height 19
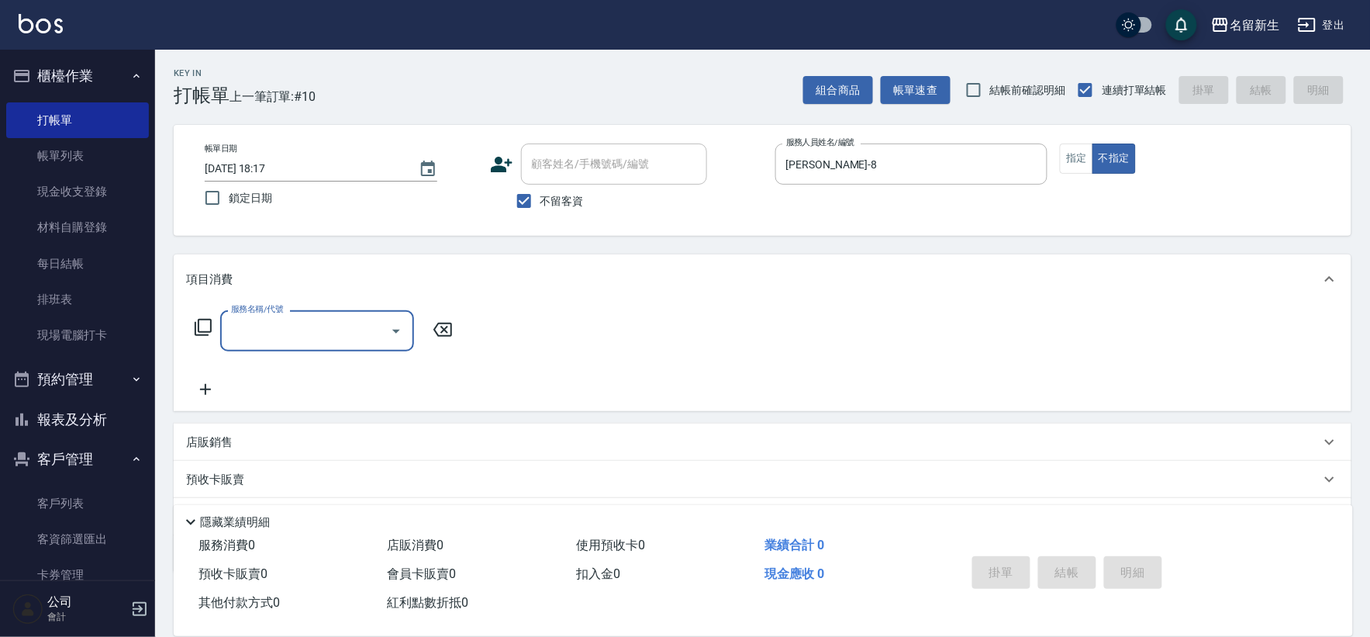
click at [74, 431] on button "報表及分析" at bounding box center [77, 419] width 143 height 40
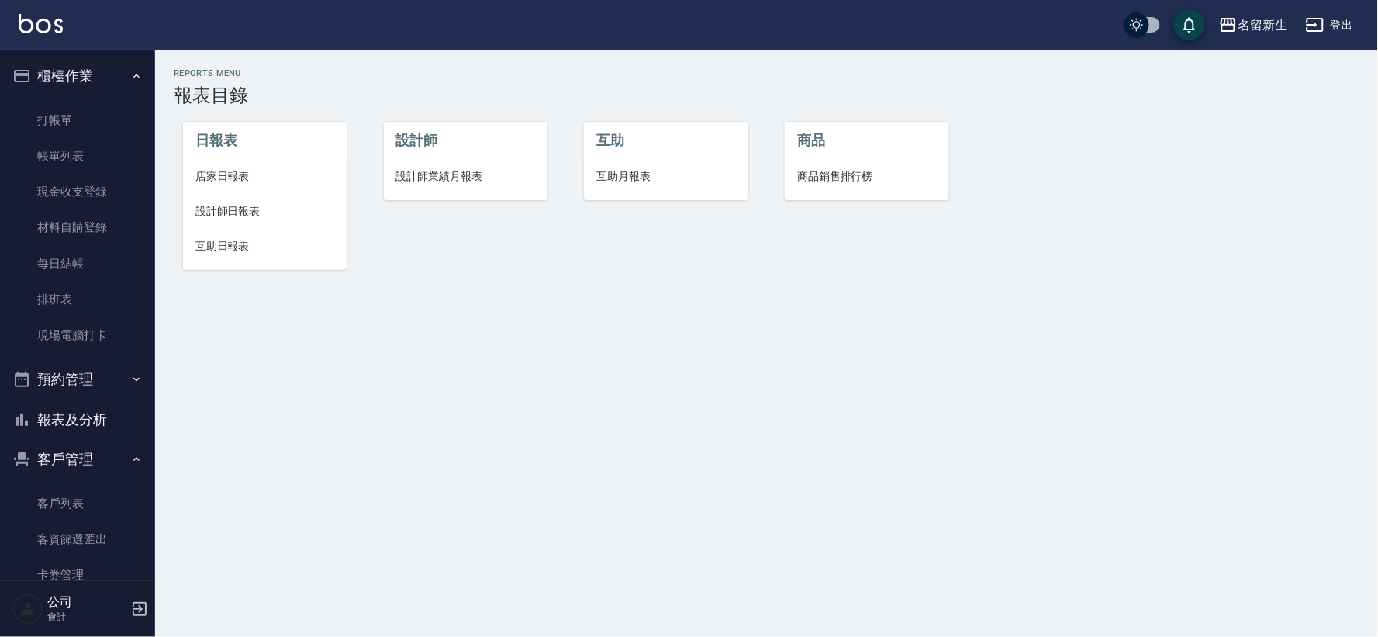
click at [218, 207] on span "設計師日報表" at bounding box center [264, 211] width 139 height 16
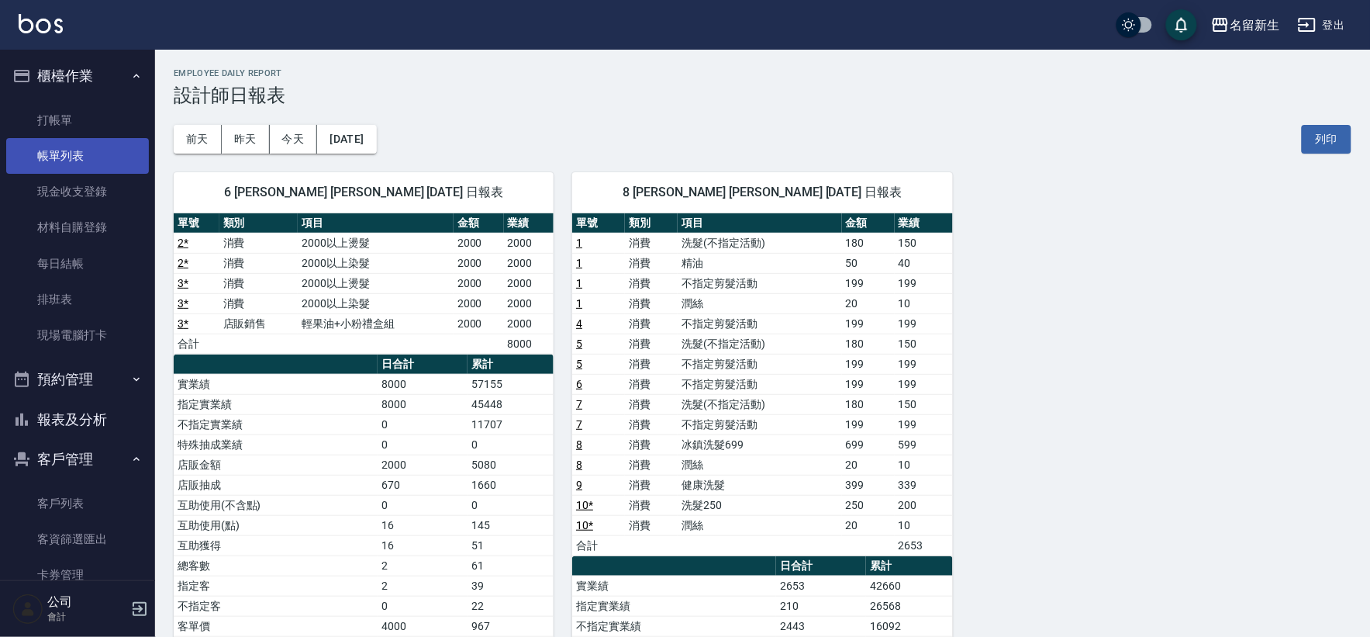
click at [96, 140] on link "帳單列表" at bounding box center [77, 156] width 143 height 36
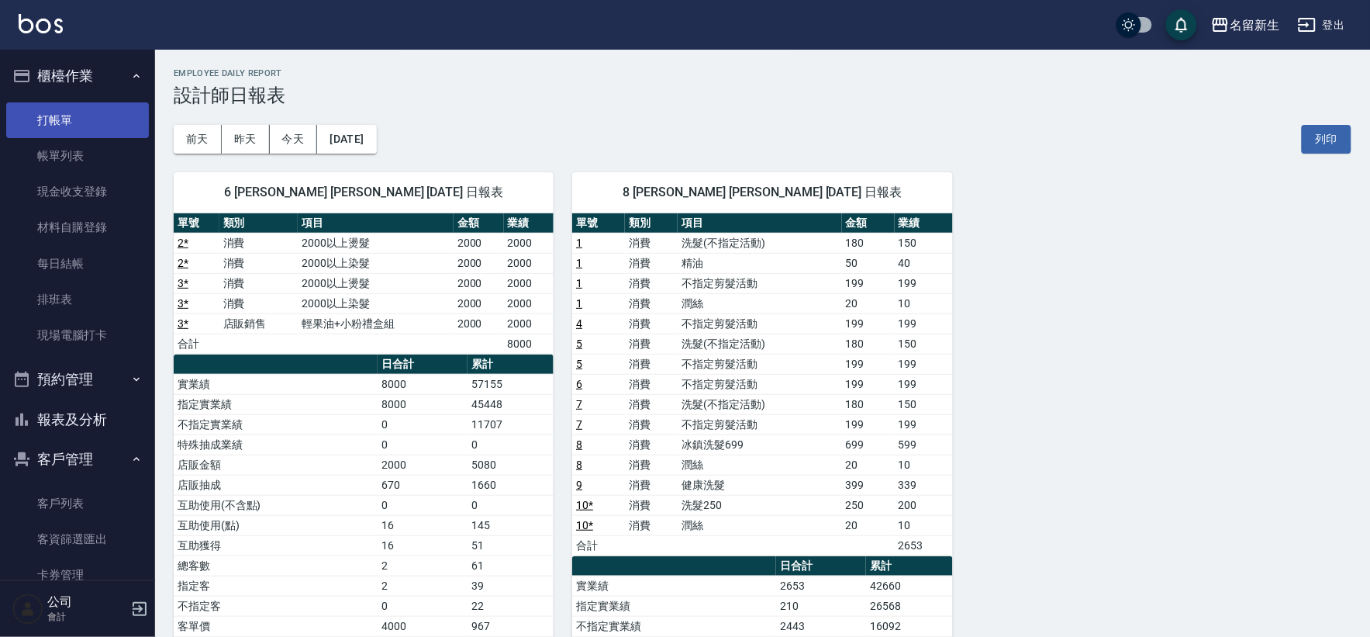
click at [102, 111] on link "打帳單" at bounding box center [77, 120] width 143 height 36
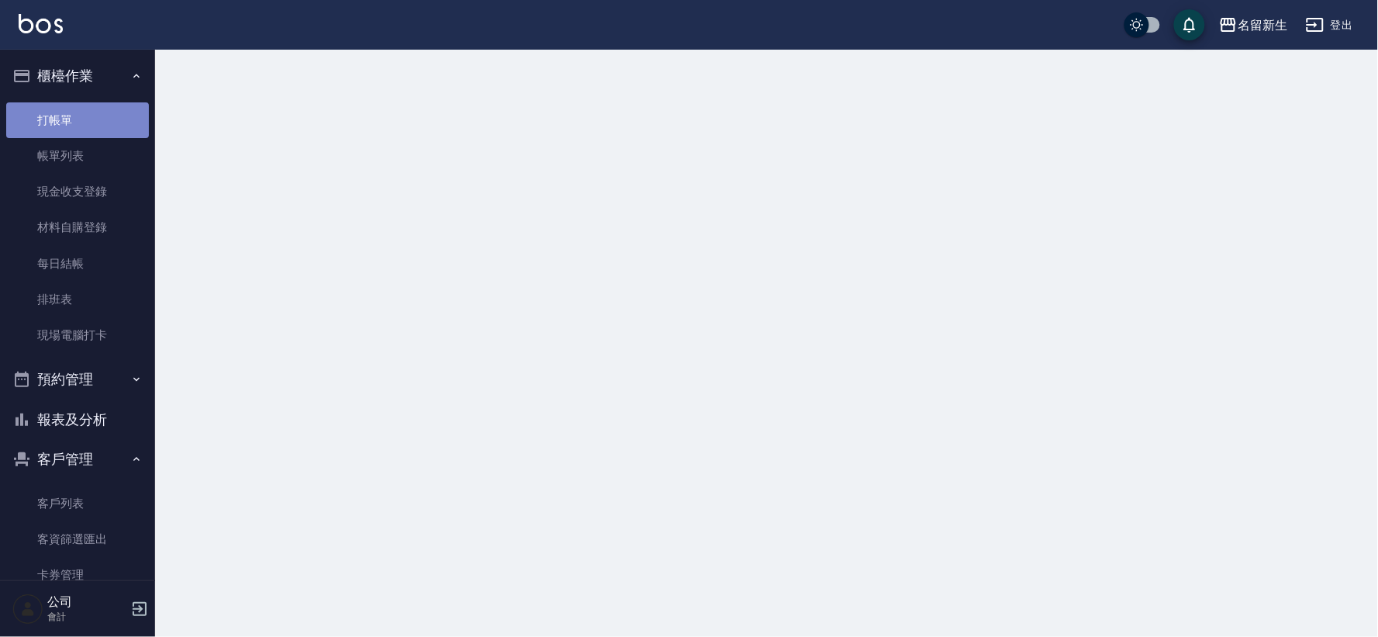
click at [102, 111] on link "打帳單" at bounding box center [77, 120] width 143 height 36
click at [103, 111] on link "打帳單" at bounding box center [77, 120] width 143 height 36
click at [103, 110] on link "打帳單" at bounding box center [77, 120] width 143 height 36
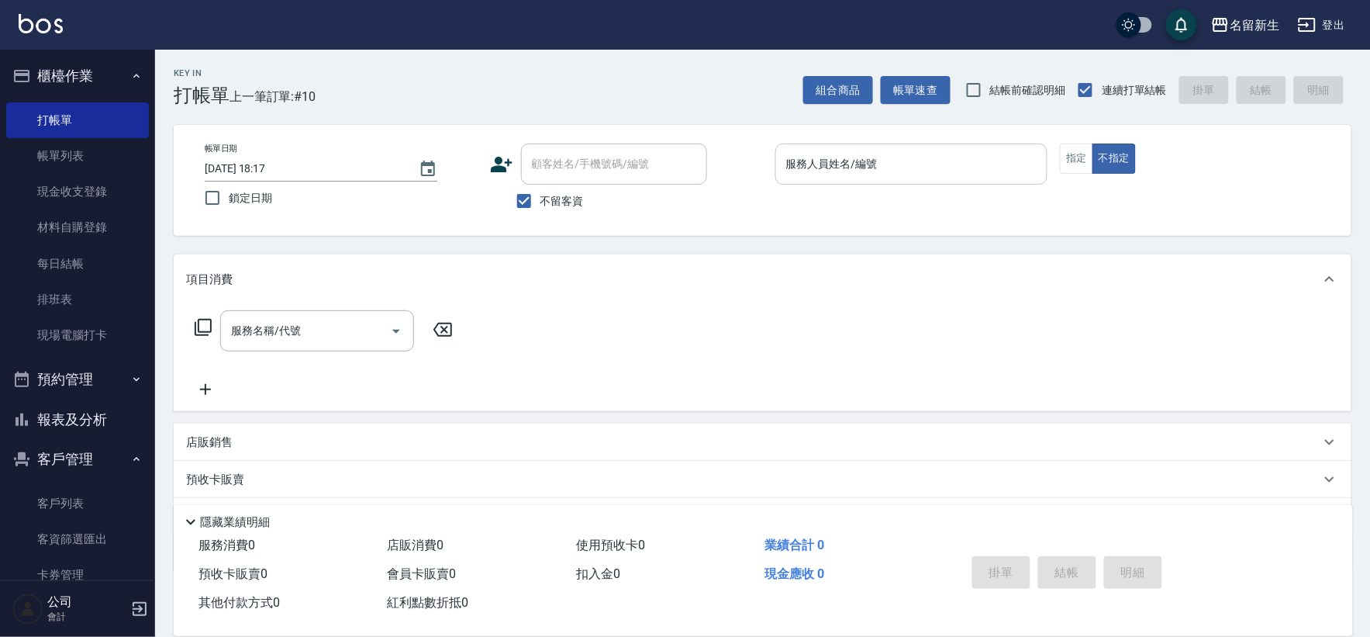
click at [951, 151] on input "服務人員姓名/編號" at bounding box center [911, 163] width 259 height 27
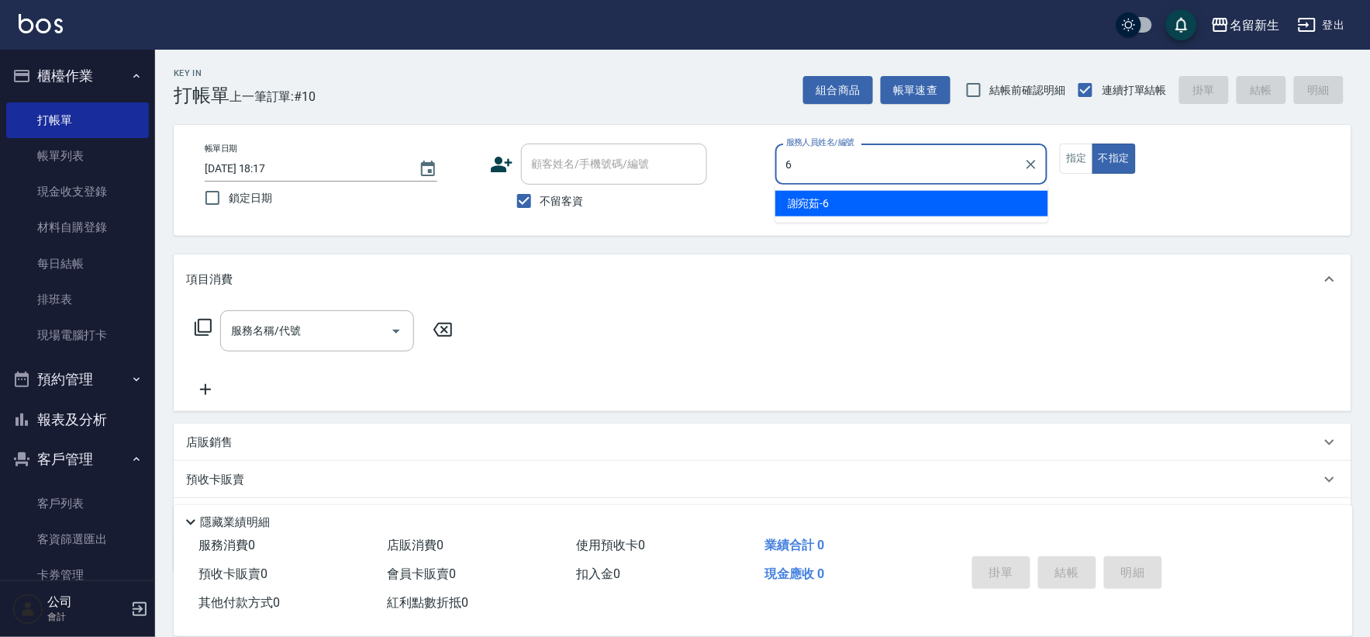
type input "6"
type button "false"
type input "[PERSON_NAME]-6"
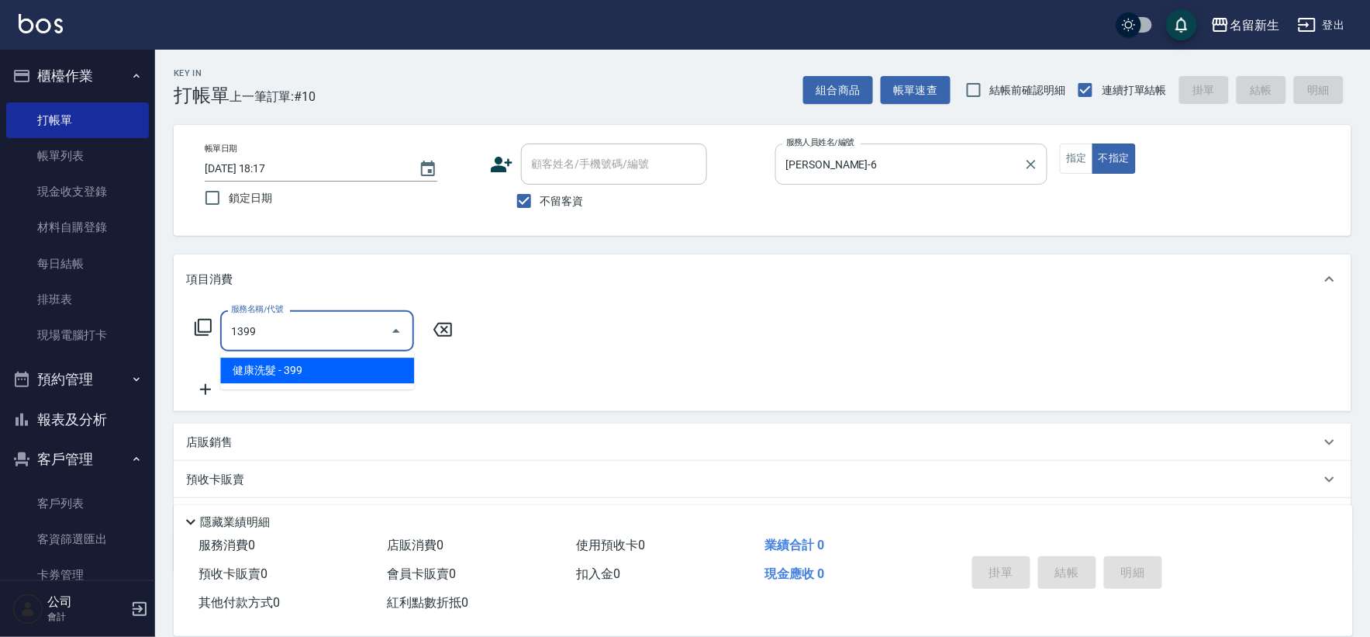
type input "健康洗髮(1399)"
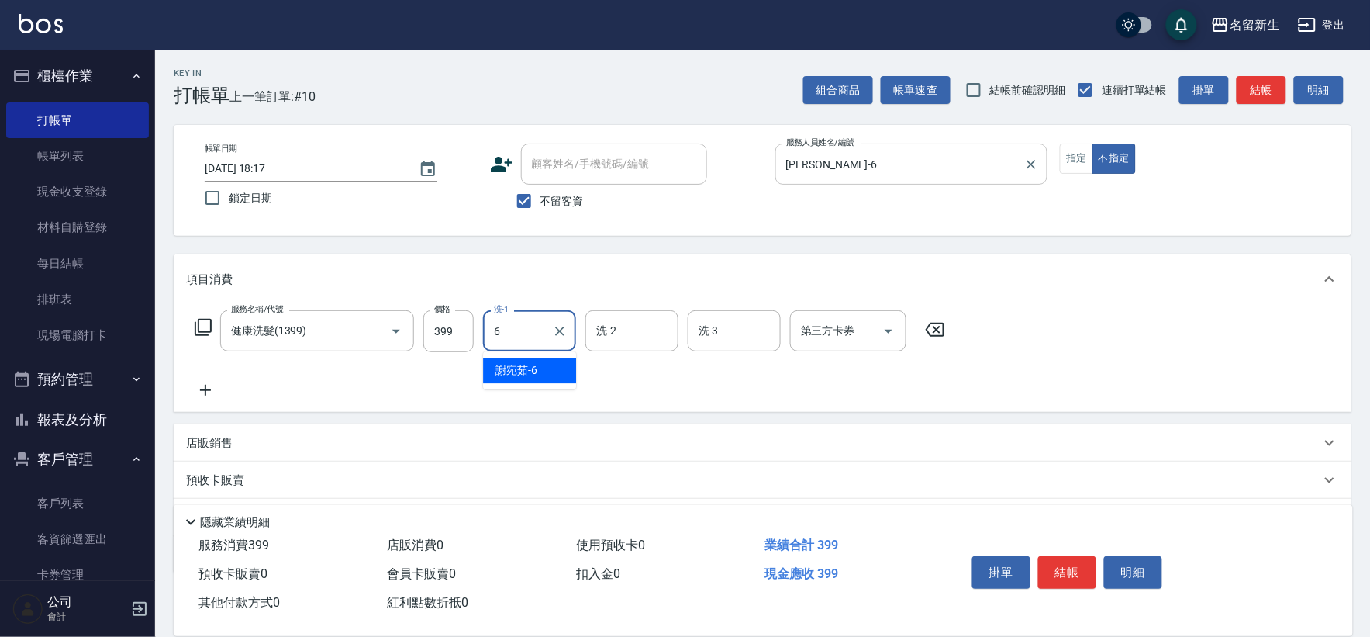
type input "[PERSON_NAME]-6"
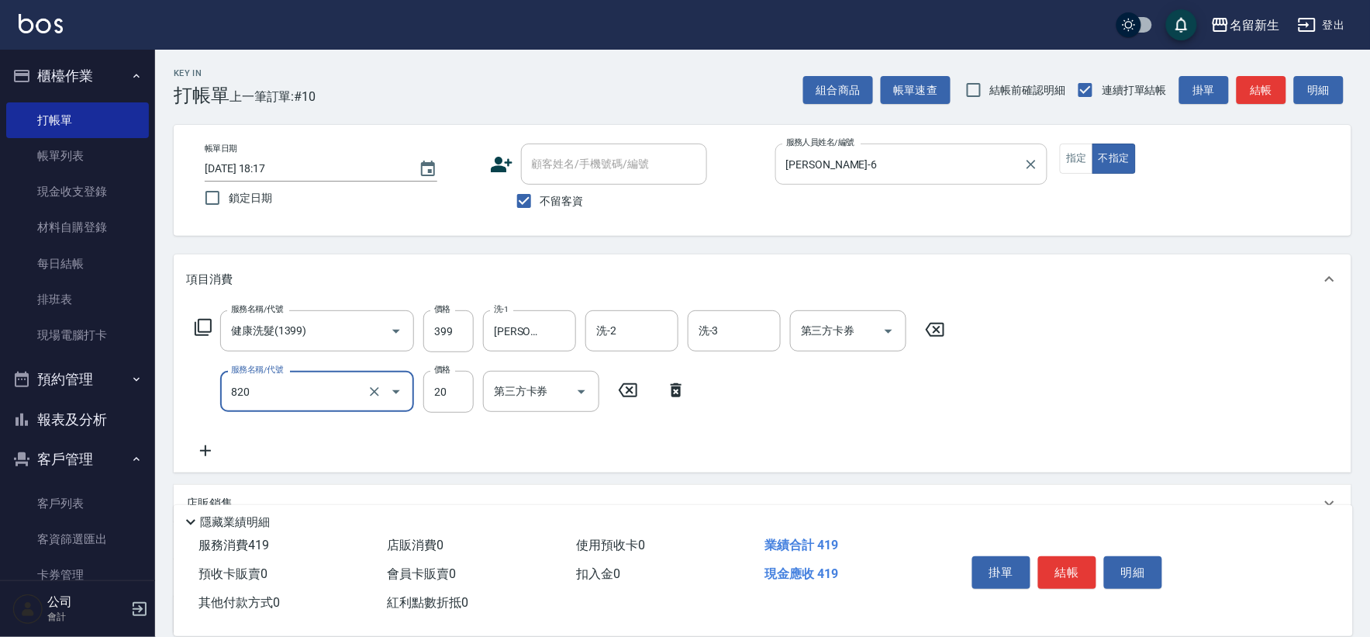
type input "潤絲(820)"
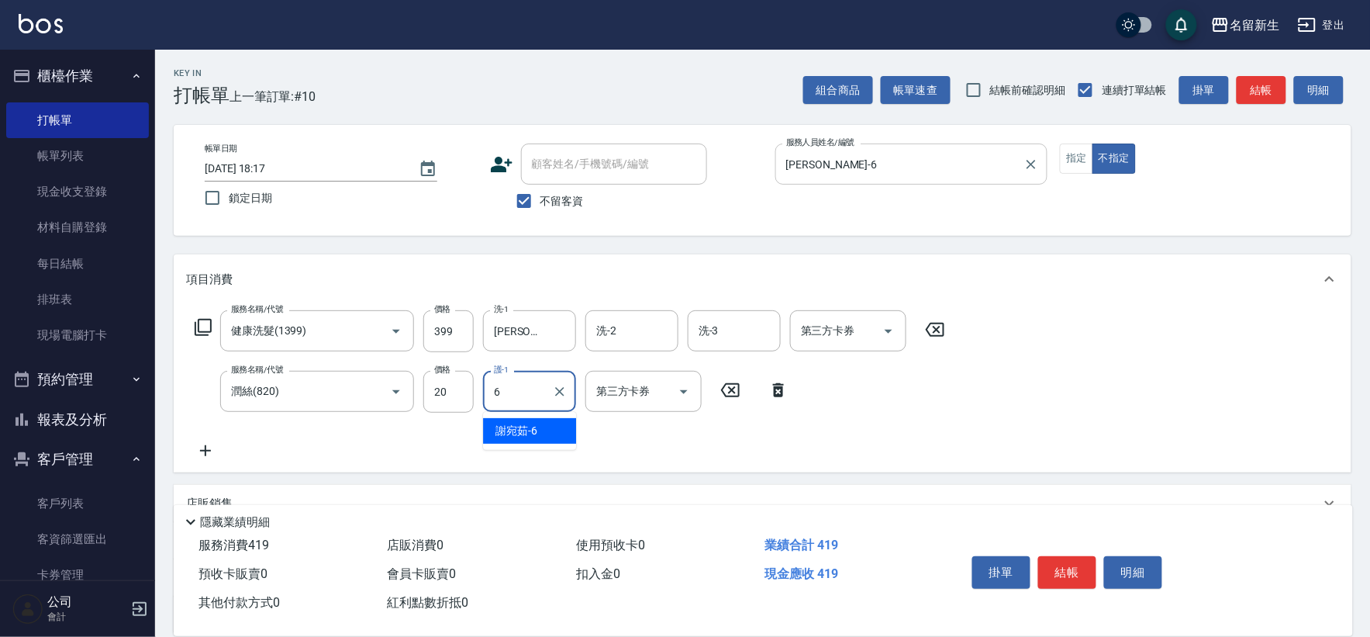
type input "[PERSON_NAME]-6"
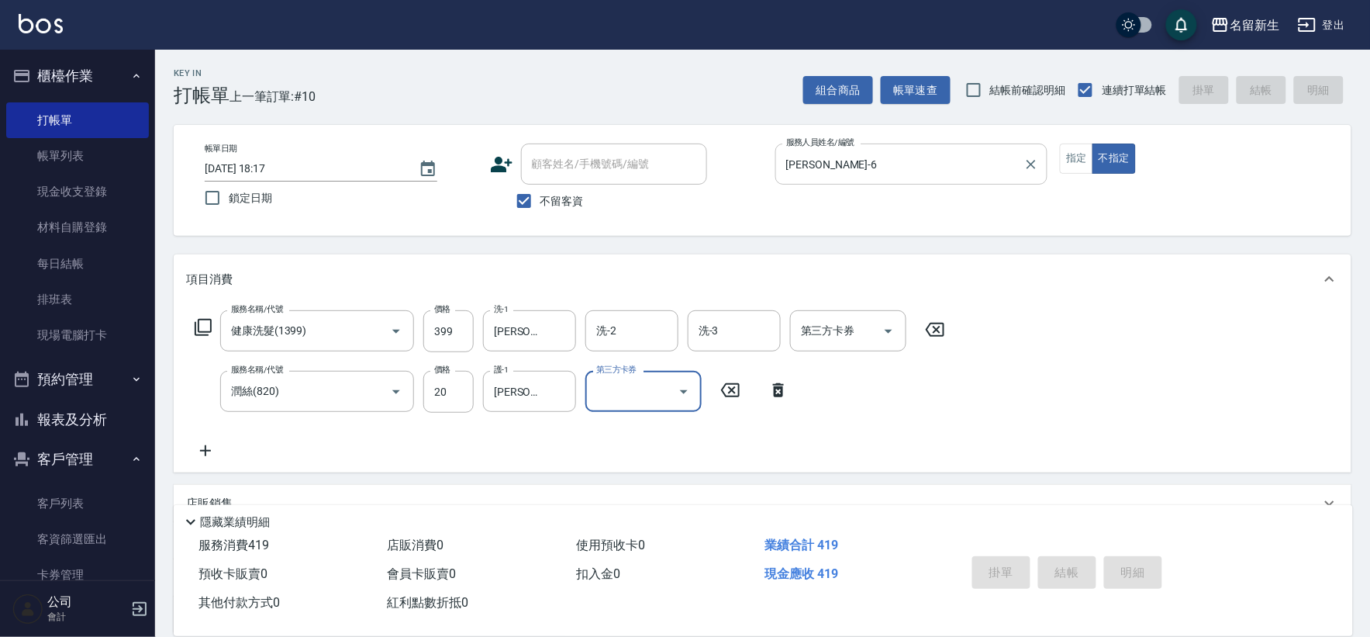
type input "[DATE] 18:18"
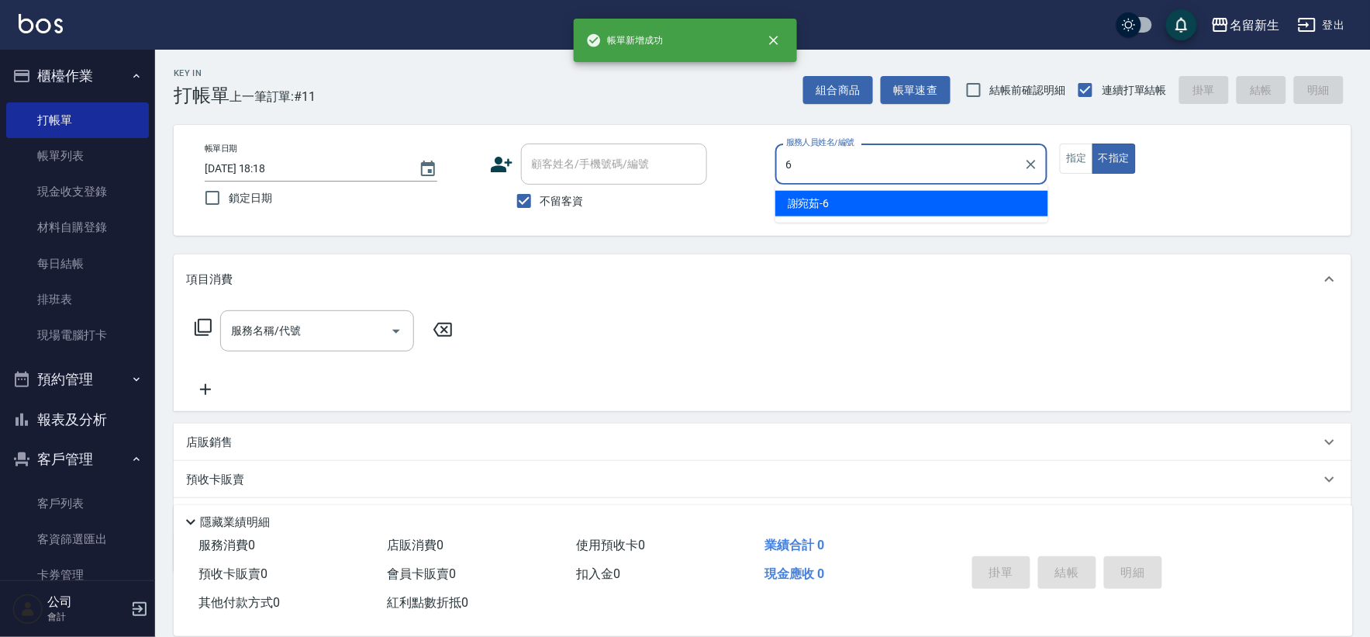
type input "[PERSON_NAME]-6"
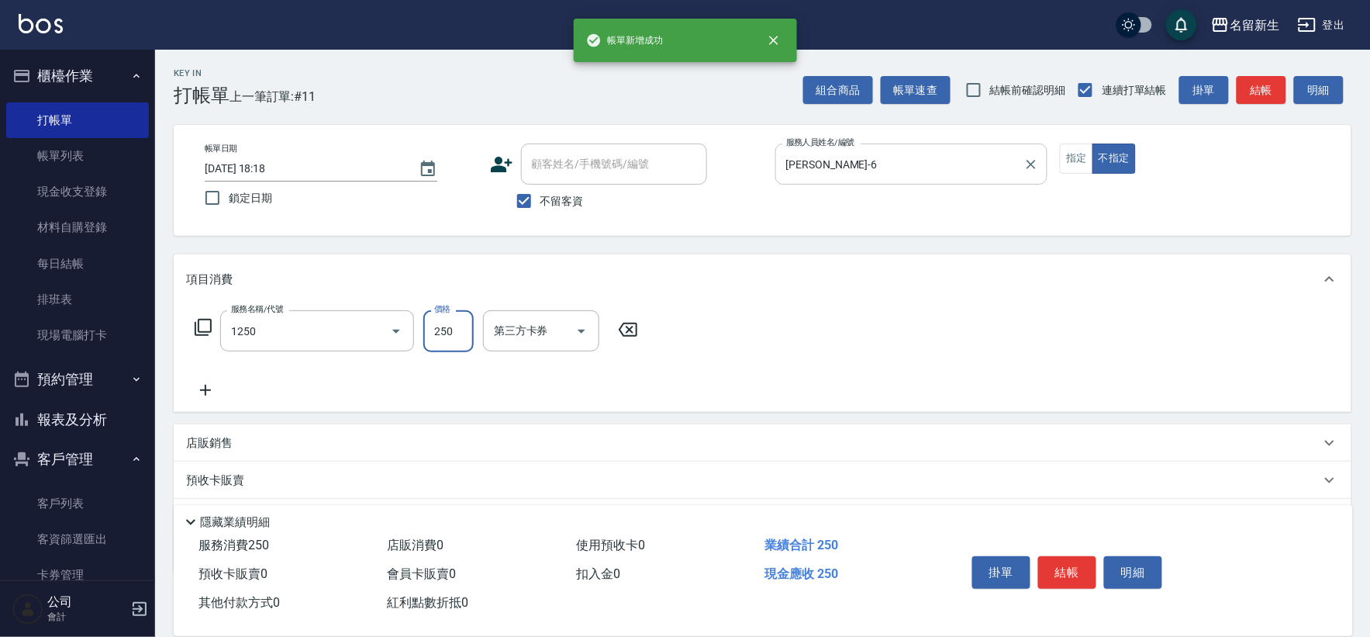
type input "洗髮250(1250)"
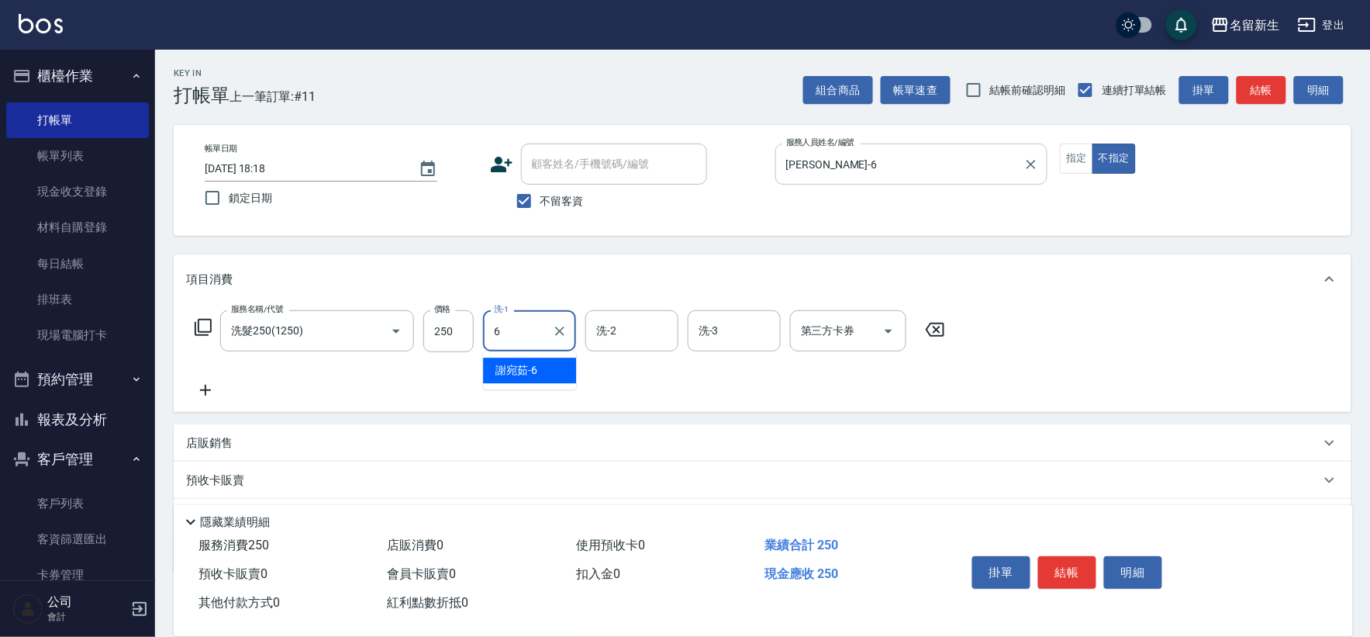
type input "[PERSON_NAME]-6"
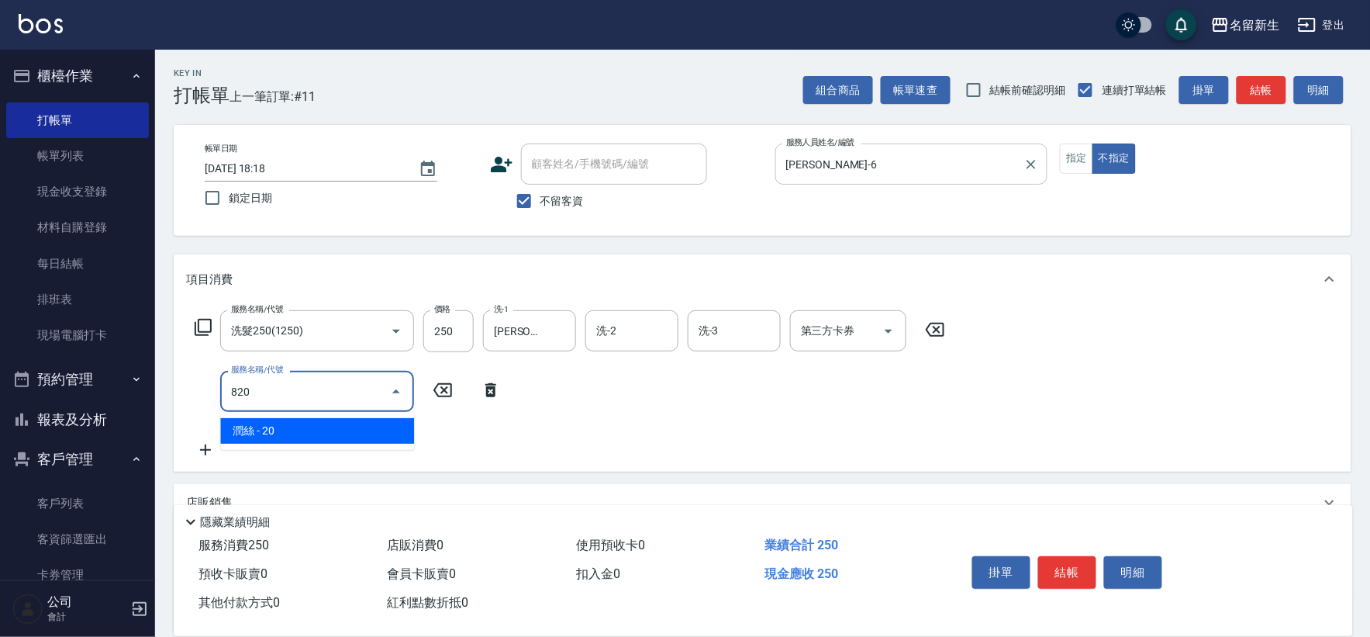
type input "潤絲(820)"
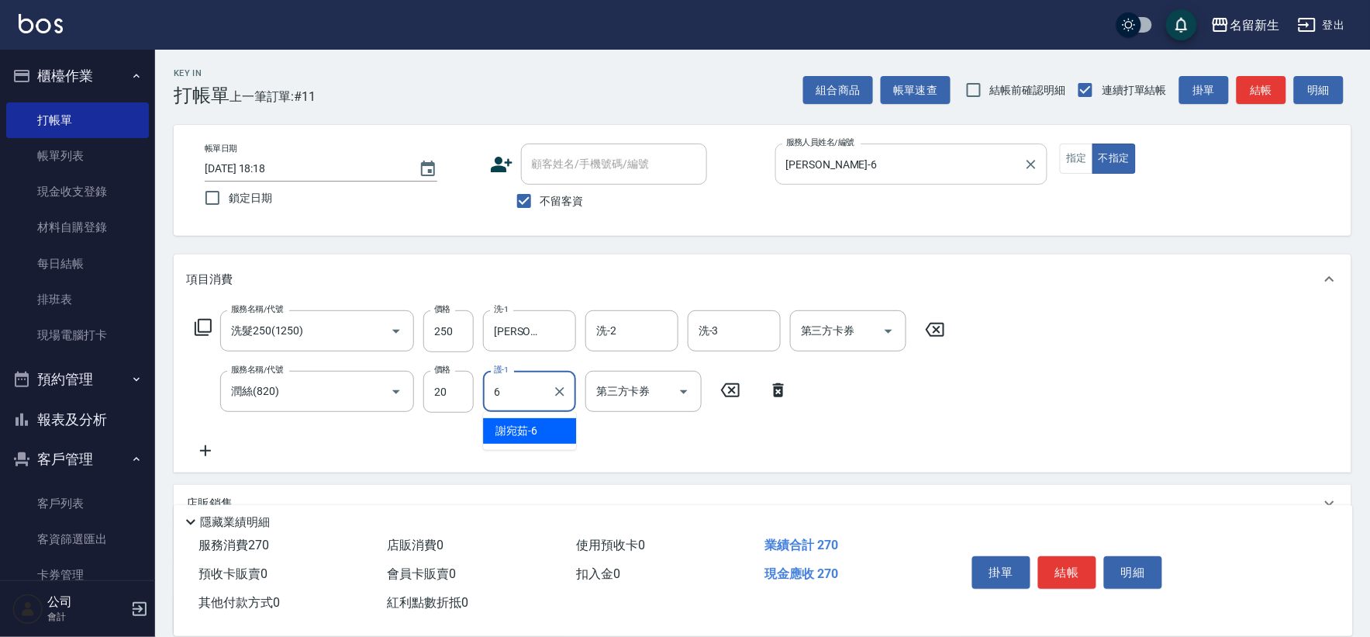
type input "[PERSON_NAME]-6"
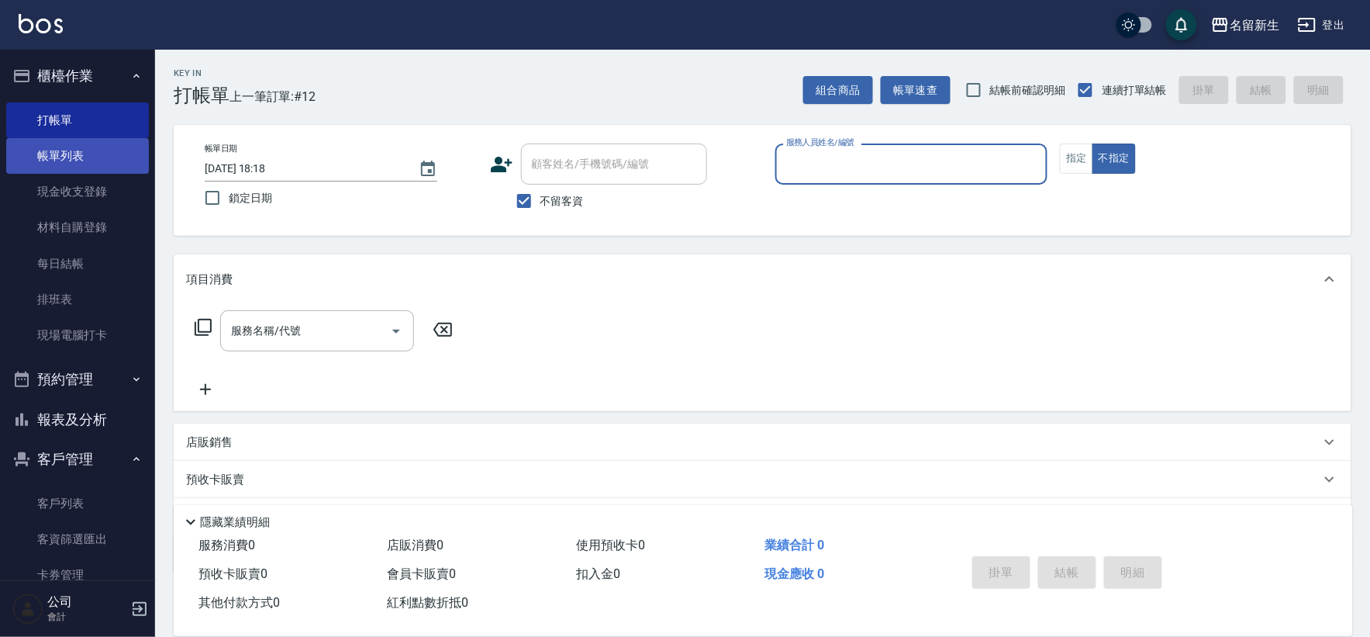
click at [53, 171] on link "帳單列表" at bounding box center [77, 156] width 143 height 36
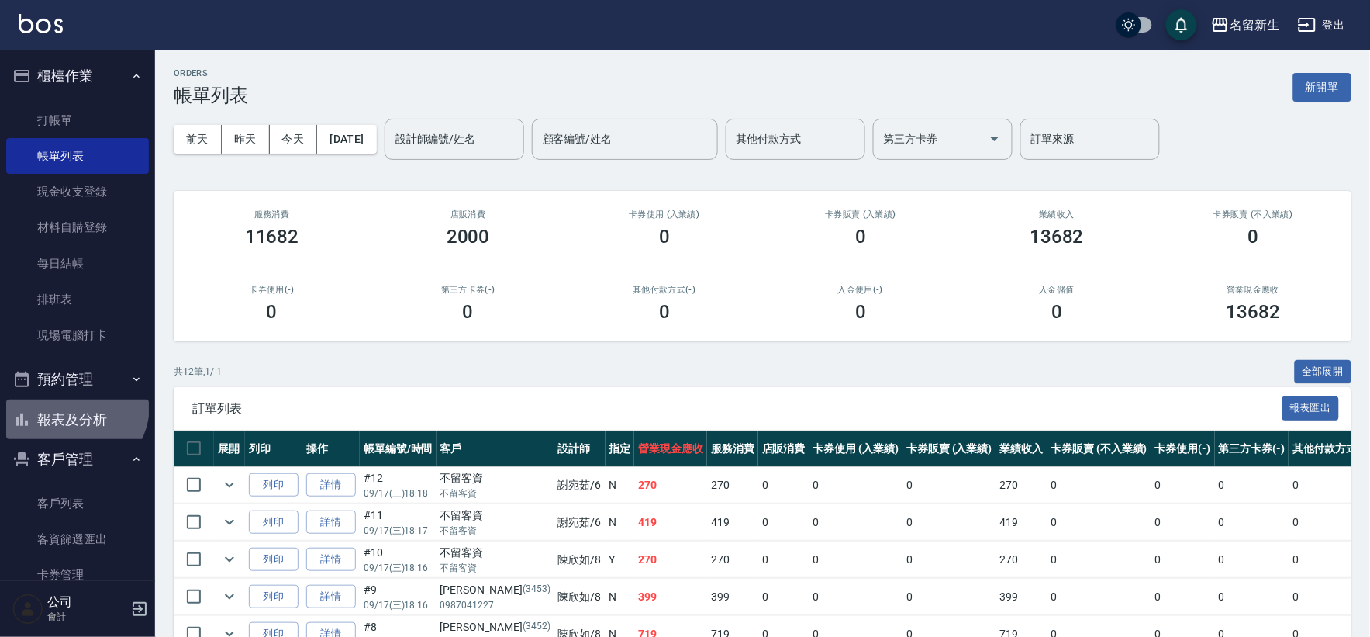
click at [72, 405] on button "報表及分析" at bounding box center [77, 419] width 143 height 40
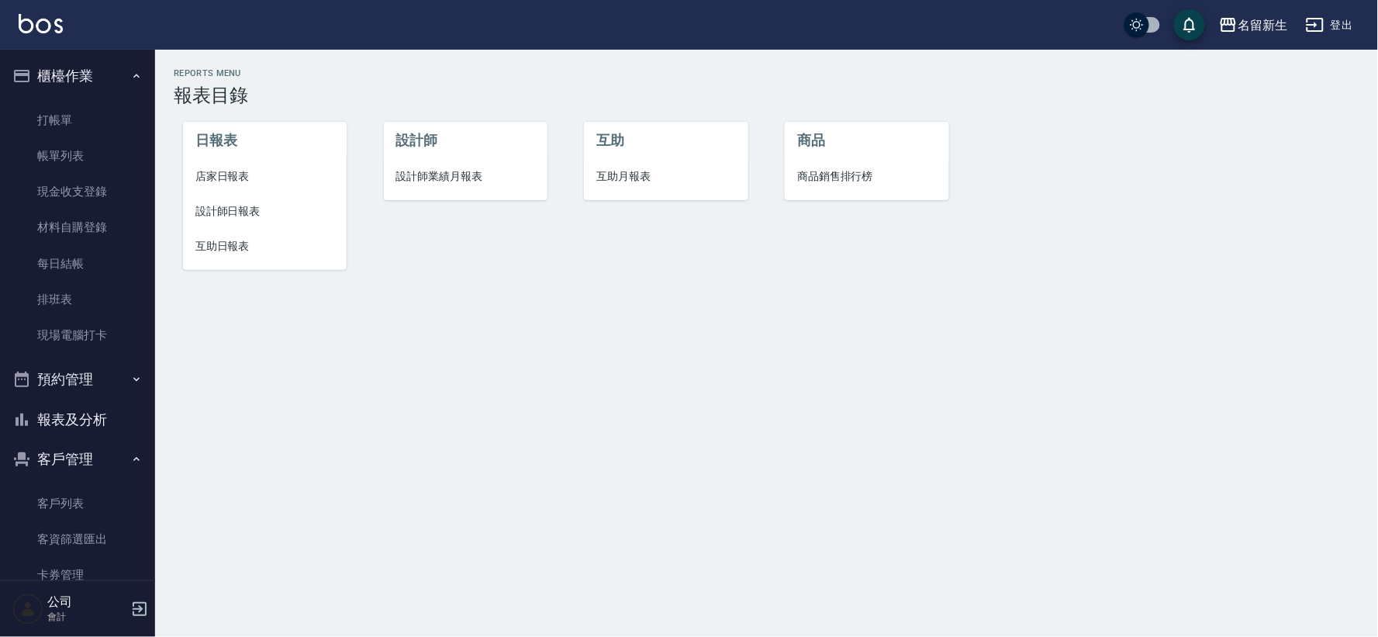
click at [445, 188] on li "設計師業績月報表" at bounding box center [466, 176] width 164 height 35
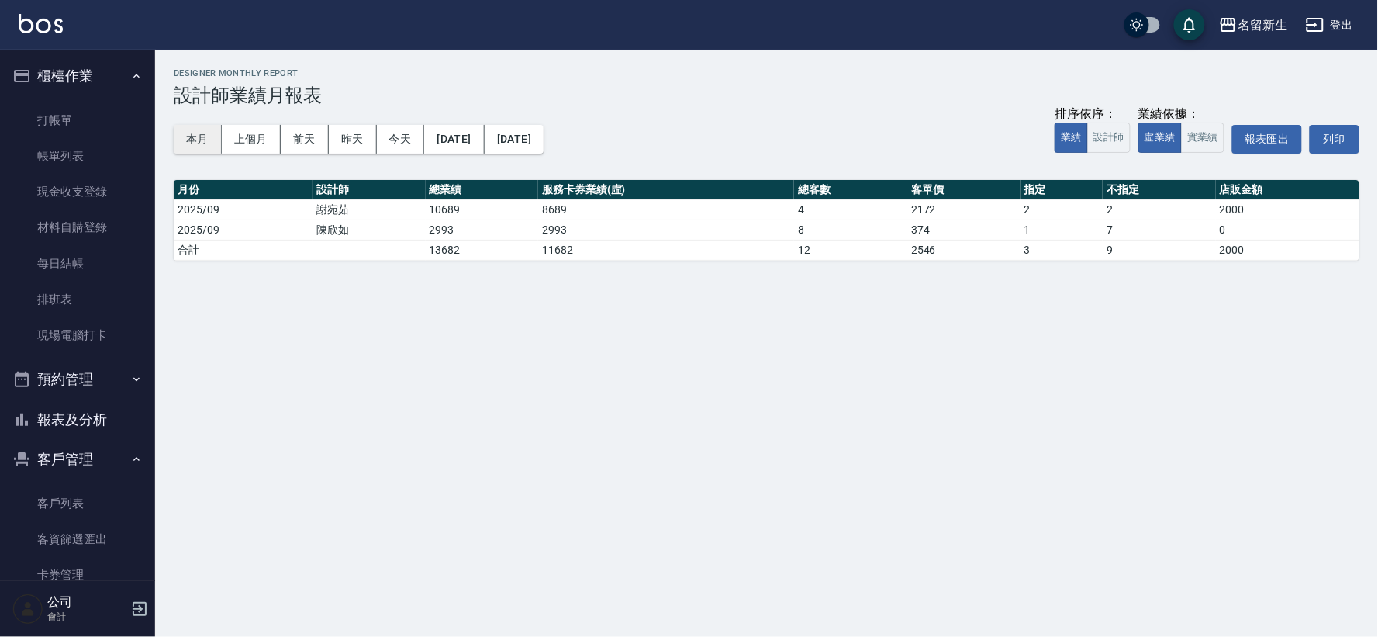
click at [208, 138] on button "本月" at bounding box center [198, 139] width 48 height 29
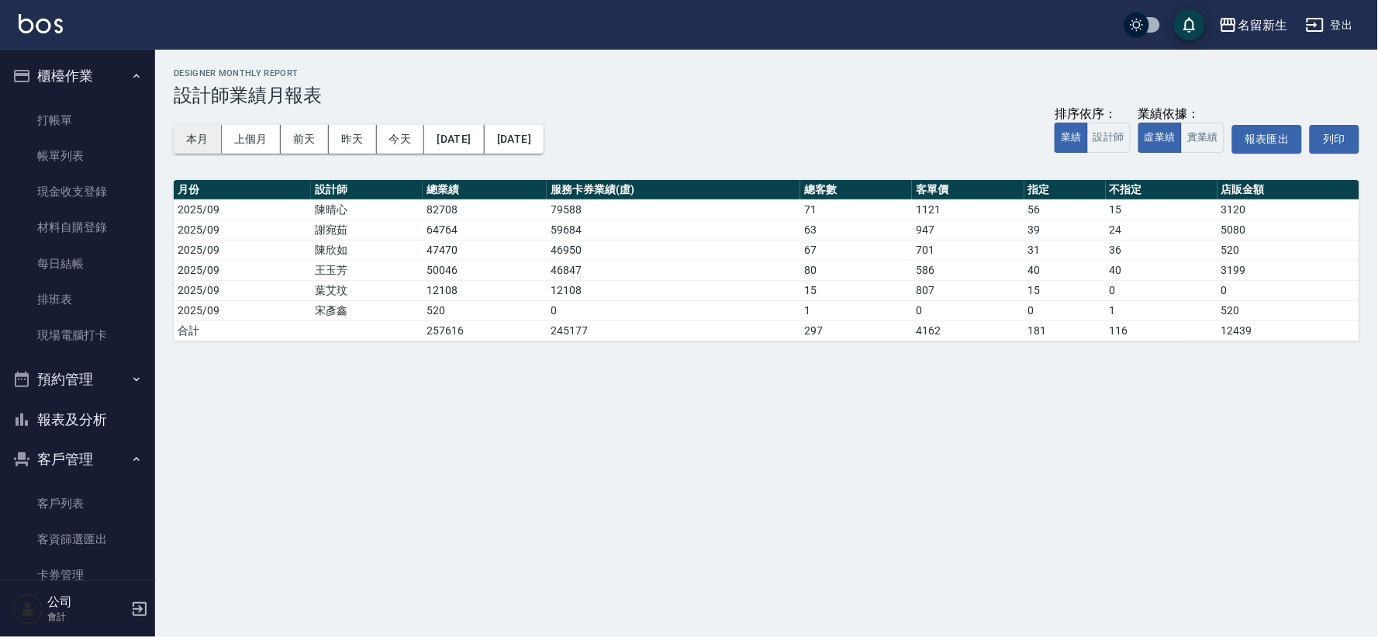
click at [203, 137] on button "本月" at bounding box center [198, 139] width 48 height 29
drag, startPoint x: 51, startPoint y: 427, endPoint x: 198, endPoint y: 355, distance: 163.3
click at [52, 427] on button "報表及分析" at bounding box center [77, 419] width 143 height 40
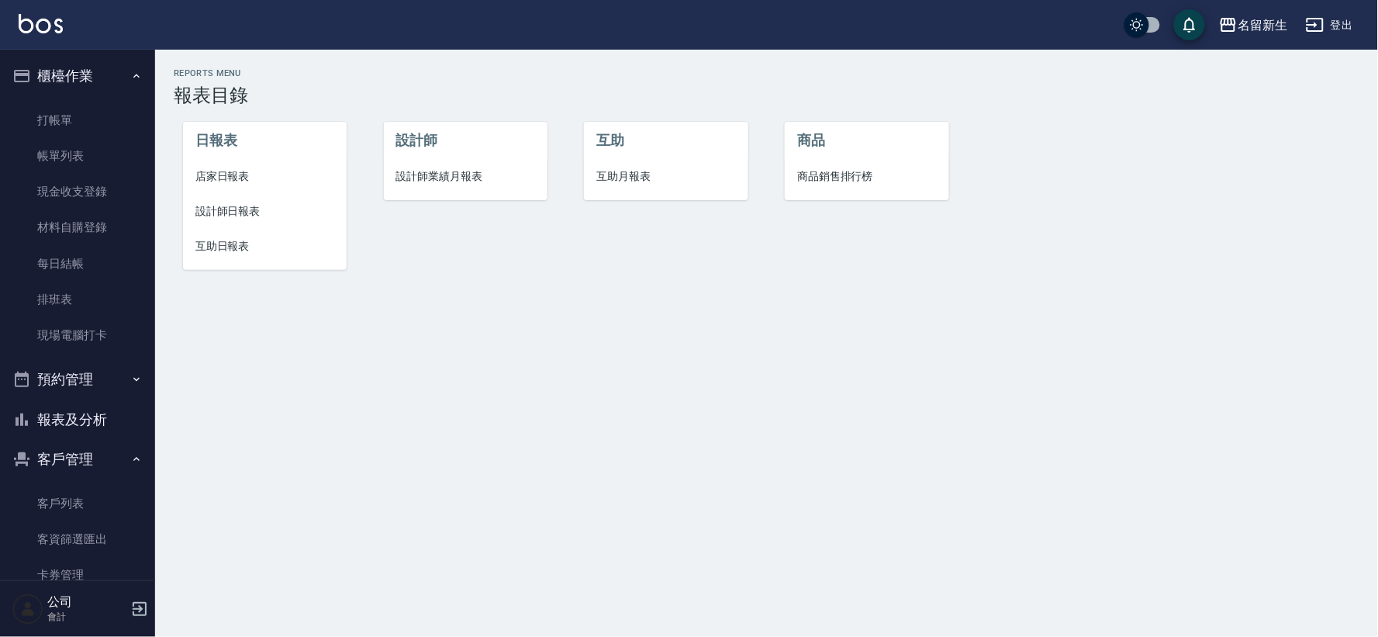
click at [242, 214] on span "設計師日報表" at bounding box center [264, 211] width 139 height 16
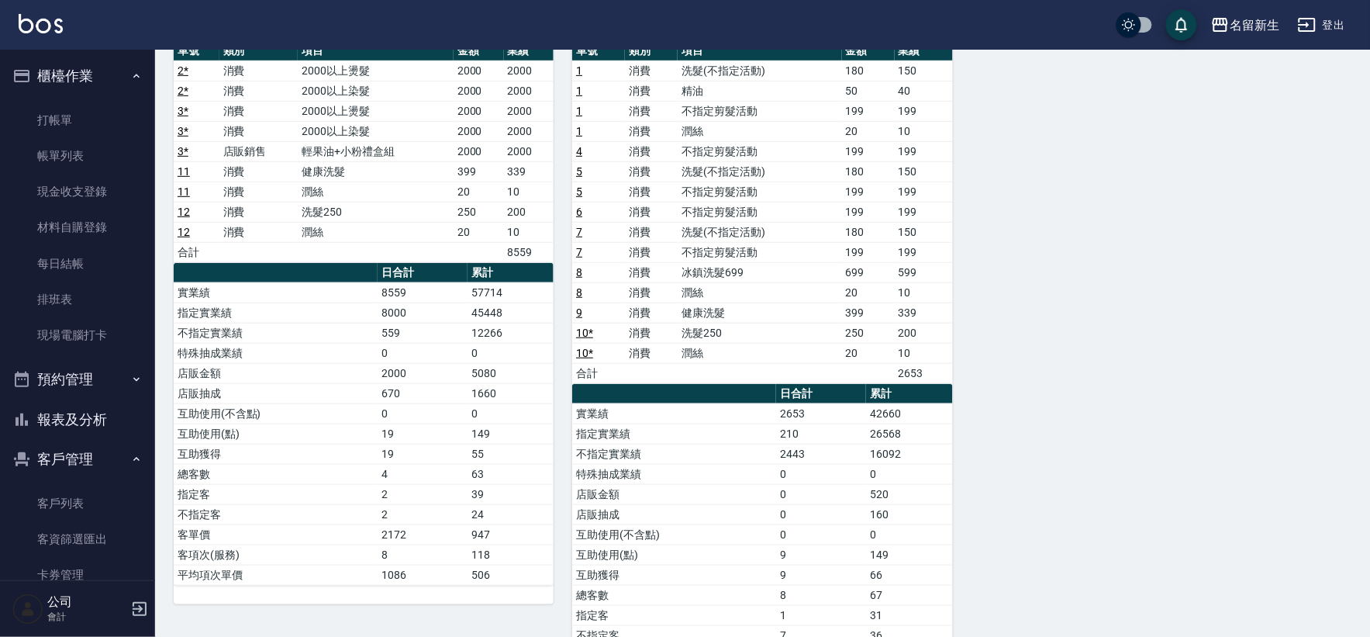
scroll to position [86, 0]
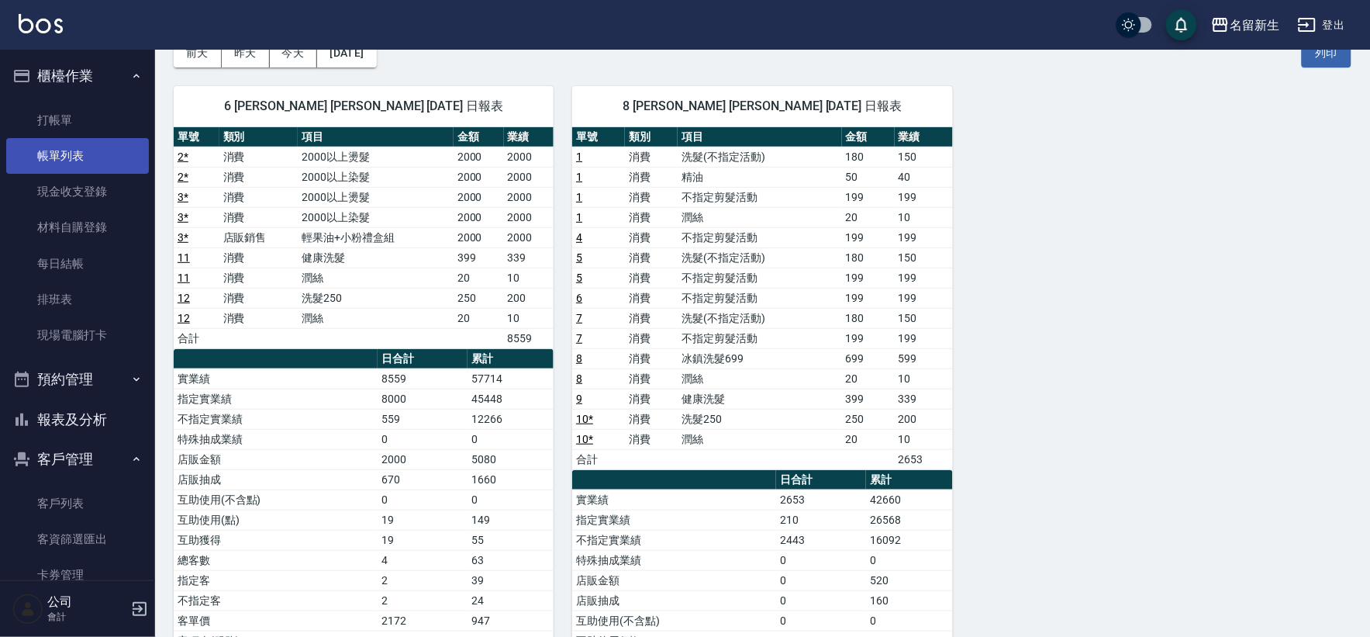
click at [128, 153] on link "帳單列表" at bounding box center [77, 156] width 143 height 36
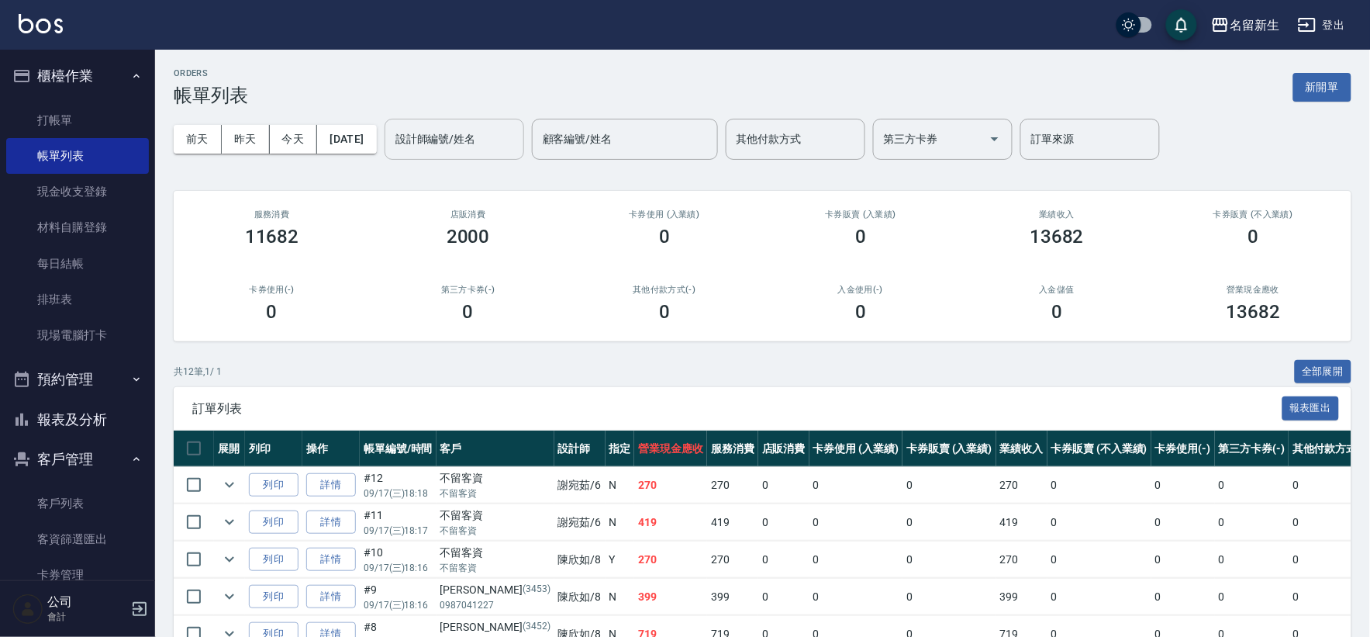
click at [429, 133] on input "設計師編號/姓名" at bounding box center [455, 139] width 126 height 27
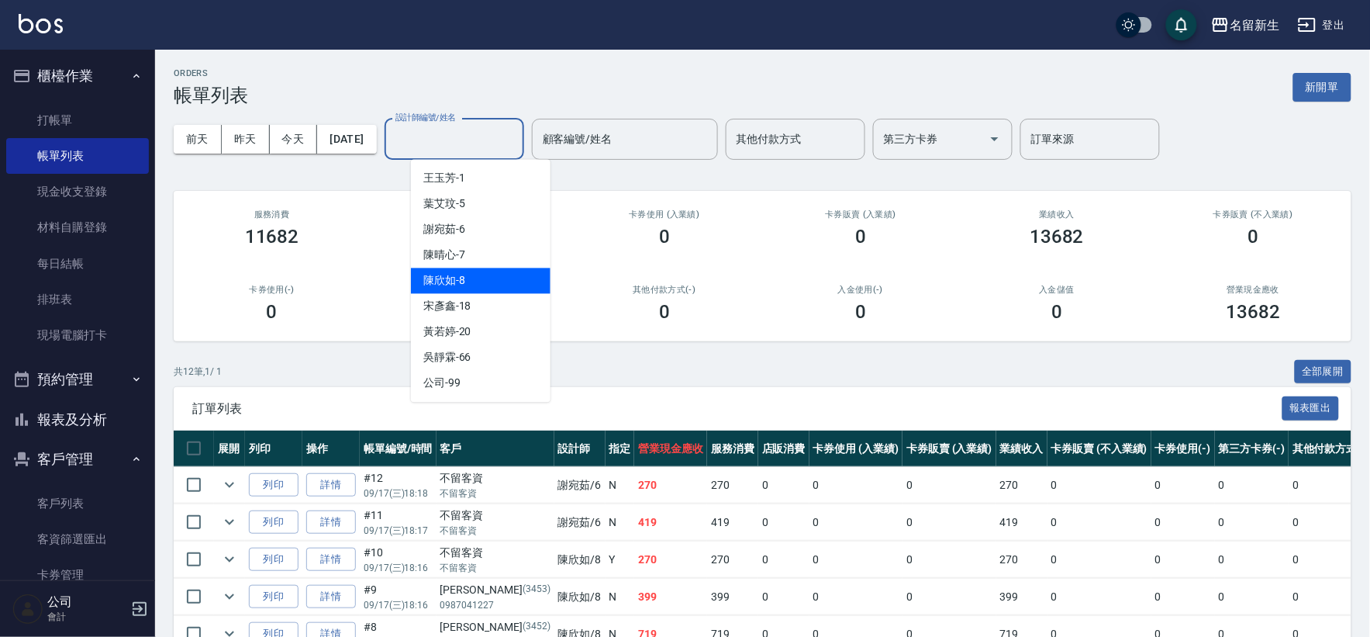
click at [474, 274] on div "[PERSON_NAME]-8" at bounding box center [481, 281] width 140 height 26
type input "[PERSON_NAME]-8"
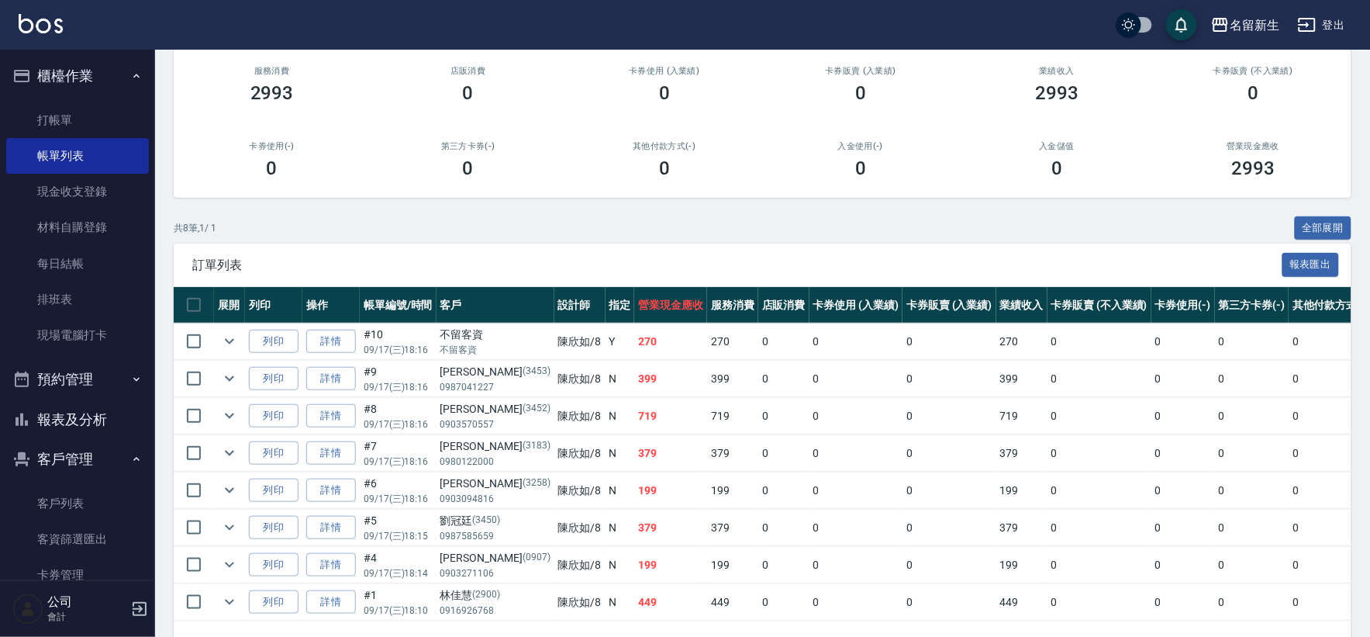
scroll to position [202, 0]
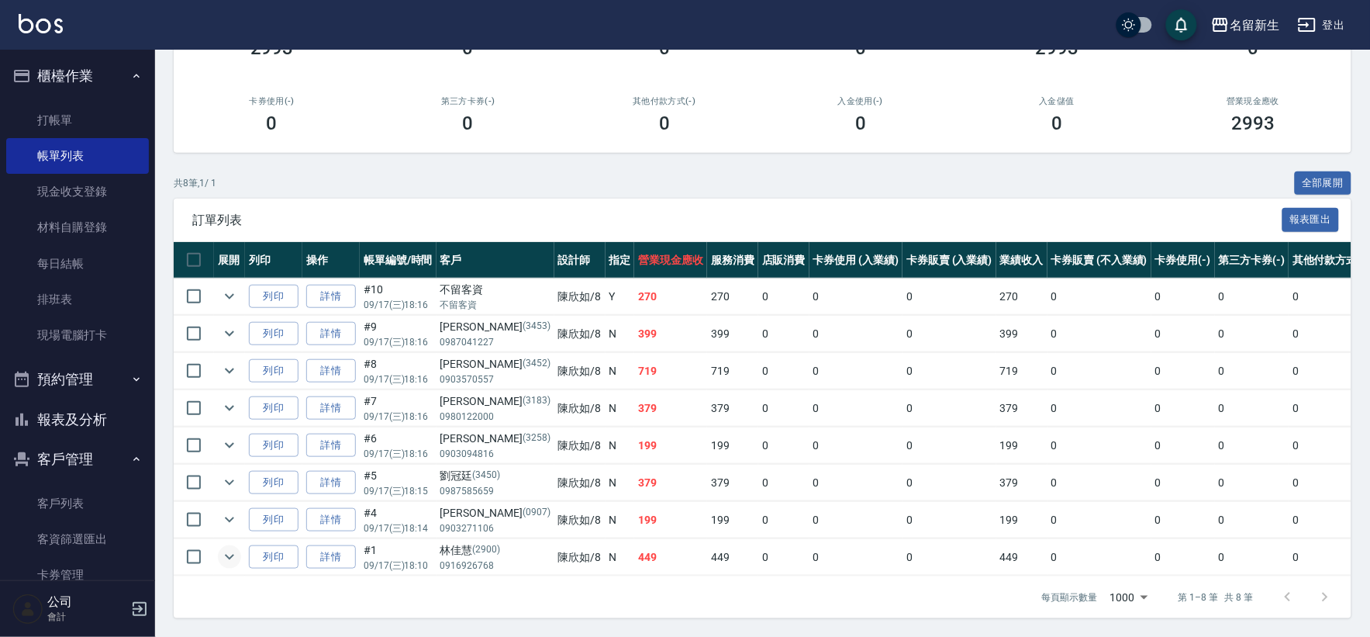
click at [220, 547] on icon "expand row" at bounding box center [229, 556] width 19 height 19
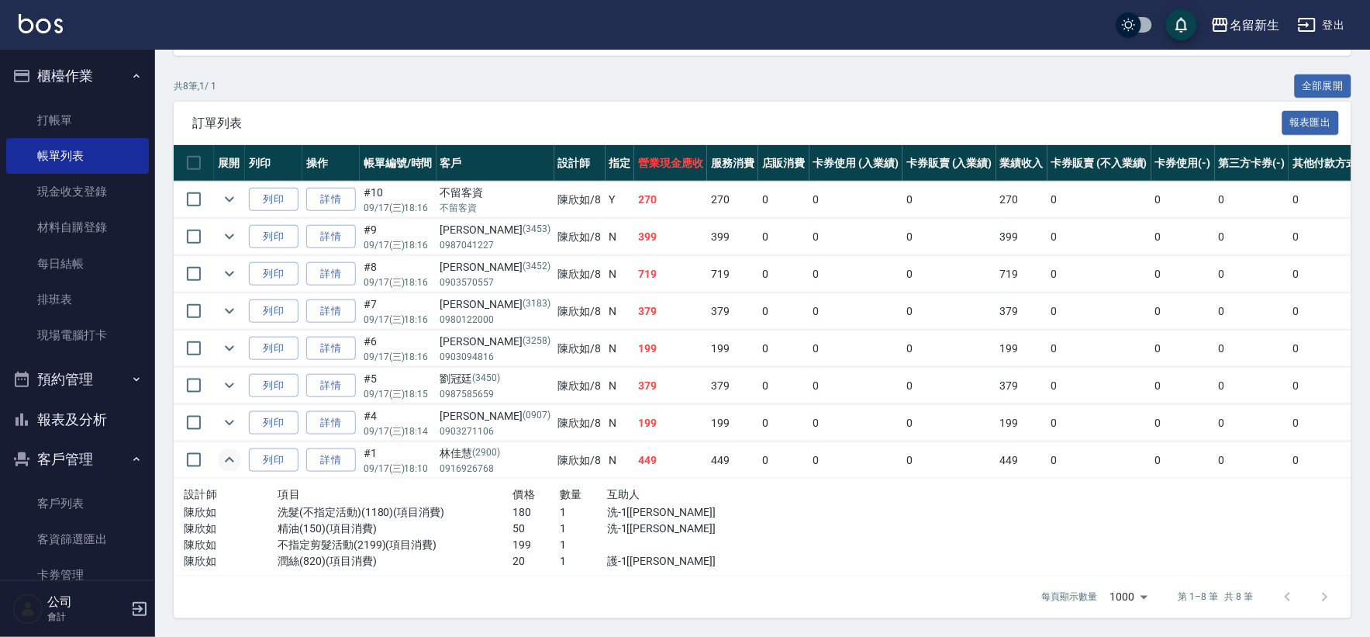
scroll to position [298, 0]
click at [334, 448] on link "詳情" at bounding box center [331, 460] width 50 height 24
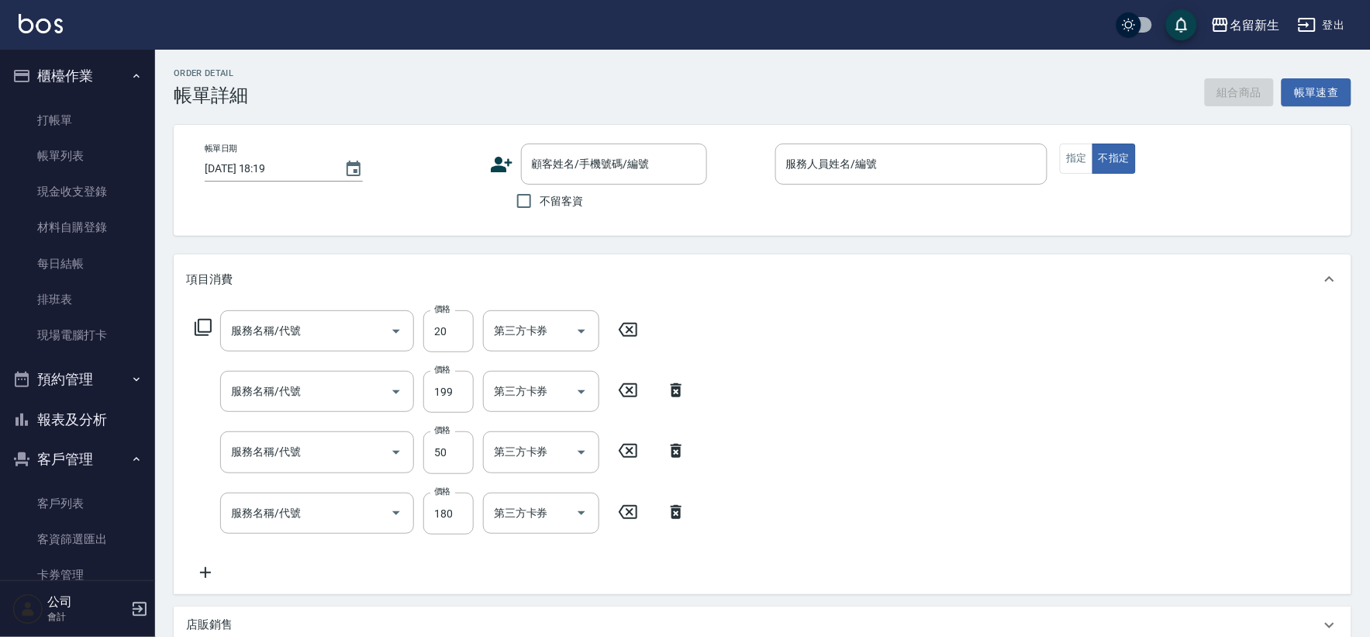
type input "[DATE] 18:10"
type input "[PERSON_NAME]-8"
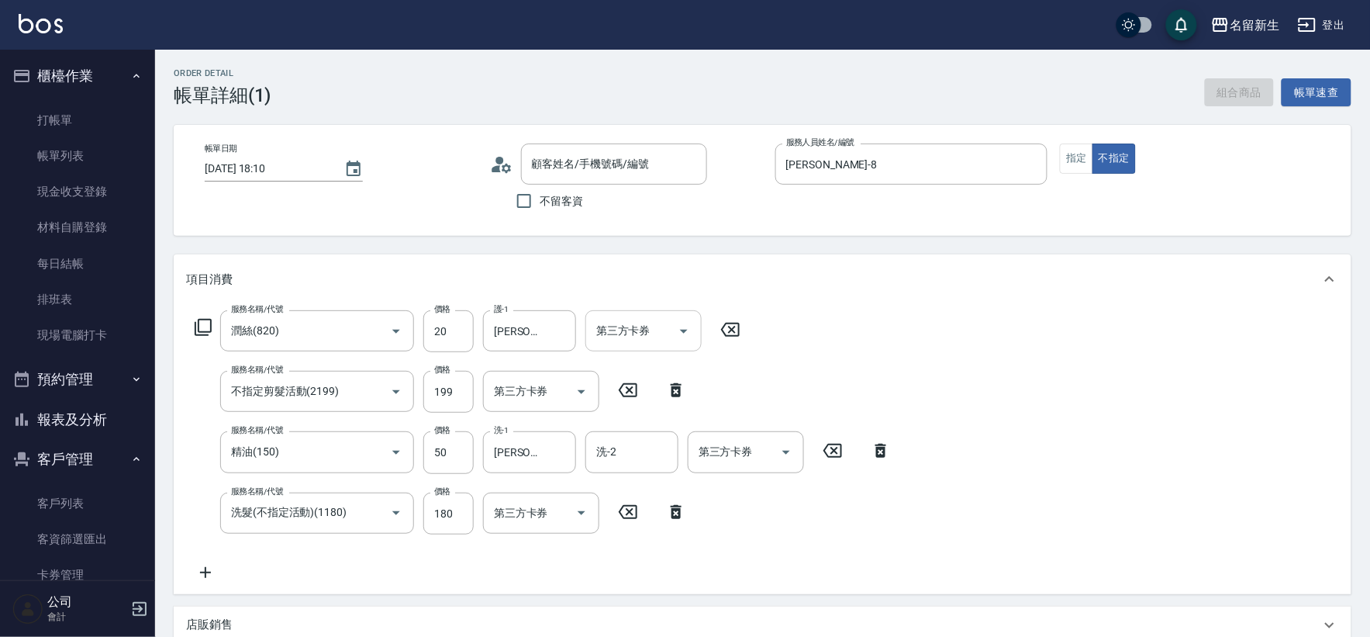
type input "潤絲(820)"
type input "不指定剪髮活動(2199)"
type input "精油(150)"
type input "洗髮(不指定活動)(1180)"
type input "[PERSON_NAME]/0916926768/2900"
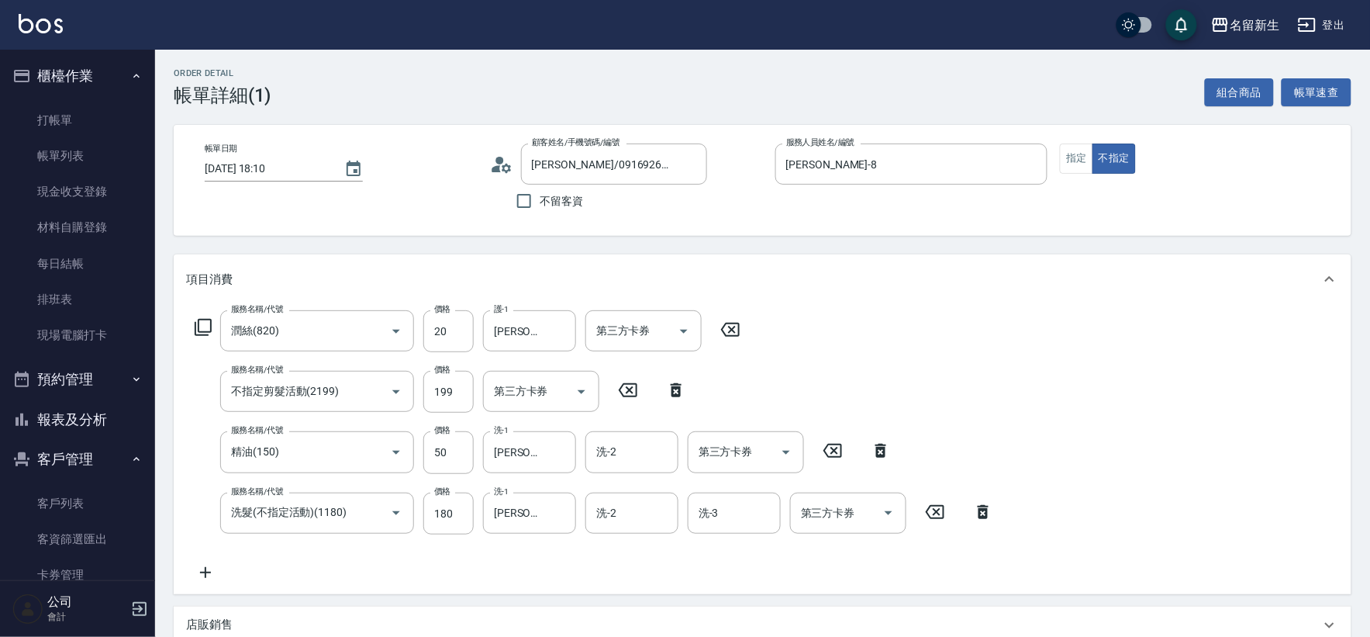
click at [727, 332] on icon at bounding box center [730, 329] width 39 height 19
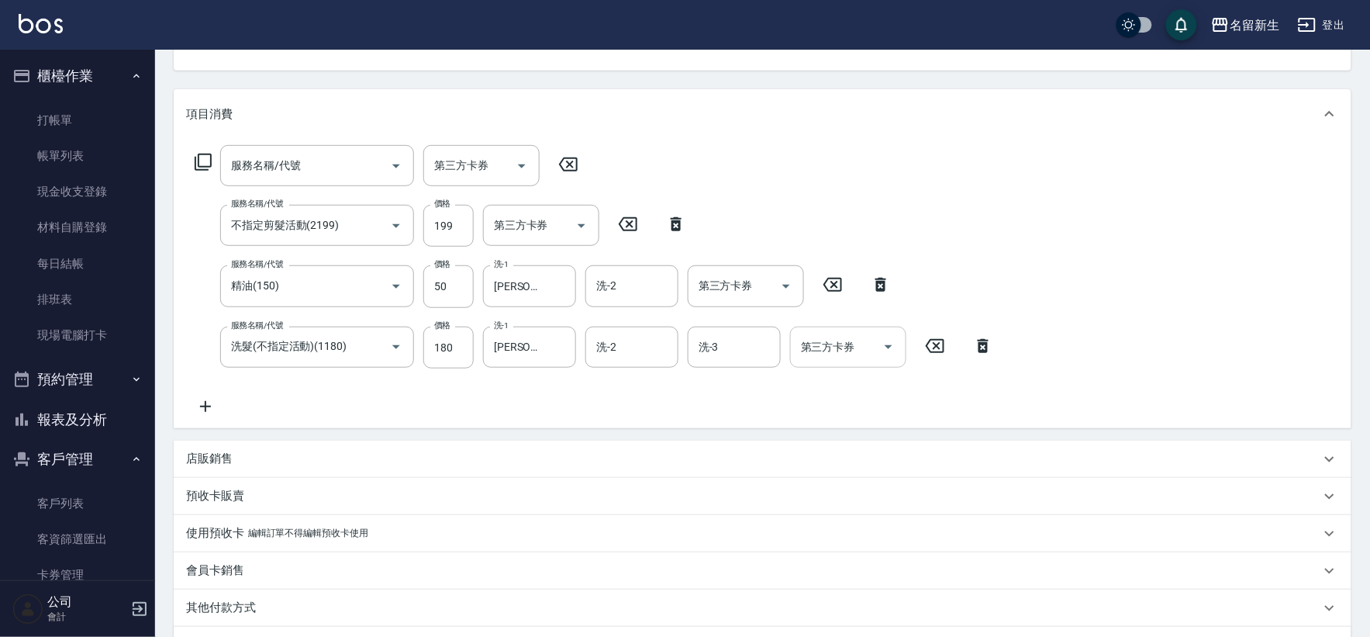
scroll to position [172, 0]
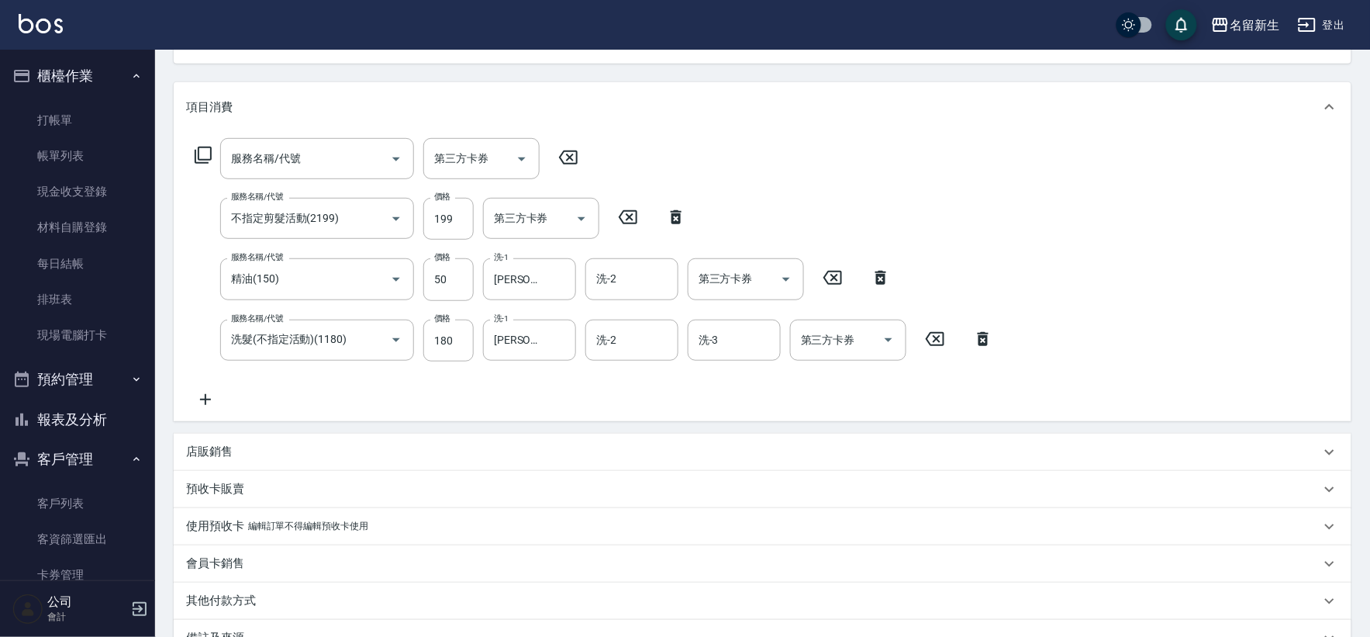
click at [877, 278] on icon at bounding box center [880, 278] width 11 height 14
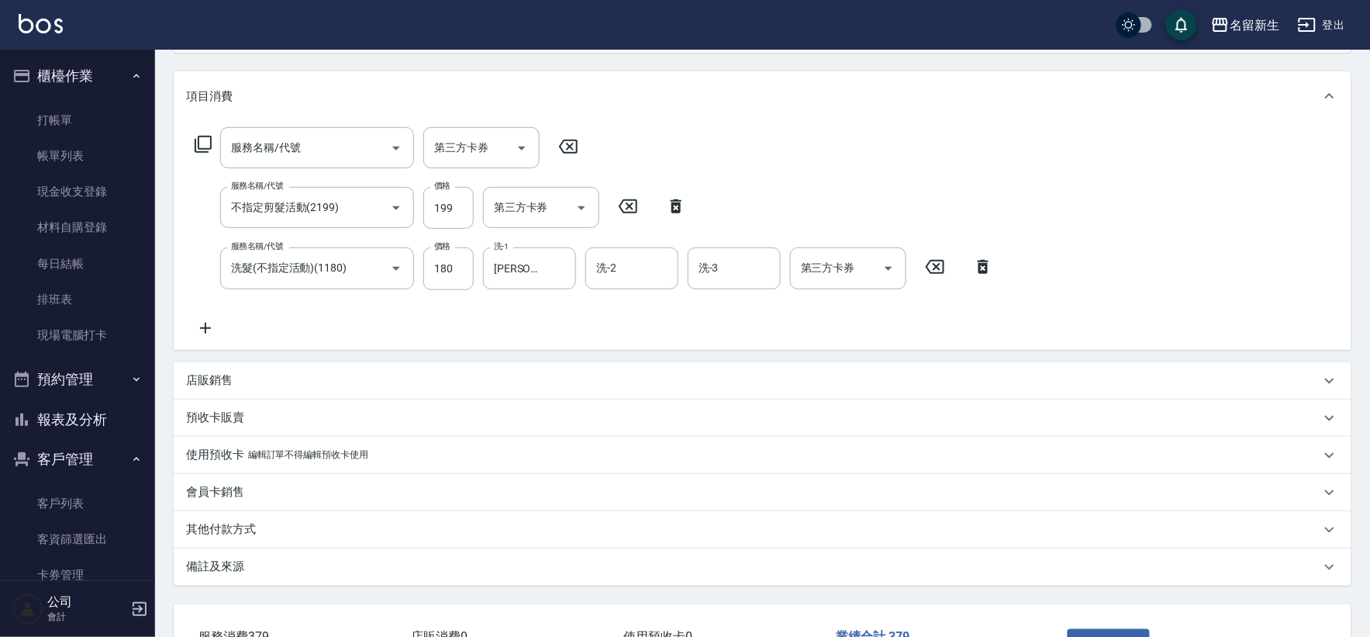
scroll to position [297, 0]
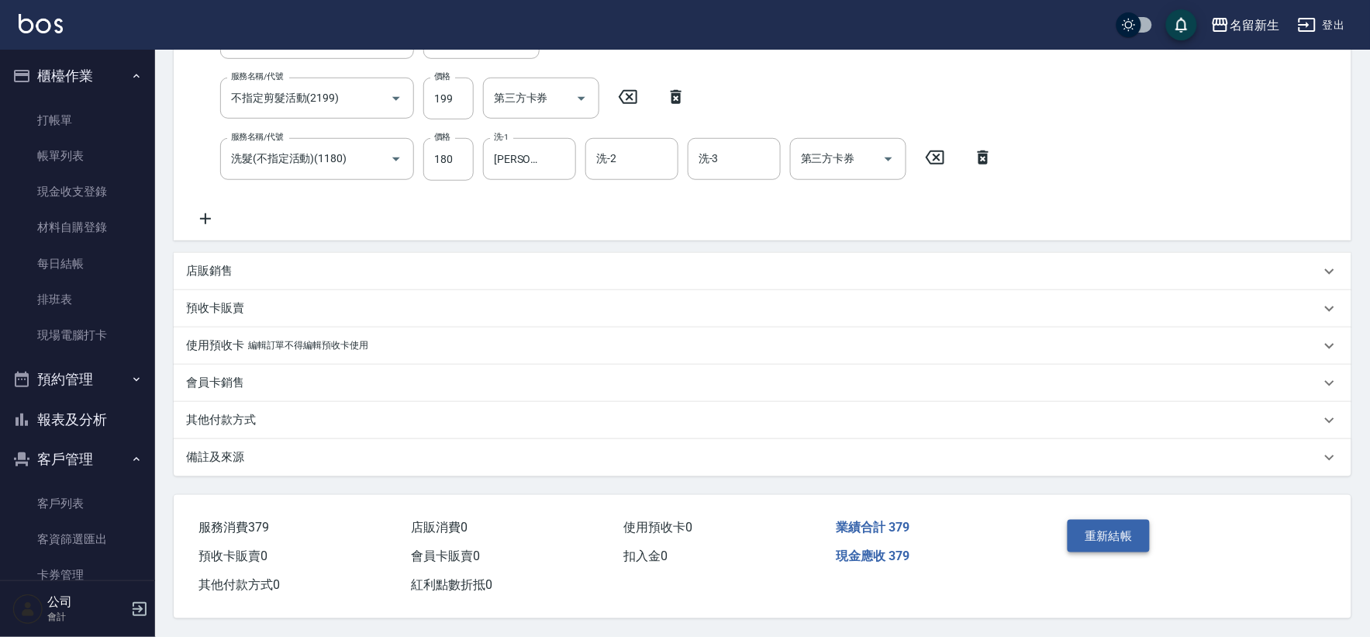
click at [1133, 533] on button "重新結帳" at bounding box center [1109, 535] width 82 height 33
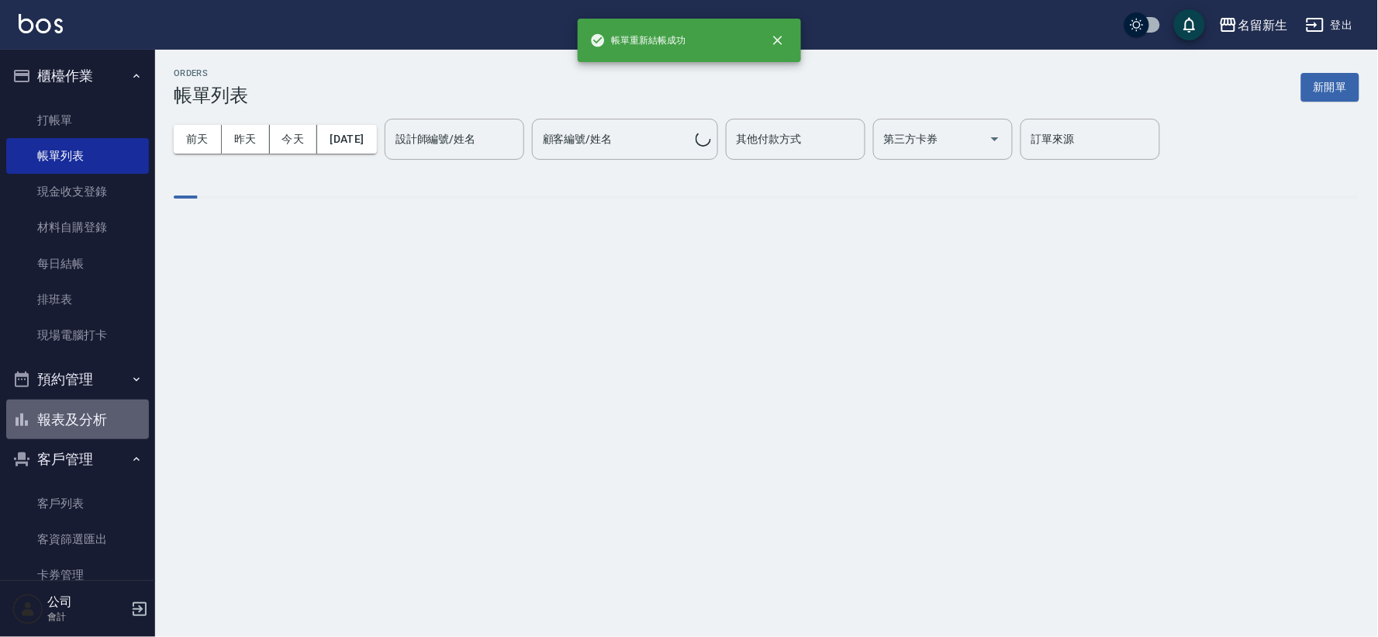
click at [102, 413] on button "報表及分析" at bounding box center [77, 419] width 143 height 40
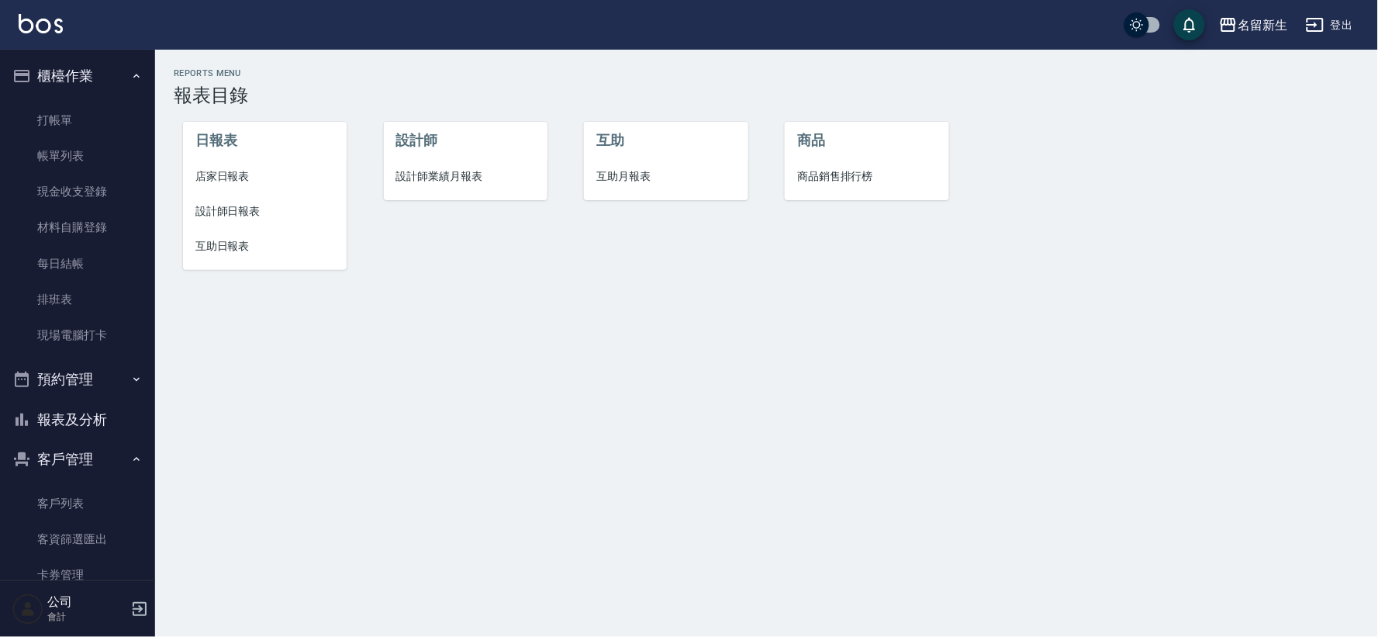
click at [467, 176] on span "設計師業績月報表" at bounding box center [465, 176] width 139 height 16
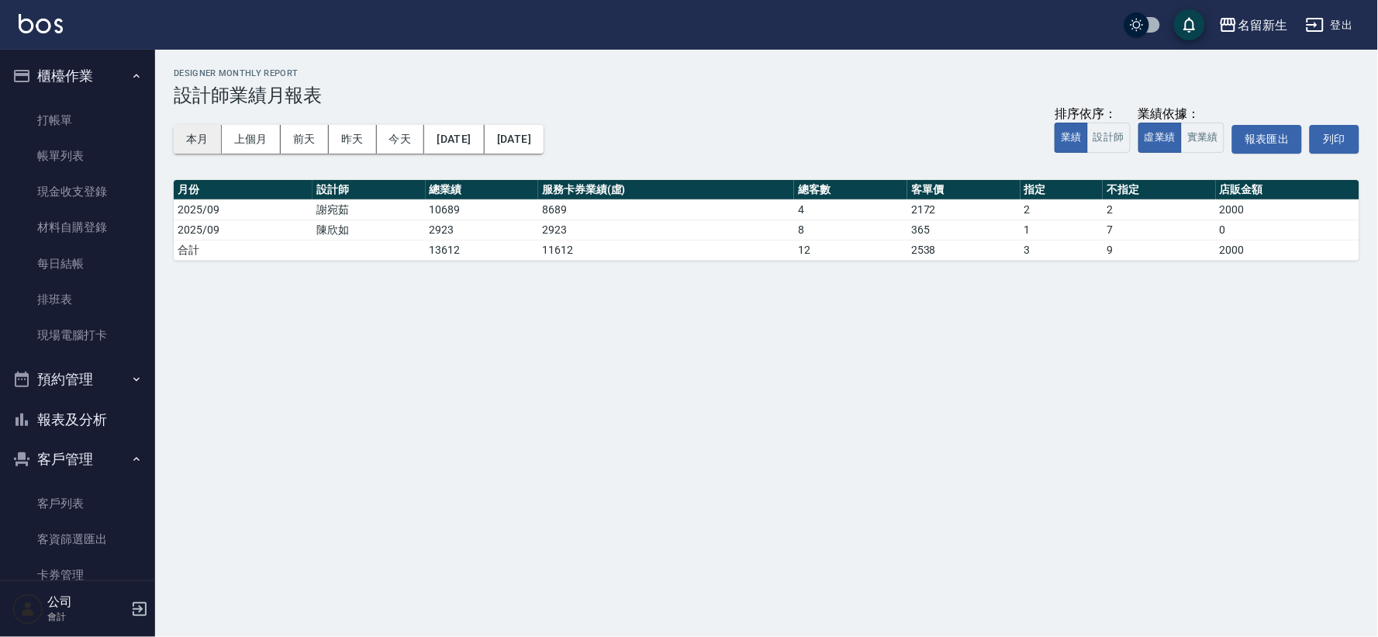
click at [205, 138] on button "本月" at bounding box center [198, 139] width 48 height 29
